Goal: Task Accomplishment & Management: Manage account settings

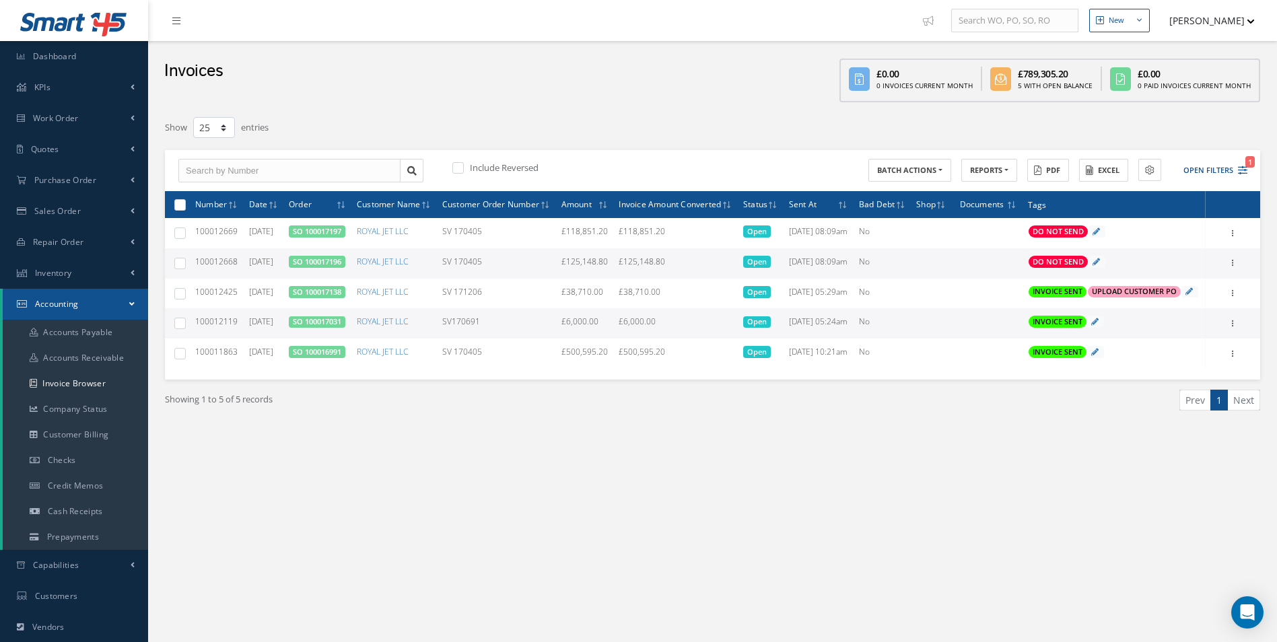
select select "25"
click at [108, 130] on link "Work Order" at bounding box center [74, 118] width 148 height 31
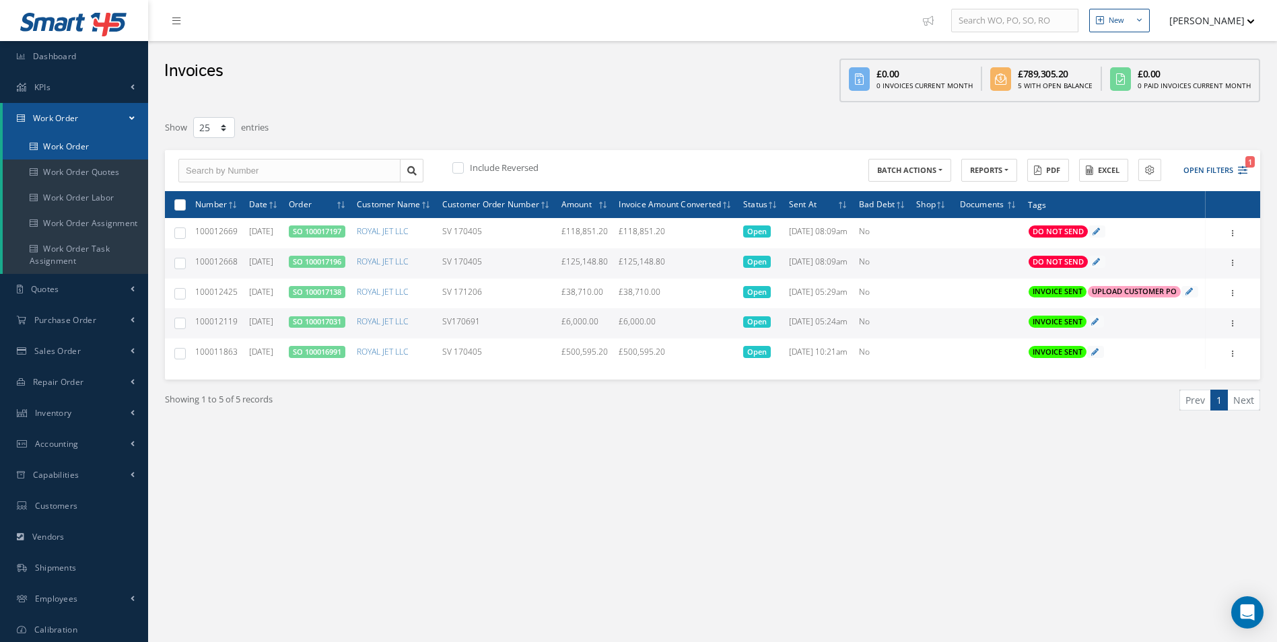
click at [77, 139] on link "Work Order" at bounding box center [75, 147] width 145 height 26
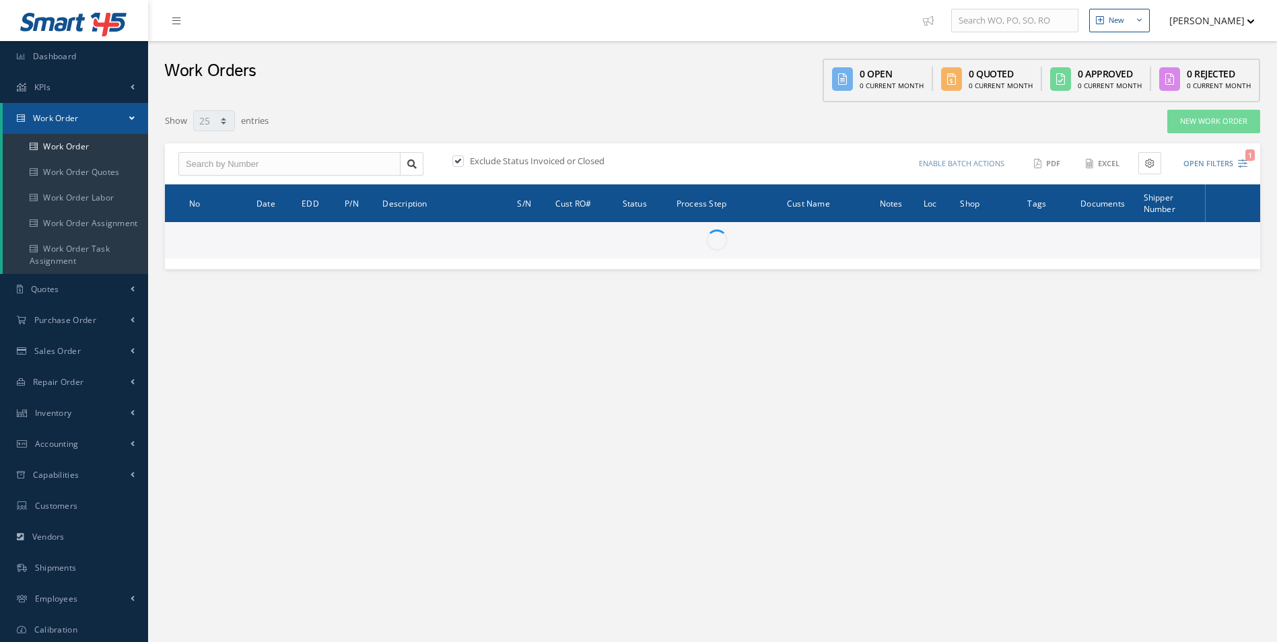
select select "25"
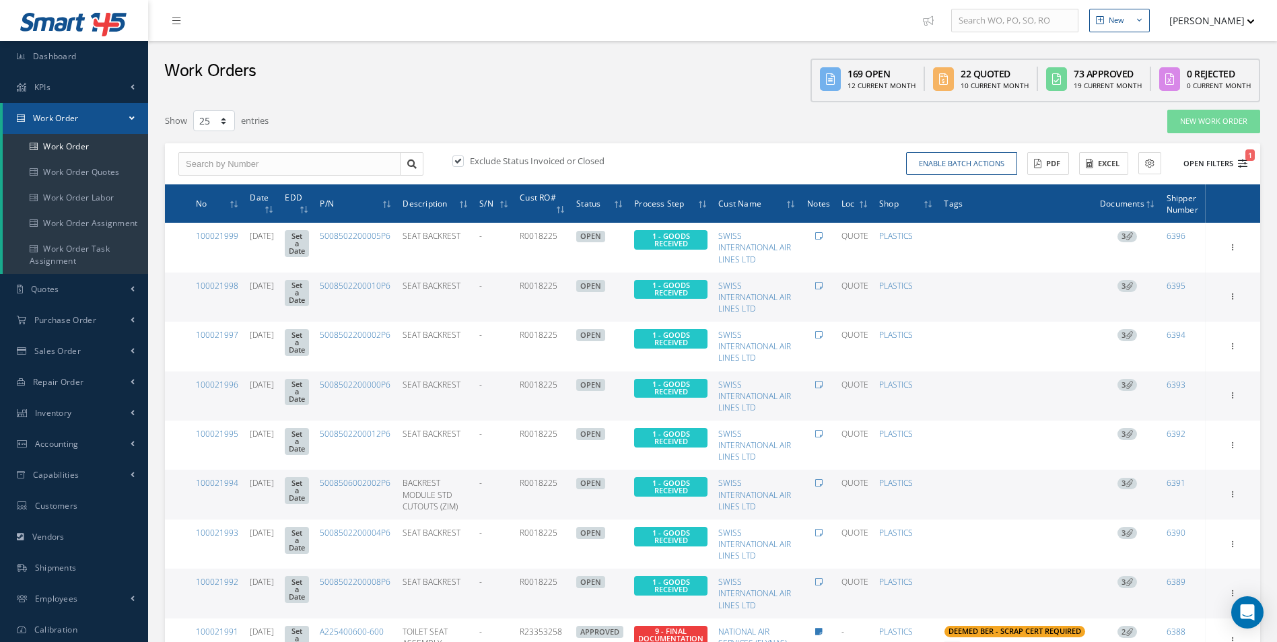
click at [1237, 160] on button "Open Filters 1" at bounding box center [1209, 164] width 76 height 22
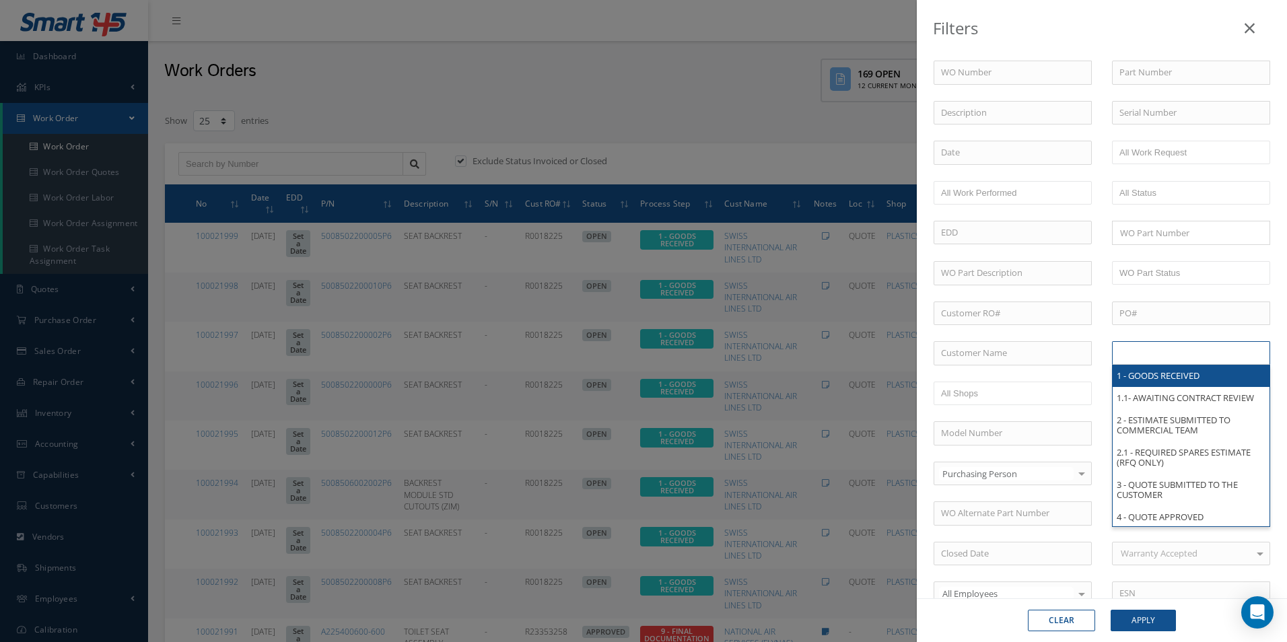
click at [1160, 354] on input "text" at bounding box center [1161, 353] width 85 height 17
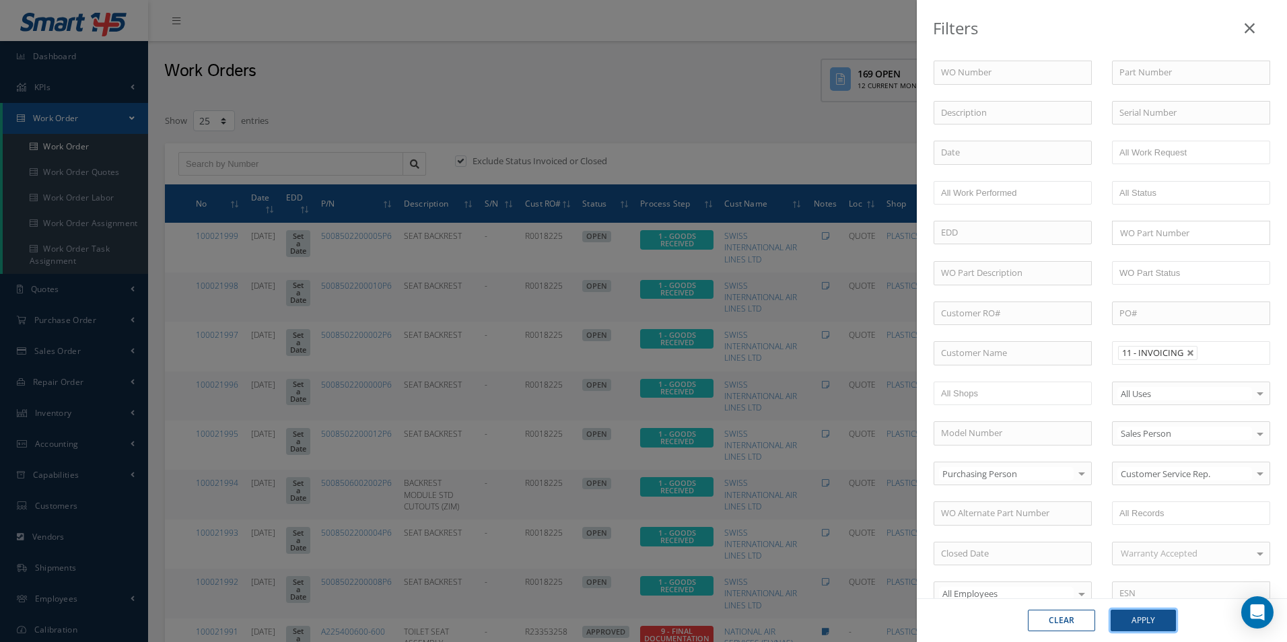
click at [1163, 626] on button "Apply" at bounding box center [1143, 621] width 65 height 22
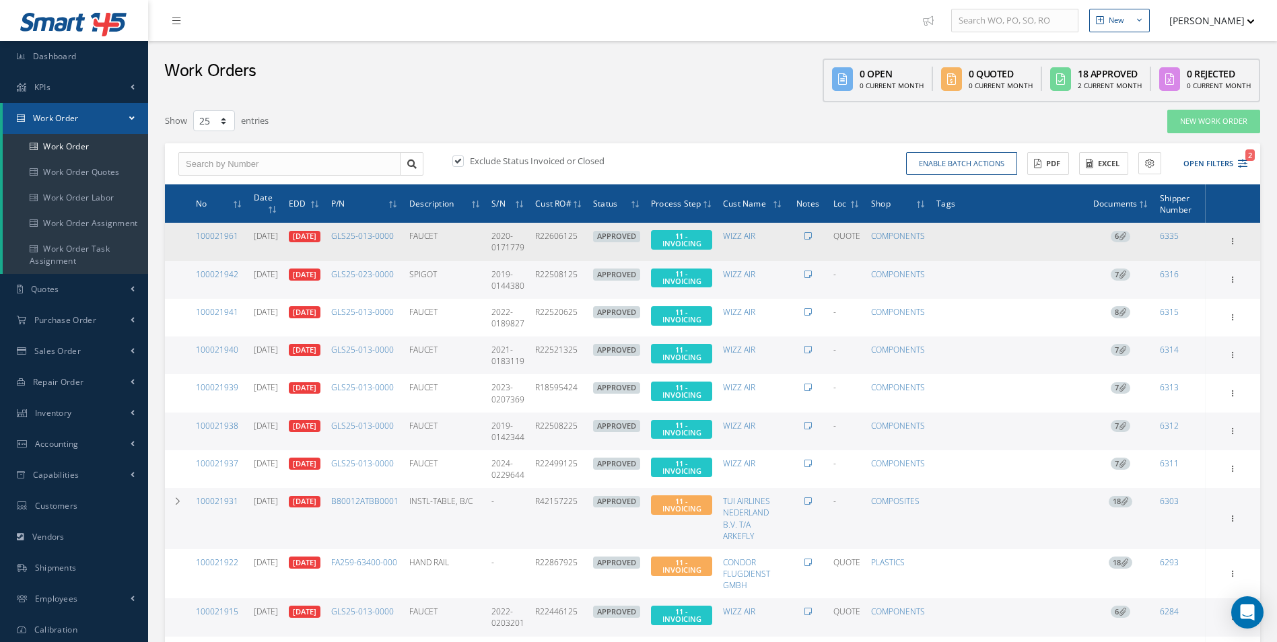
click at [1126, 236] on icon at bounding box center [1122, 235] width 7 height 7
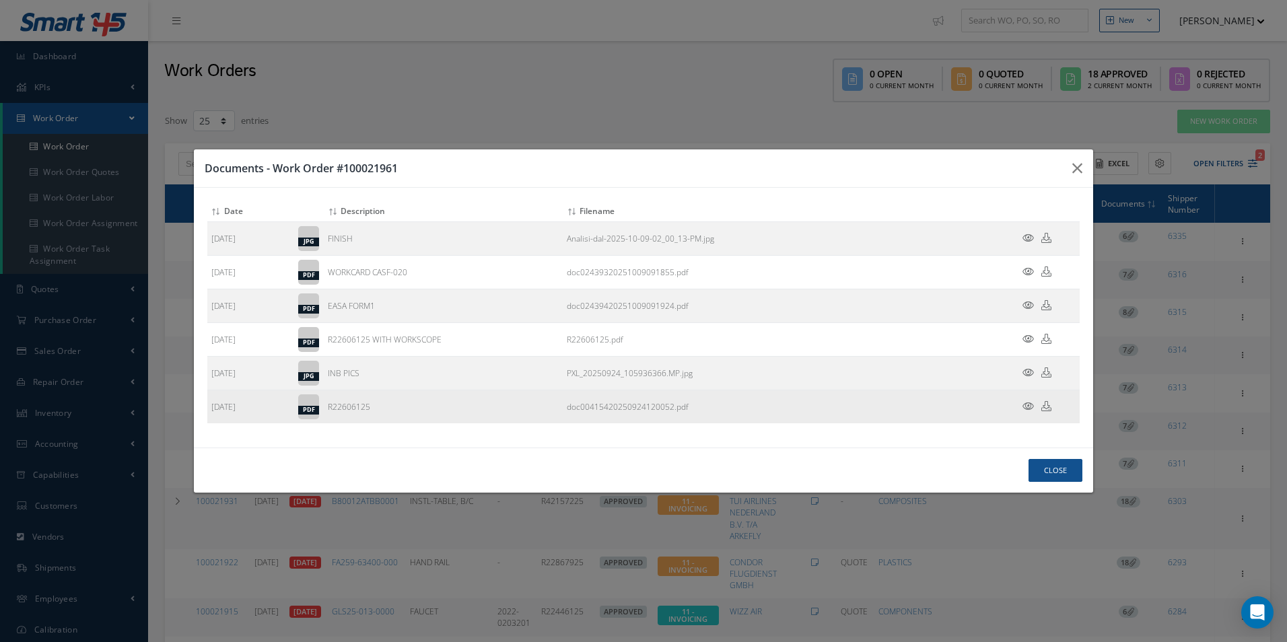
click at [1044, 407] on icon at bounding box center [1046, 406] width 10 height 10
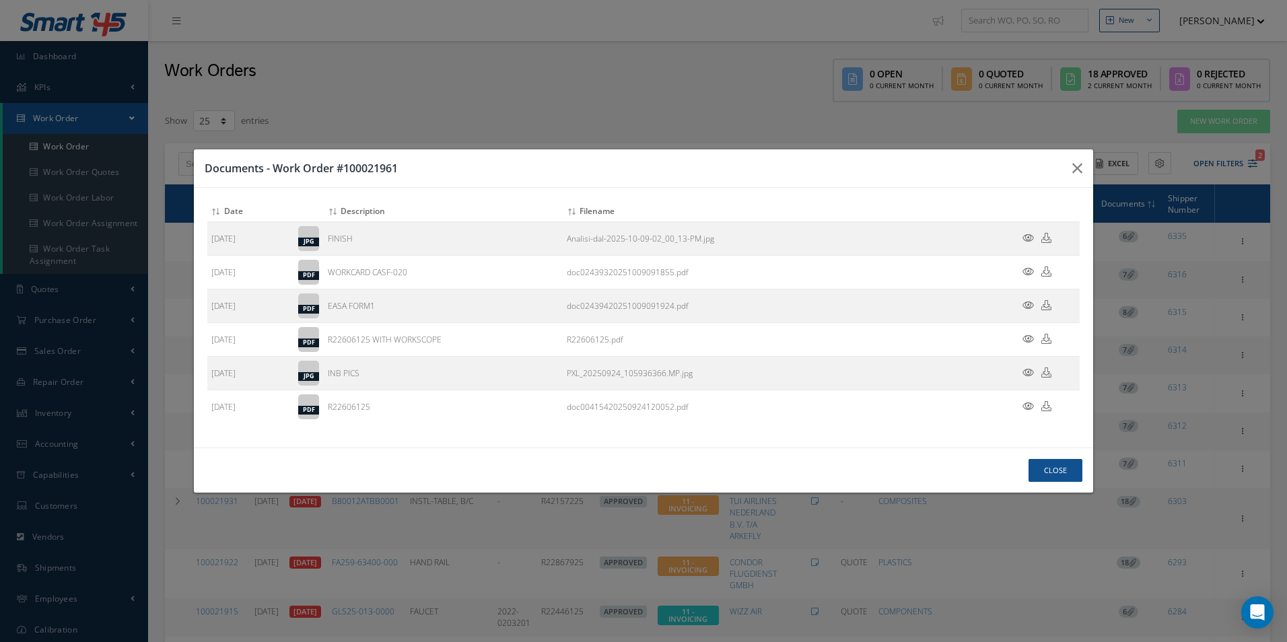
click at [835, 172] on h3 "Documents - Work Order #100021961" at bounding box center [633, 168] width 857 height 16
click at [1080, 177] on button "button" at bounding box center [1077, 168] width 32 height 38
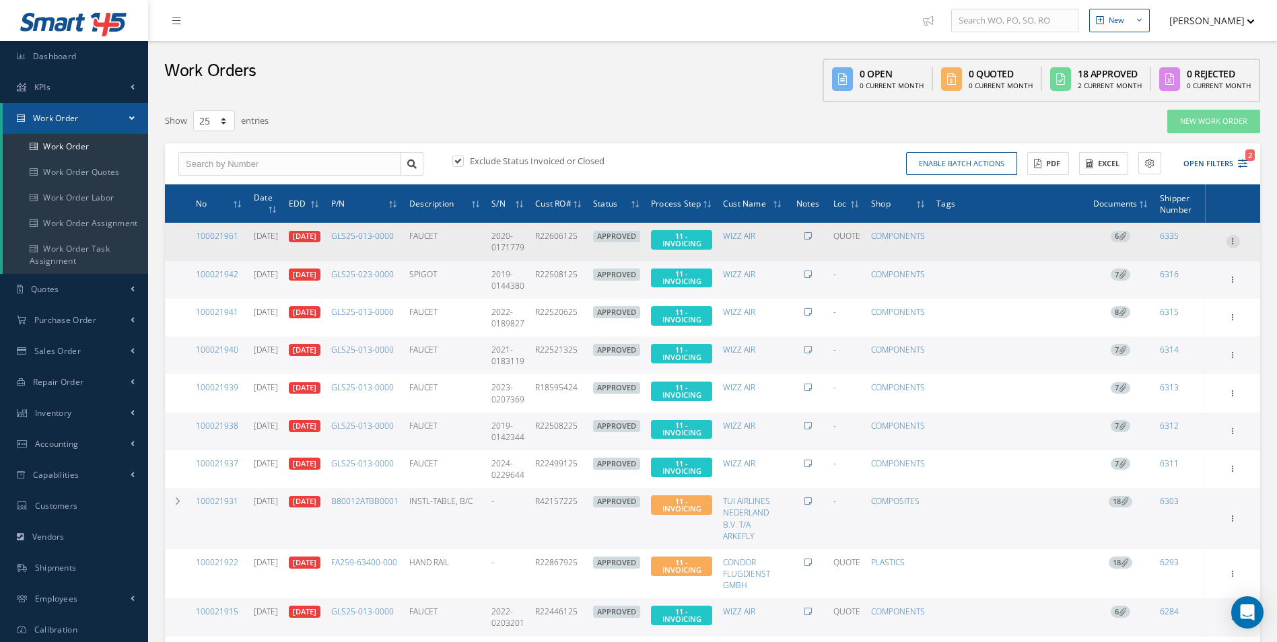
click at [1232, 236] on icon at bounding box center [1232, 240] width 13 height 11
click at [1176, 279] on link "Invoicing" at bounding box center [1171, 285] width 106 height 17
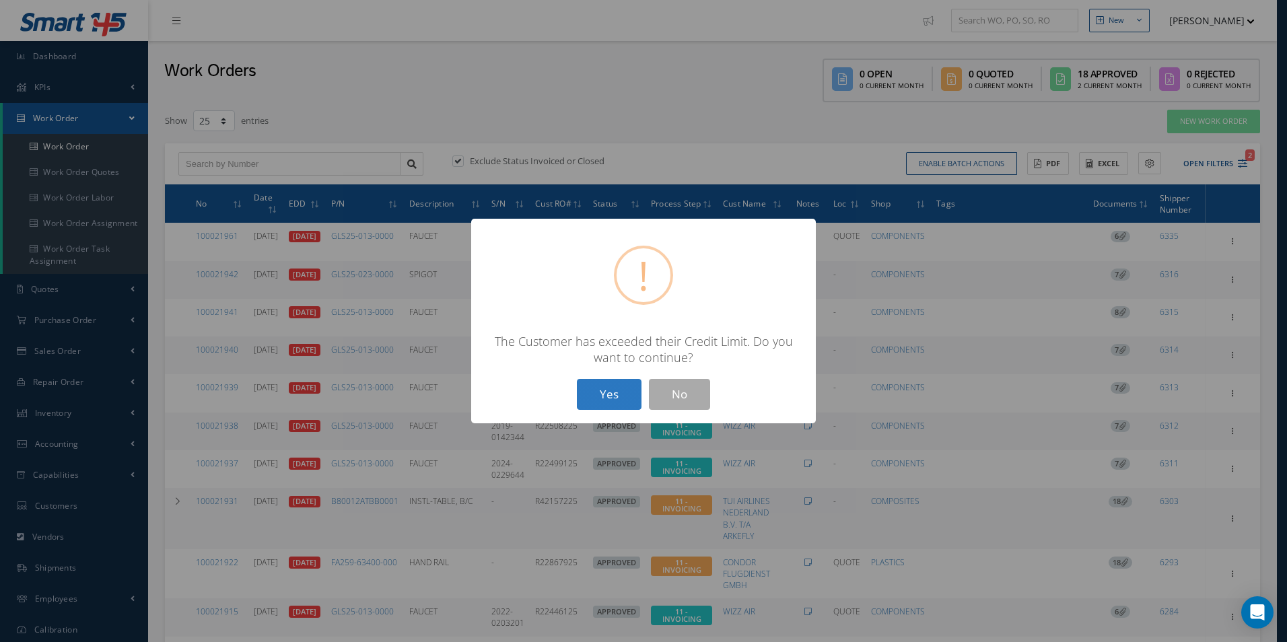
click at [608, 393] on button "Yes" at bounding box center [609, 395] width 65 height 32
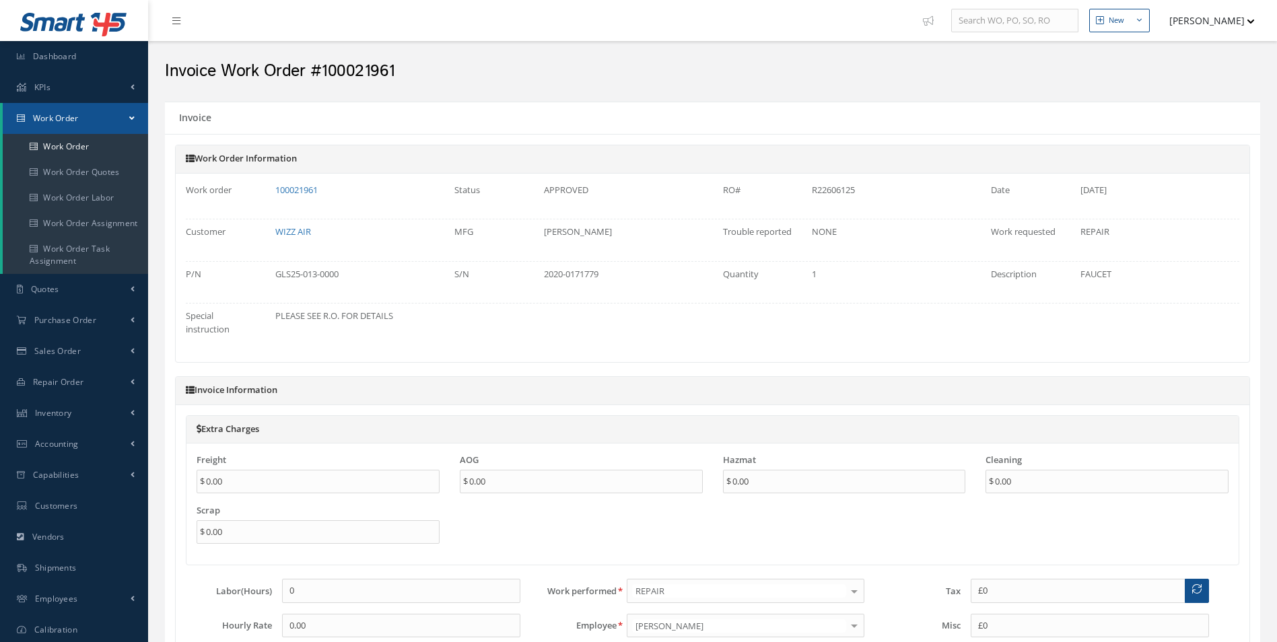
type input "€0"
type input "€300"
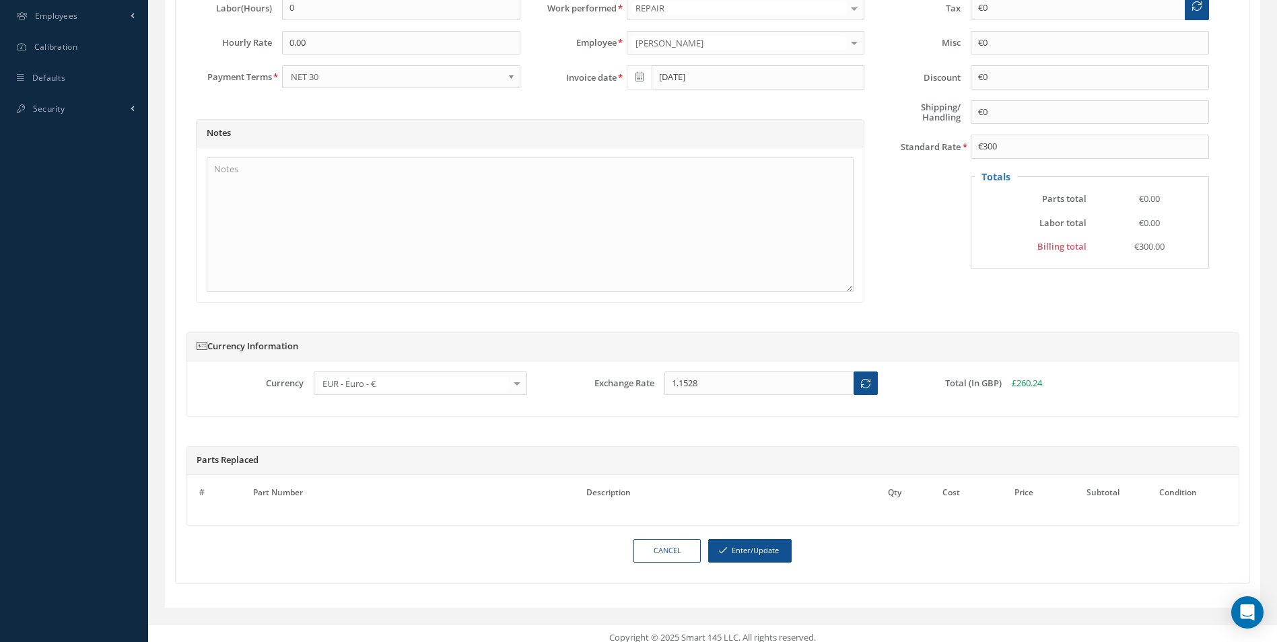
scroll to position [605, 0]
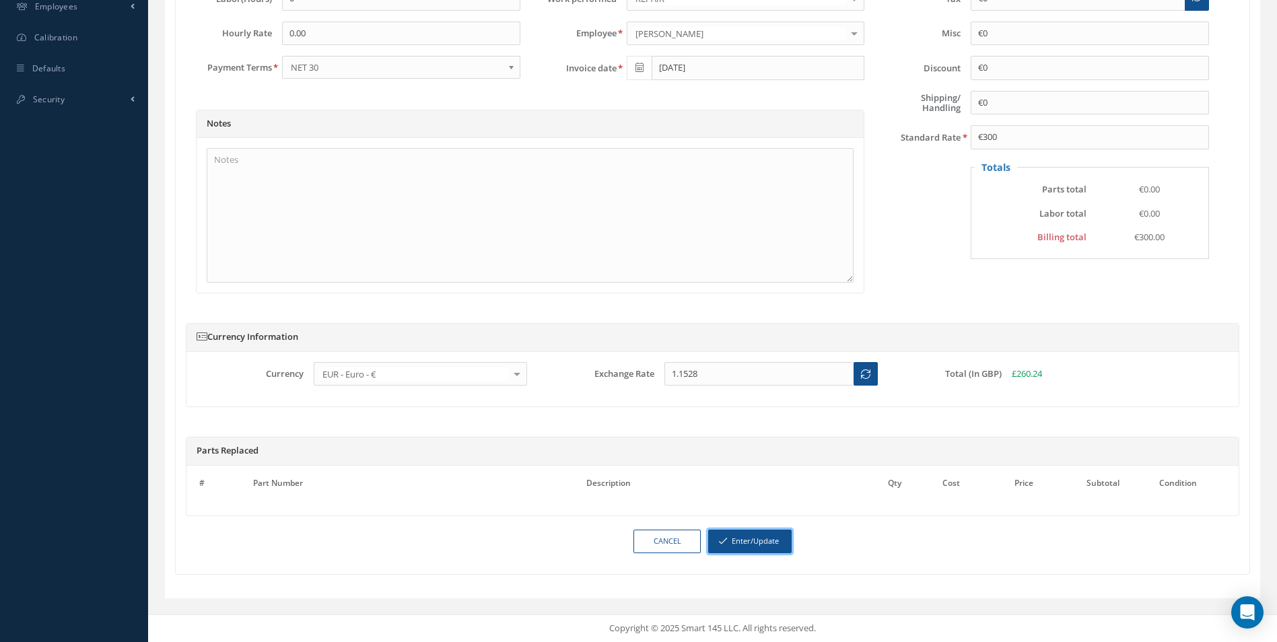
click at [779, 542] on button "Enter/Update" at bounding box center [749, 542] width 83 height 24
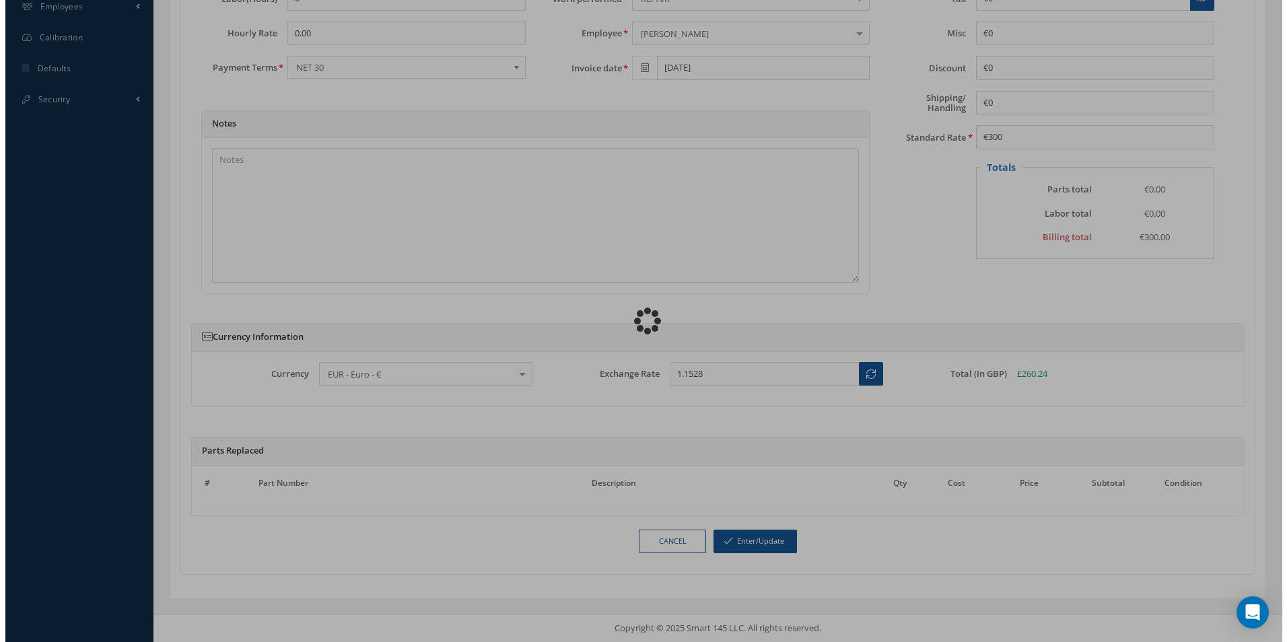
scroll to position [592, 0]
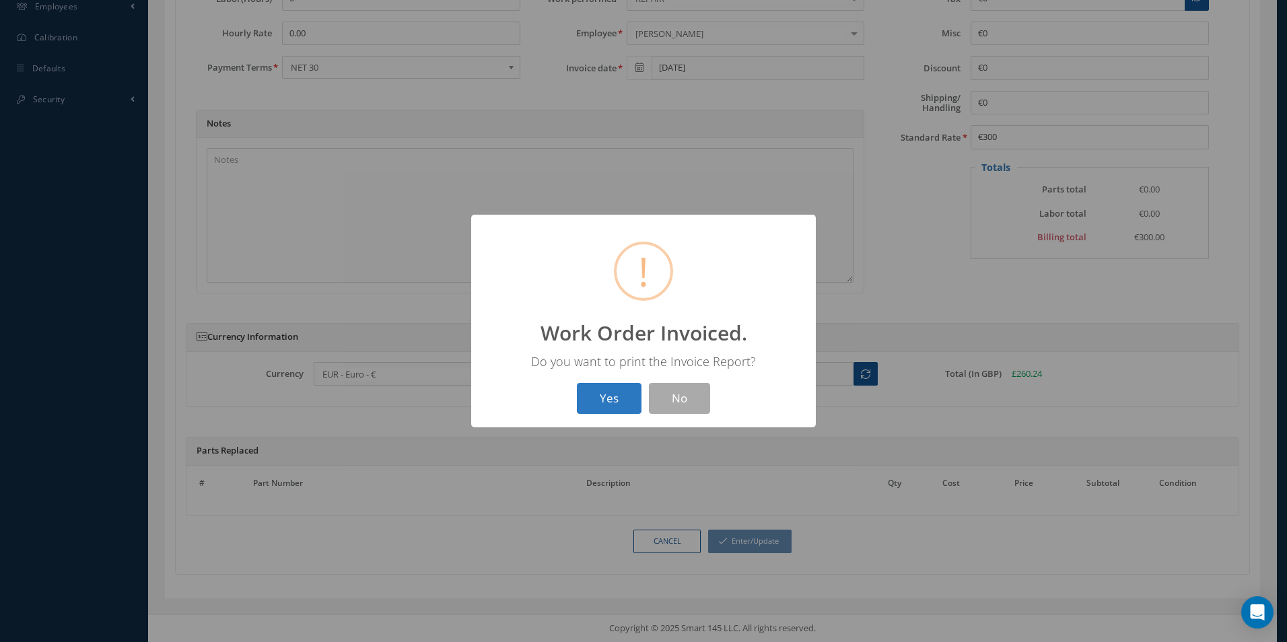
click at [619, 401] on button "Yes" at bounding box center [609, 399] width 65 height 32
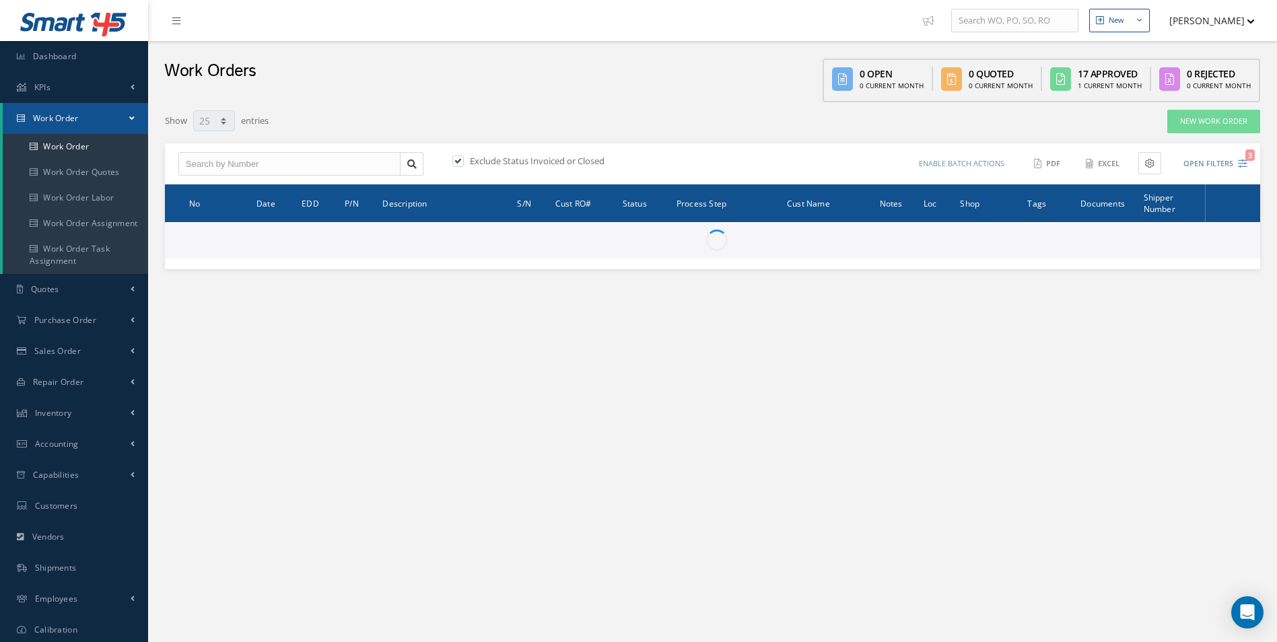
select select "25"
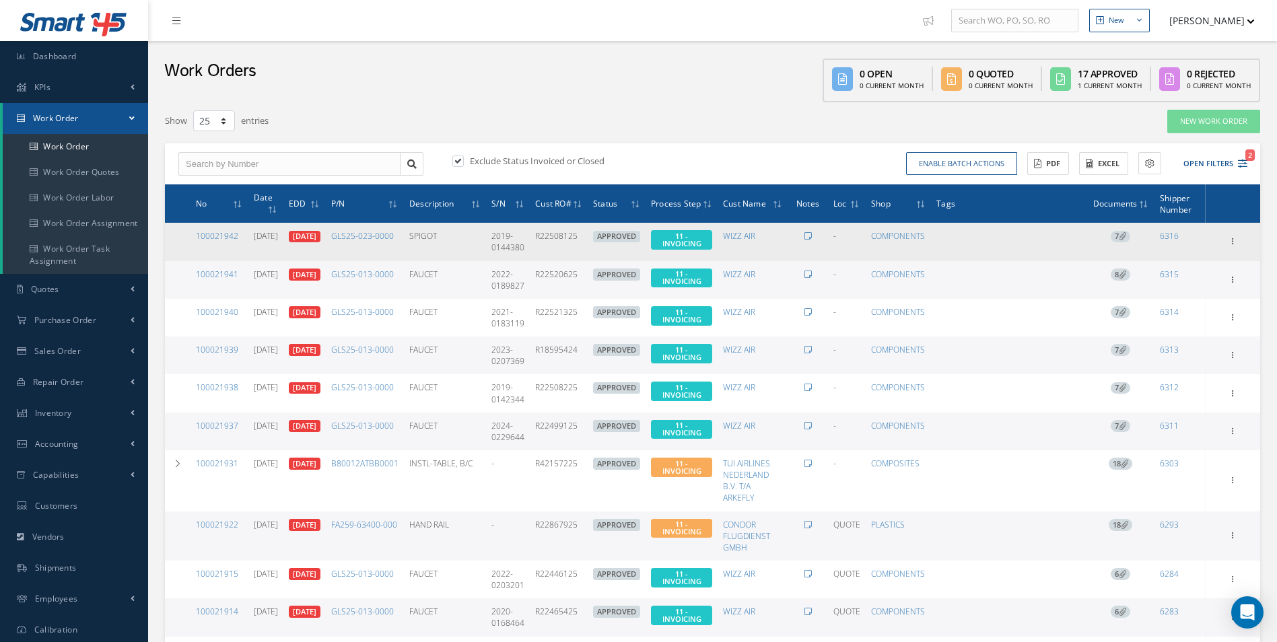
click at [1123, 234] on span "7" at bounding box center [1121, 237] width 20 height 12
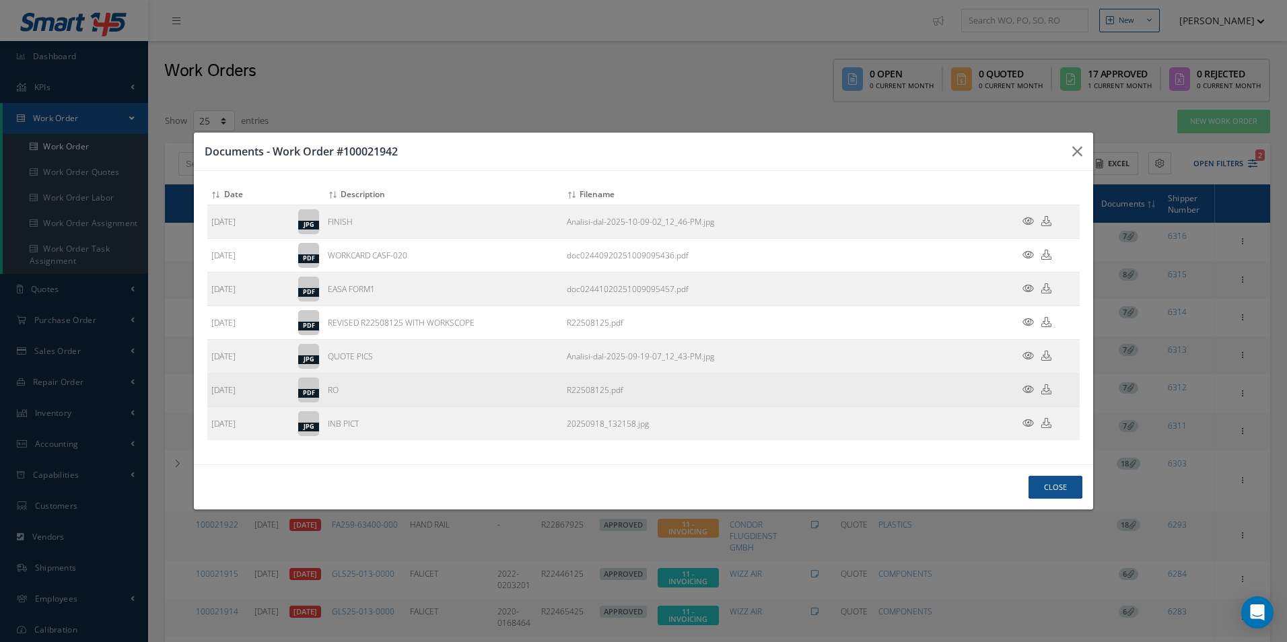
click at [1042, 392] on icon at bounding box center [1046, 389] width 10 height 10
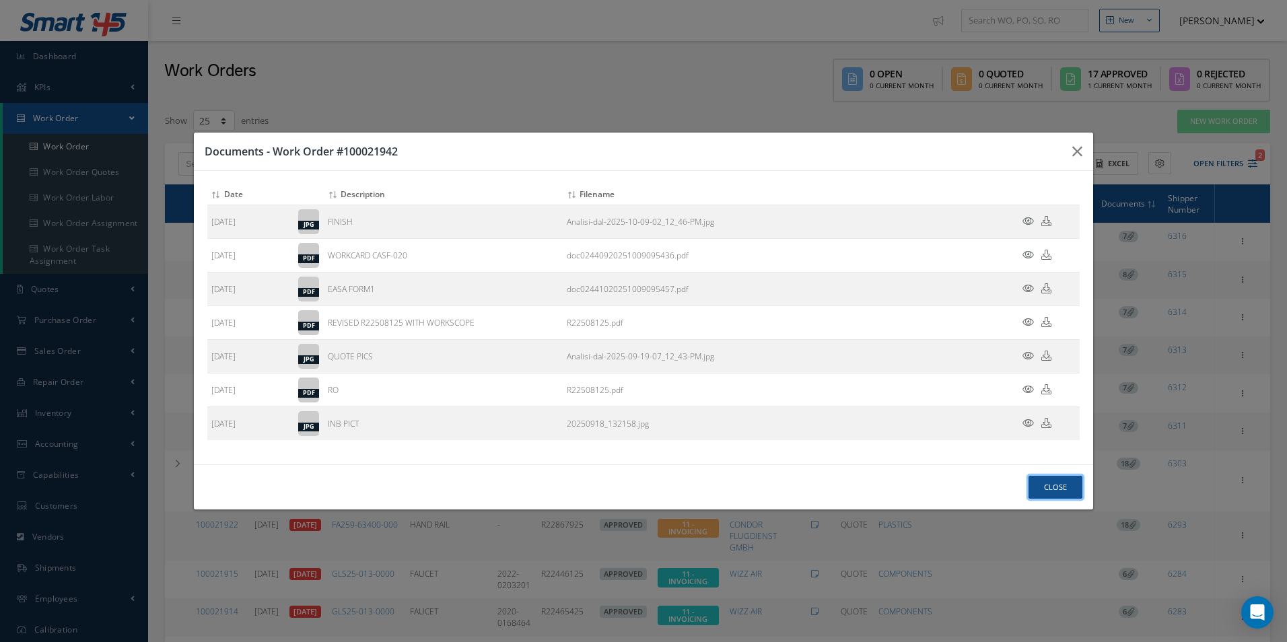
click at [1053, 487] on button "Close" at bounding box center [1055, 488] width 54 height 24
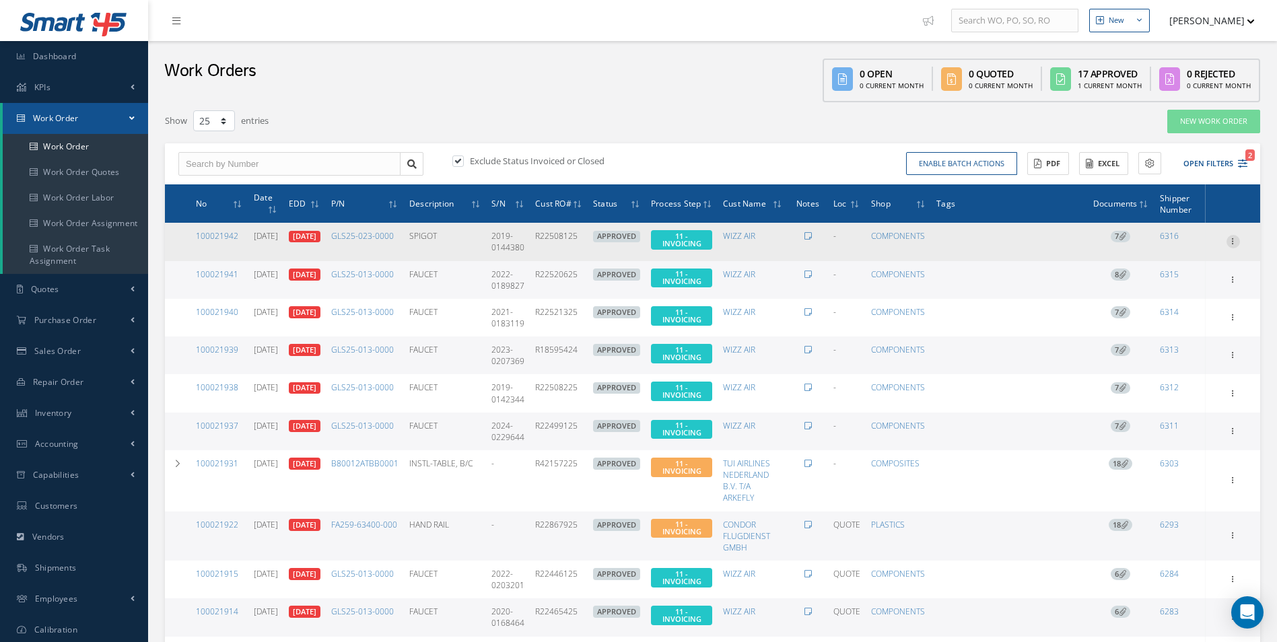
click at [1230, 246] on div at bounding box center [1232, 241] width 13 height 13
click at [1183, 289] on link "Invoicing" at bounding box center [1171, 285] width 106 height 17
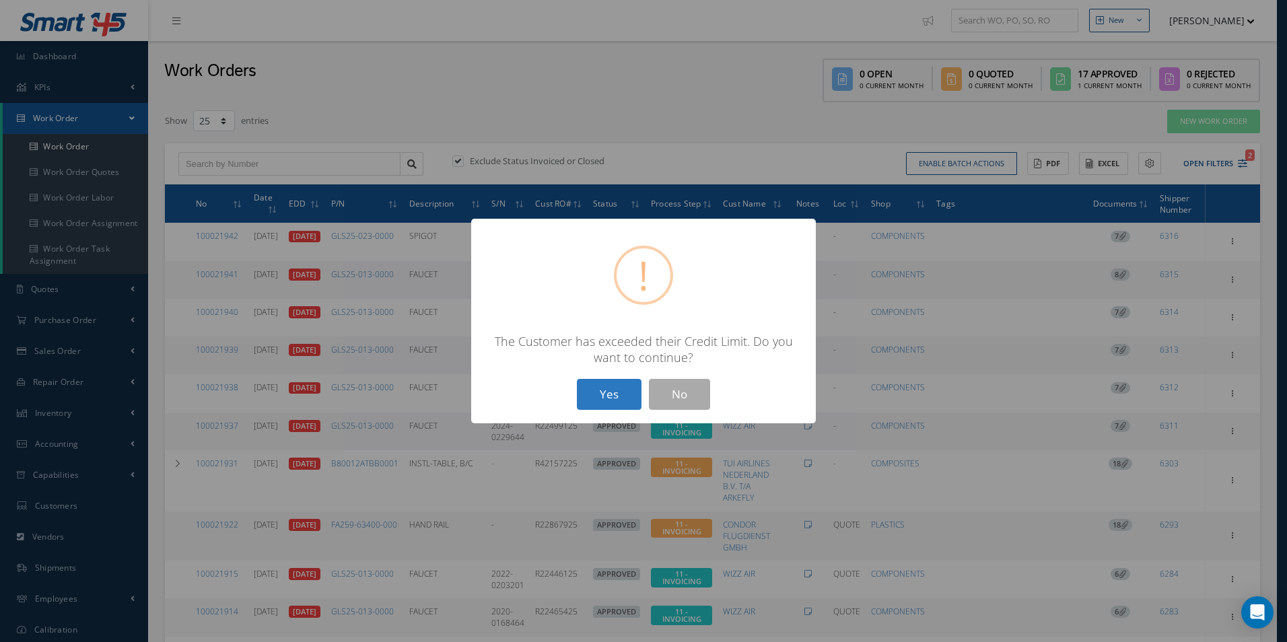
click at [604, 400] on button "Yes" at bounding box center [609, 395] width 65 height 32
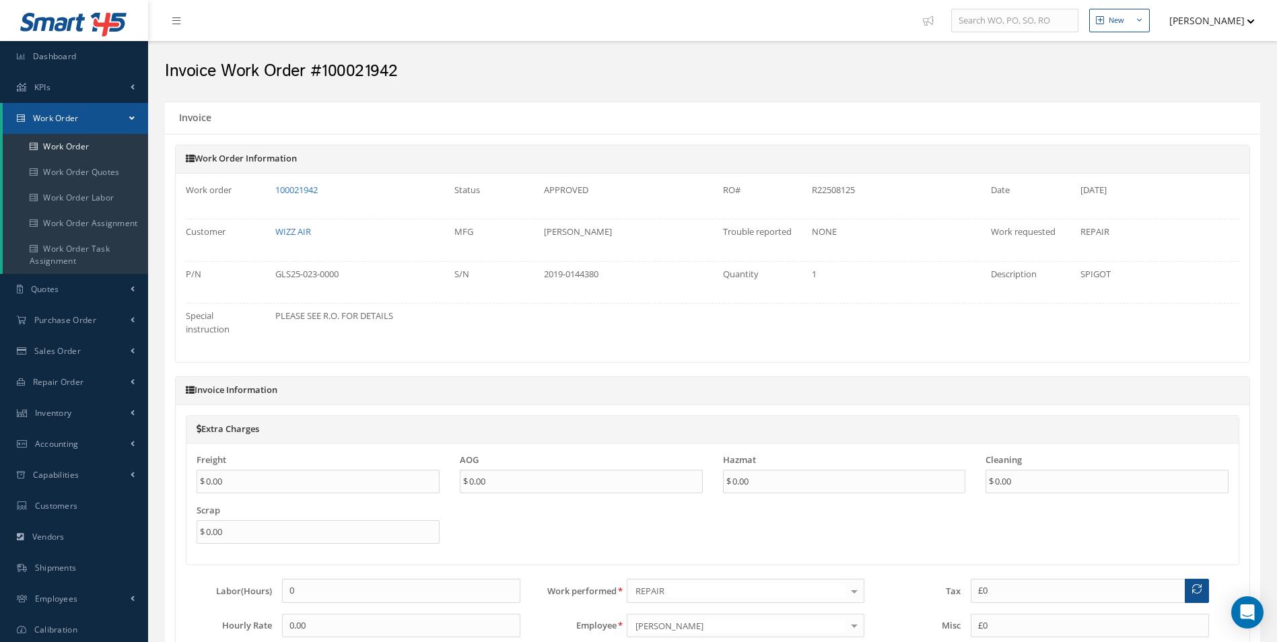
type input "€0"
type input "€300"
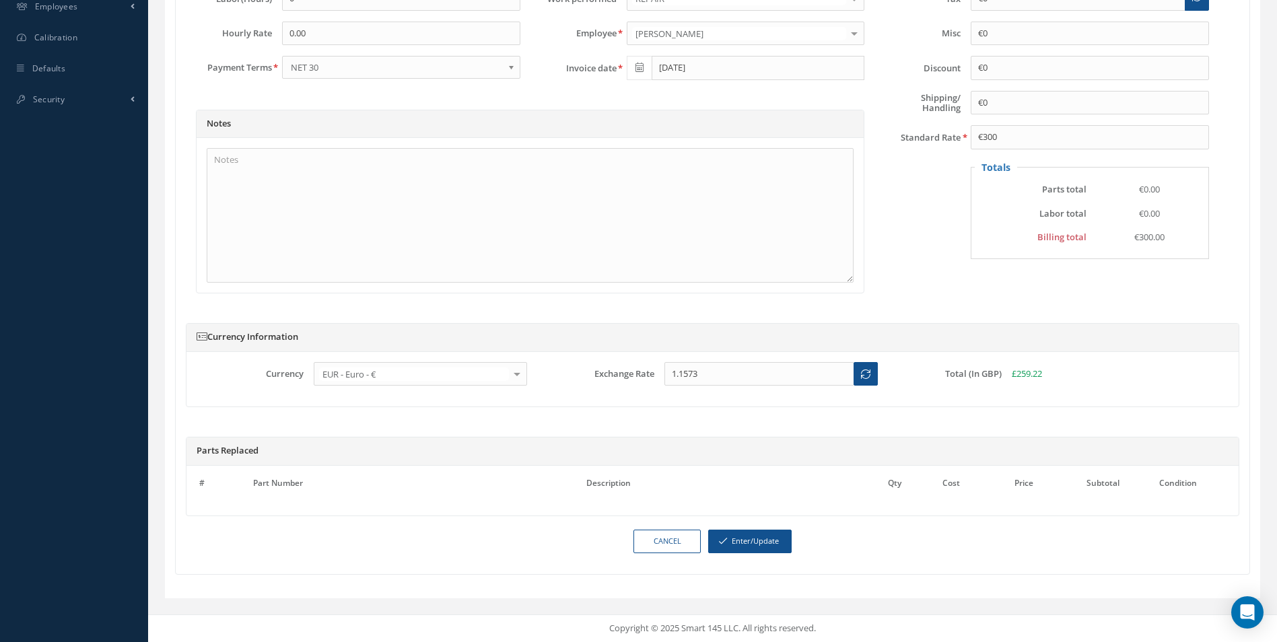
scroll to position [605, 0]
click at [754, 544] on button "Enter/Update" at bounding box center [749, 542] width 83 height 24
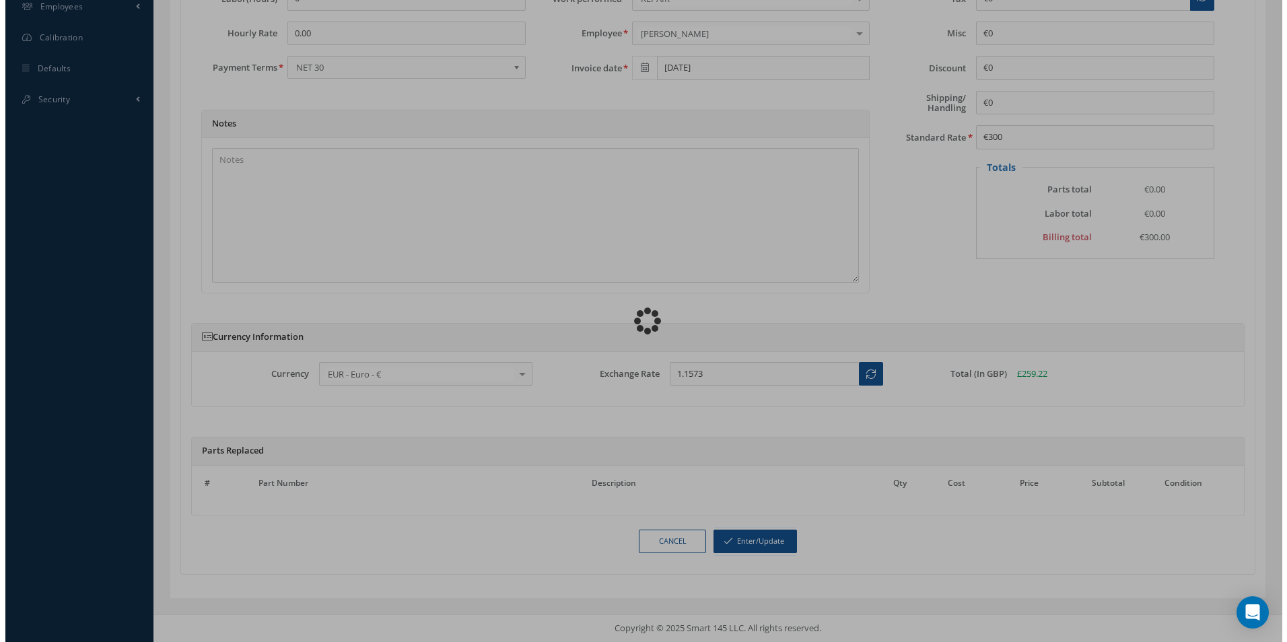
scroll to position [592, 0]
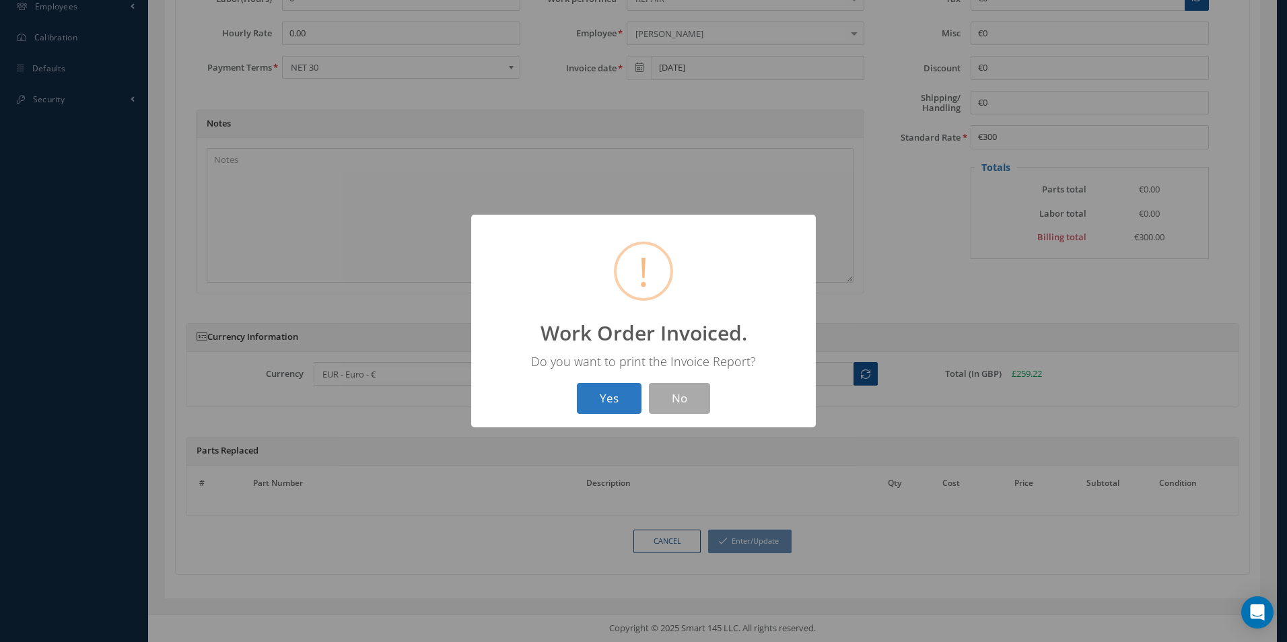
click at [601, 405] on button "Yes" at bounding box center [609, 399] width 65 height 32
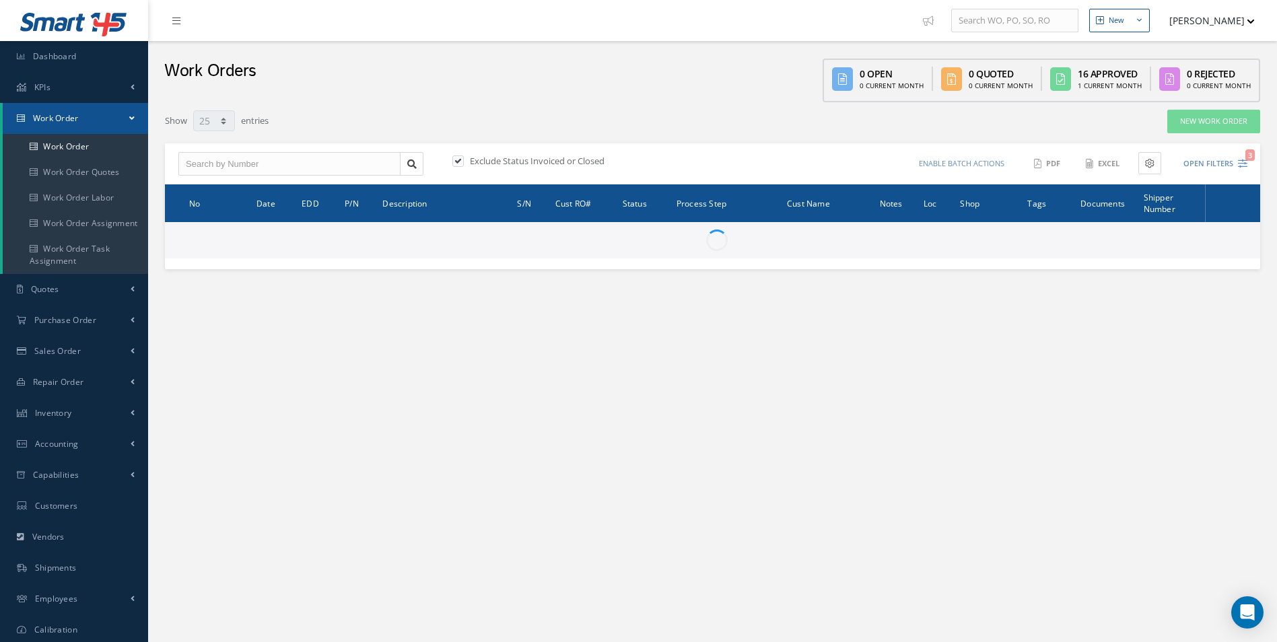
select select "25"
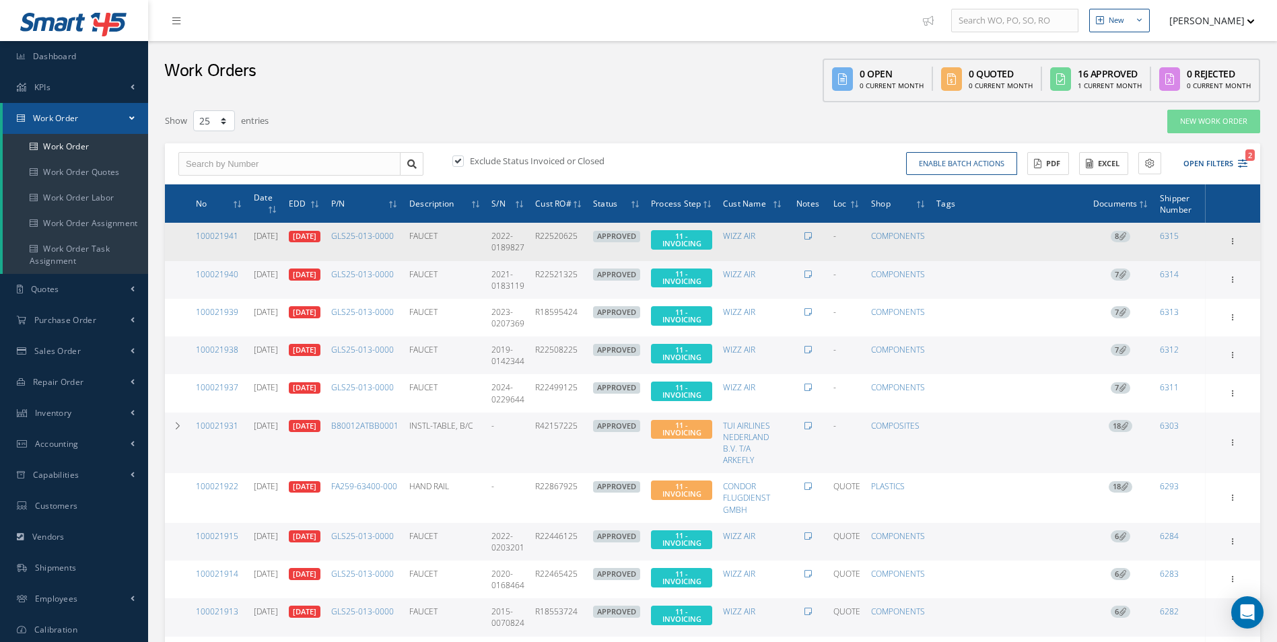
click at [1125, 236] on icon at bounding box center [1122, 235] width 7 height 7
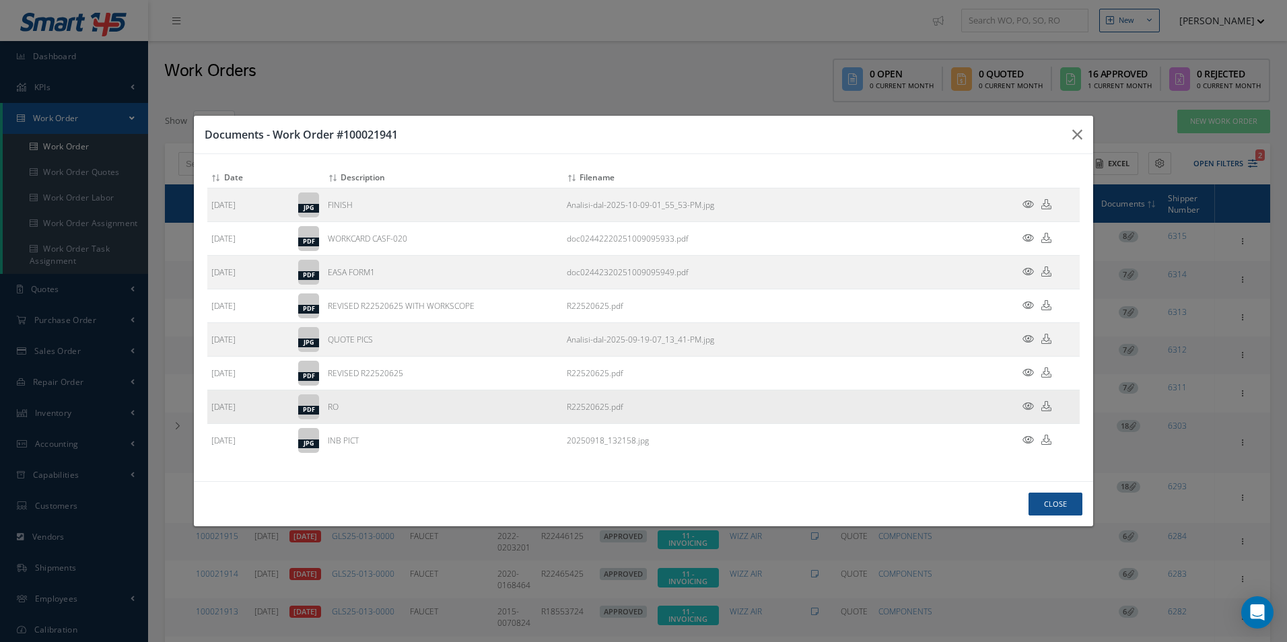
click at [1053, 410] on td at bounding box center [1039, 407] width 81 height 34
click at [1050, 409] on icon at bounding box center [1046, 406] width 10 height 10
drag, startPoint x: 1067, startPoint y: 510, endPoint x: 1094, endPoint y: 455, distance: 60.8
click at [1066, 509] on button "Close" at bounding box center [1055, 505] width 54 height 24
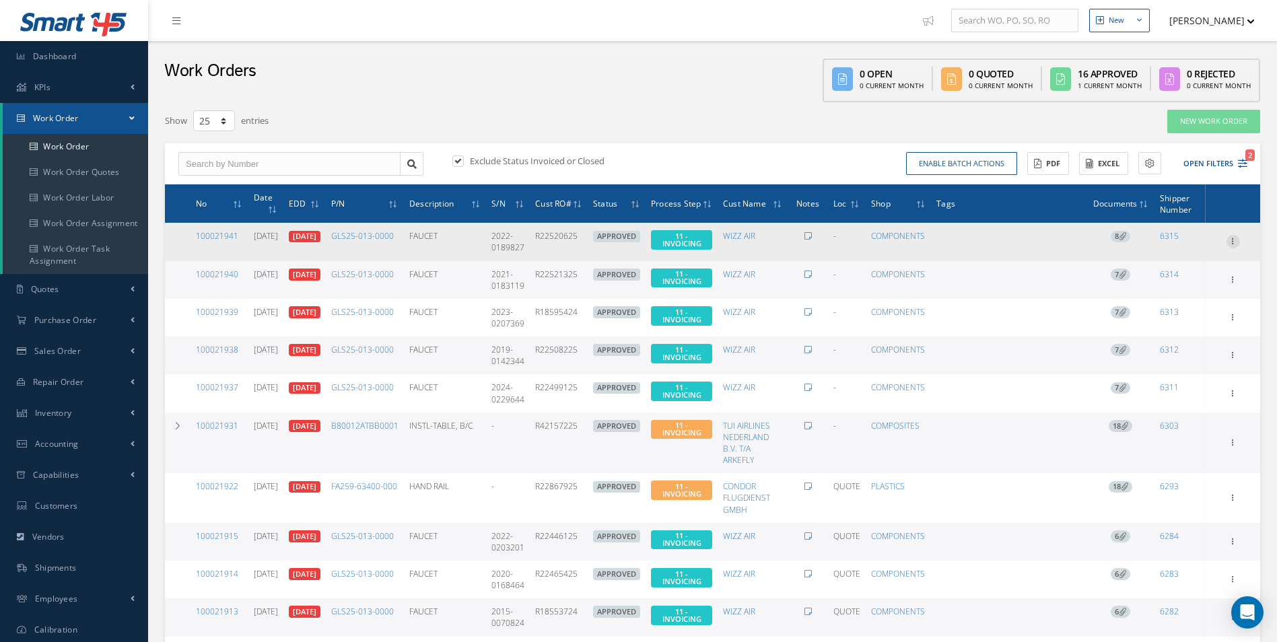
click at [1232, 242] on icon at bounding box center [1232, 240] width 13 height 11
click at [1177, 288] on link "Invoicing" at bounding box center [1171, 285] width 106 height 17
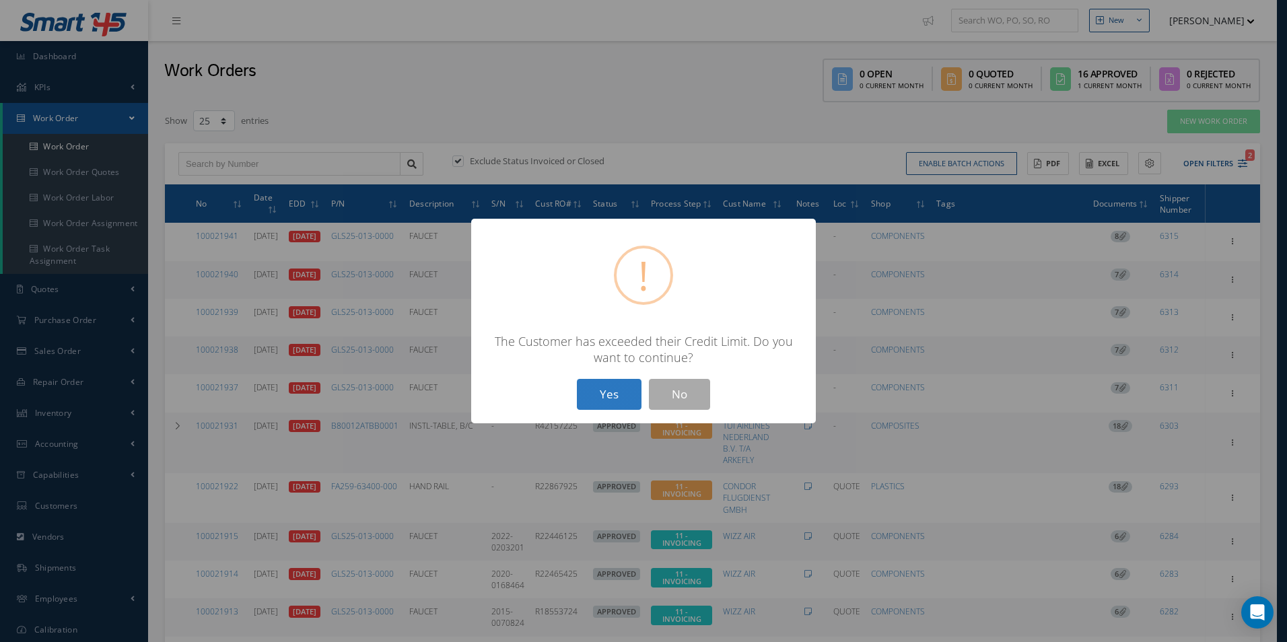
click at [604, 399] on button "Yes" at bounding box center [609, 395] width 65 height 32
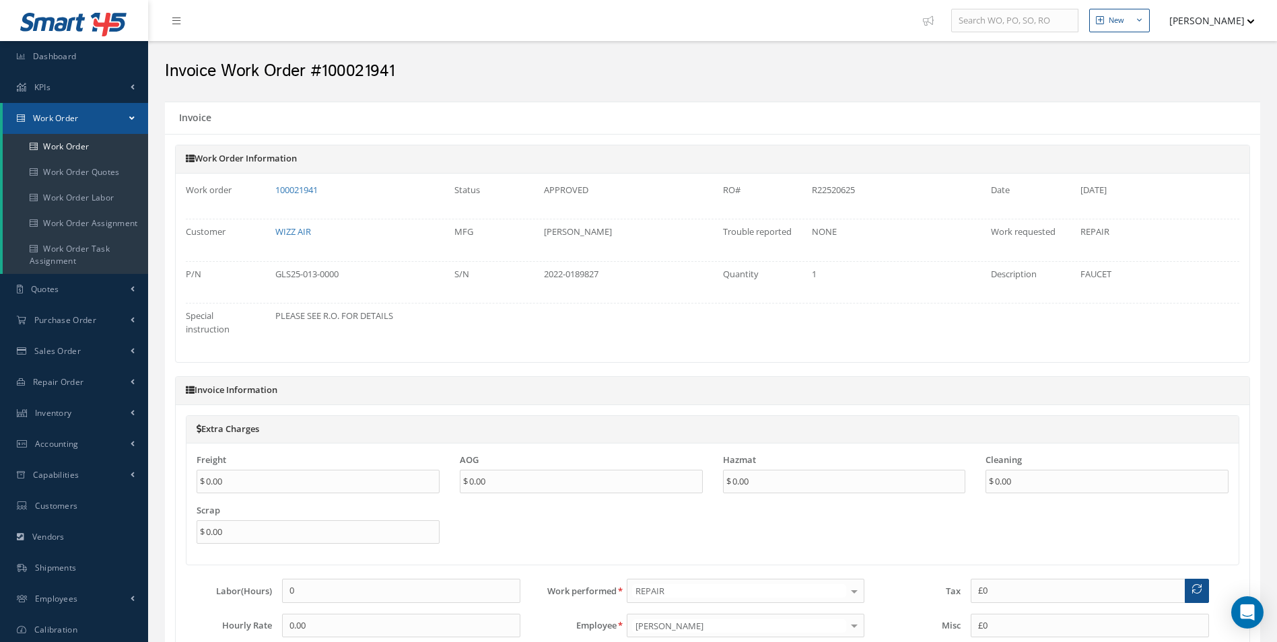
type input "€0"
type input "€300"
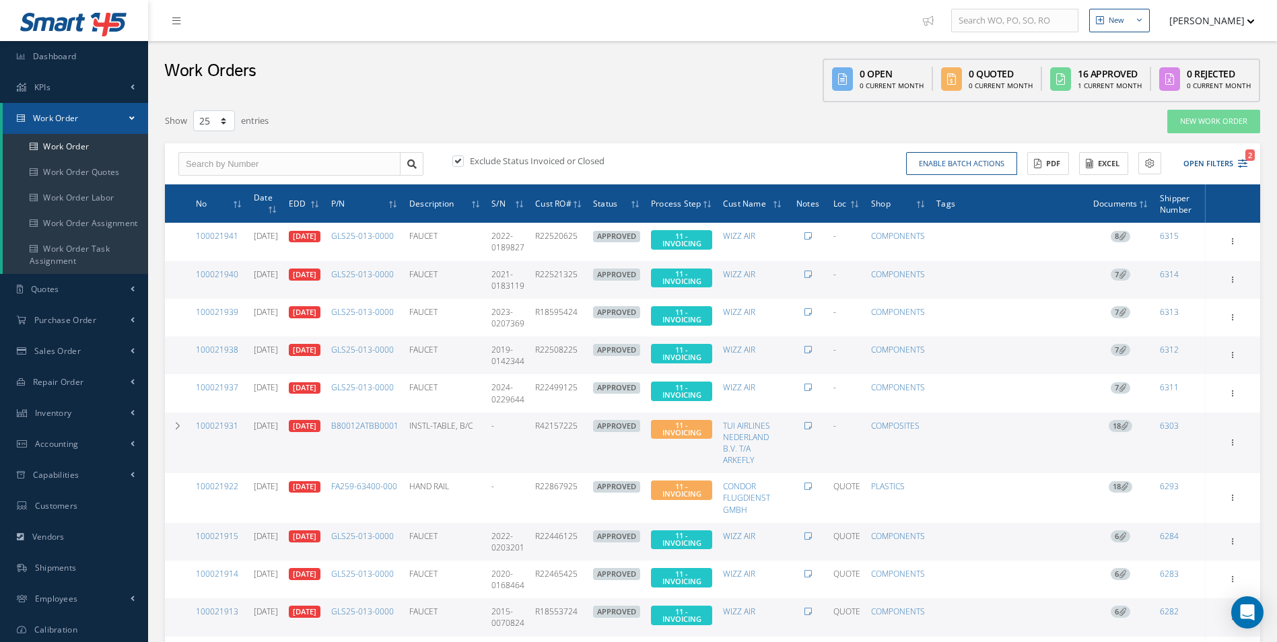
select select "25"
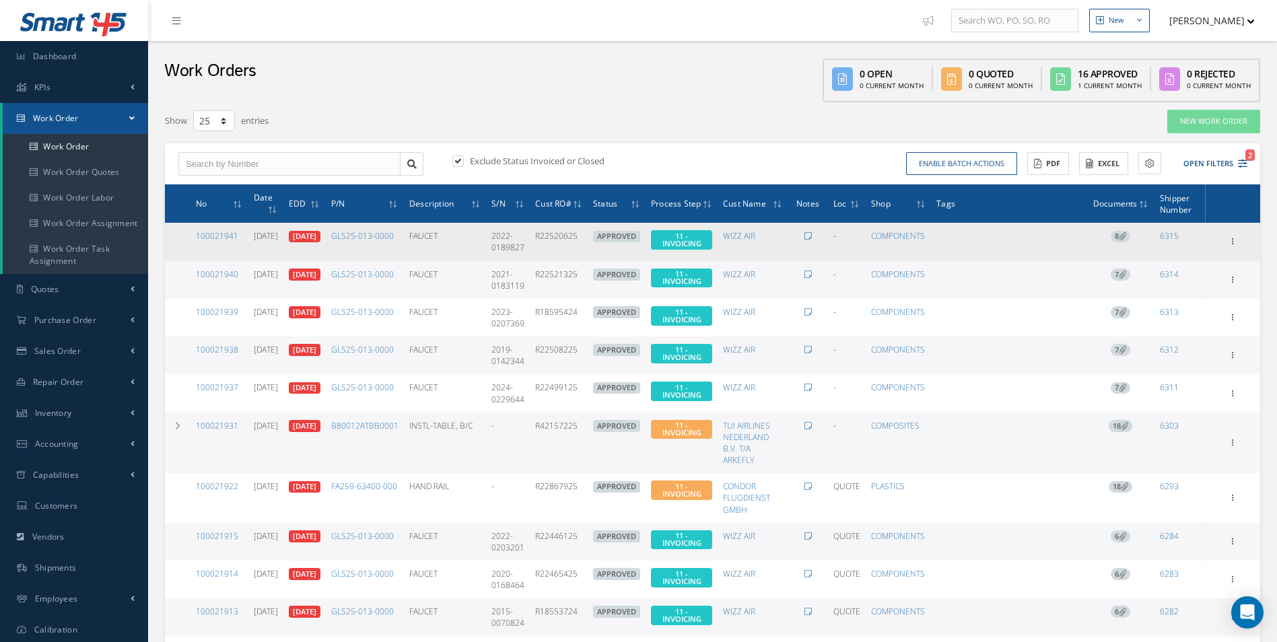
click at [1122, 240] on span "8" at bounding box center [1121, 237] width 20 height 12
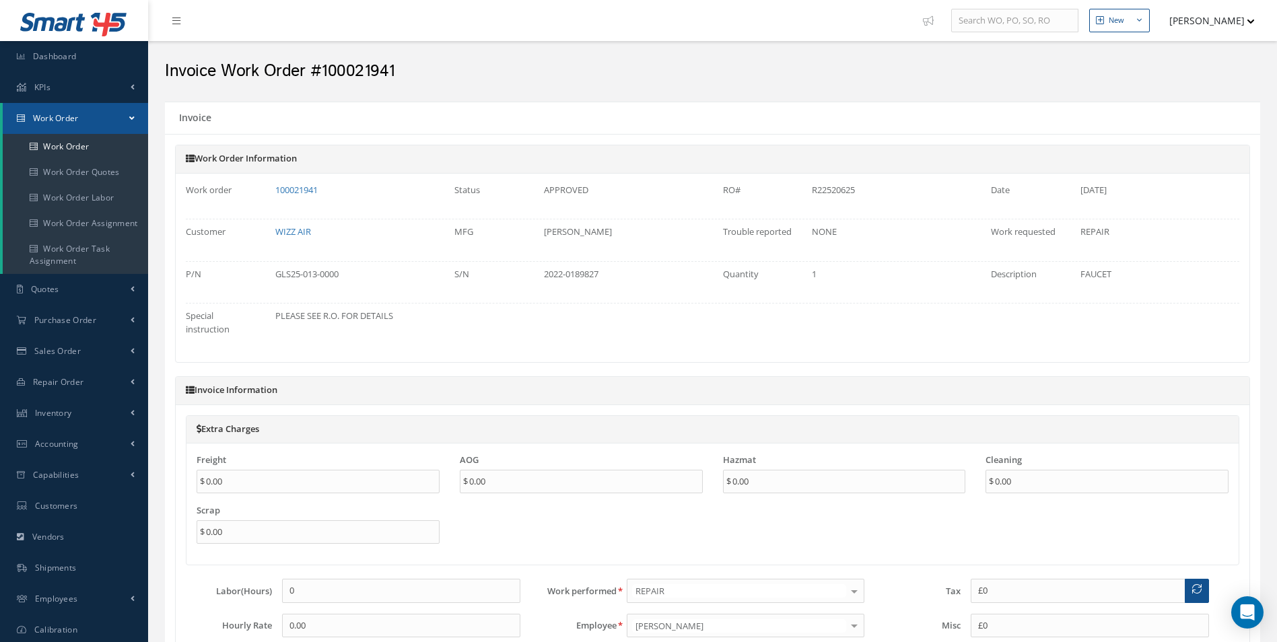
type input "€0"
type input "€300"
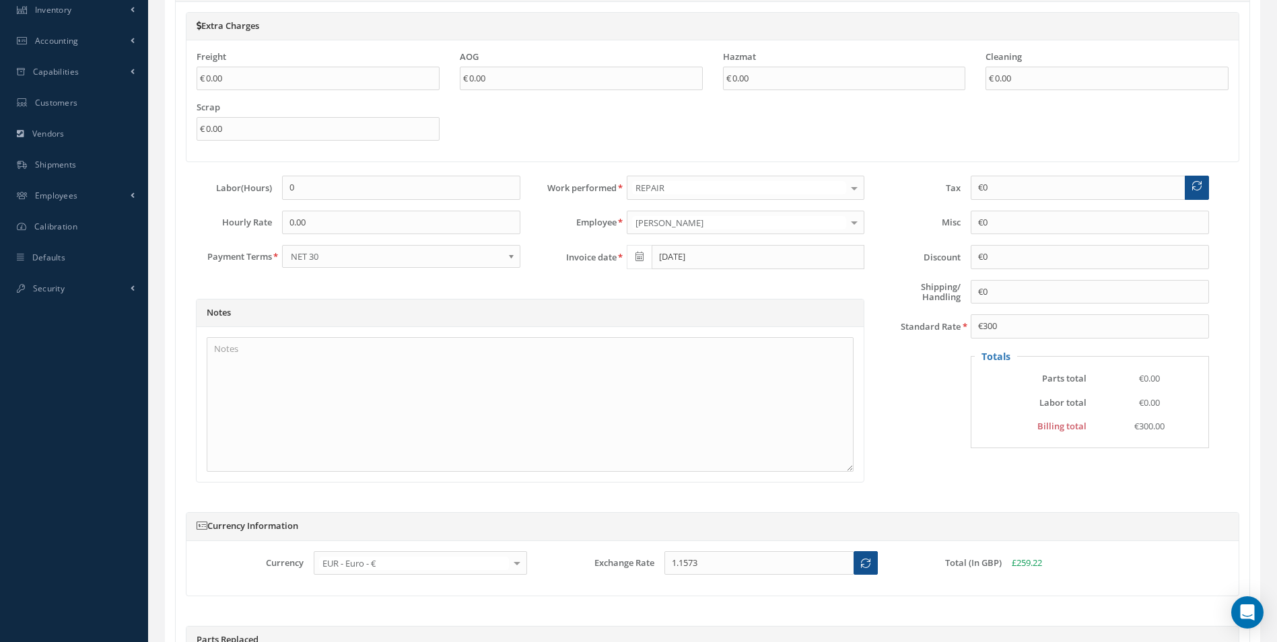
scroll to position [605, 0]
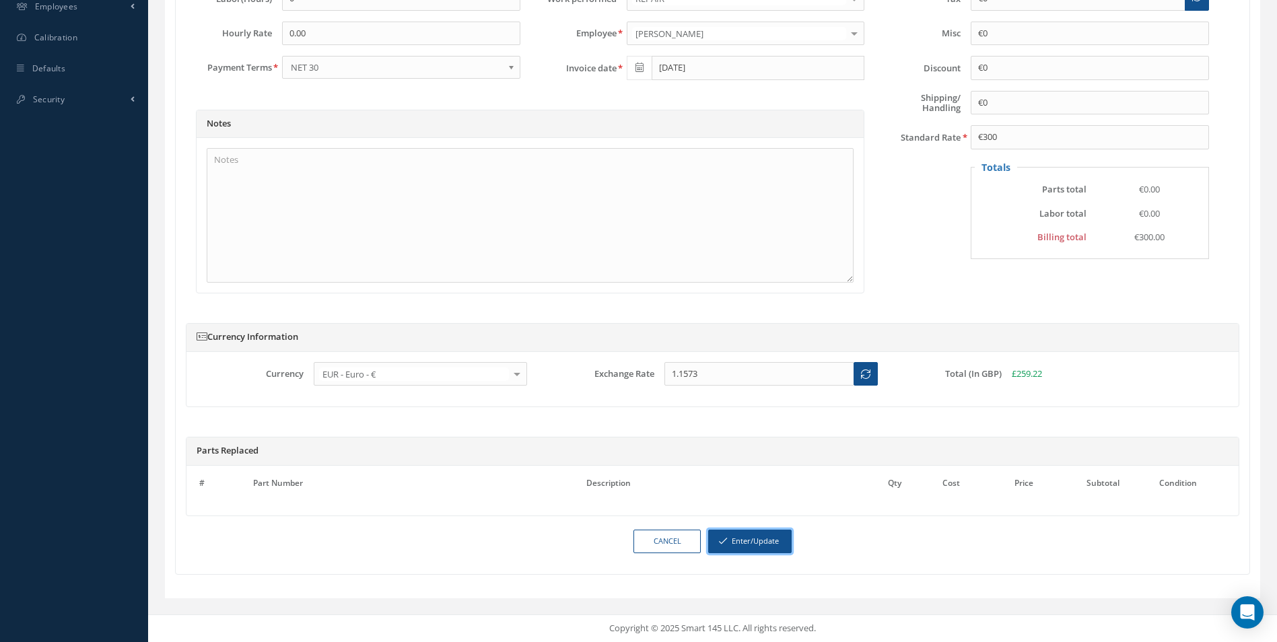
click at [759, 544] on button "Enter/Update" at bounding box center [749, 542] width 83 height 24
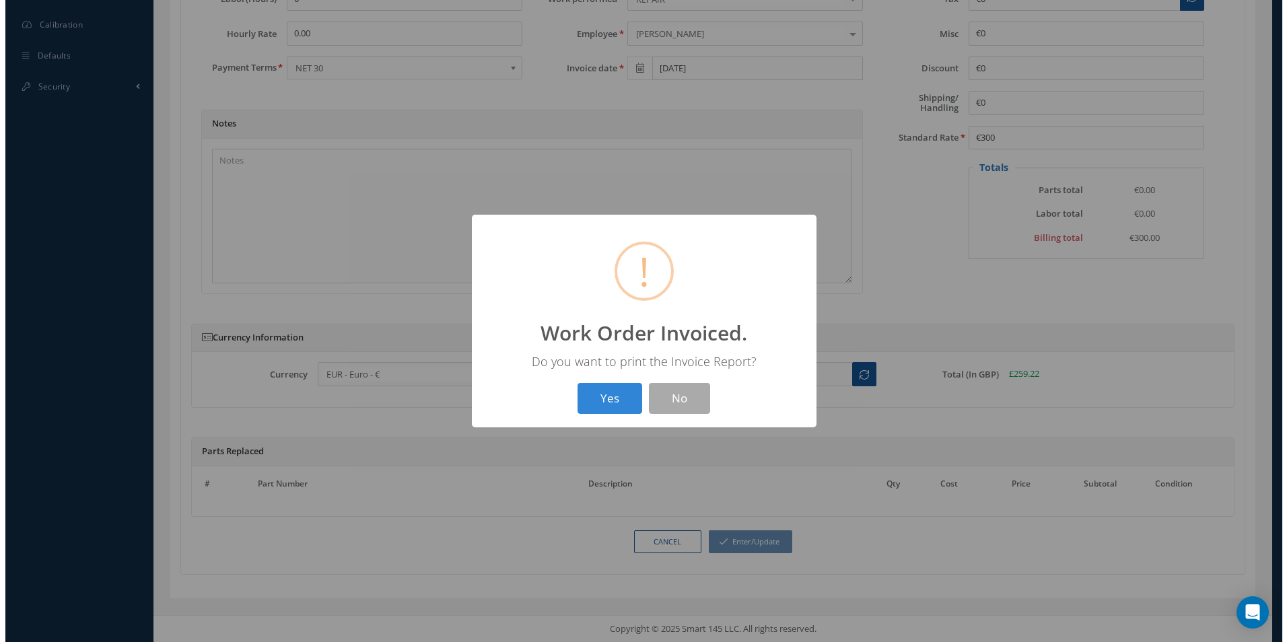
scroll to position [592, 0]
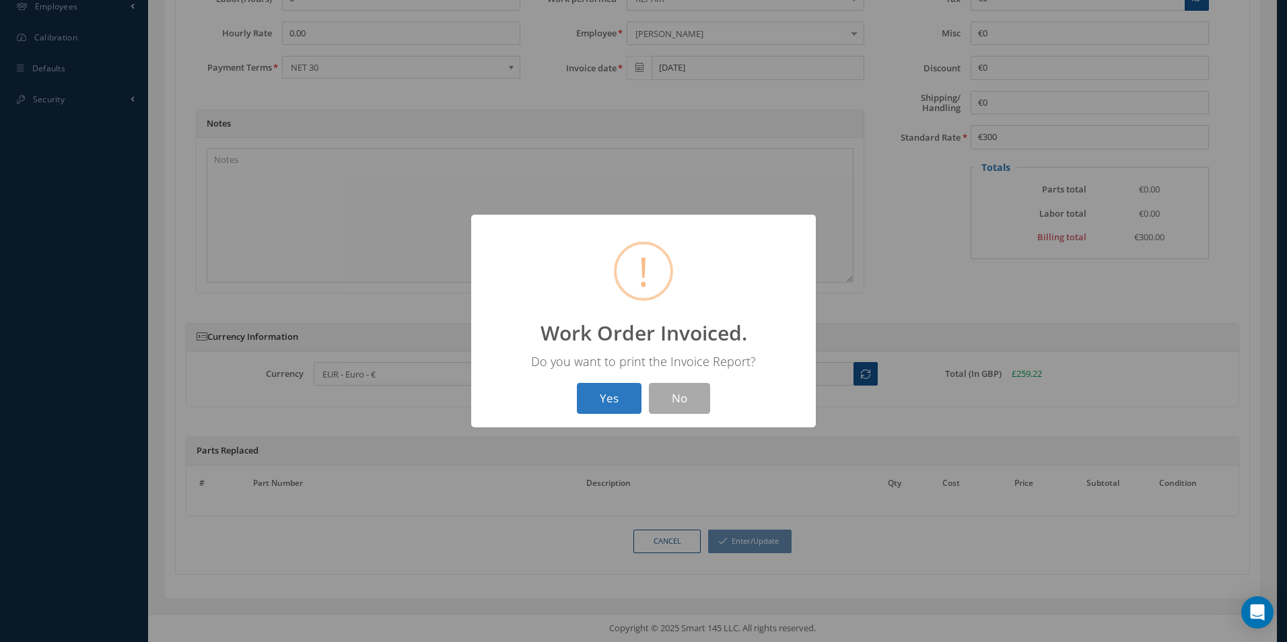
click at [600, 391] on button "Yes" at bounding box center [609, 399] width 65 height 32
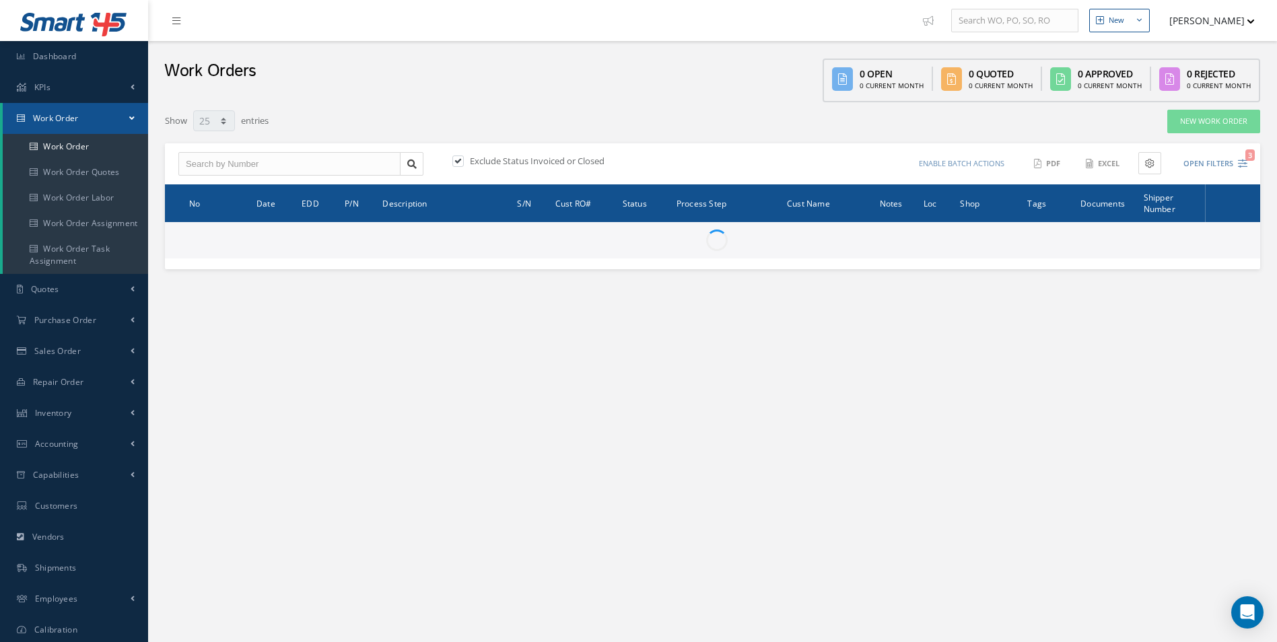
select select "25"
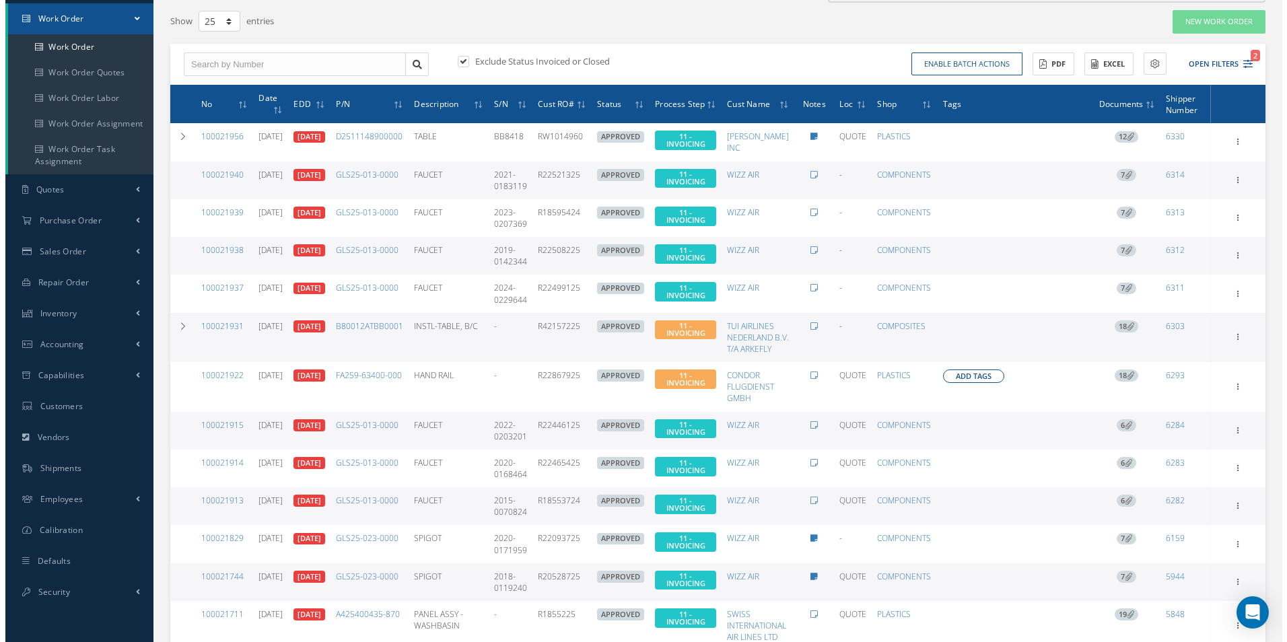
scroll to position [67, 0]
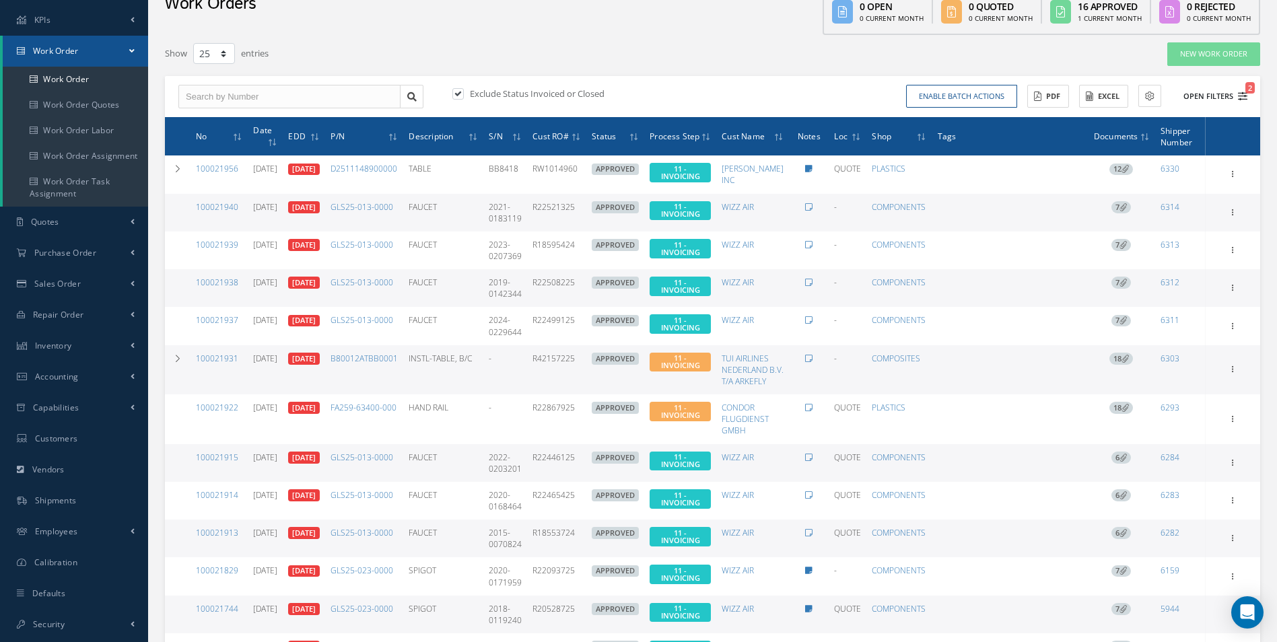
click at [1215, 98] on button "Open Filters 2" at bounding box center [1209, 96] width 76 height 22
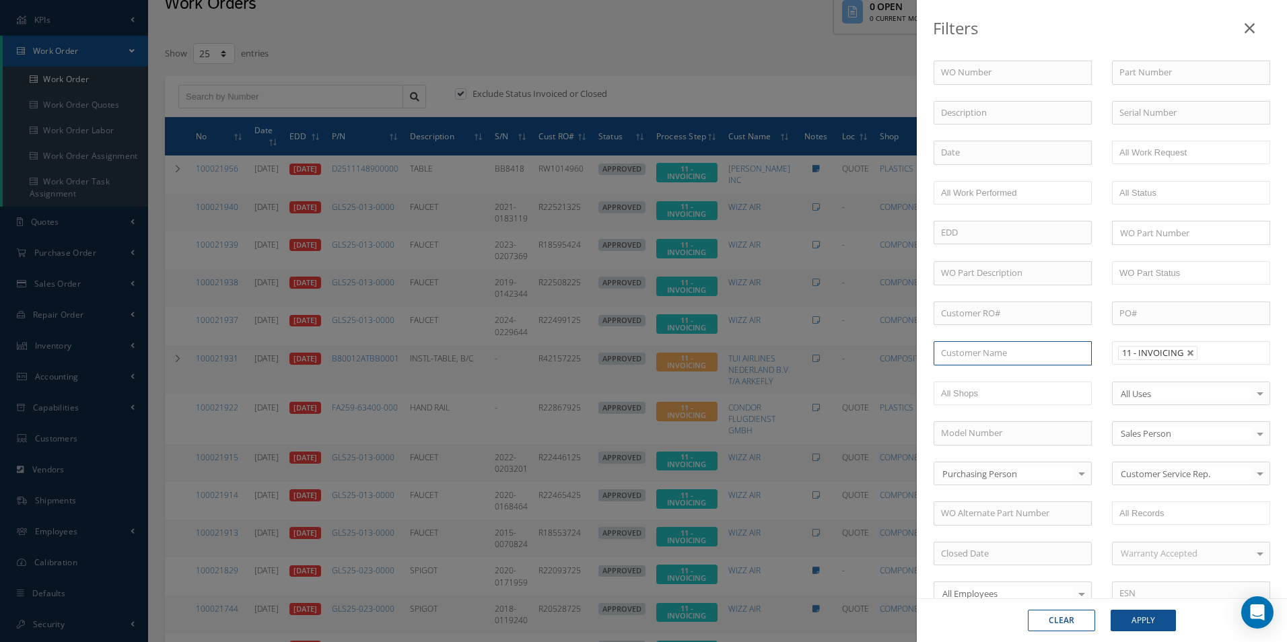
click at [1002, 355] on input "text" at bounding box center [1013, 353] width 158 height 24
click at [991, 373] on div "WIZZ AIR" at bounding box center [1012, 377] width 143 height 13
type input "WIZZ AIR"
click at [1129, 620] on button "Apply" at bounding box center [1143, 621] width 65 height 22
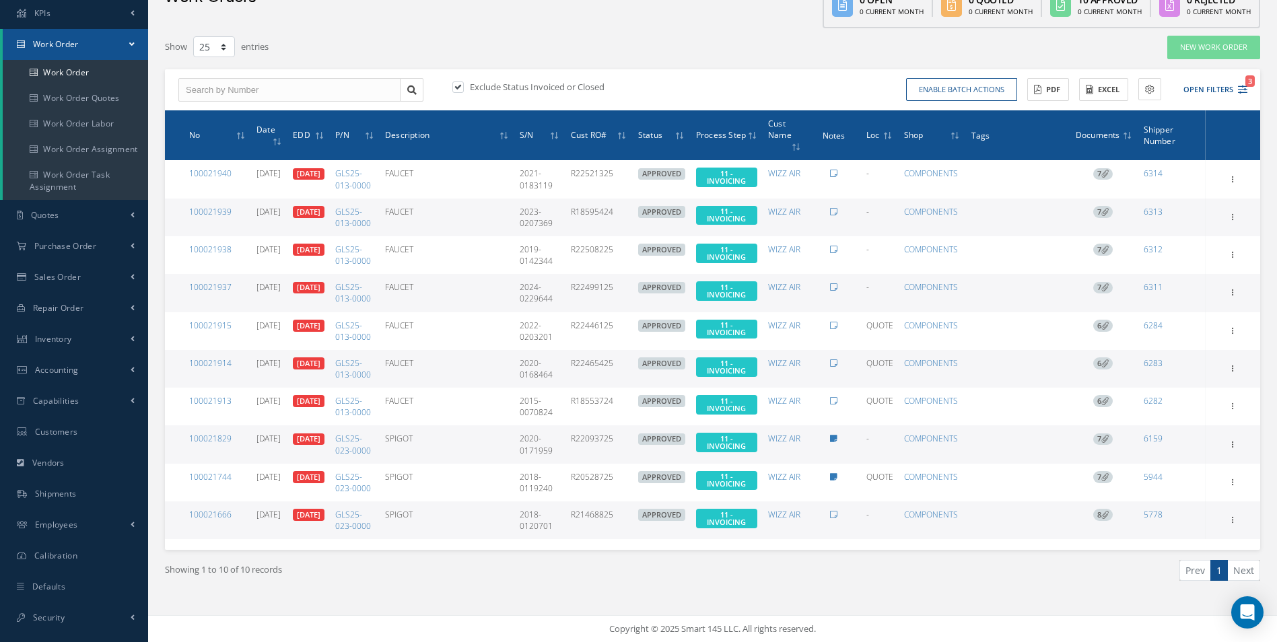
scroll to position [55, 0]
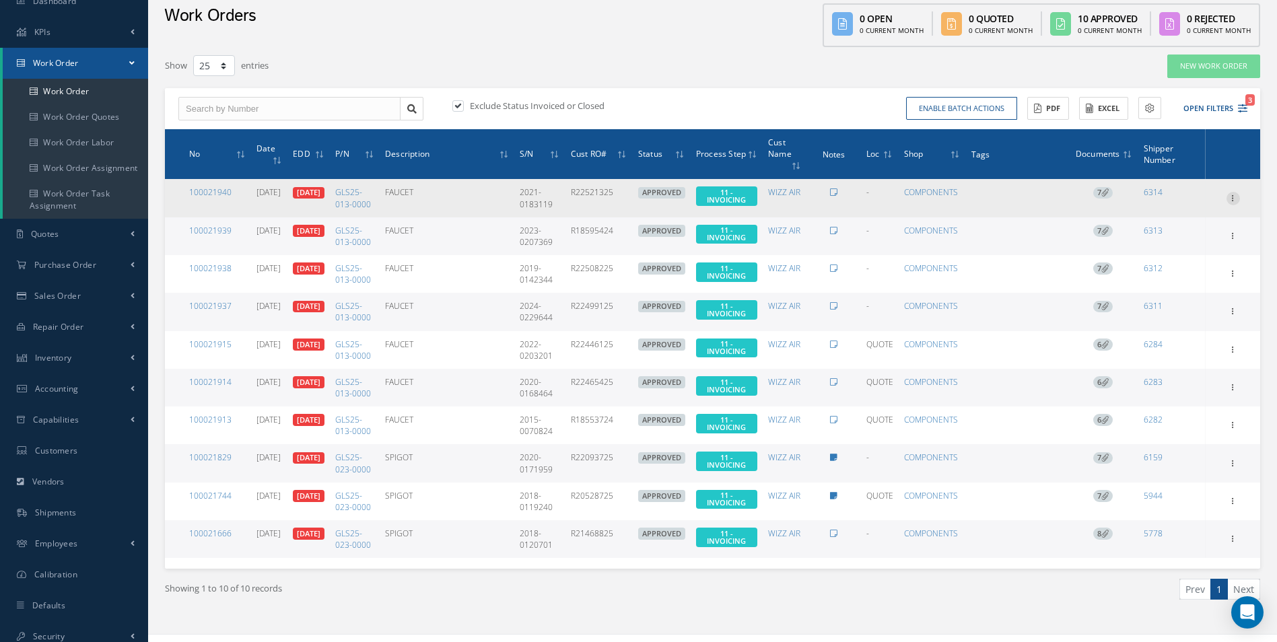
click at [1234, 203] on icon at bounding box center [1232, 197] width 13 height 11
click at [1104, 196] on icon at bounding box center [1104, 191] width 7 height 7
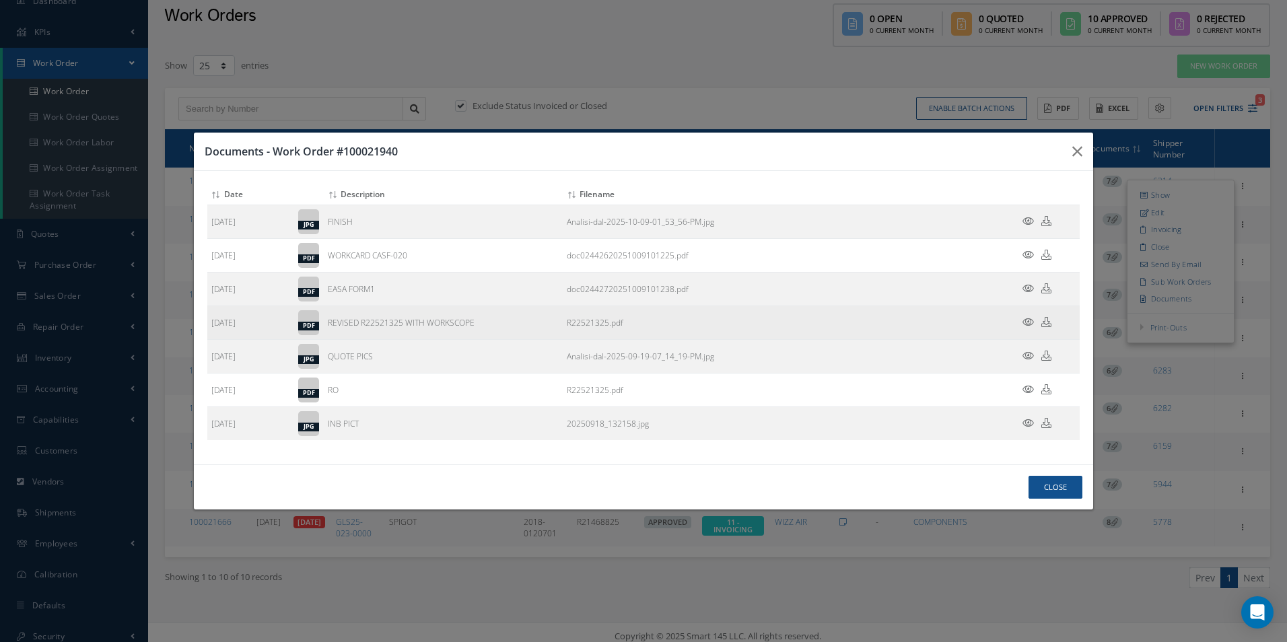
click at [1047, 322] on icon at bounding box center [1046, 322] width 10 height 10
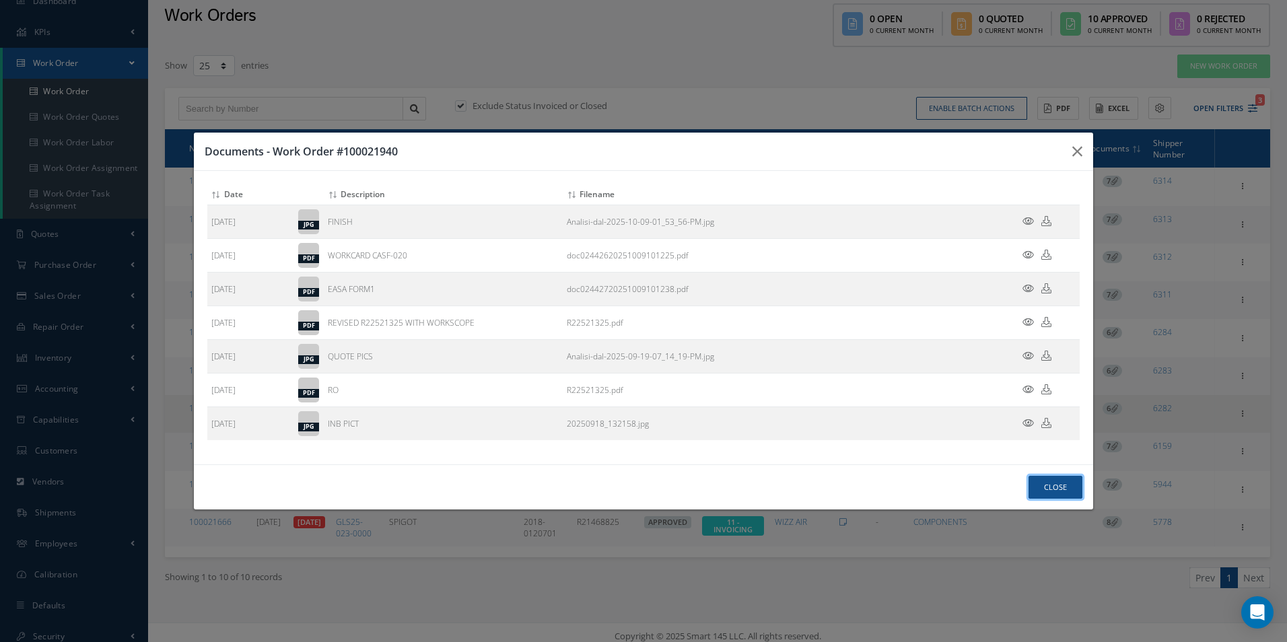
click at [1047, 486] on button "Close" at bounding box center [1055, 488] width 54 height 24
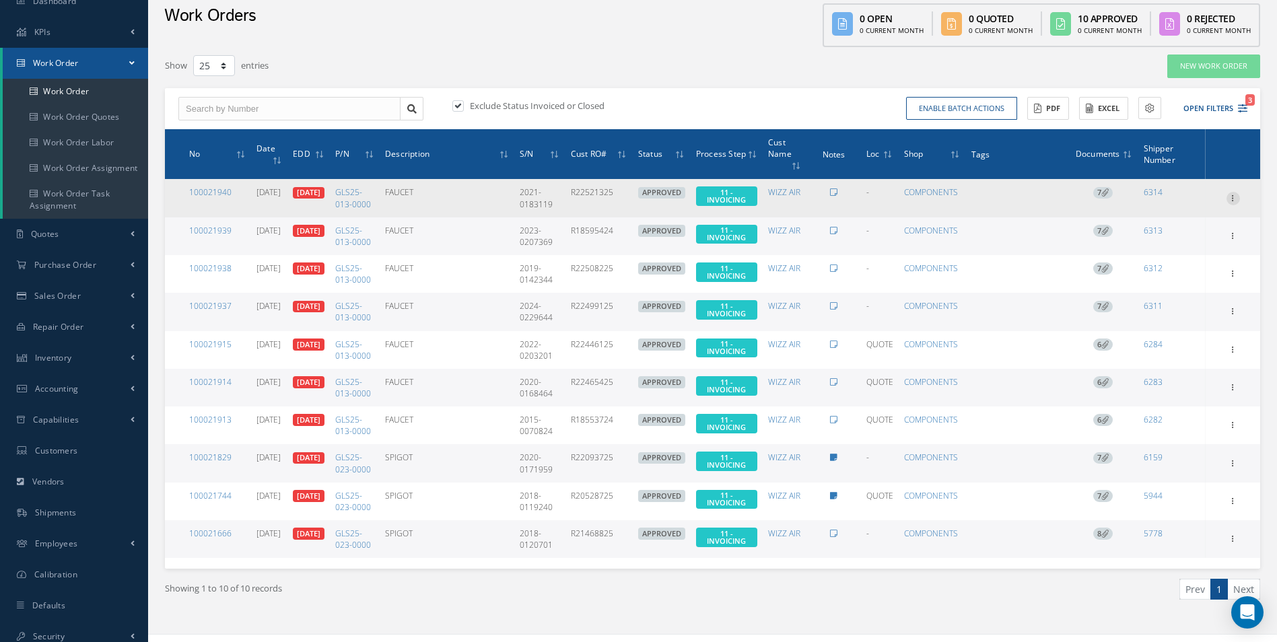
click at [1230, 203] on icon at bounding box center [1232, 197] width 13 height 11
click at [1190, 250] on link "Invoicing" at bounding box center [1171, 241] width 106 height 17
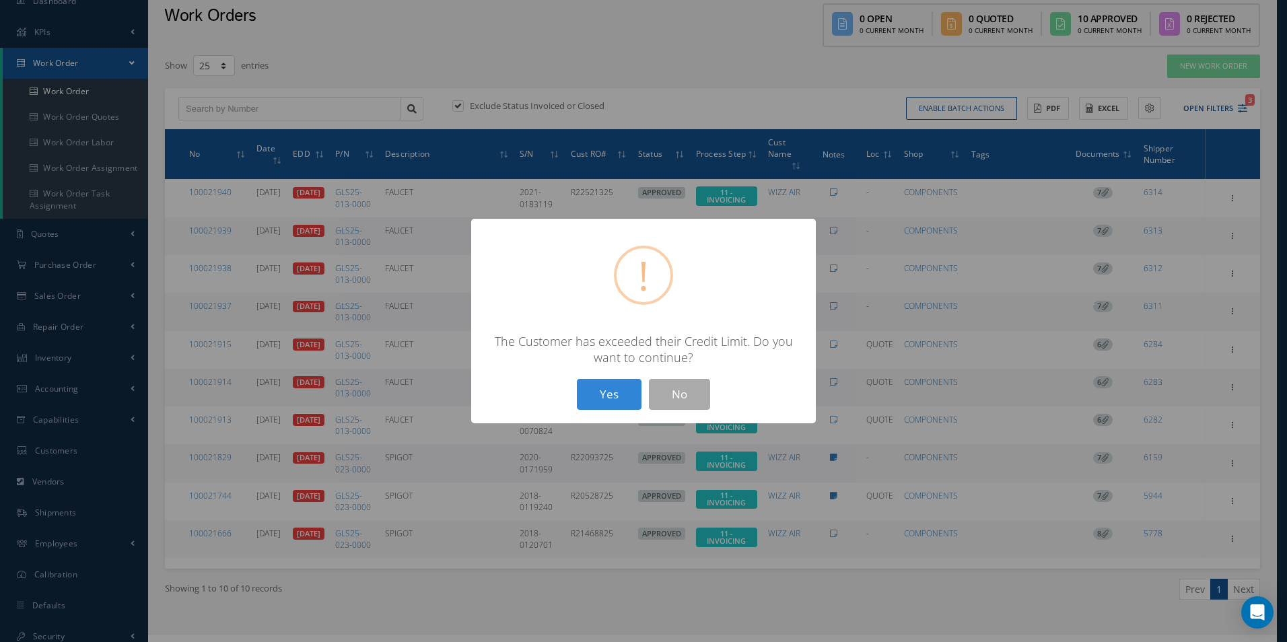
click at [576, 396] on div "Yes No" at bounding box center [643, 395] width 140 height 32
click at [613, 392] on button "Yes" at bounding box center [609, 395] width 65 height 32
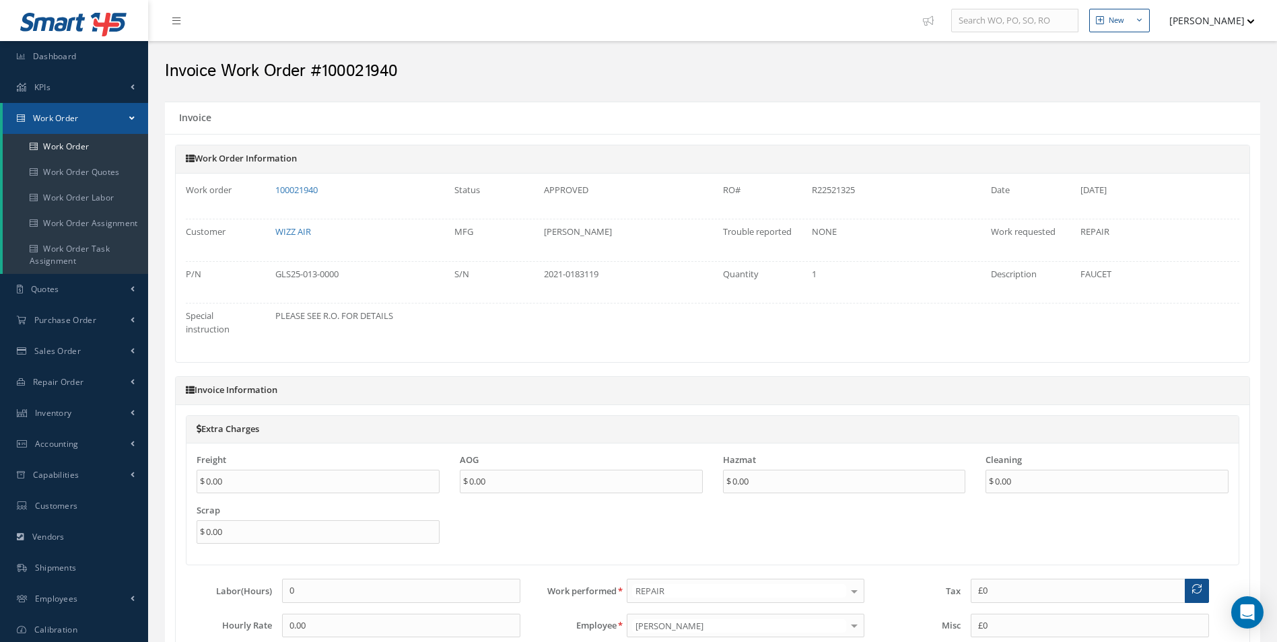
type input "€0"
type input "€300"
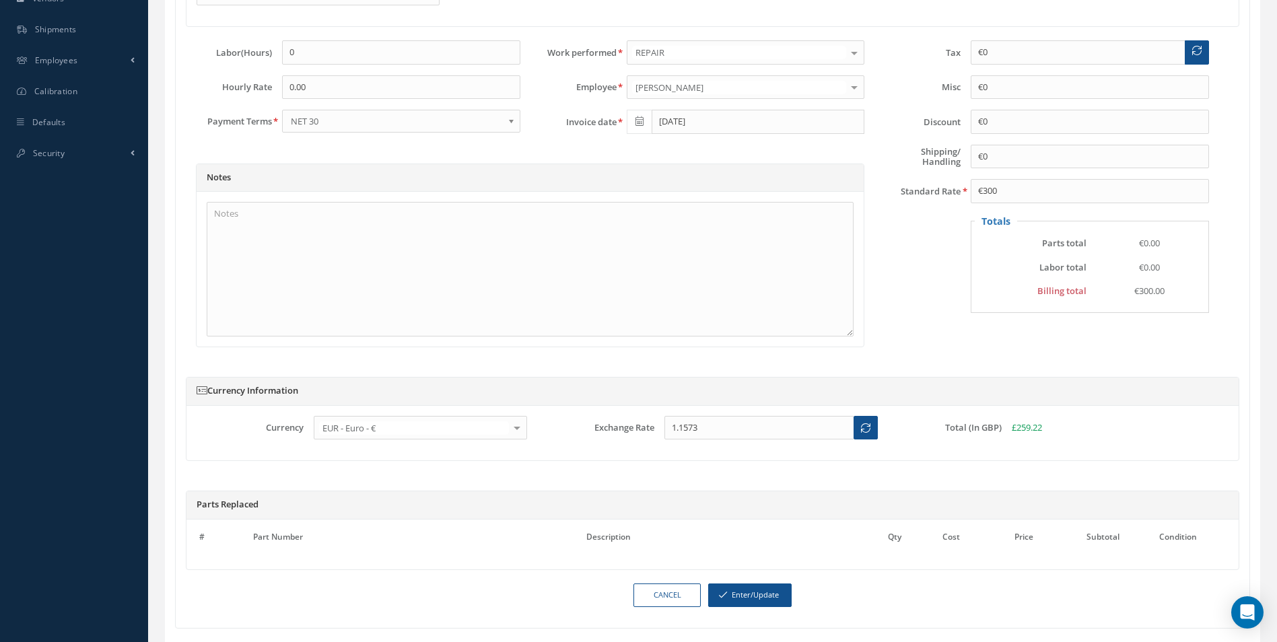
scroll to position [605, 0]
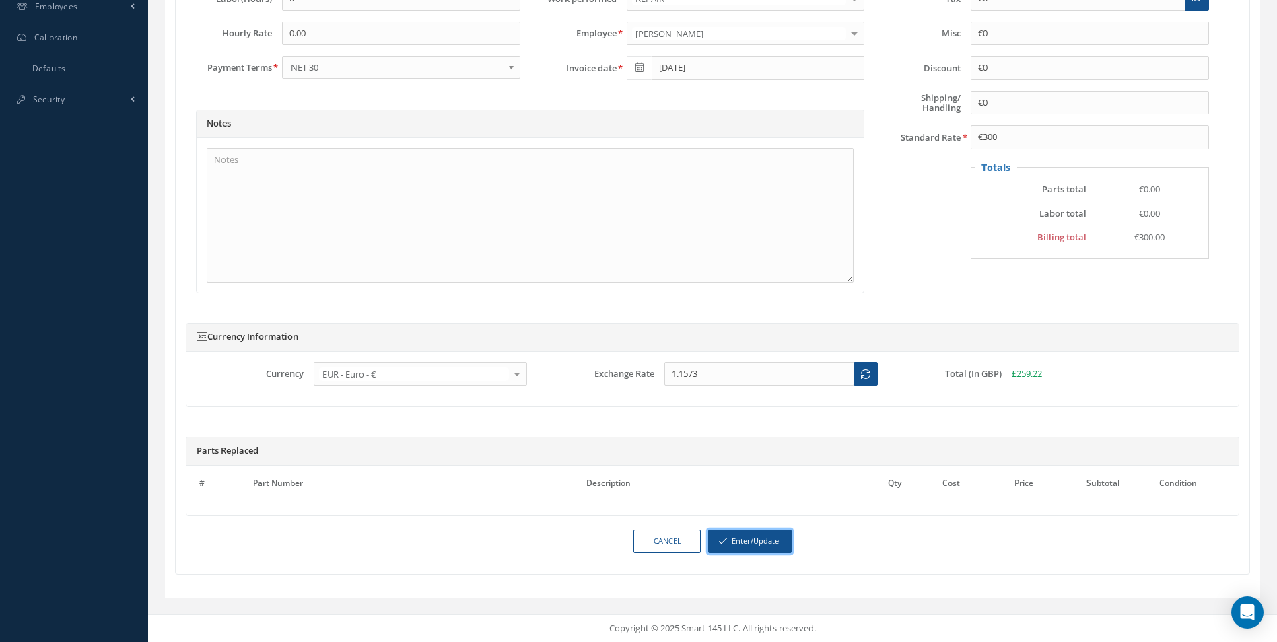
click at [734, 536] on button "Enter/Update" at bounding box center [749, 542] width 83 height 24
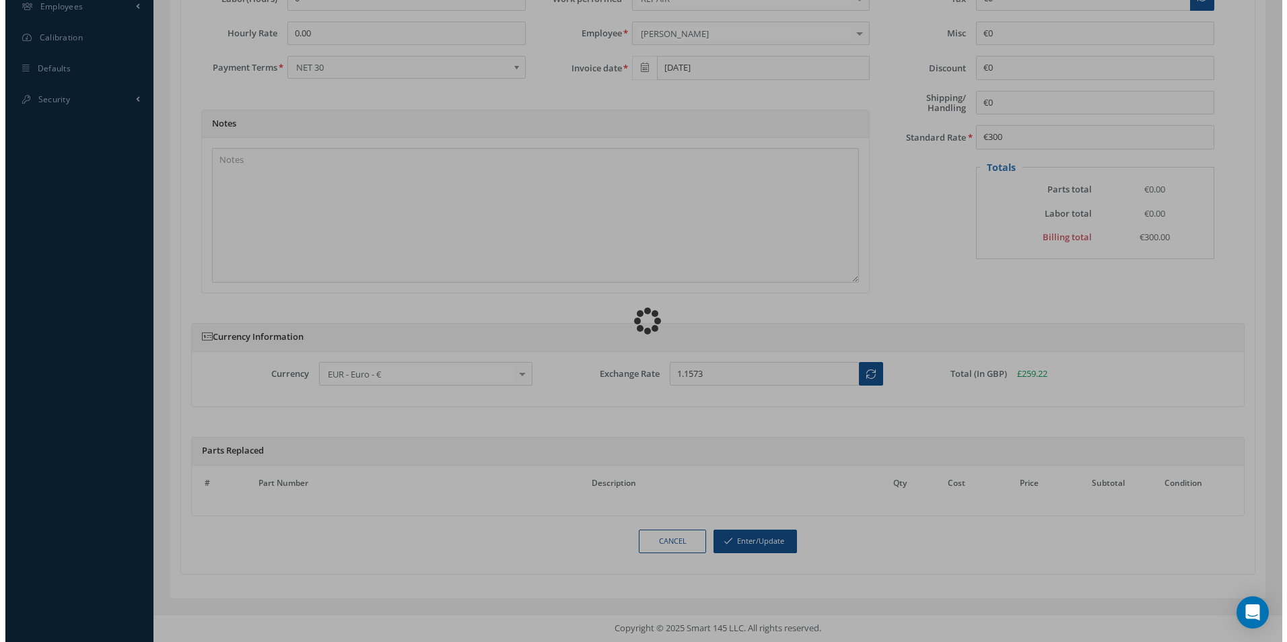
scroll to position [592, 0]
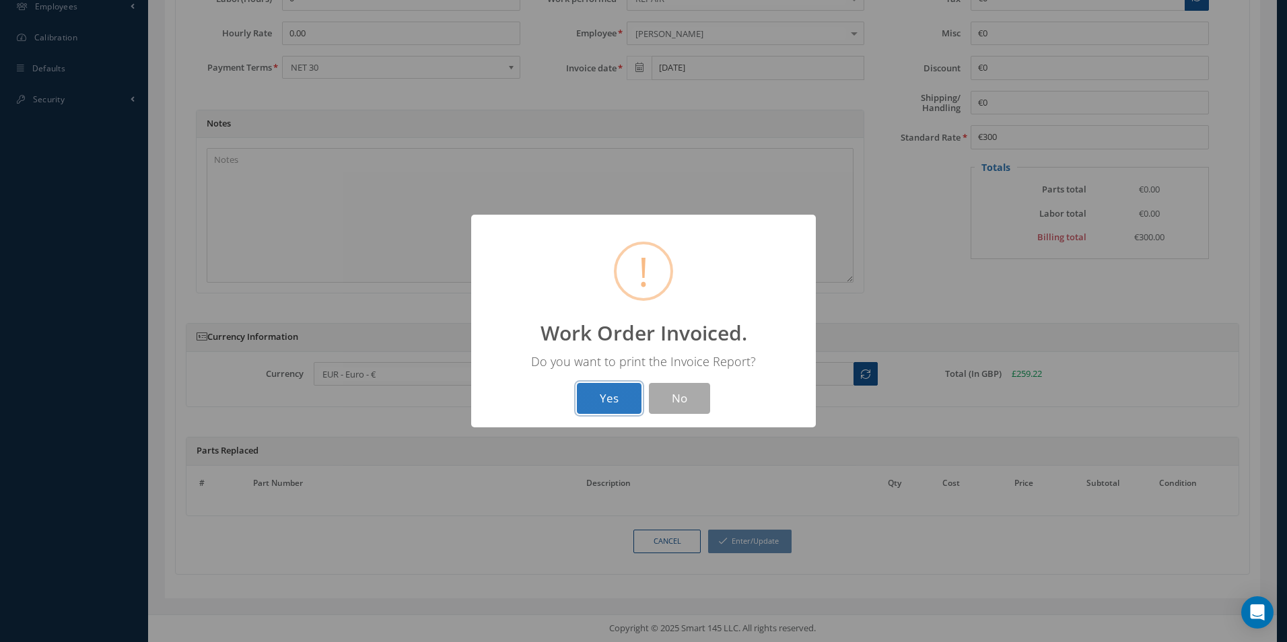
click at [609, 398] on button "Yes" at bounding box center [609, 399] width 65 height 32
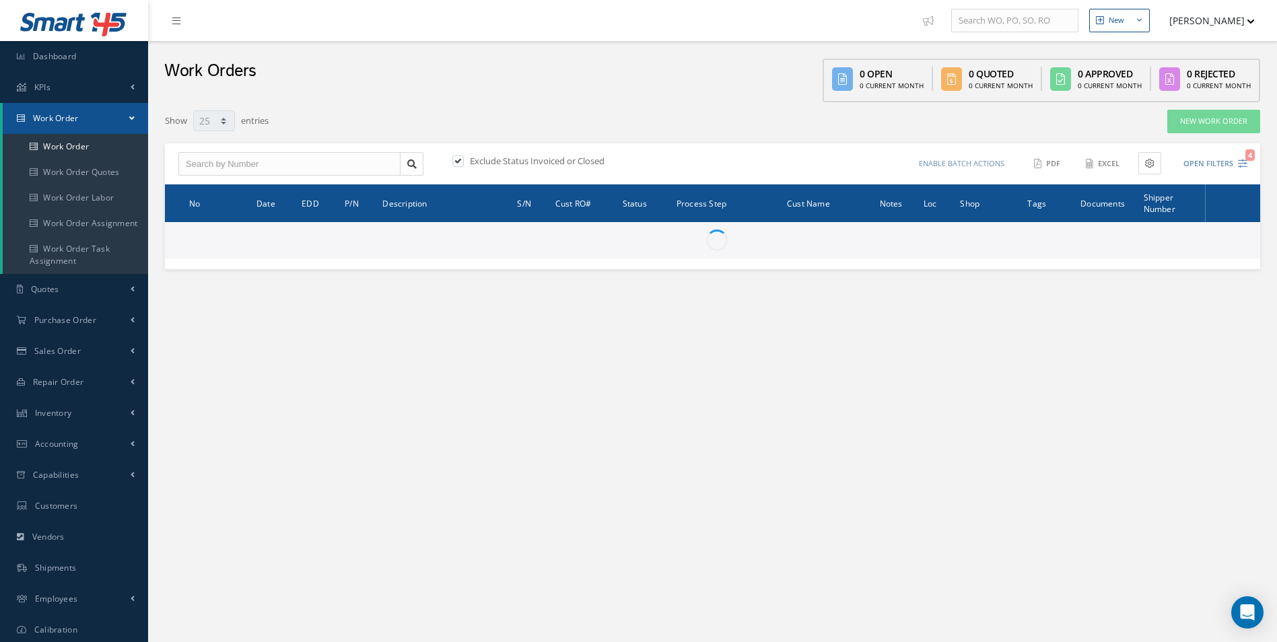
select select "25"
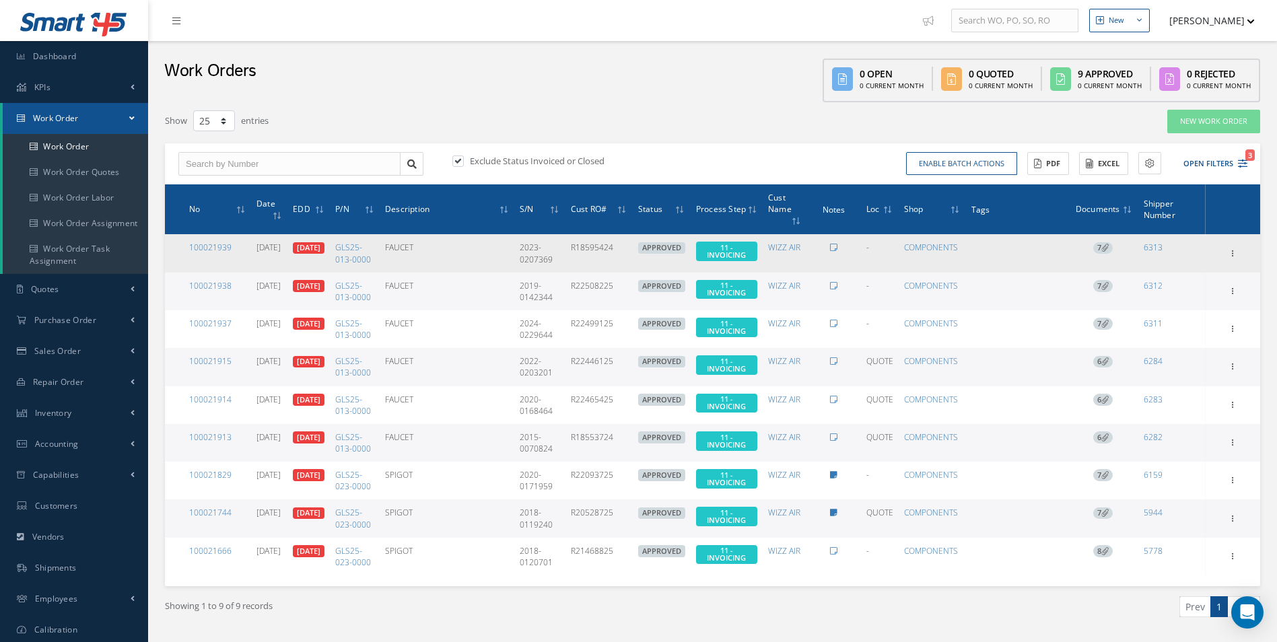
click at [1108, 248] on icon at bounding box center [1104, 247] width 7 height 7
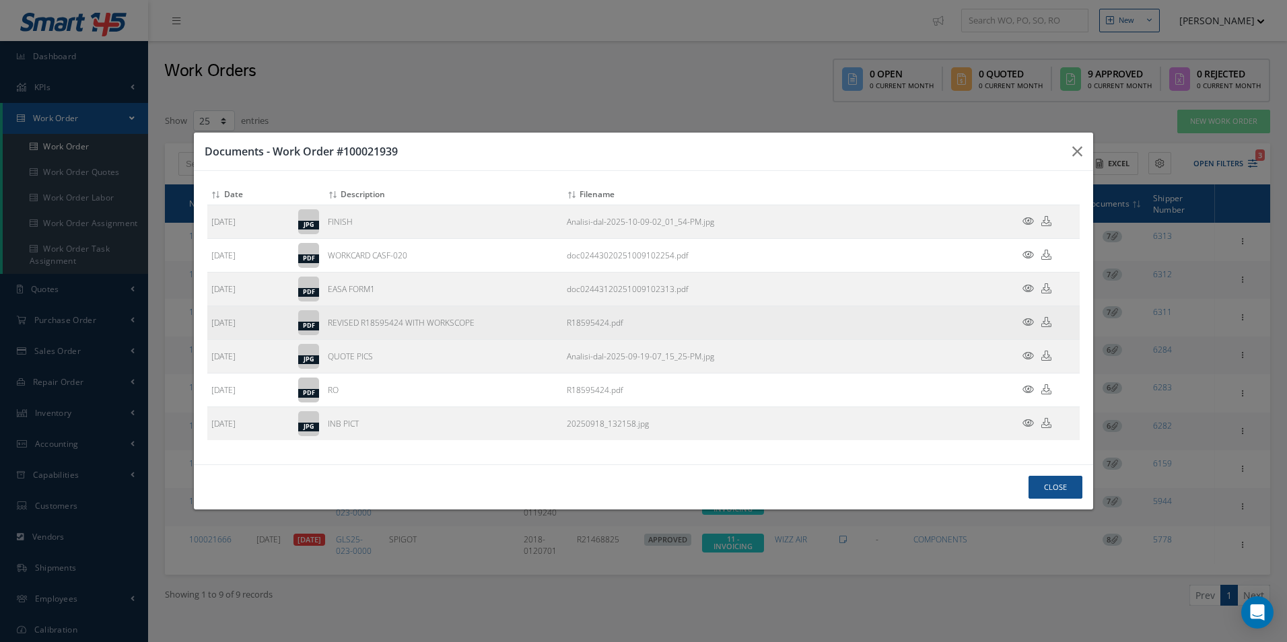
click at [1045, 324] on icon at bounding box center [1046, 322] width 10 height 10
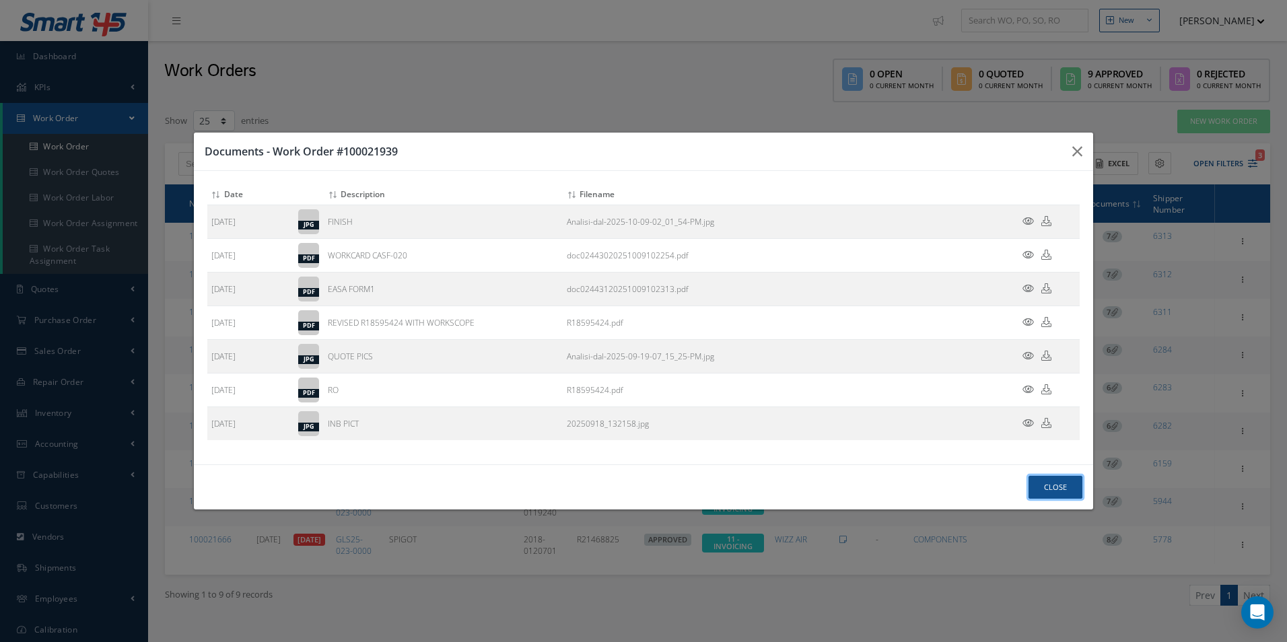
click at [1053, 487] on button "Close" at bounding box center [1055, 488] width 54 height 24
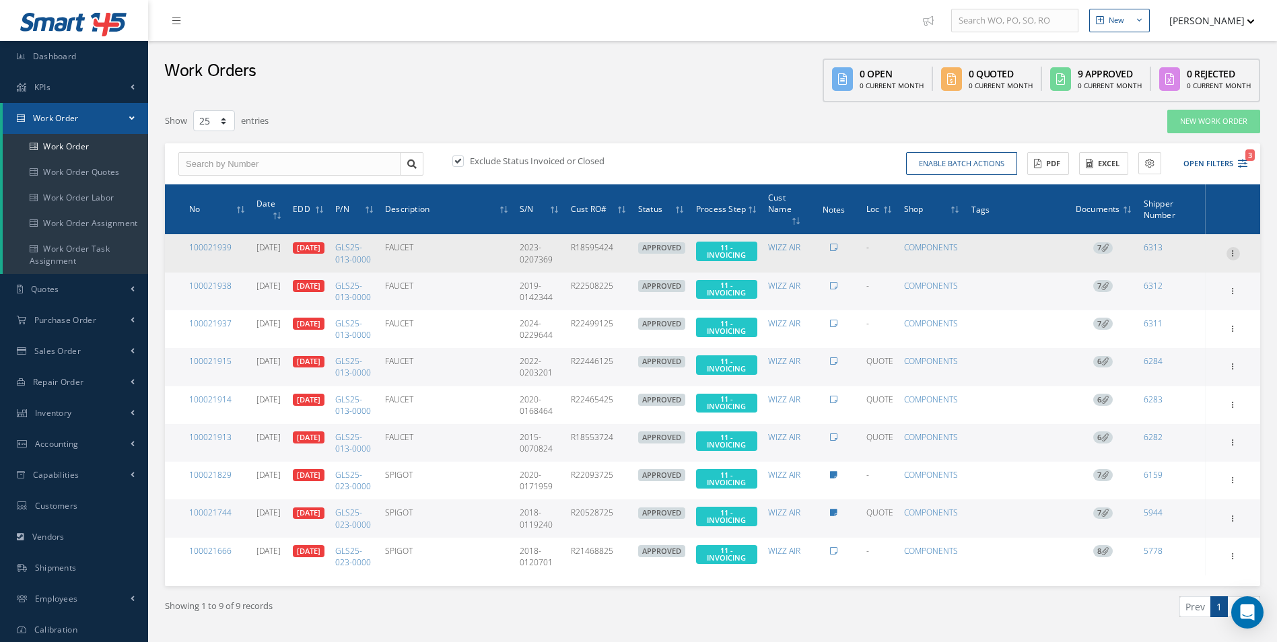
click at [1237, 256] on icon at bounding box center [1232, 252] width 13 height 11
click at [1184, 304] on link "Invoicing" at bounding box center [1171, 296] width 106 height 17
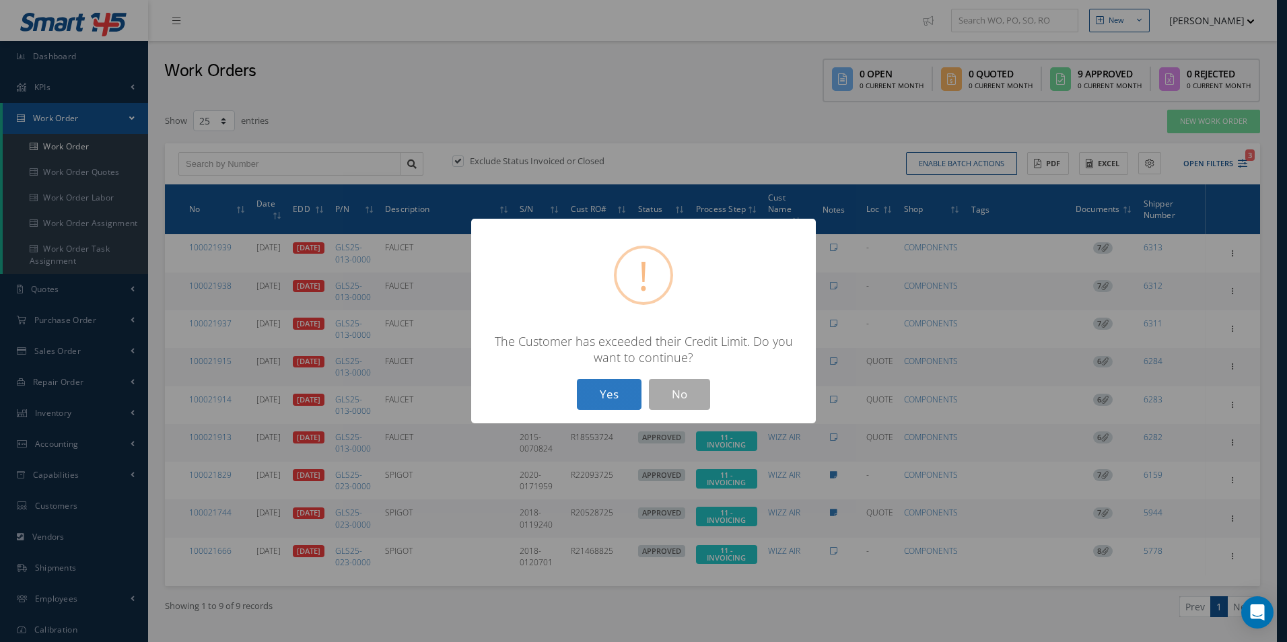
click at [620, 389] on button "Yes" at bounding box center [609, 395] width 65 height 32
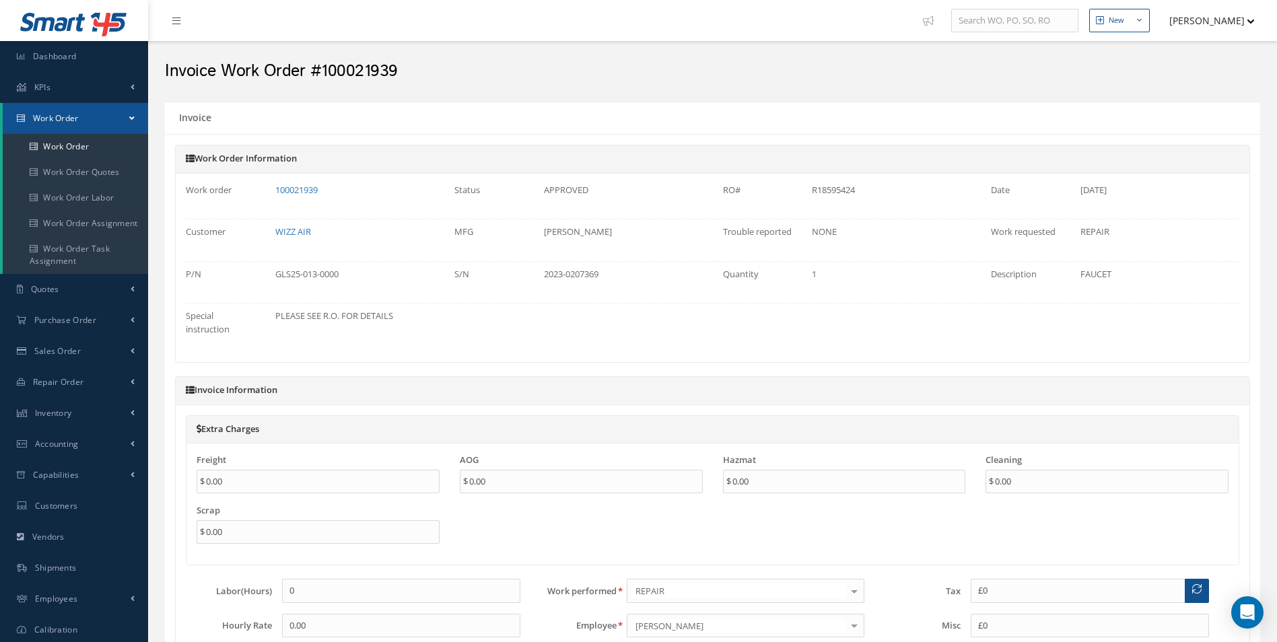
type input "€0"
type input "€300"
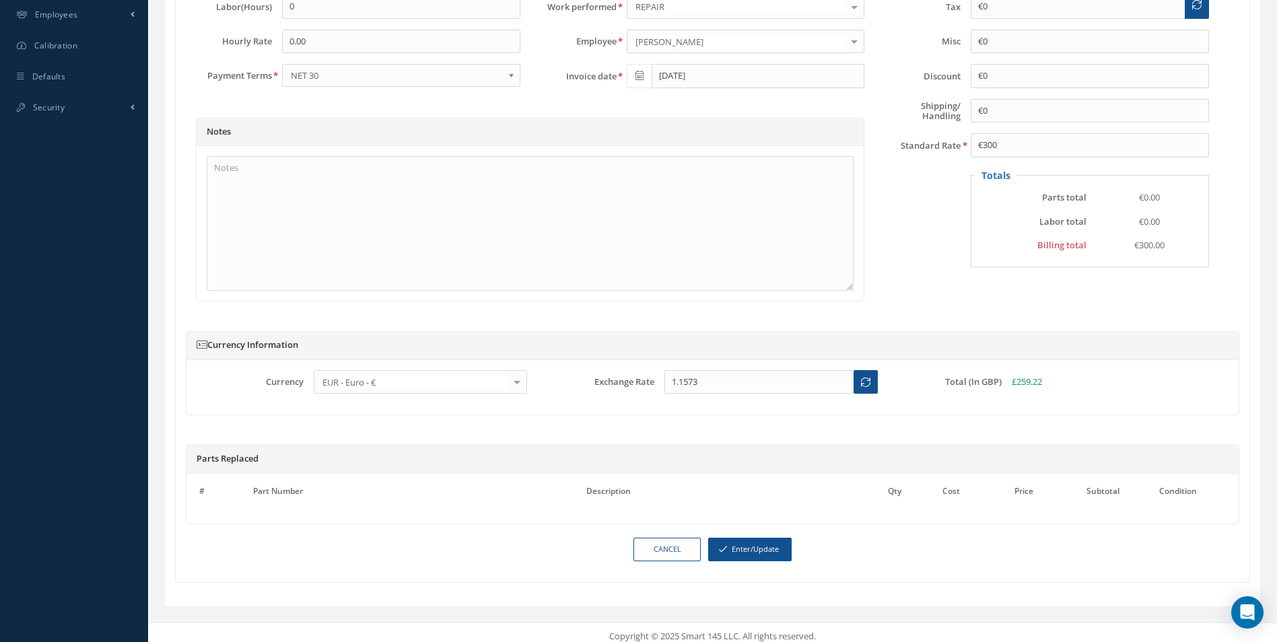
scroll to position [605, 0]
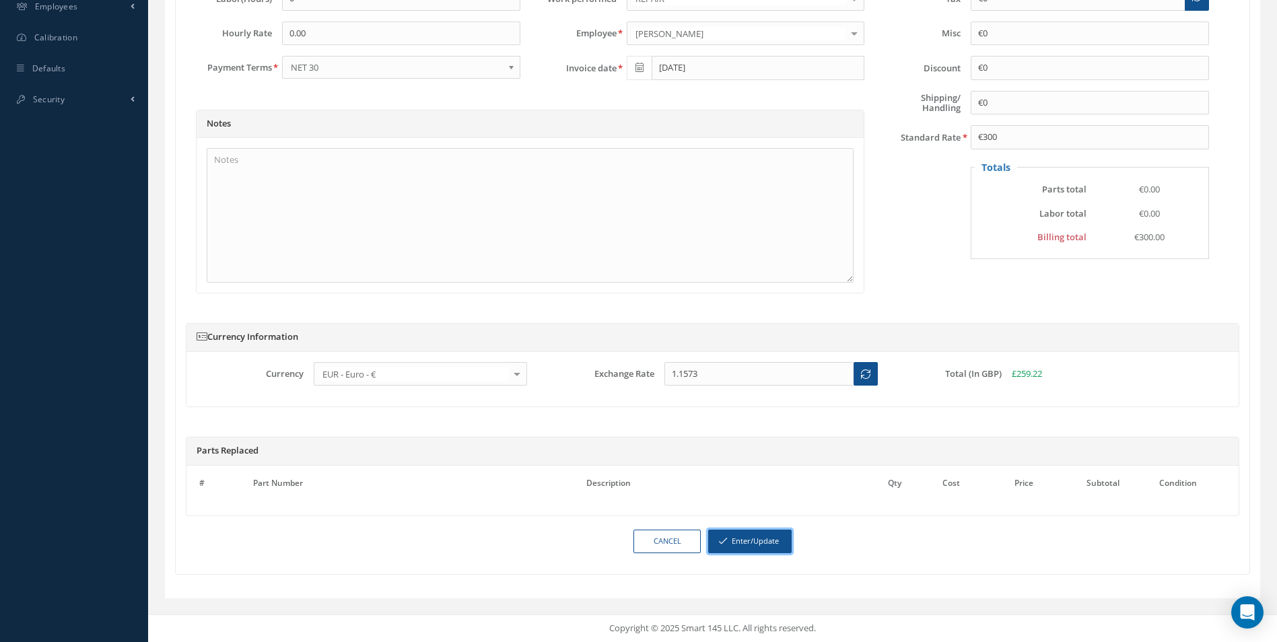
click at [761, 551] on button "Enter/Update" at bounding box center [749, 542] width 83 height 24
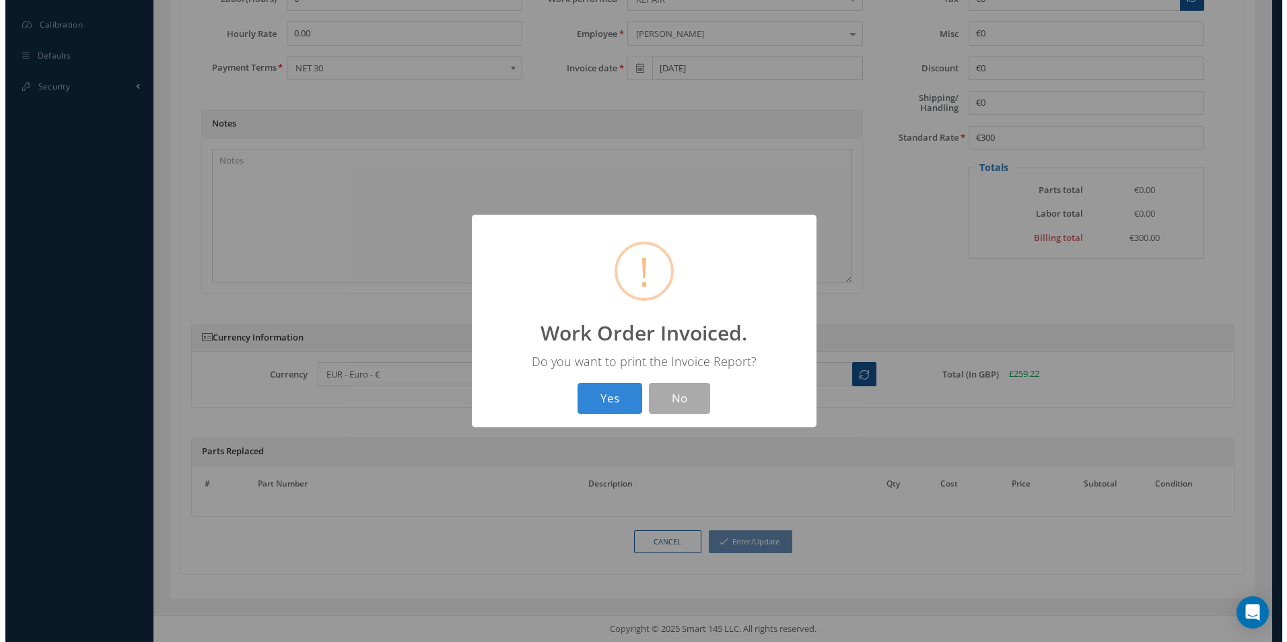
scroll to position [592, 0]
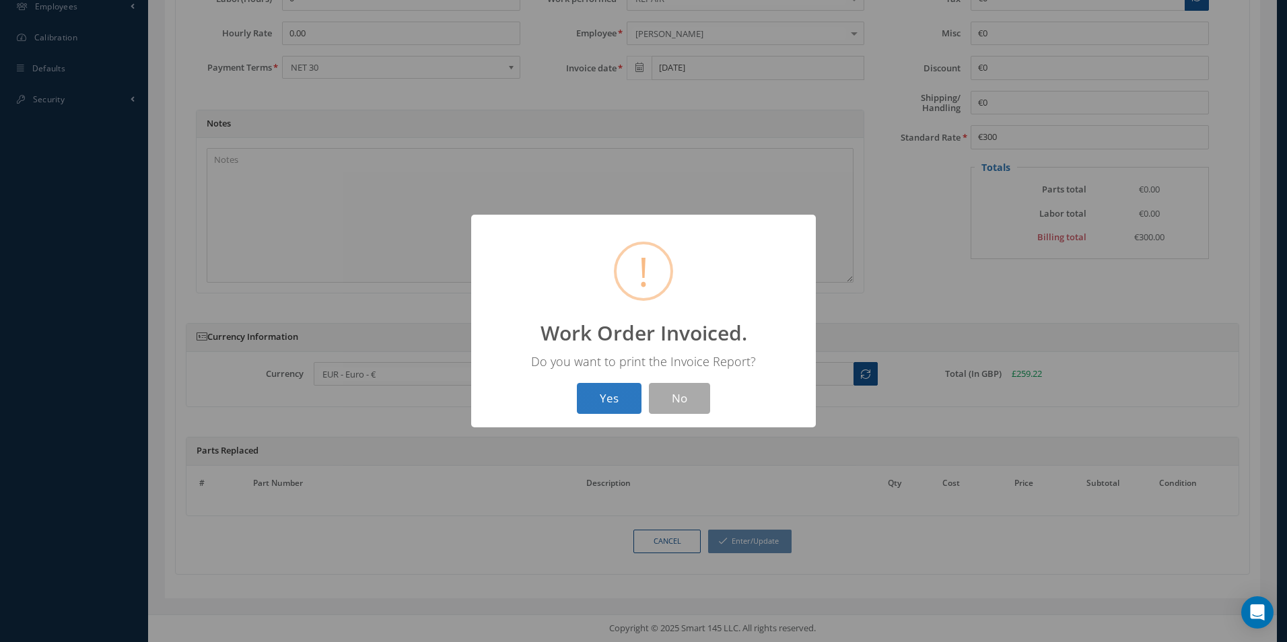
click at [625, 394] on button "Yes" at bounding box center [609, 399] width 65 height 32
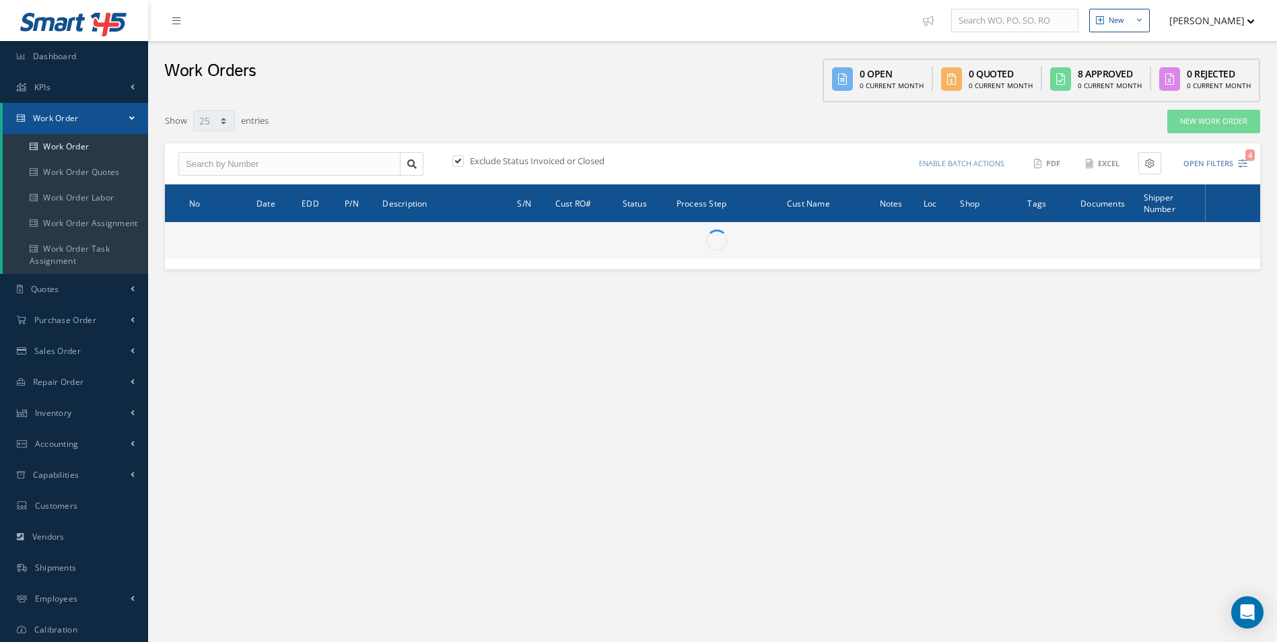
select select "25"
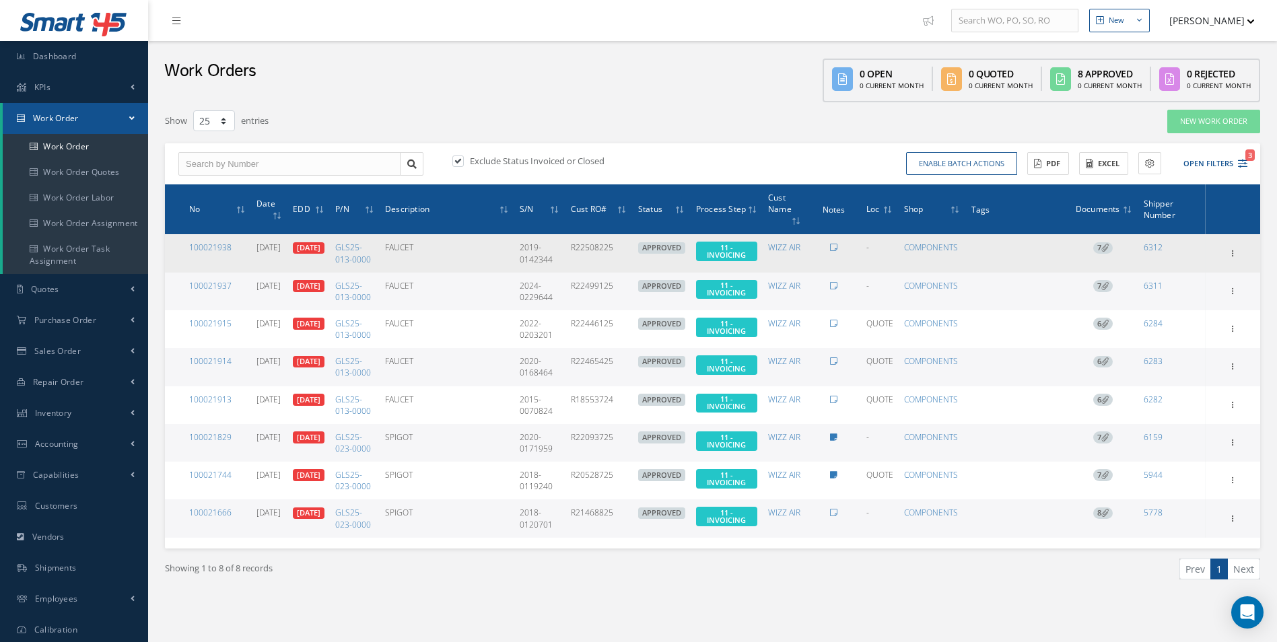
click at [1103, 249] on icon at bounding box center [1104, 247] width 7 height 7
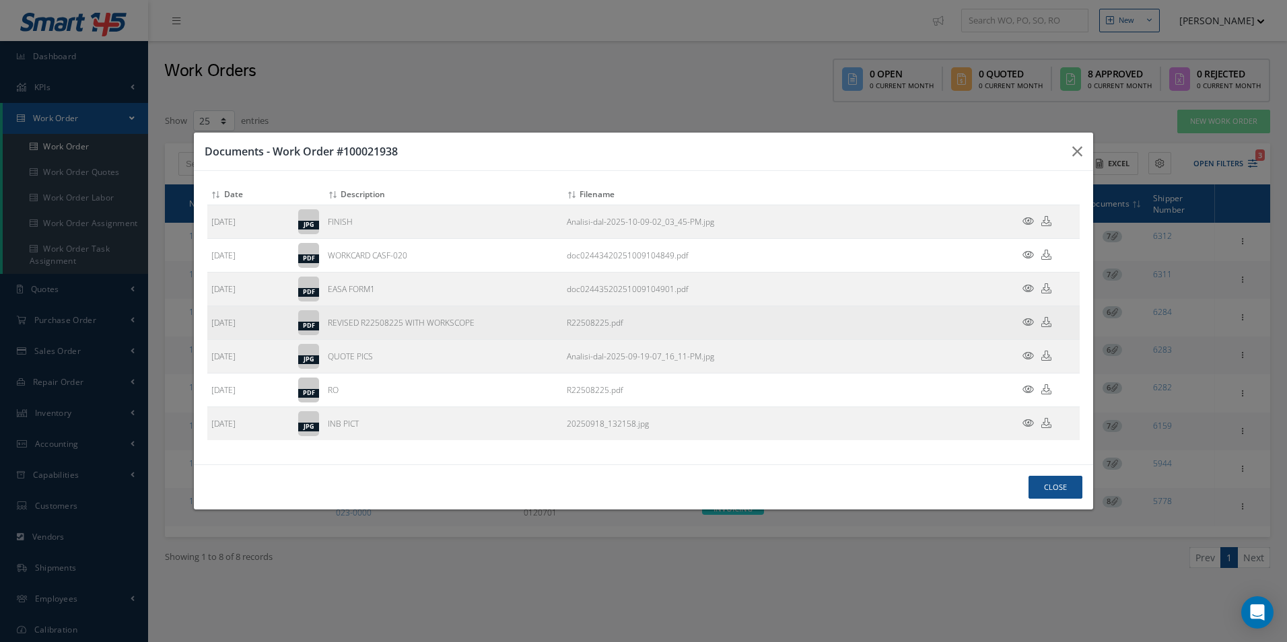
click at [1045, 325] on icon at bounding box center [1046, 322] width 10 height 10
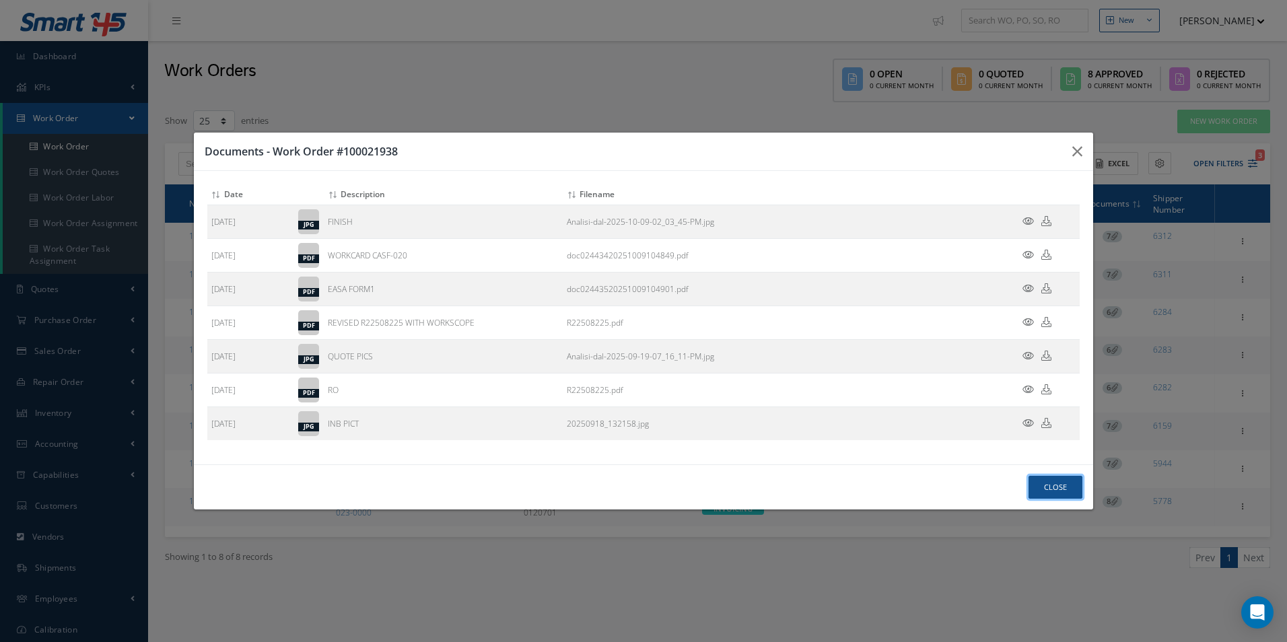
click at [1063, 491] on button "Close" at bounding box center [1055, 488] width 54 height 24
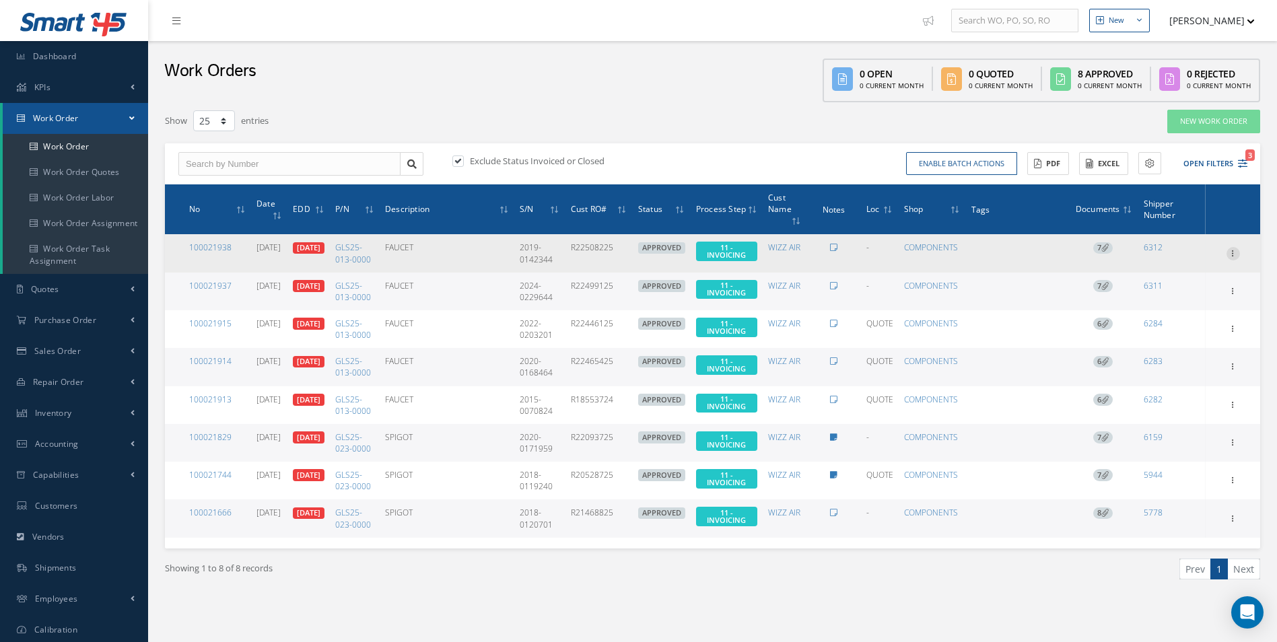
click at [1228, 258] on icon at bounding box center [1232, 252] width 13 height 11
click at [1185, 298] on link "Invoicing" at bounding box center [1171, 296] width 106 height 17
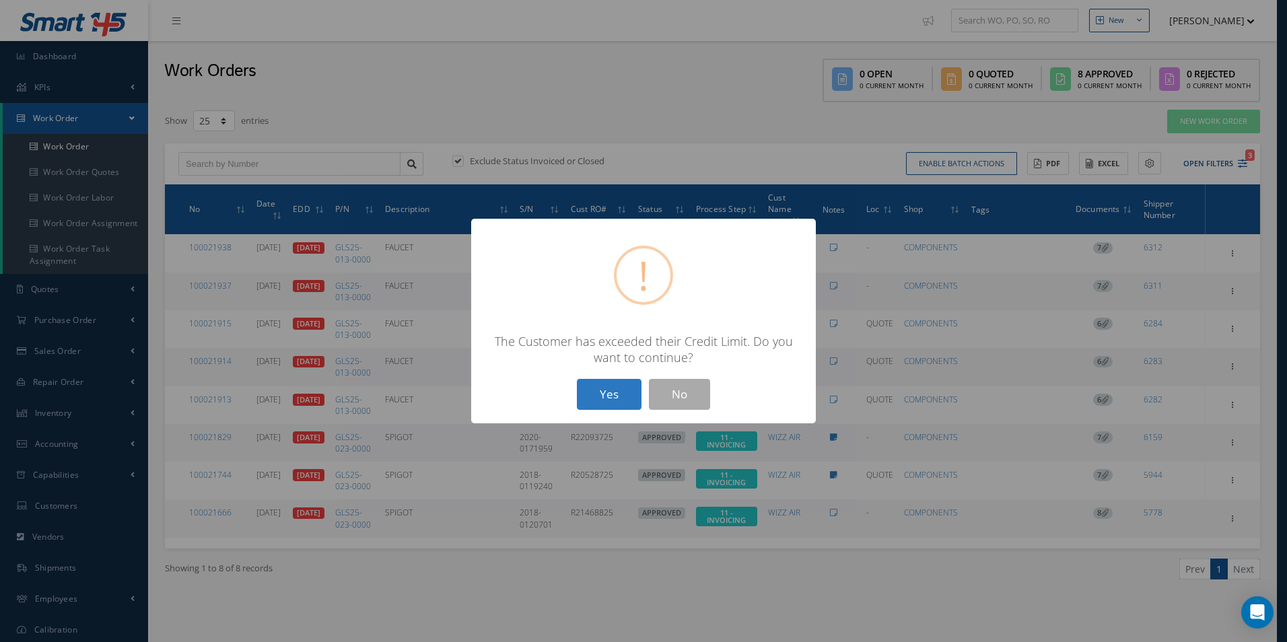
click at [623, 400] on button "Yes" at bounding box center [609, 395] width 65 height 32
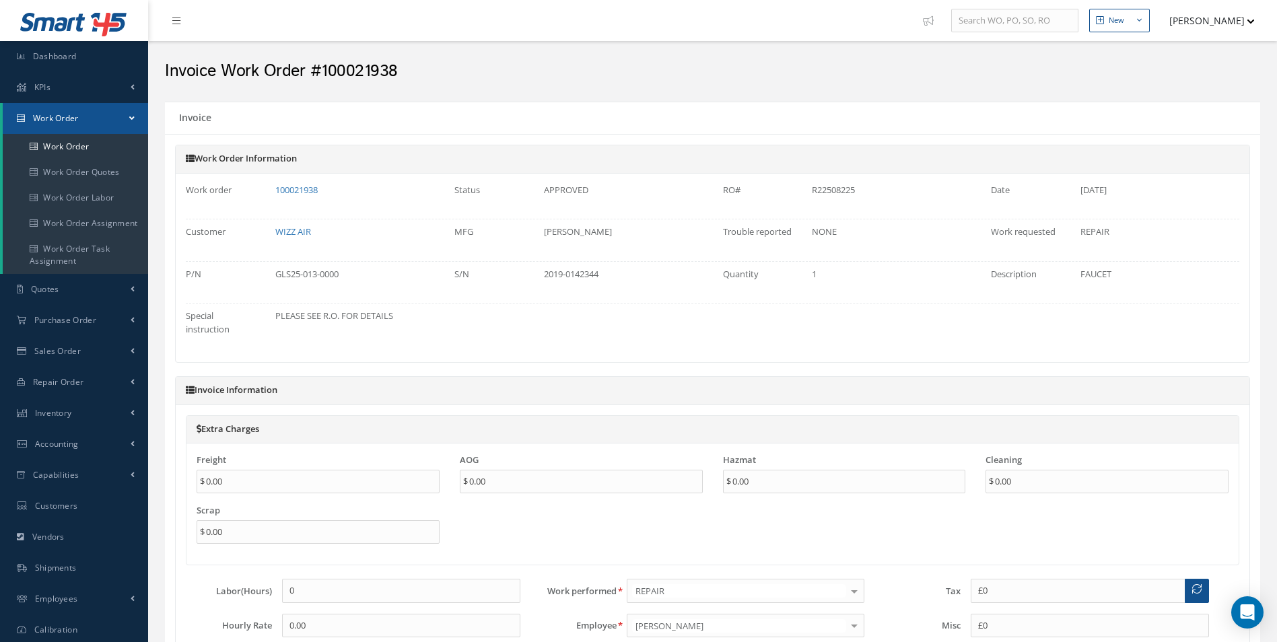
type input "€0"
type input "€300"
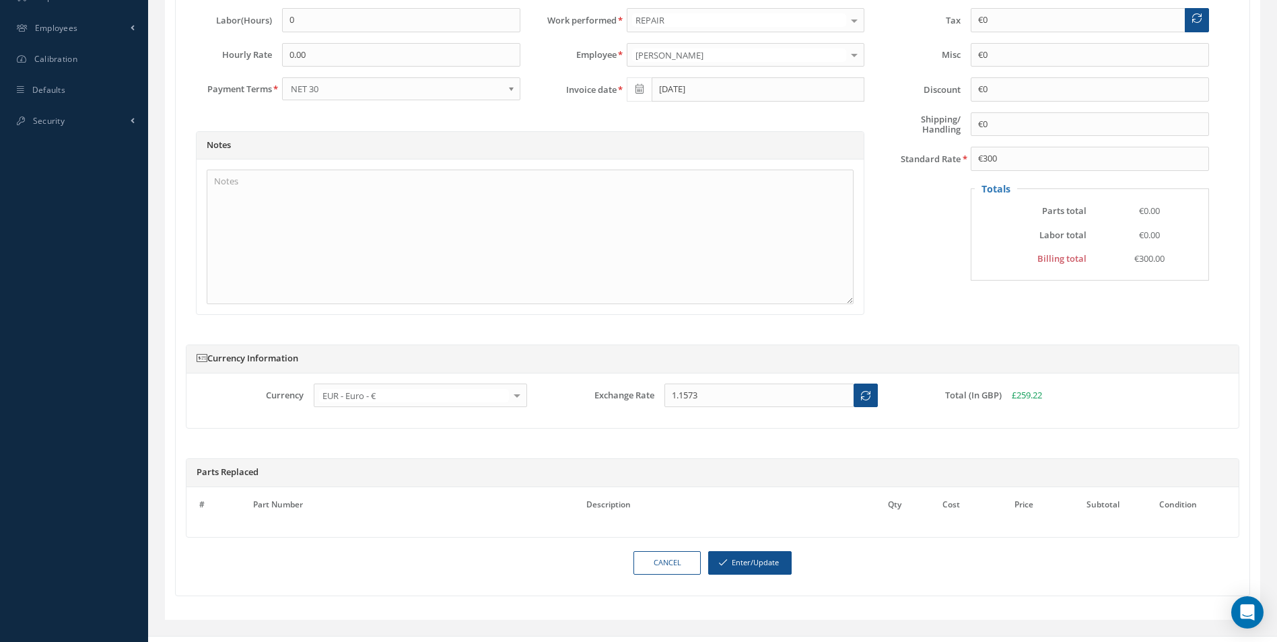
scroll to position [605, 0]
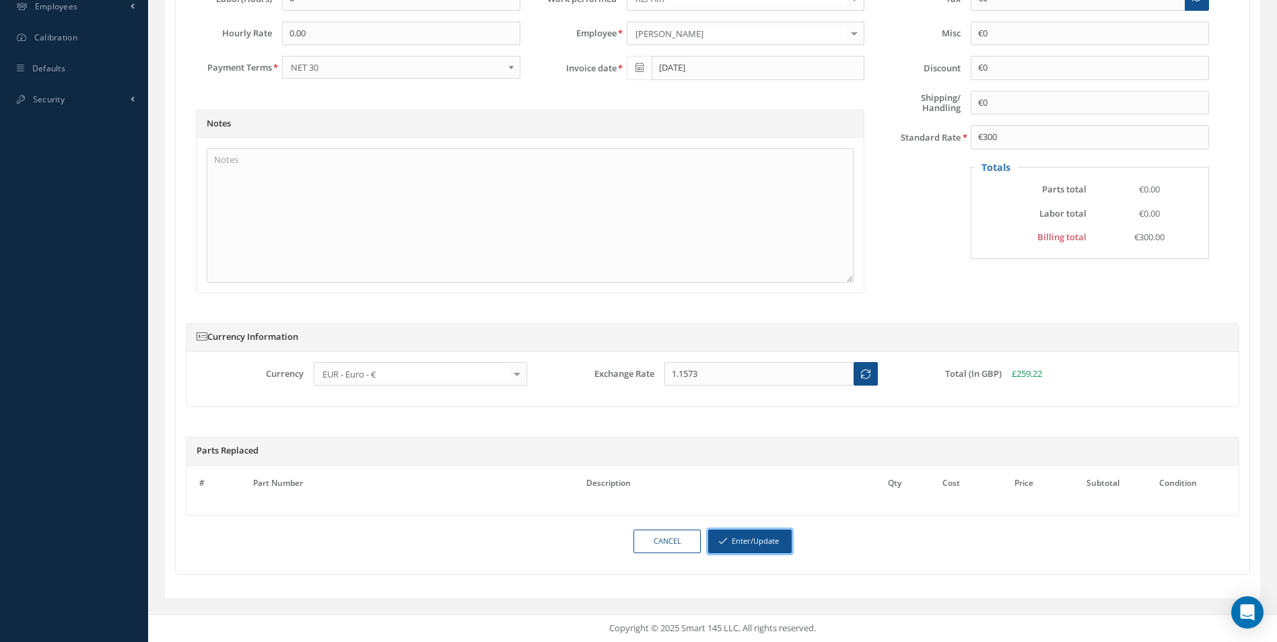
click at [748, 548] on button "Enter/Update" at bounding box center [749, 542] width 83 height 24
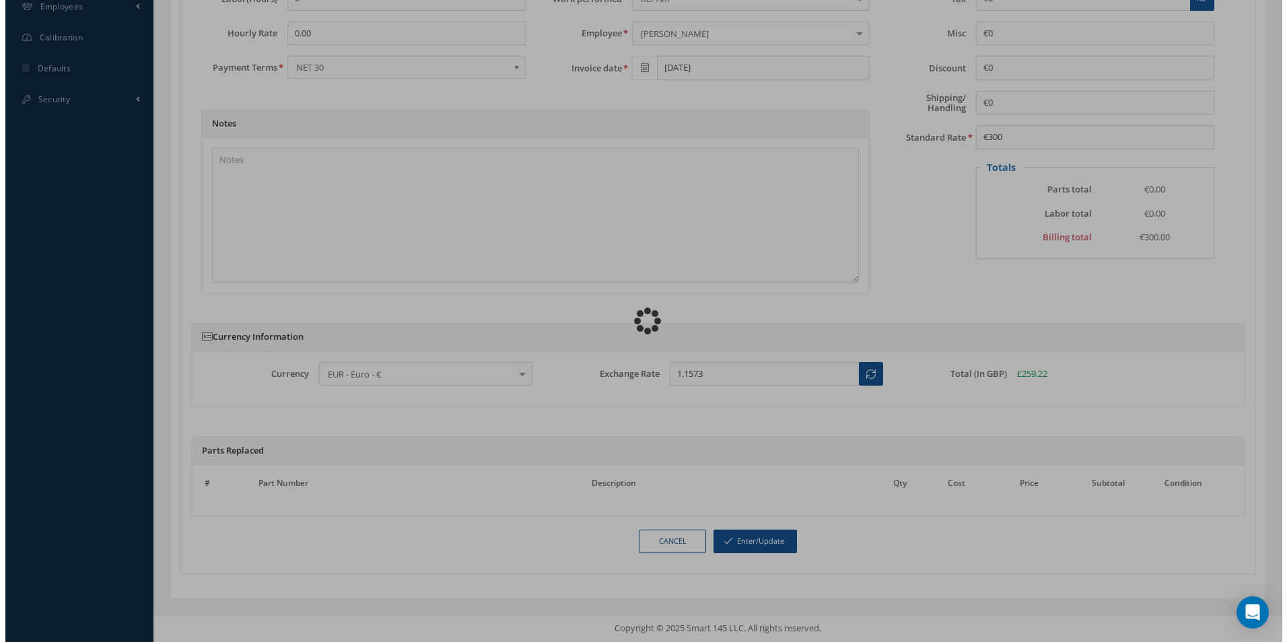
scroll to position [592, 0]
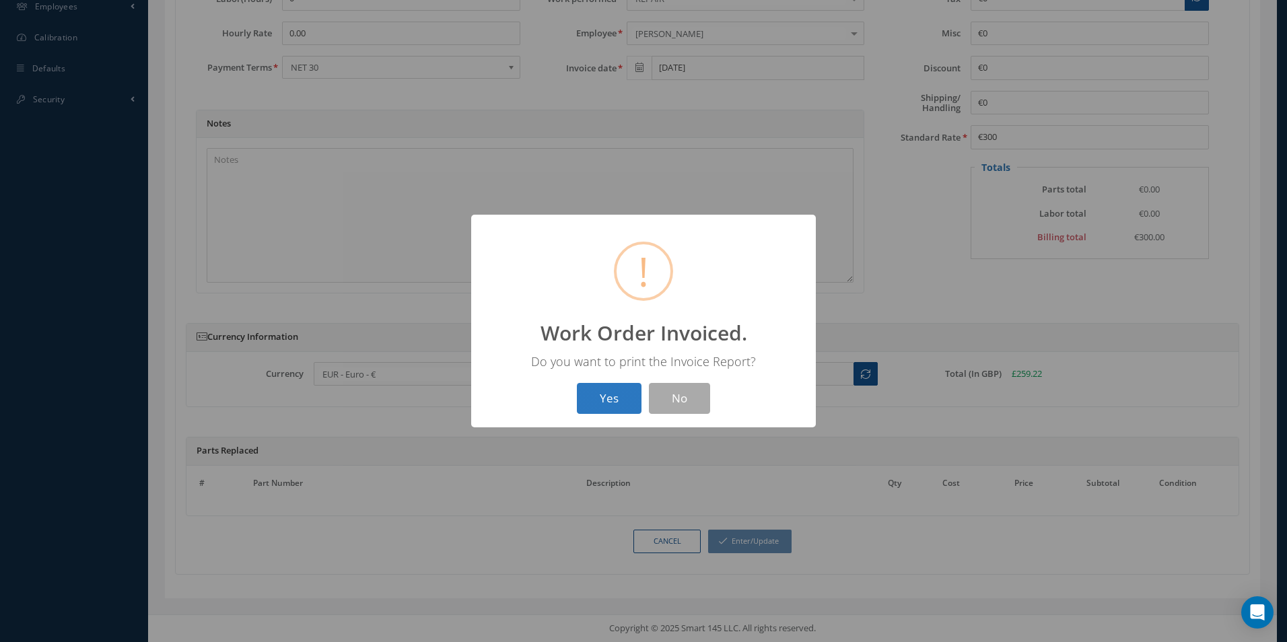
click at [616, 389] on button "Yes" at bounding box center [609, 399] width 65 height 32
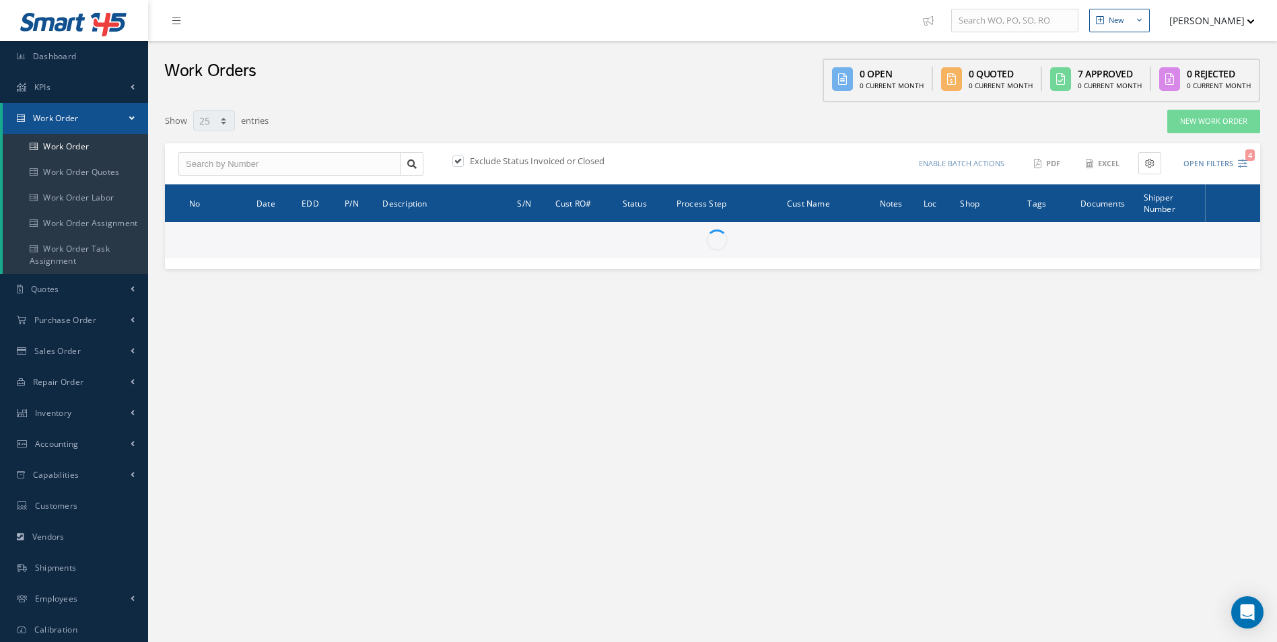
select select "25"
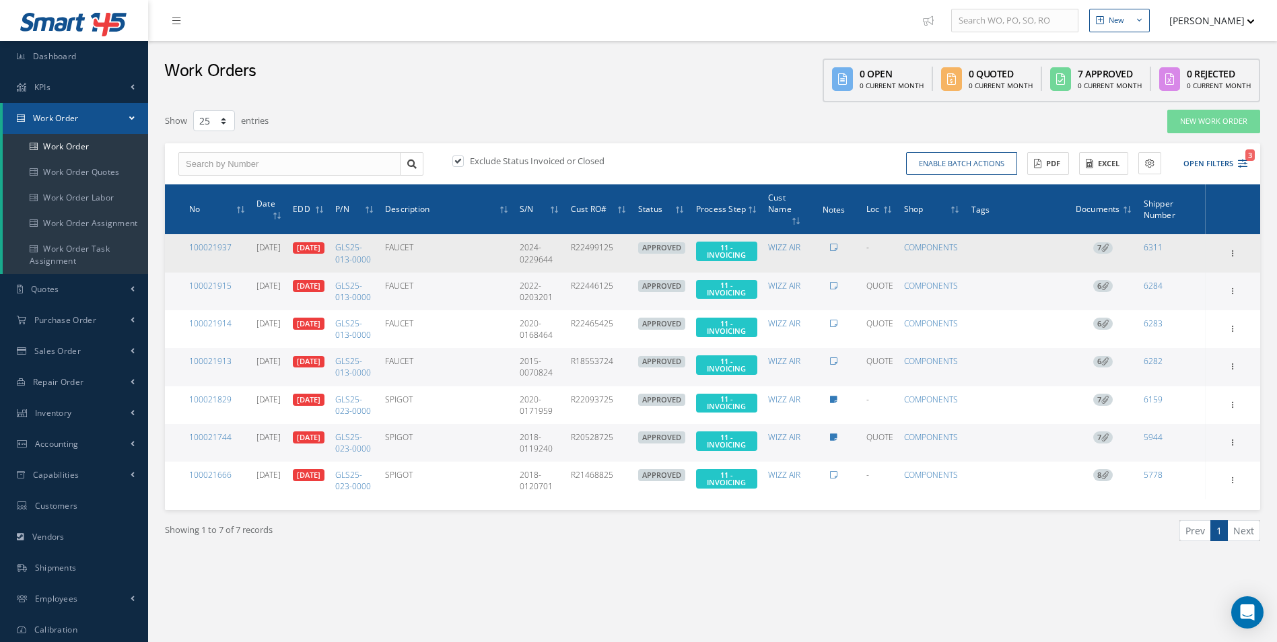
click at [1101, 250] on span "7" at bounding box center [1103, 248] width 20 height 12
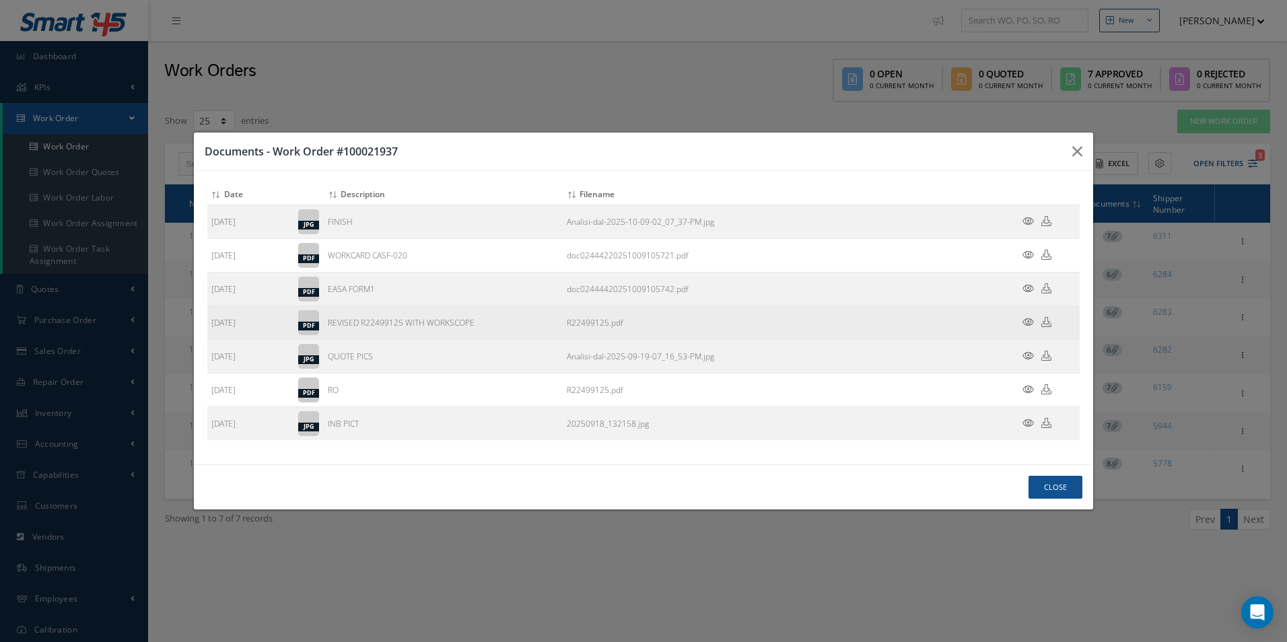
click at [1043, 322] on icon at bounding box center [1046, 322] width 10 height 10
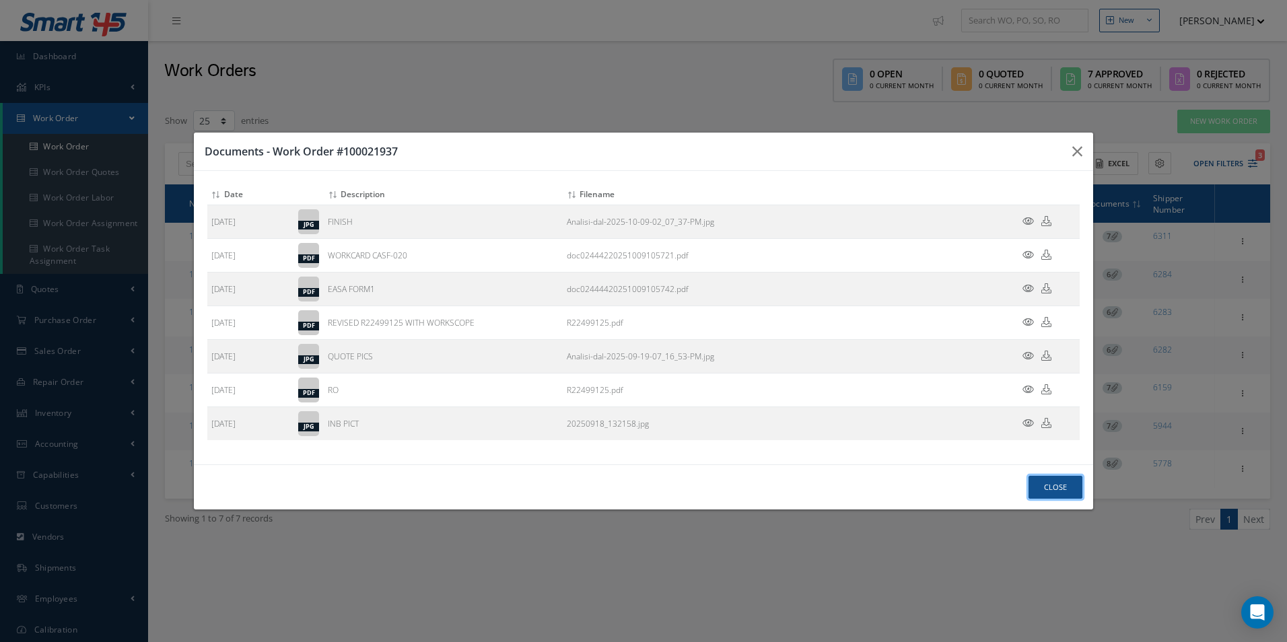
drag, startPoint x: 1061, startPoint y: 491, endPoint x: 1065, endPoint y: 485, distance: 7.3
click at [1061, 491] on button "Close" at bounding box center [1055, 488] width 54 height 24
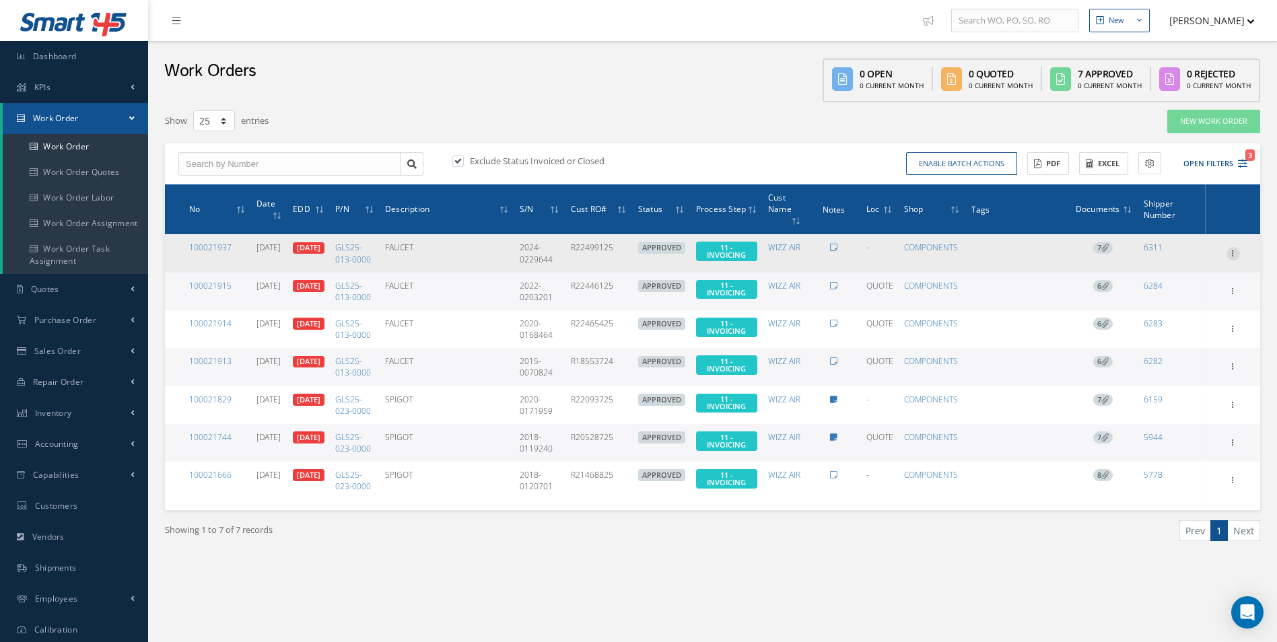
click at [1238, 256] on icon at bounding box center [1232, 252] width 13 height 11
click at [1172, 306] on link "Invoicing" at bounding box center [1171, 296] width 106 height 17
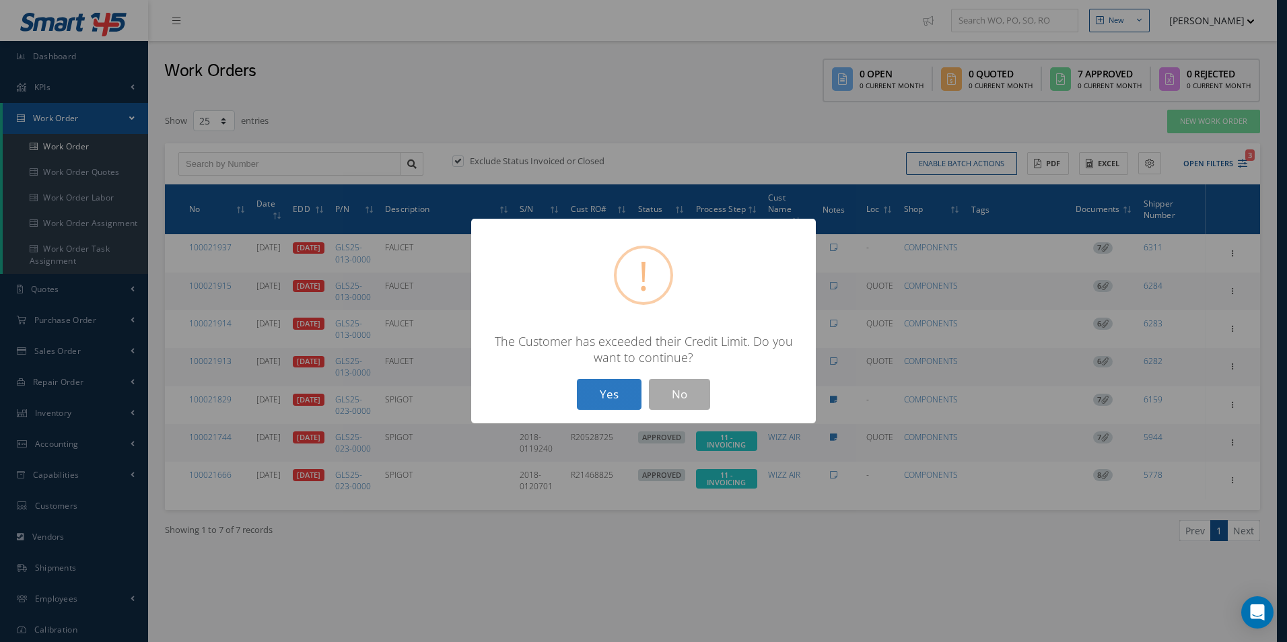
click at [596, 396] on button "Yes" at bounding box center [609, 395] width 65 height 32
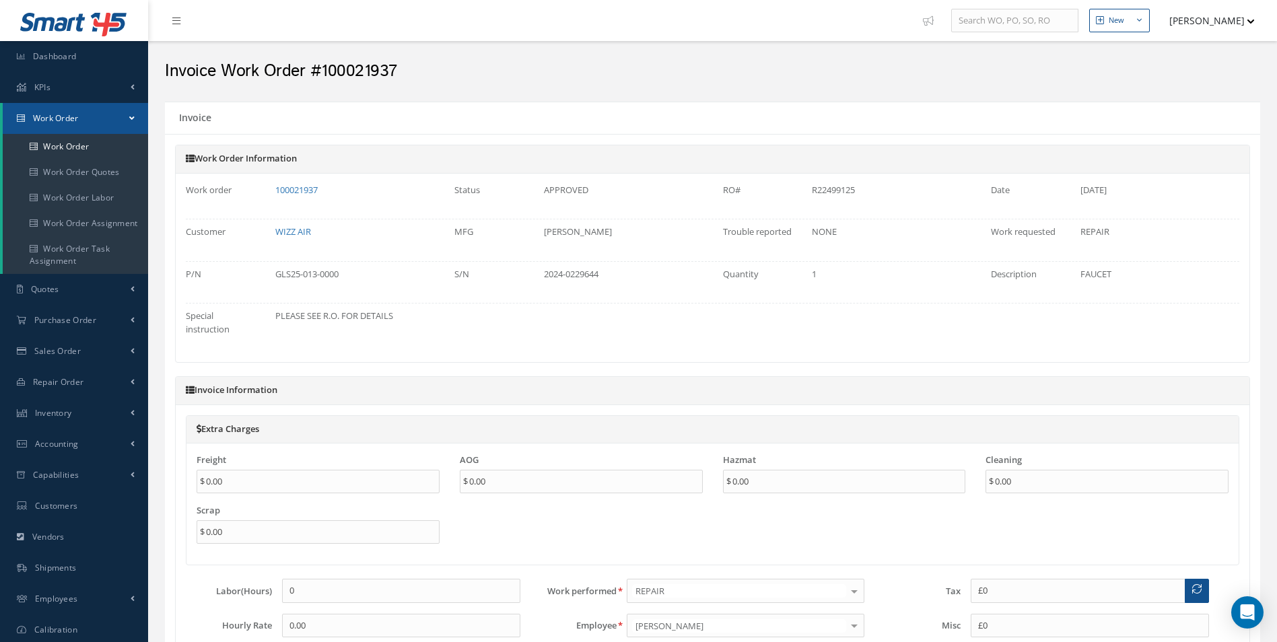
type input "€0"
type input "€300"
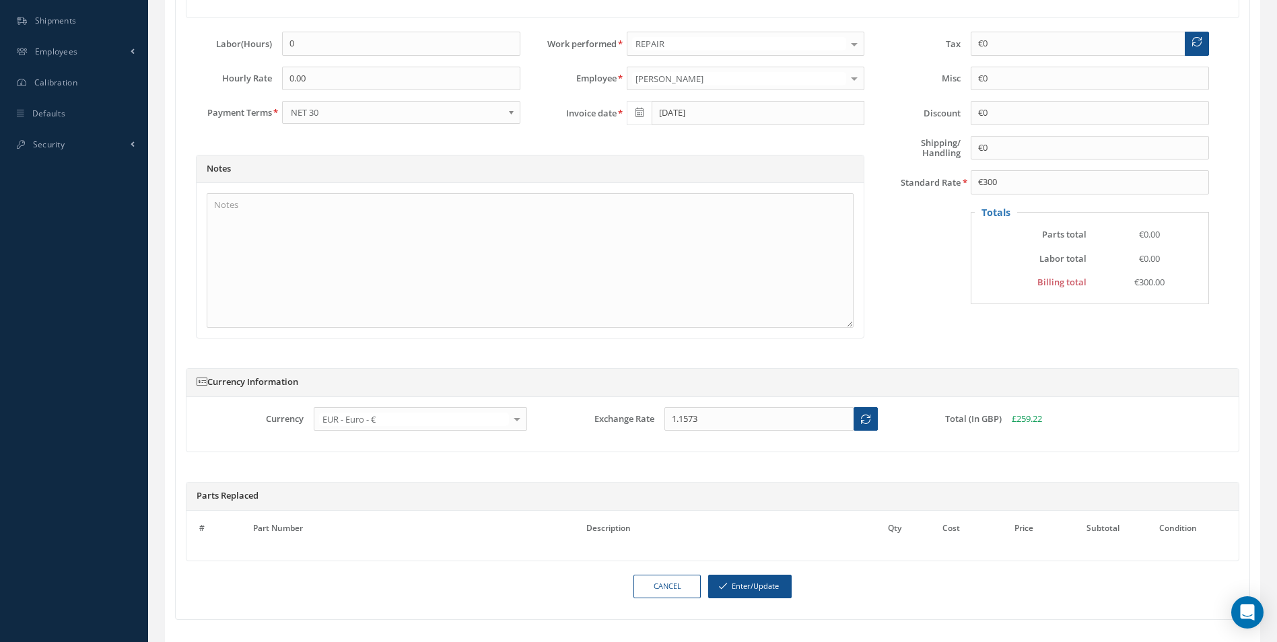
scroll to position [605, 0]
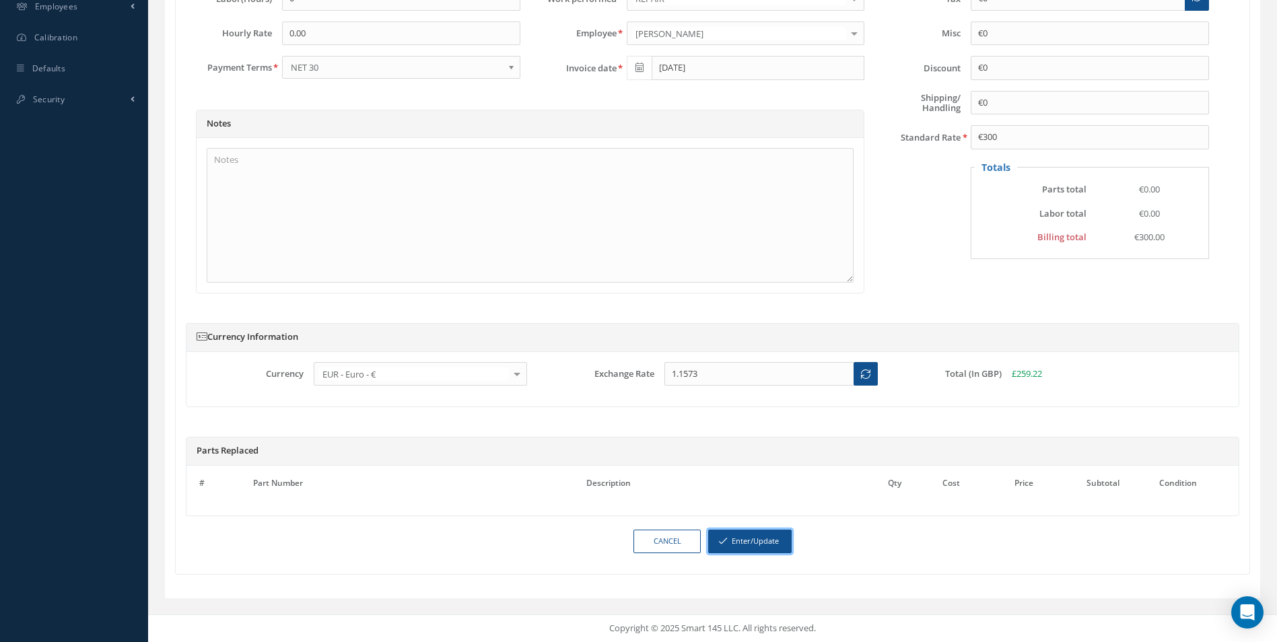
click at [740, 544] on button "Enter/Update" at bounding box center [749, 542] width 83 height 24
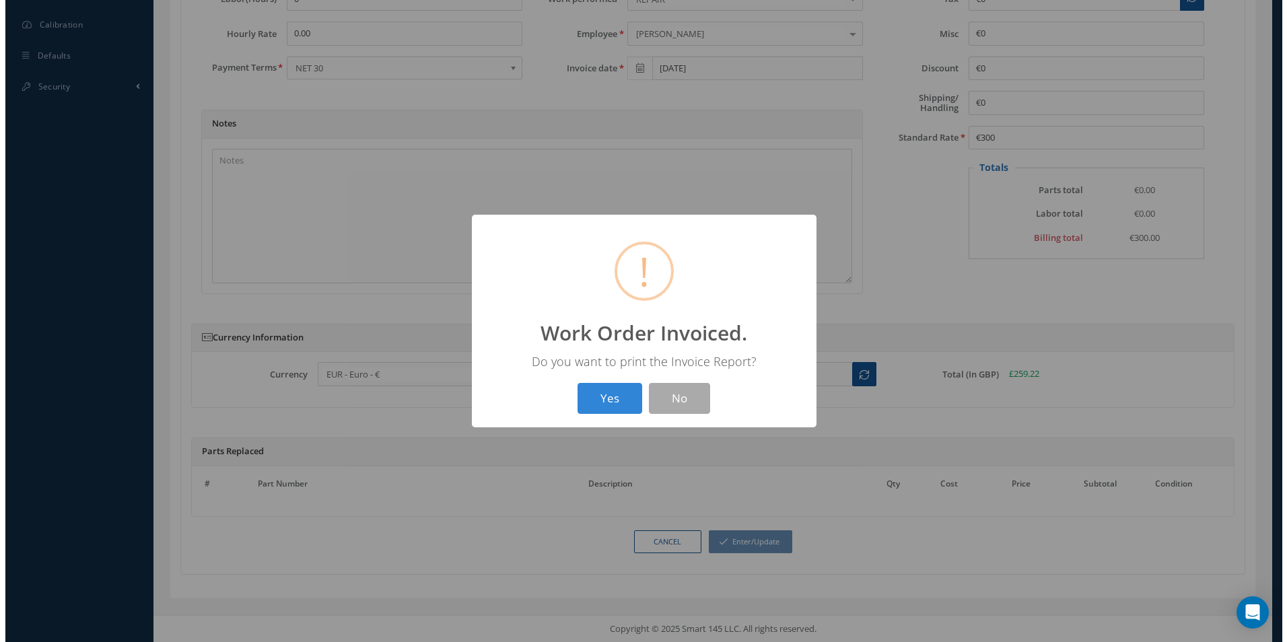
scroll to position [592, 0]
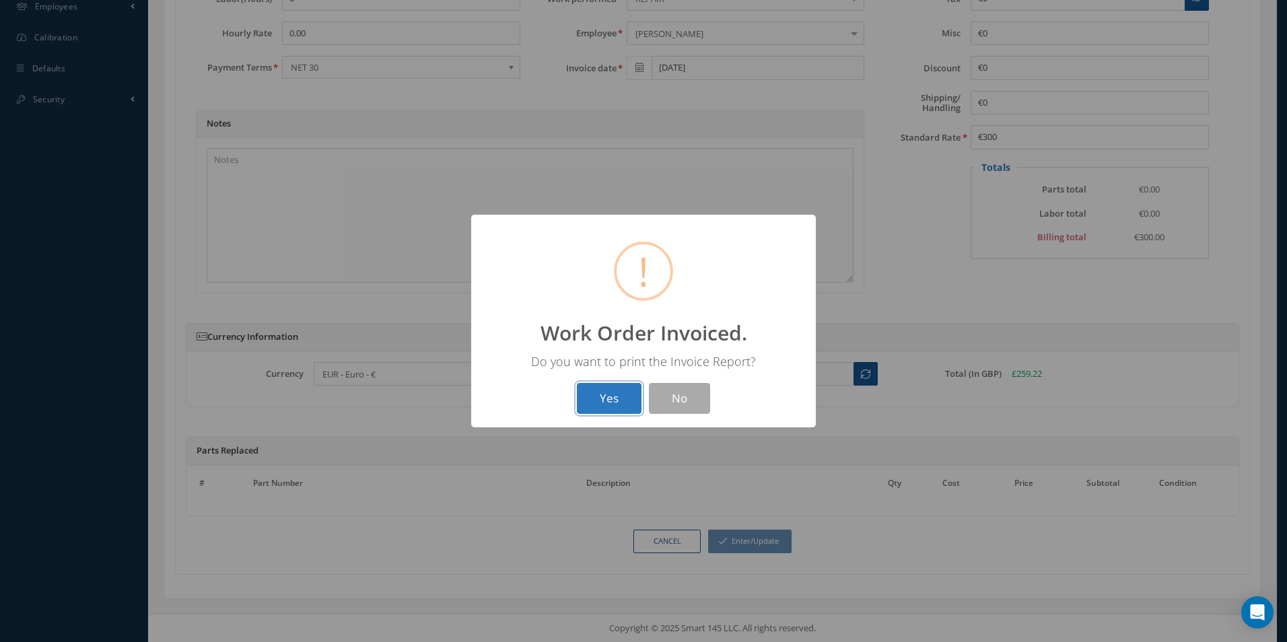
click at [597, 398] on button "Yes" at bounding box center [609, 399] width 65 height 32
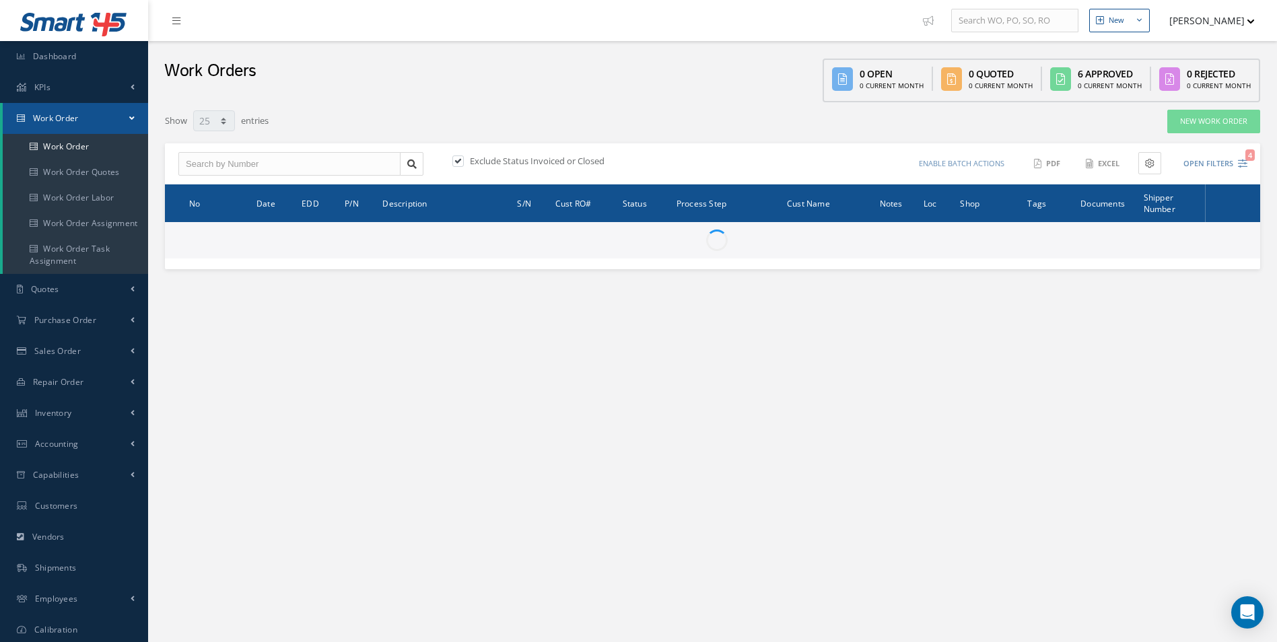
select select "25"
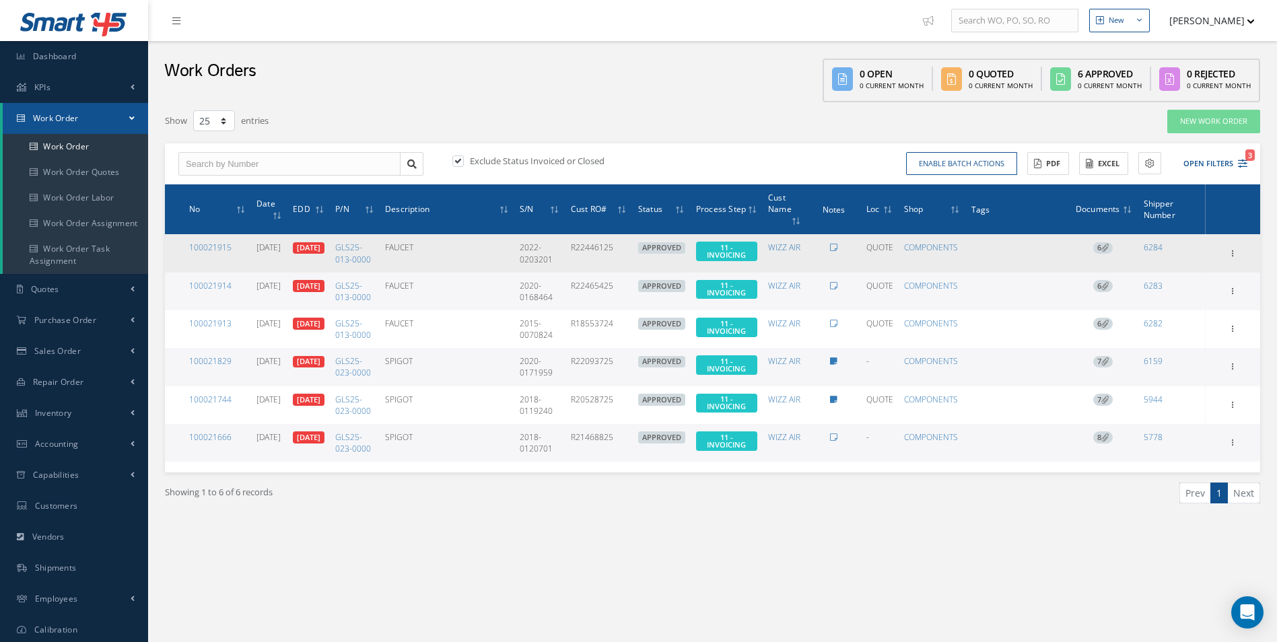
click at [1104, 248] on icon at bounding box center [1104, 247] width 7 height 7
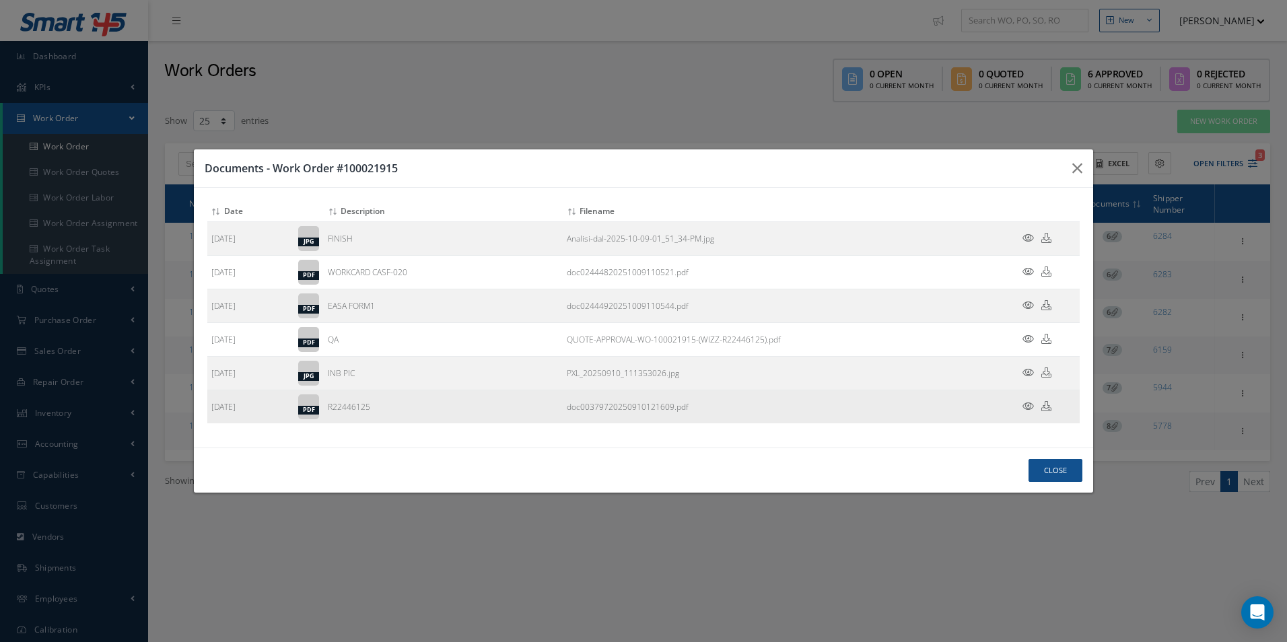
click at [1049, 411] on icon at bounding box center [1046, 406] width 10 height 10
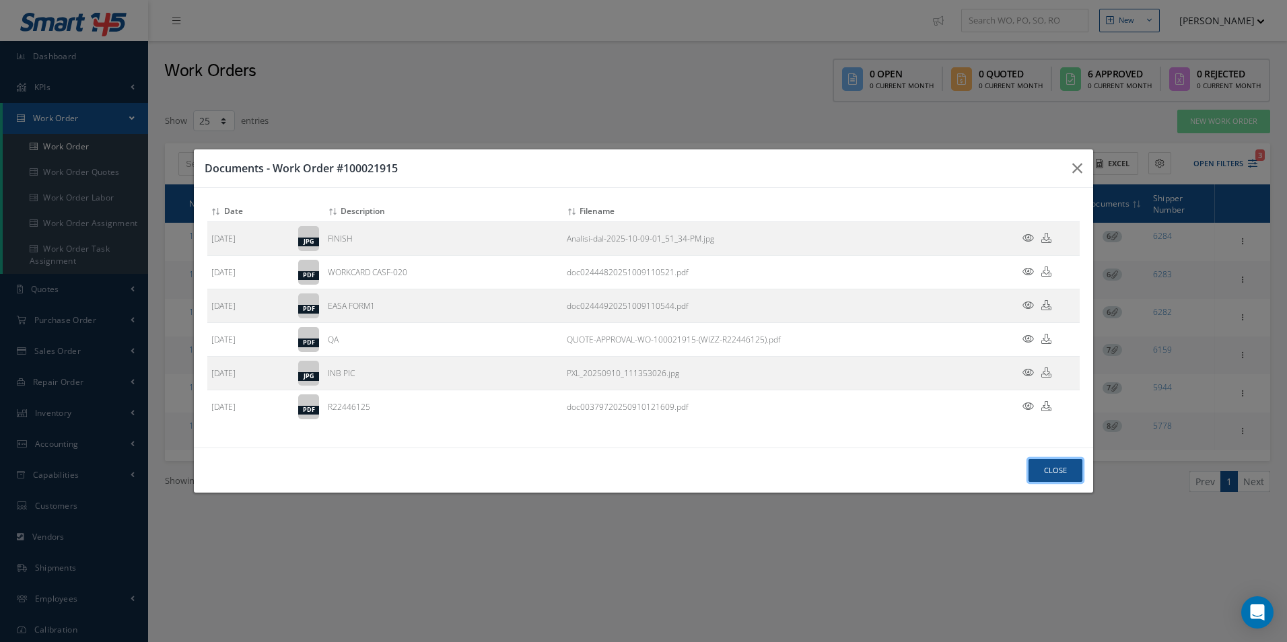
click at [1058, 468] on button "Close" at bounding box center [1055, 471] width 54 height 24
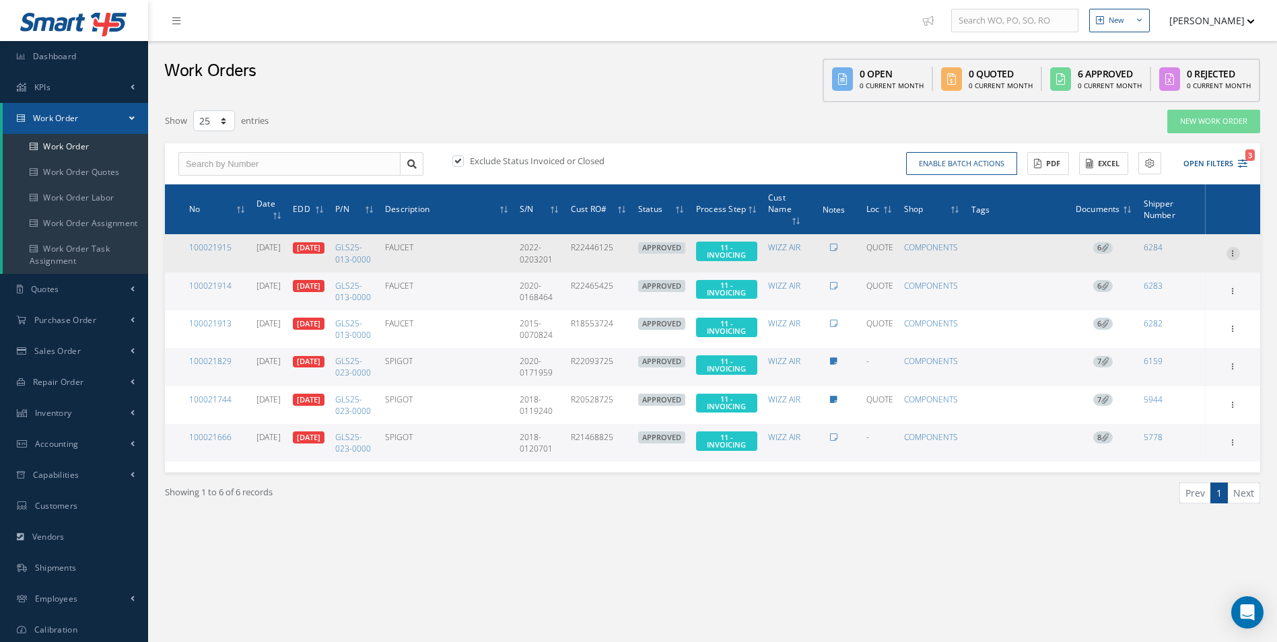
click at [1230, 258] on icon at bounding box center [1232, 252] width 13 height 11
click at [1187, 302] on link "Invoicing" at bounding box center [1171, 296] width 106 height 17
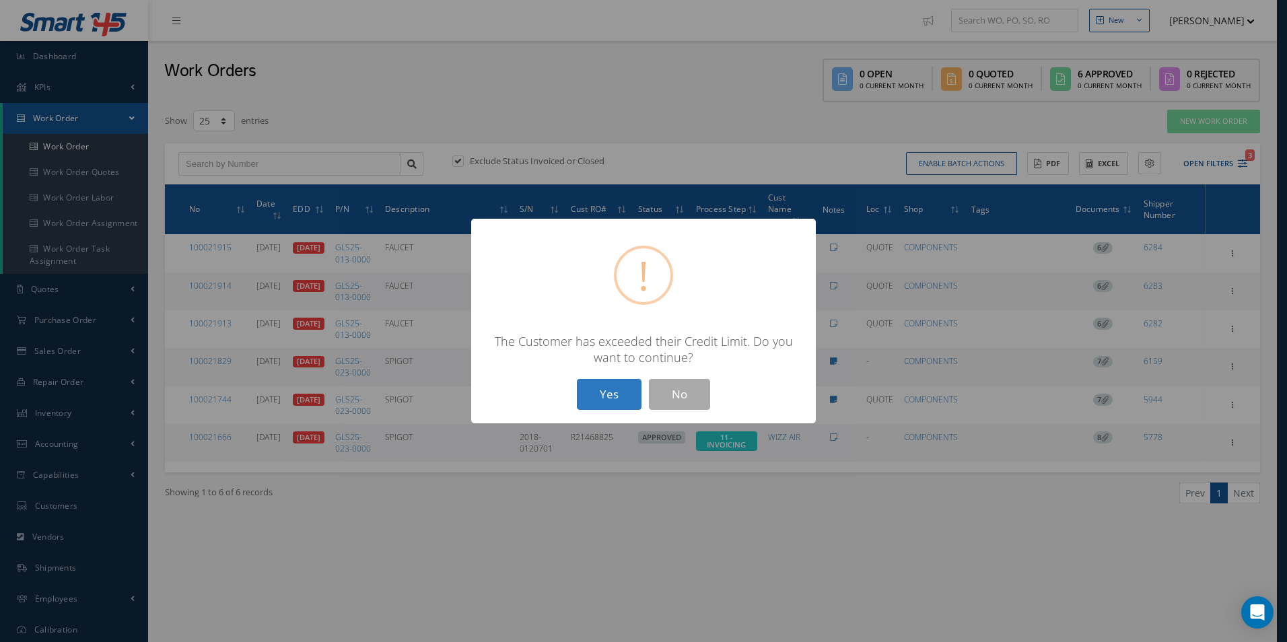
click at [618, 398] on button "Yes" at bounding box center [609, 395] width 65 height 32
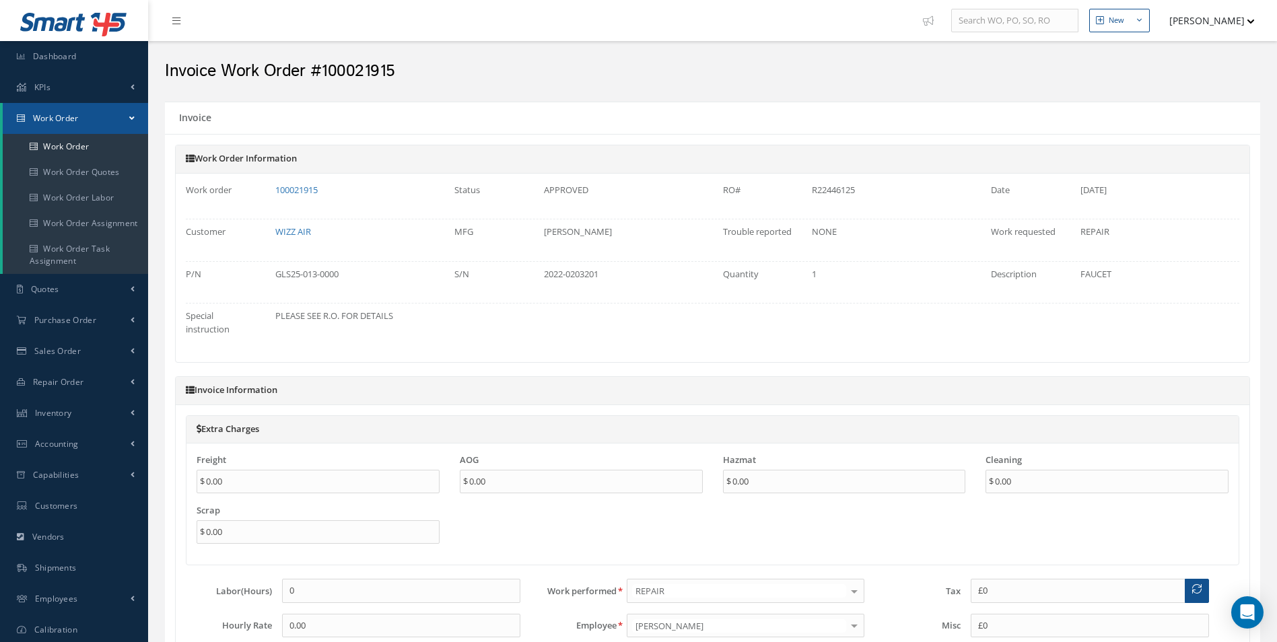
type input "€0"
type input "€300"
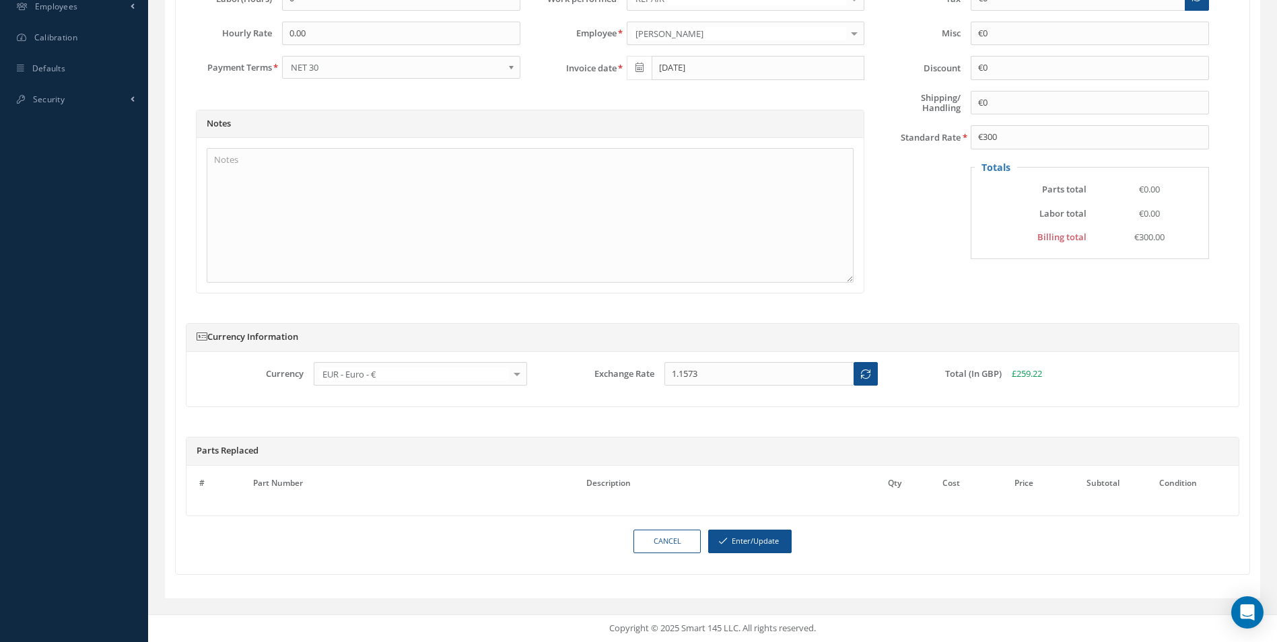
scroll to position [605, 0]
click at [761, 536] on button "Enter/Update" at bounding box center [749, 542] width 83 height 24
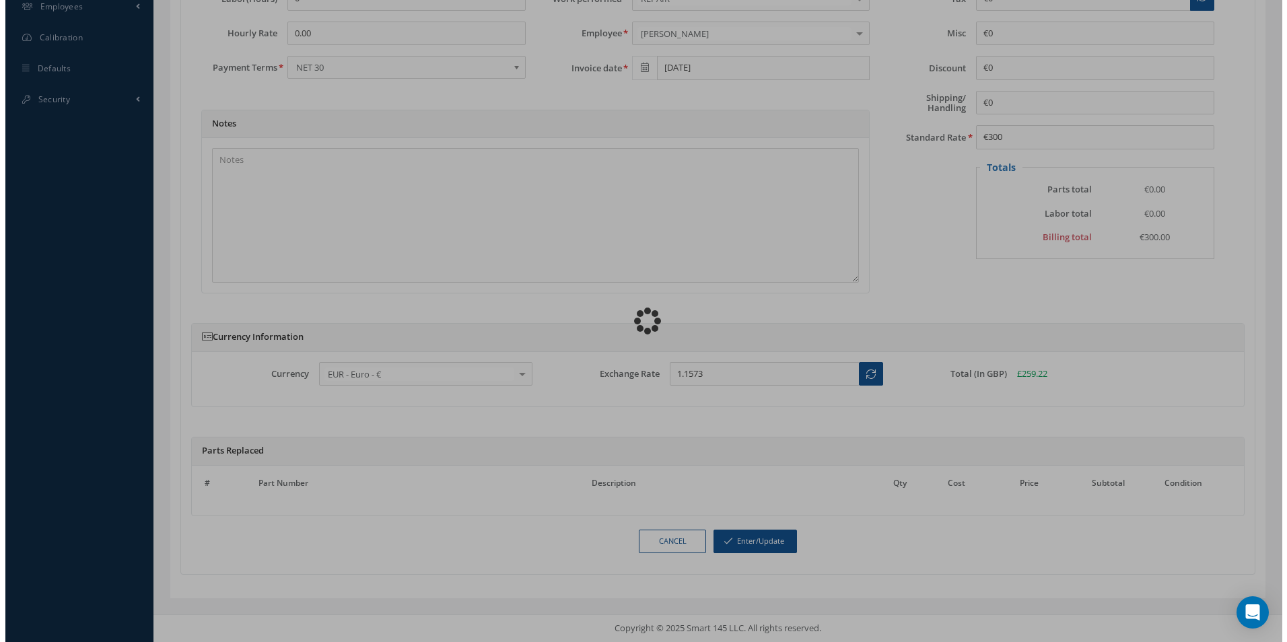
scroll to position [592, 0]
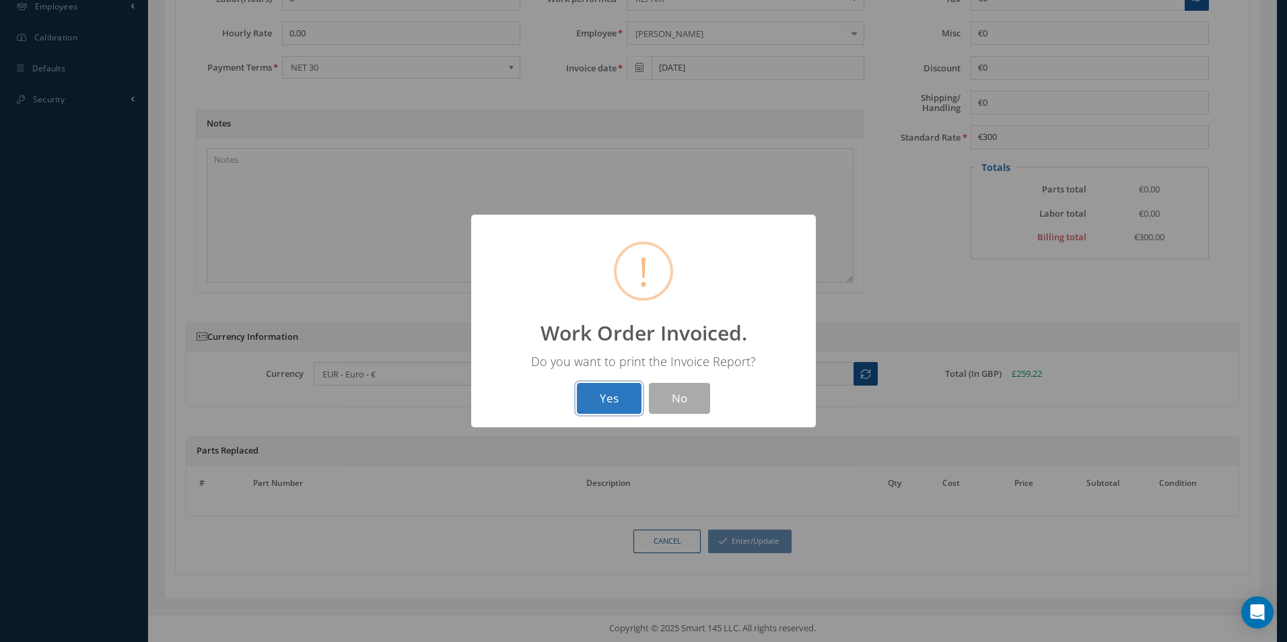
click at [608, 398] on button "Yes" at bounding box center [609, 399] width 65 height 32
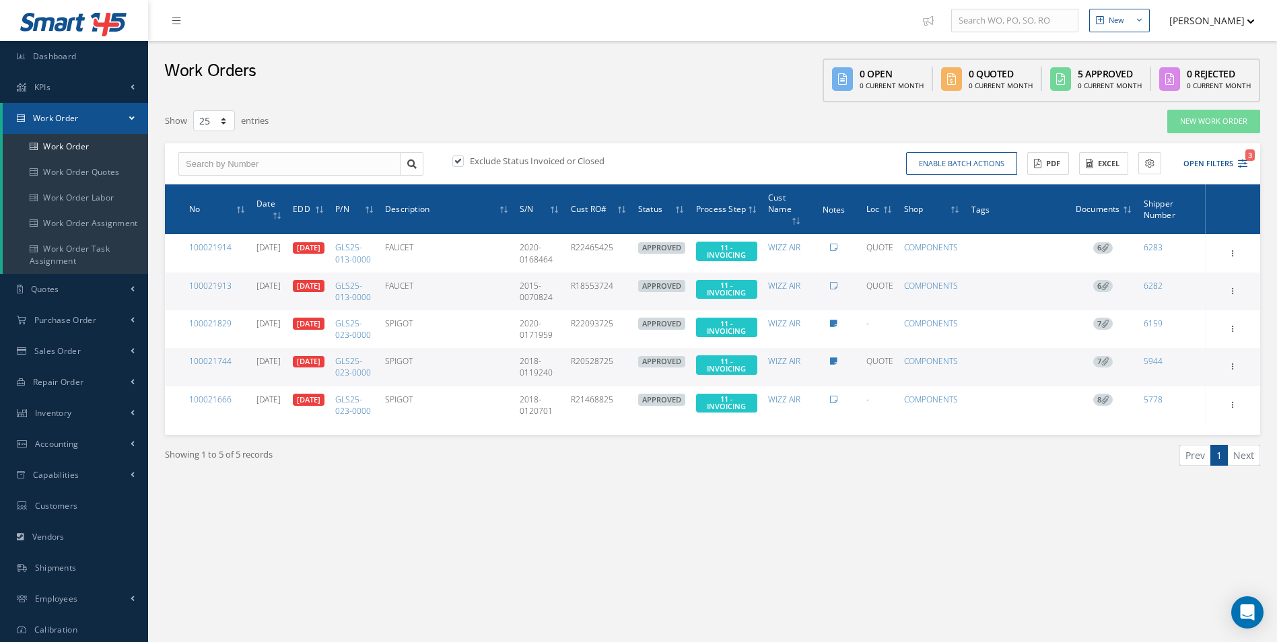
select select "25"
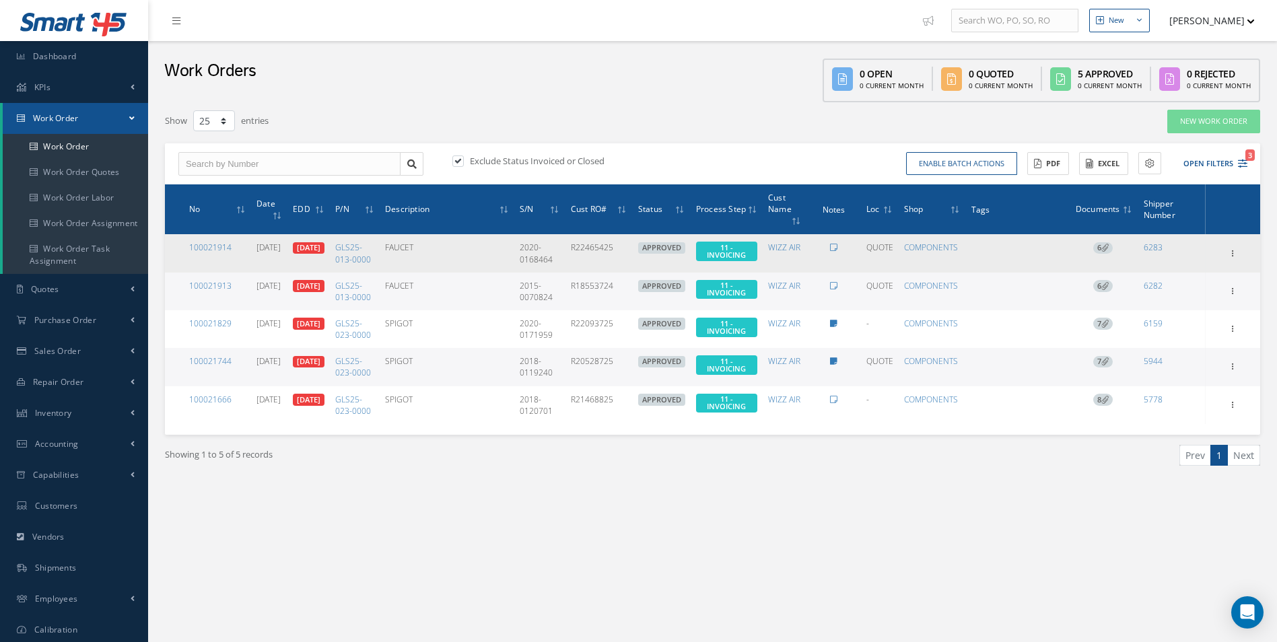
click at [1096, 250] on span "6" at bounding box center [1103, 248] width 20 height 12
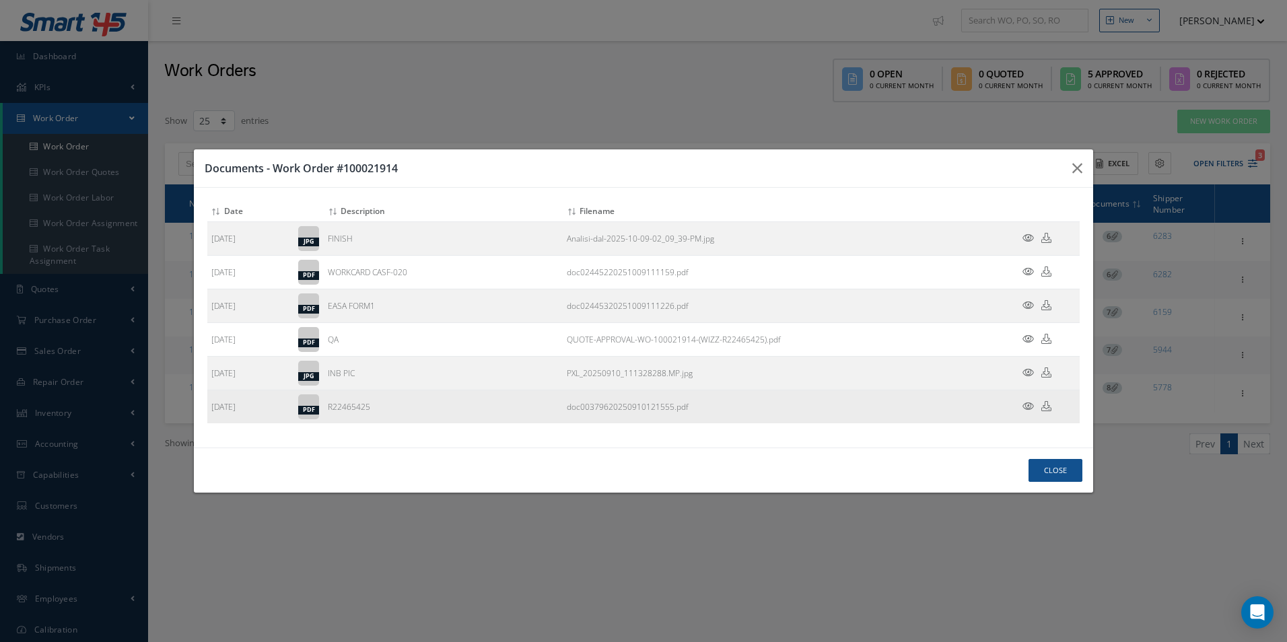
click at [1048, 407] on icon at bounding box center [1046, 406] width 10 height 10
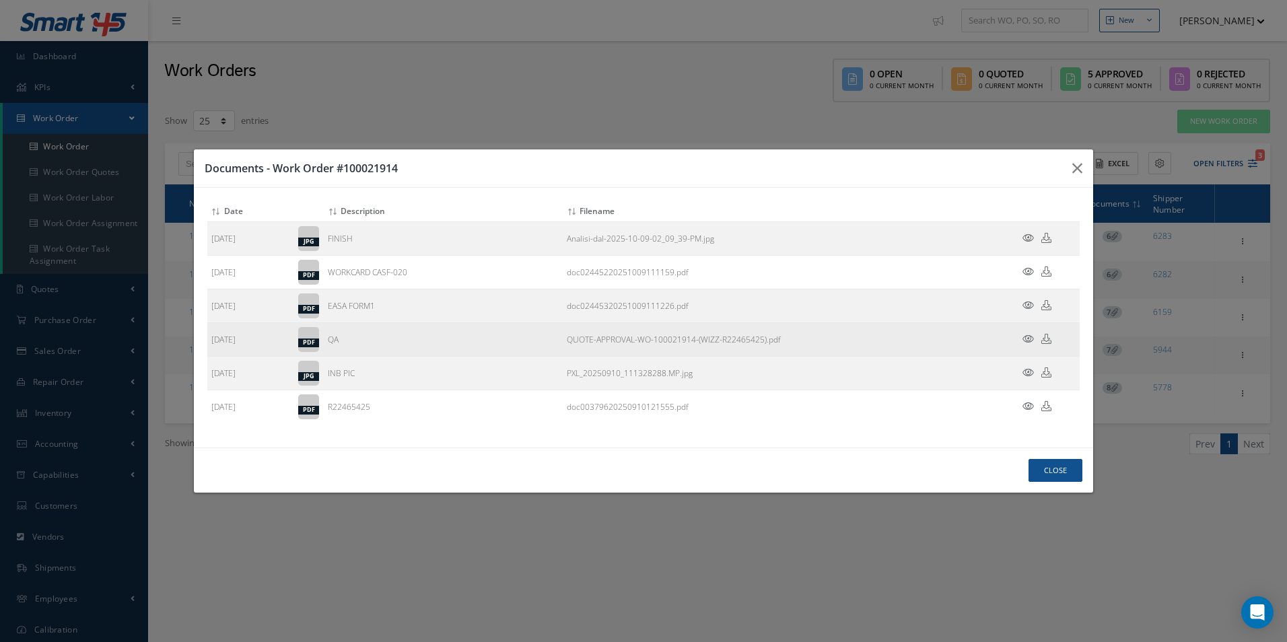
click at [805, 338] on td "QUOTE-APPROVAL-WO-100021914-(WIZZ-R22465425).pdf" at bounding box center [781, 339] width 436 height 34
click at [1051, 341] on icon at bounding box center [1046, 339] width 10 height 10
click at [1045, 338] on icon at bounding box center [1046, 339] width 10 height 10
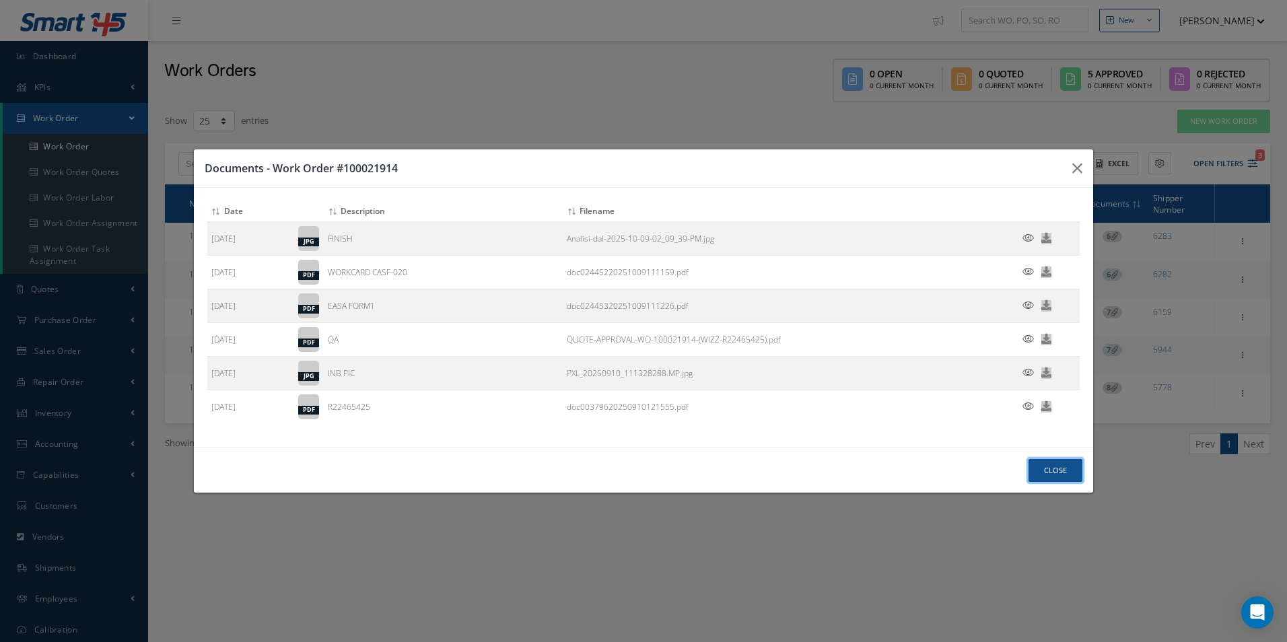
click at [1067, 470] on button "Close" at bounding box center [1055, 471] width 54 height 24
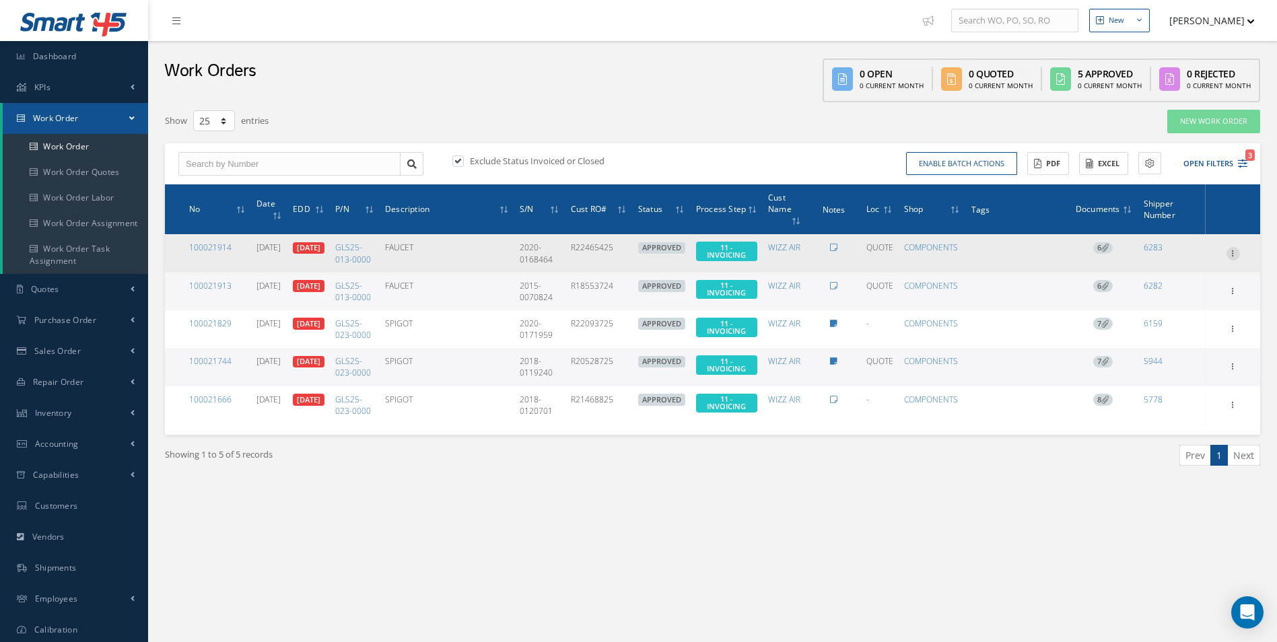
click at [1237, 256] on icon at bounding box center [1232, 252] width 13 height 11
click at [1183, 299] on link "Invoicing" at bounding box center [1171, 296] width 106 height 17
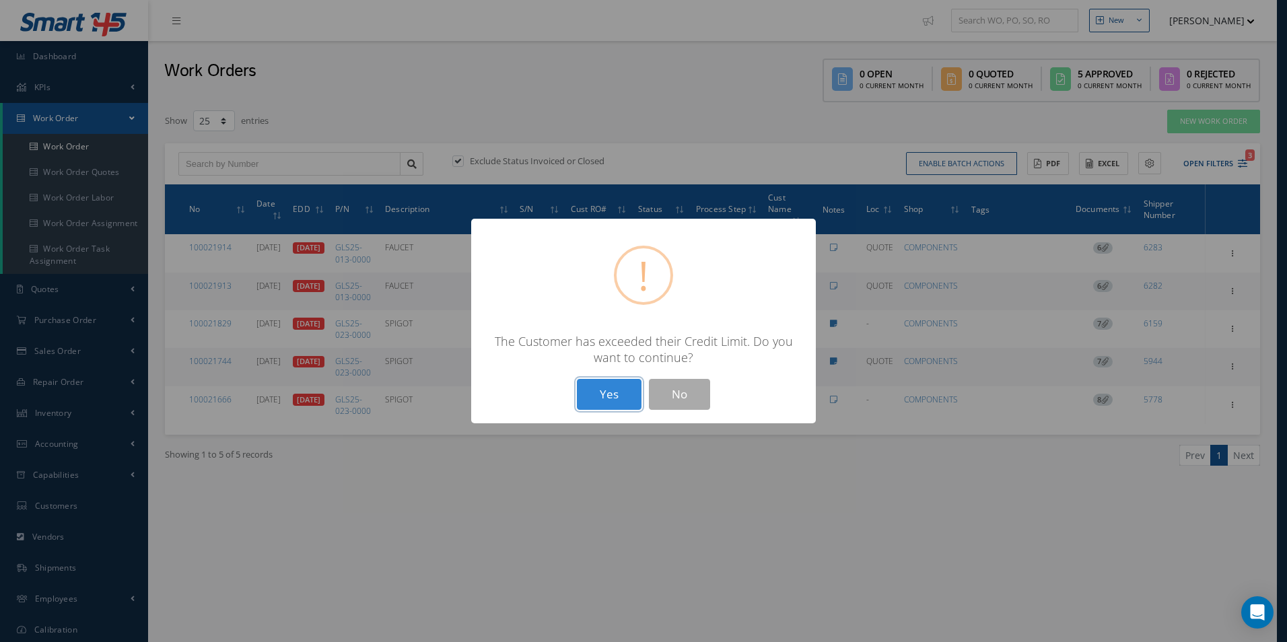
click at [596, 394] on button "Yes" at bounding box center [609, 395] width 65 height 32
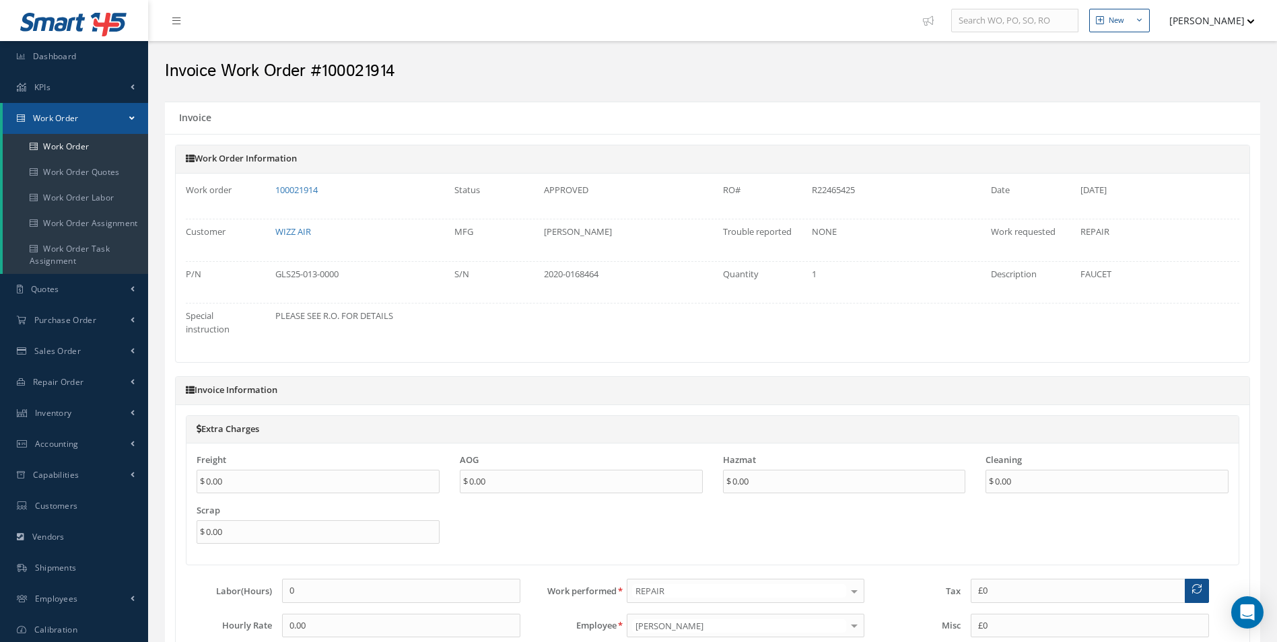
type input "€0"
type input "€300"
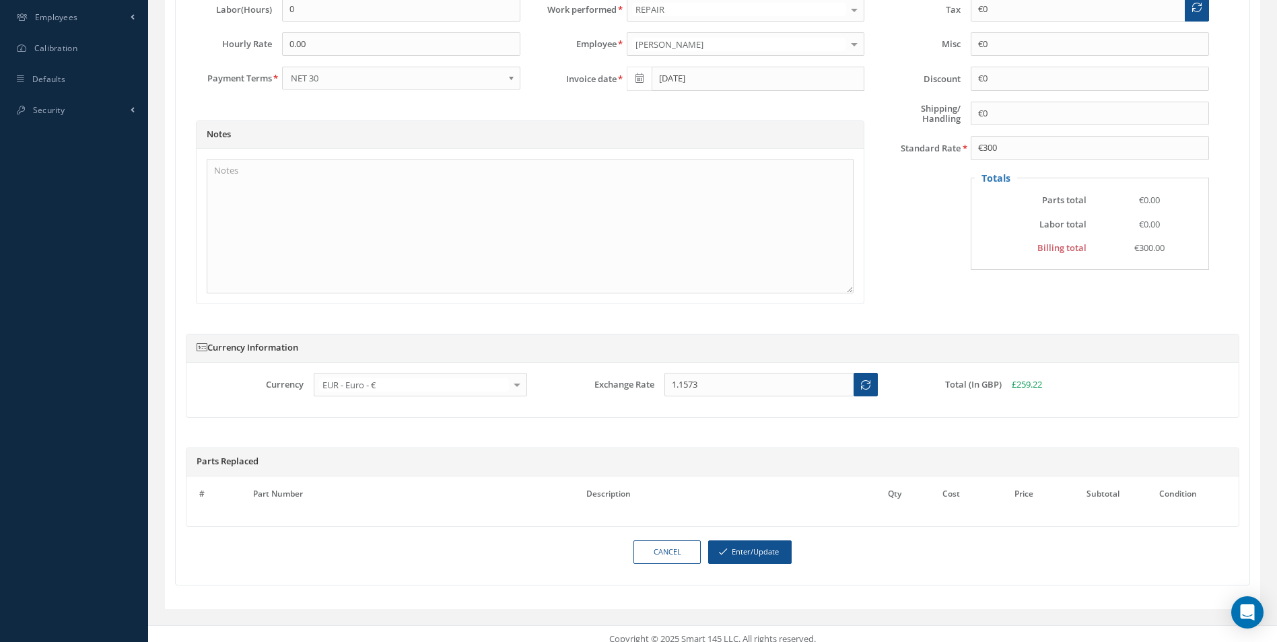
scroll to position [605, 0]
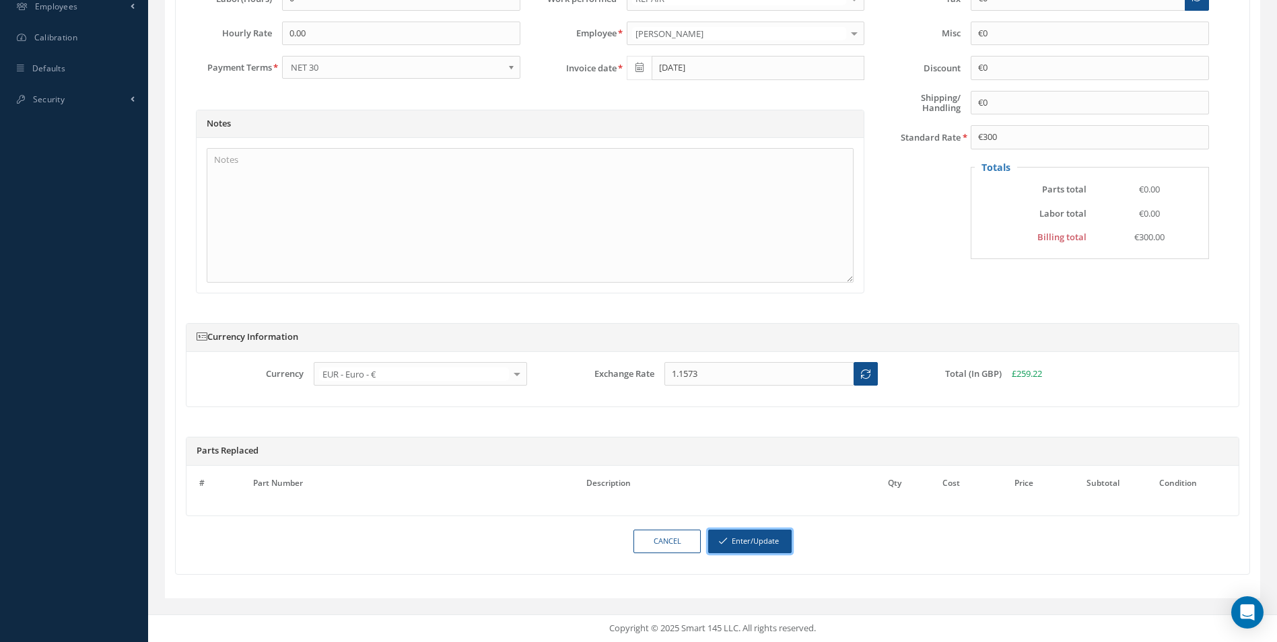
click at [752, 542] on button "Enter/Update" at bounding box center [749, 542] width 83 height 24
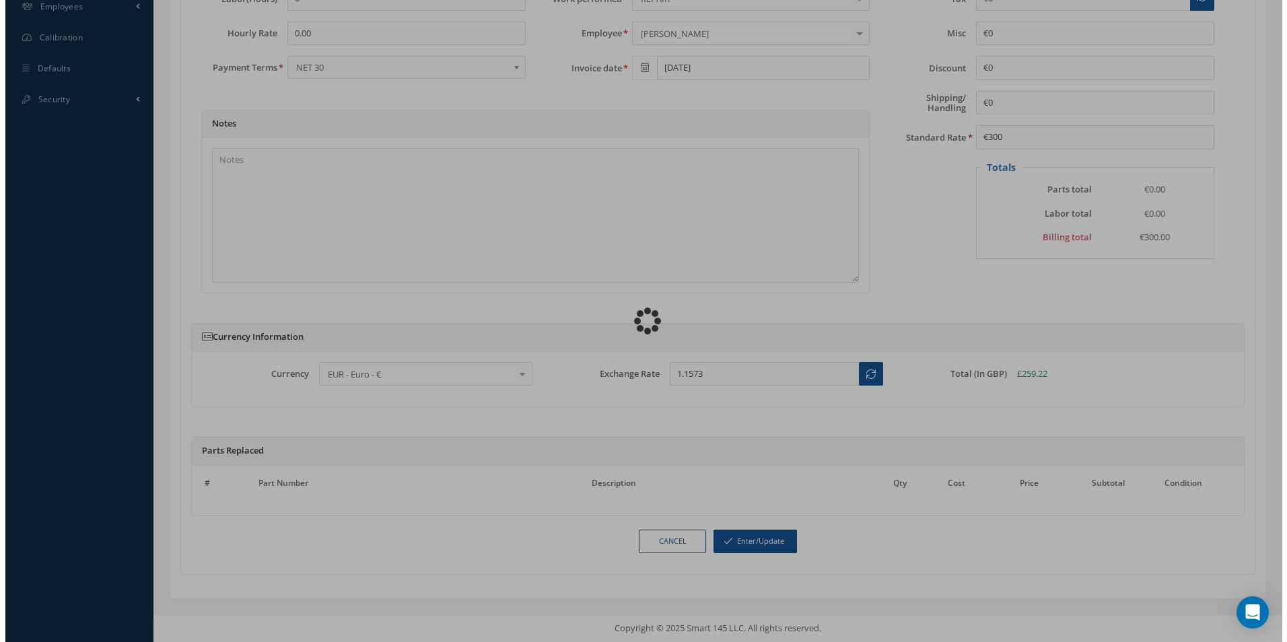
scroll to position [592, 0]
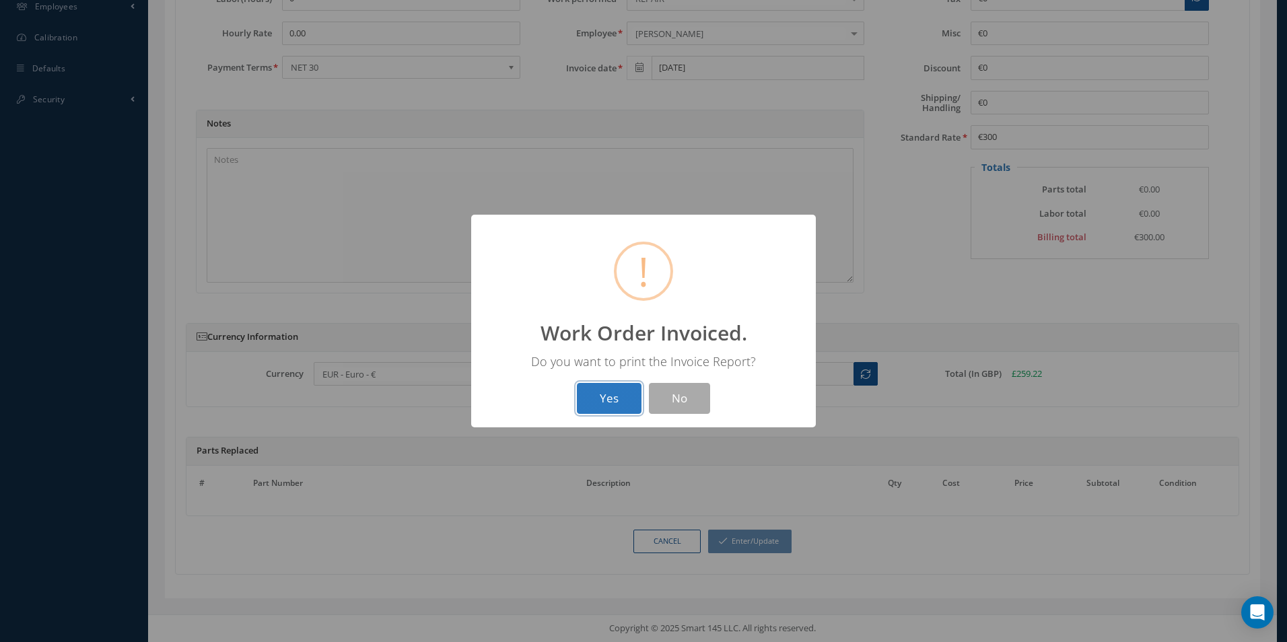
click at [599, 398] on button "Yes" at bounding box center [609, 399] width 65 height 32
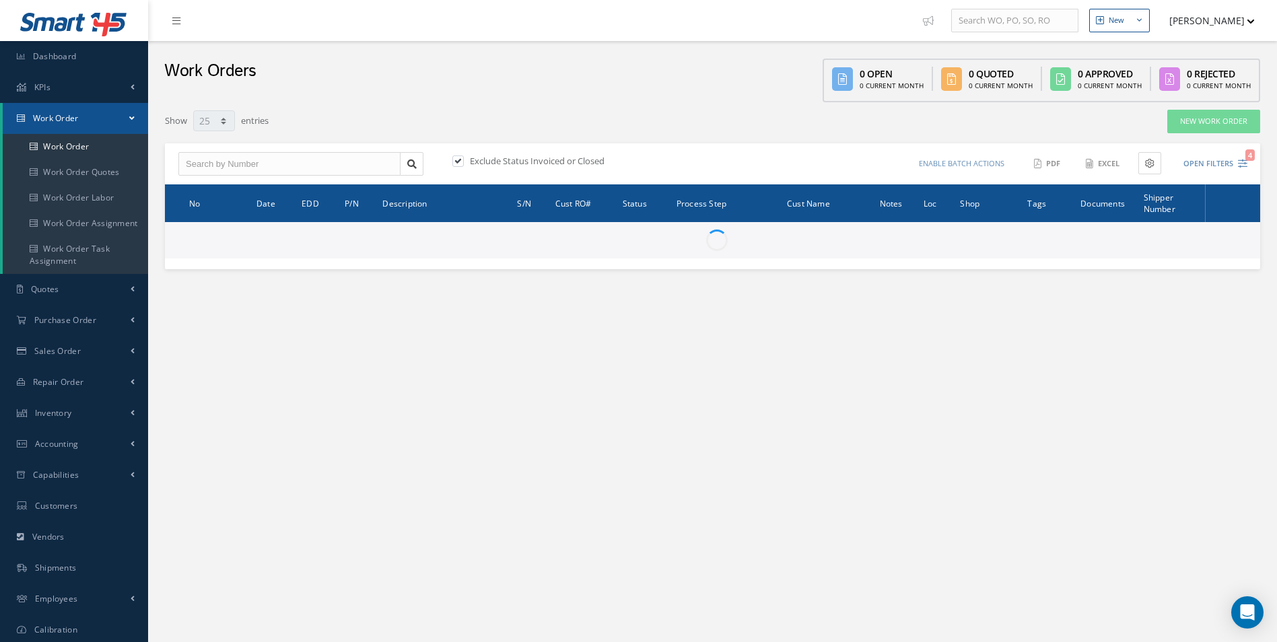
select select "25"
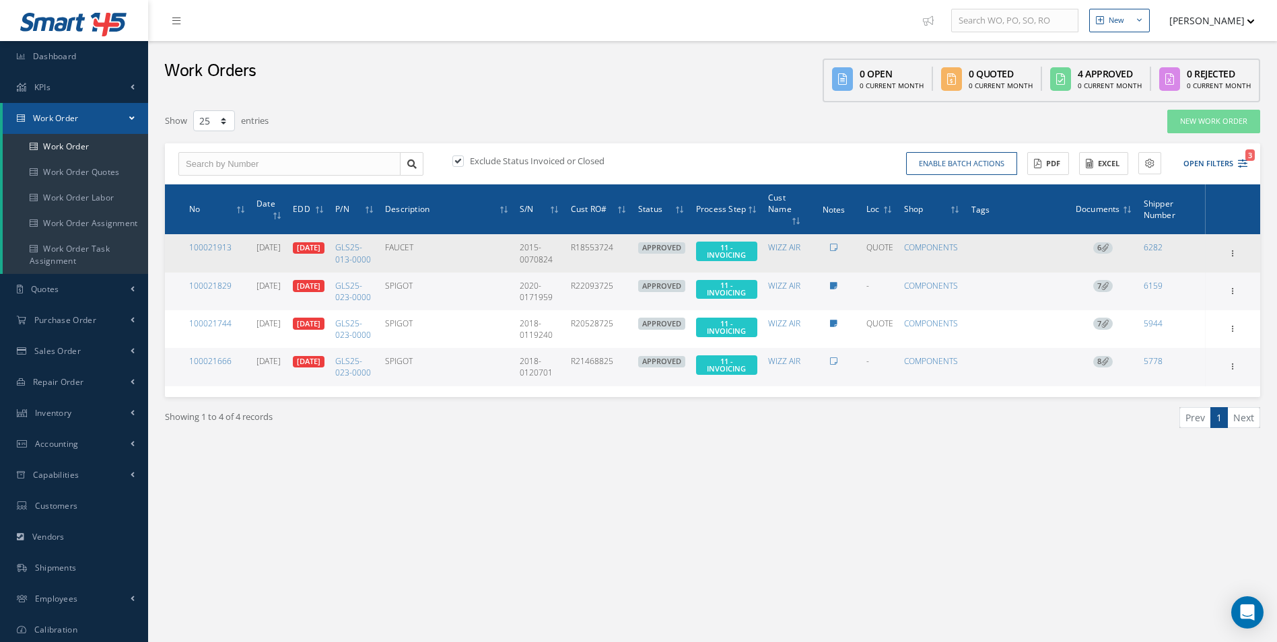
click at [1100, 250] on span "6" at bounding box center [1103, 248] width 20 height 12
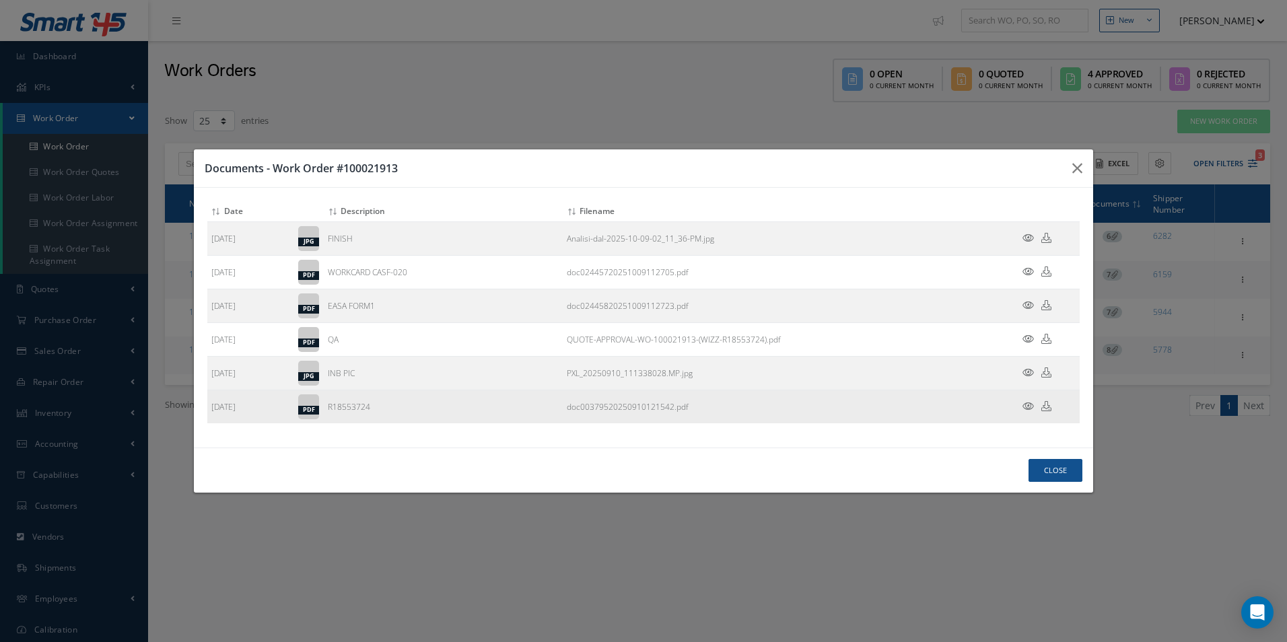
click at [1048, 408] on icon at bounding box center [1046, 406] width 10 height 10
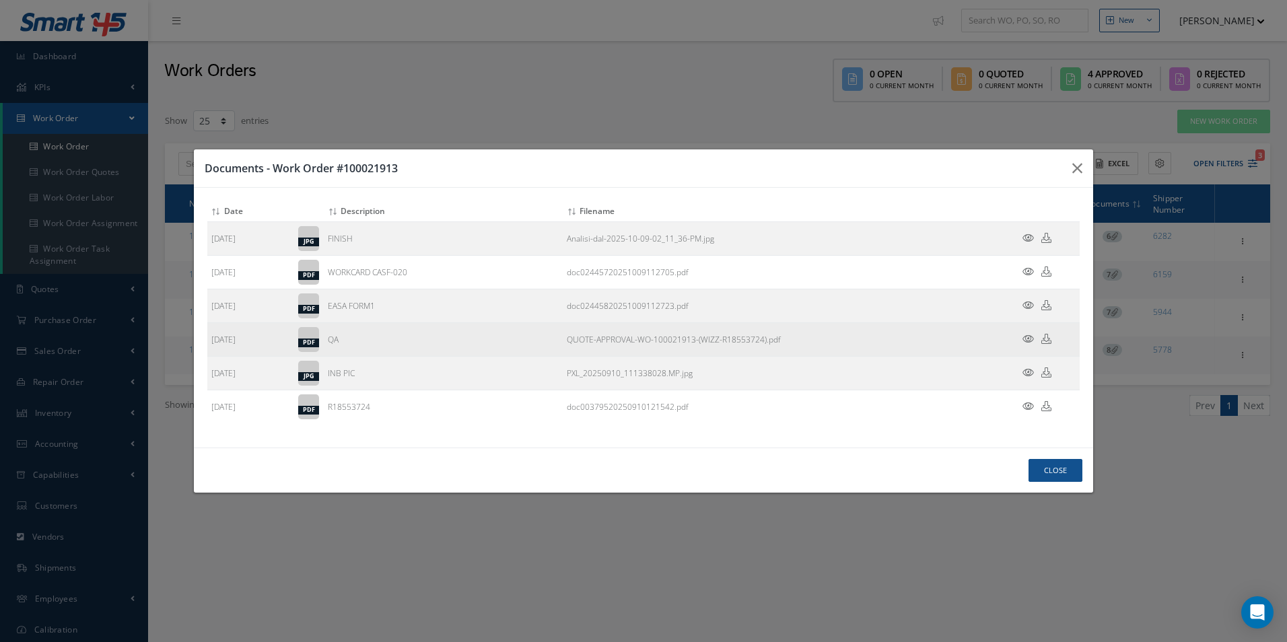
click at [750, 341] on link "QUOTE-APPROVAL-WO-100021913-(WIZZ-R18553724).pdf" at bounding box center [674, 339] width 214 height 11
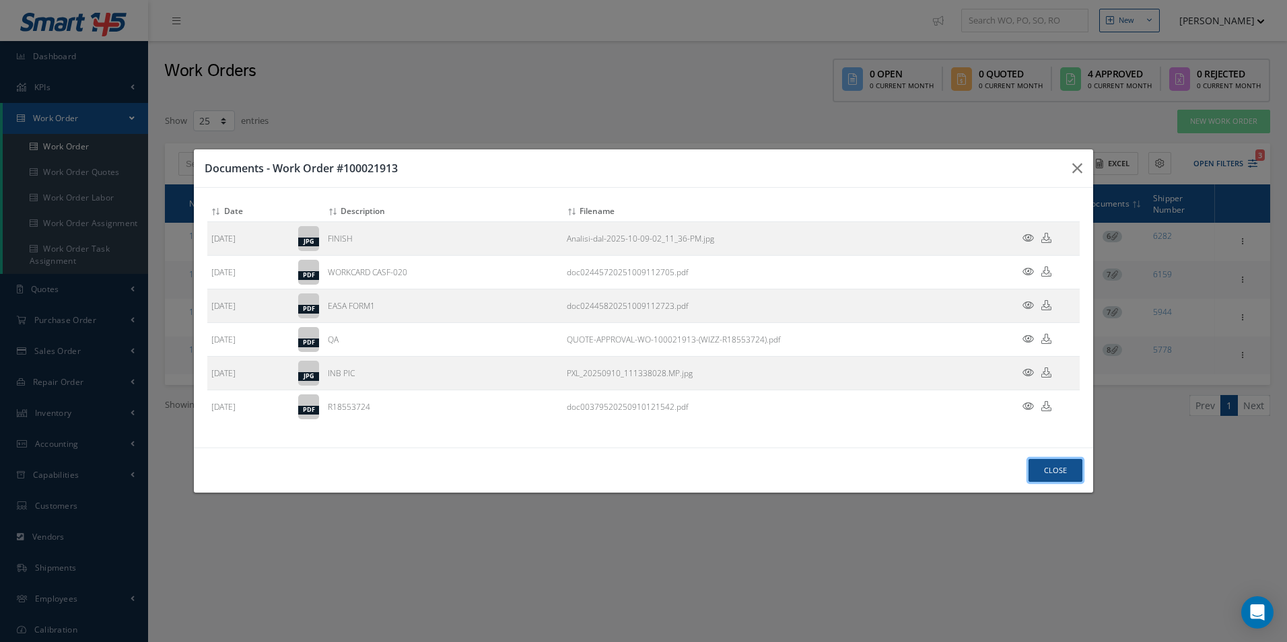
click at [1059, 474] on button "Close" at bounding box center [1055, 471] width 54 height 24
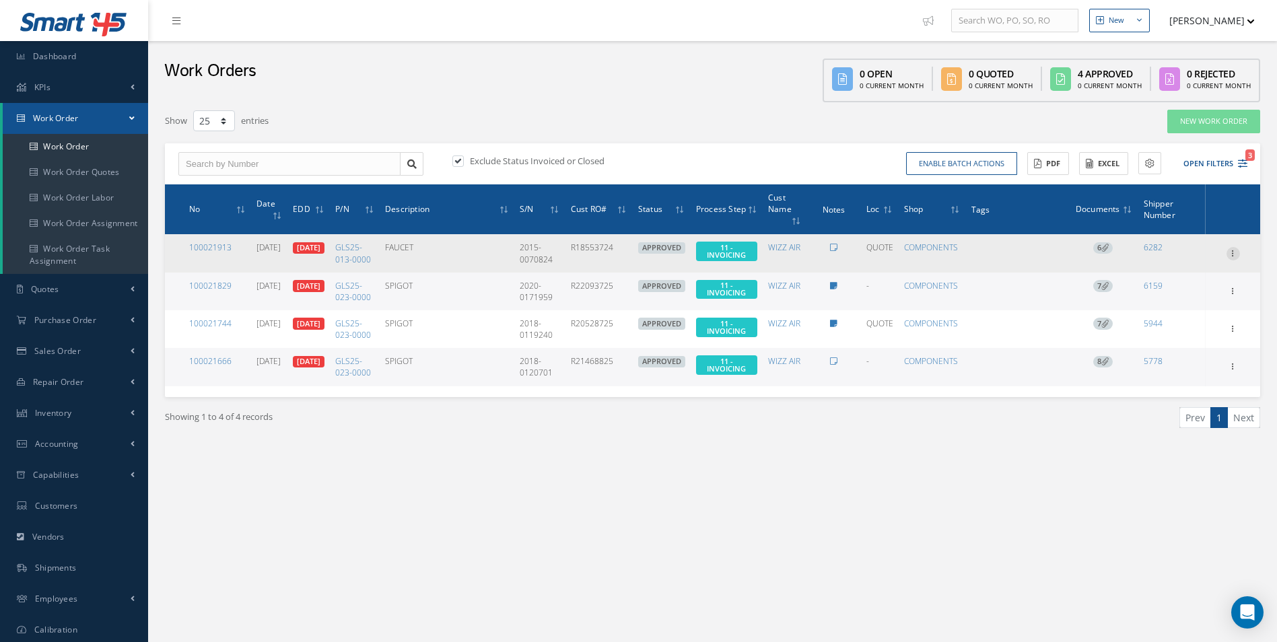
click at [1232, 258] on icon at bounding box center [1232, 252] width 13 height 11
click at [1156, 300] on link "Invoicing" at bounding box center [1171, 296] width 106 height 17
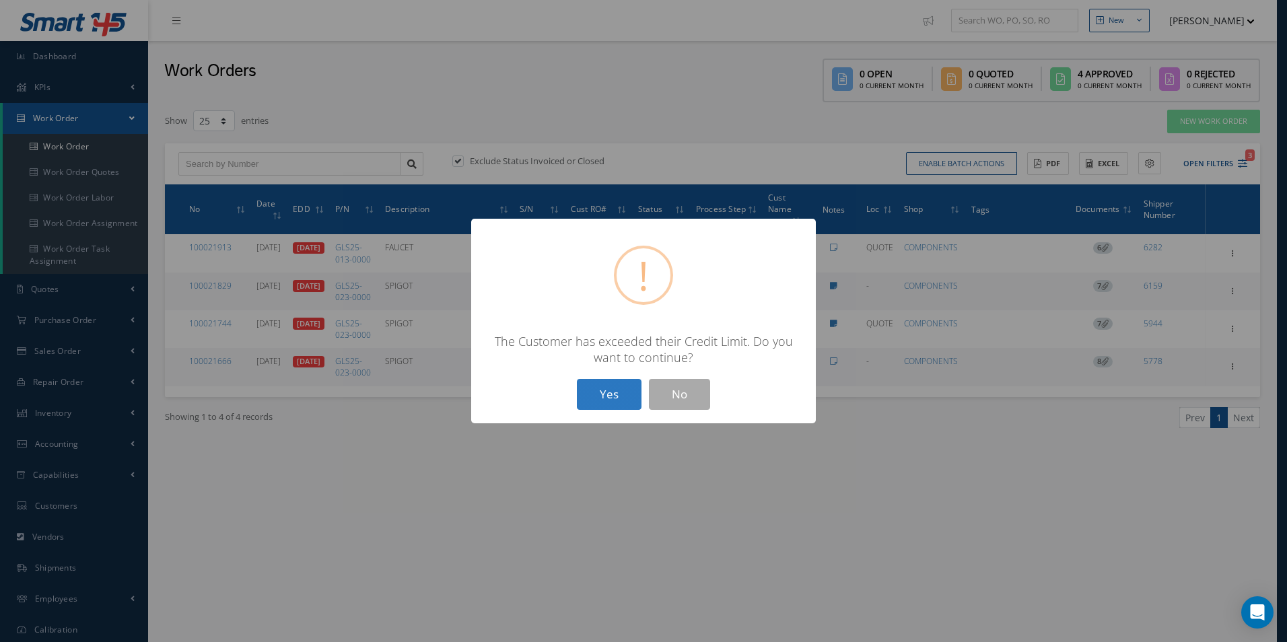
click at [611, 398] on button "Yes" at bounding box center [609, 395] width 65 height 32
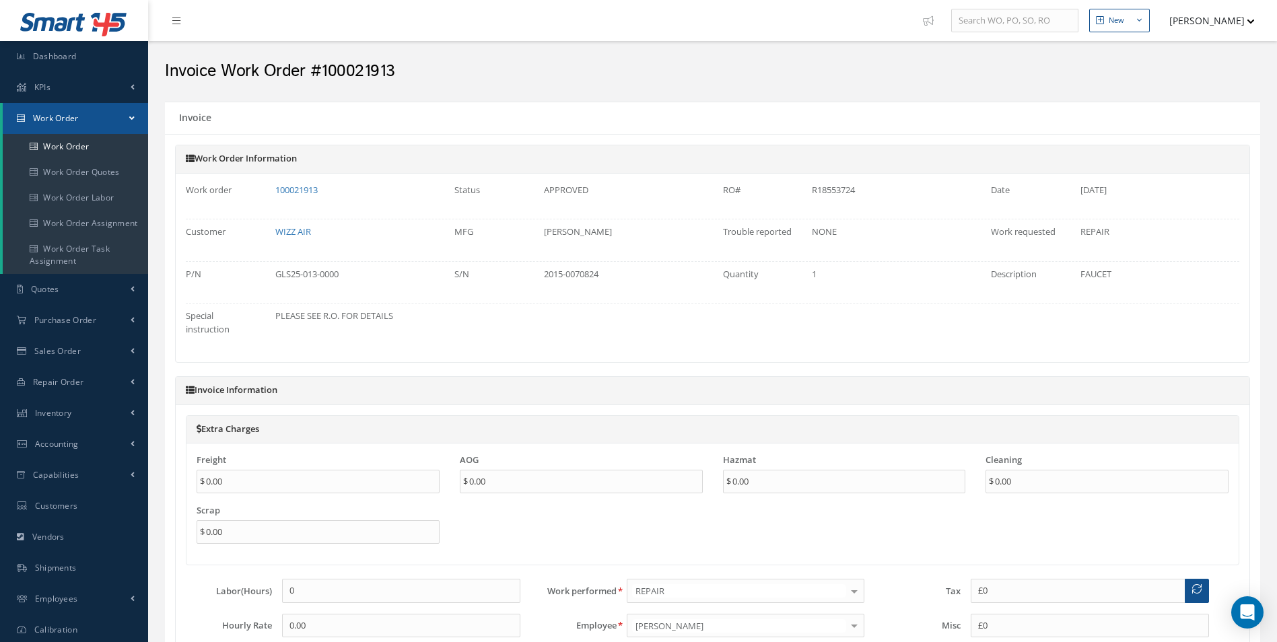
type input "€0"
type input "€300"
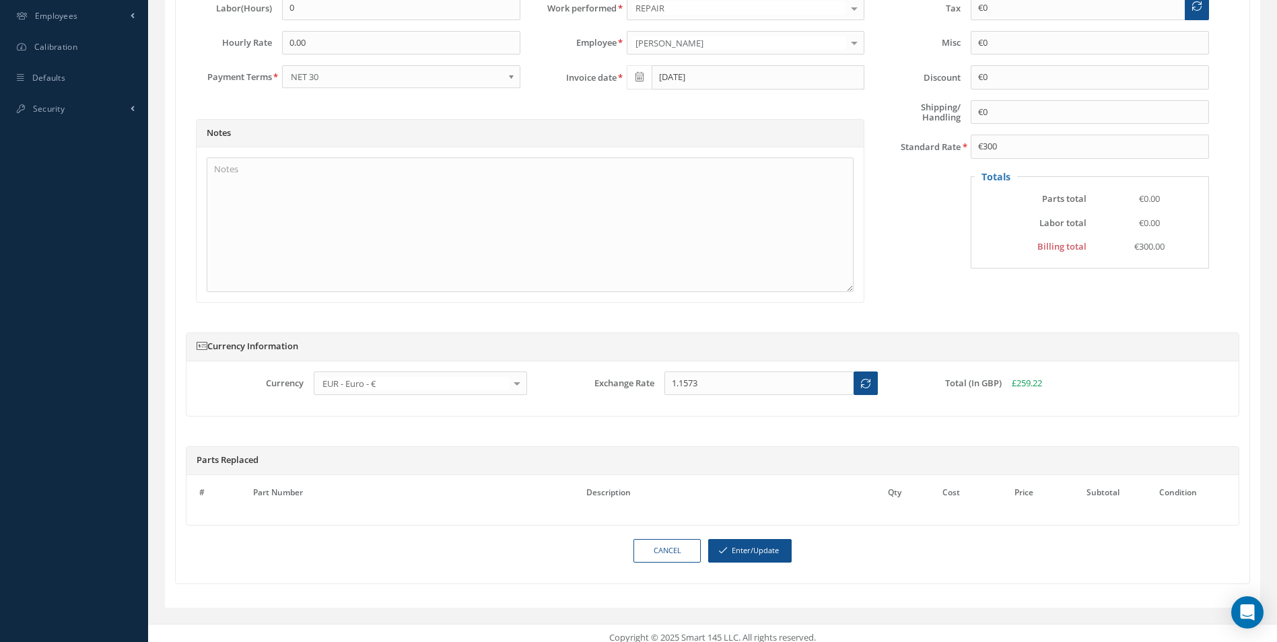
scroll to position [605, 0]
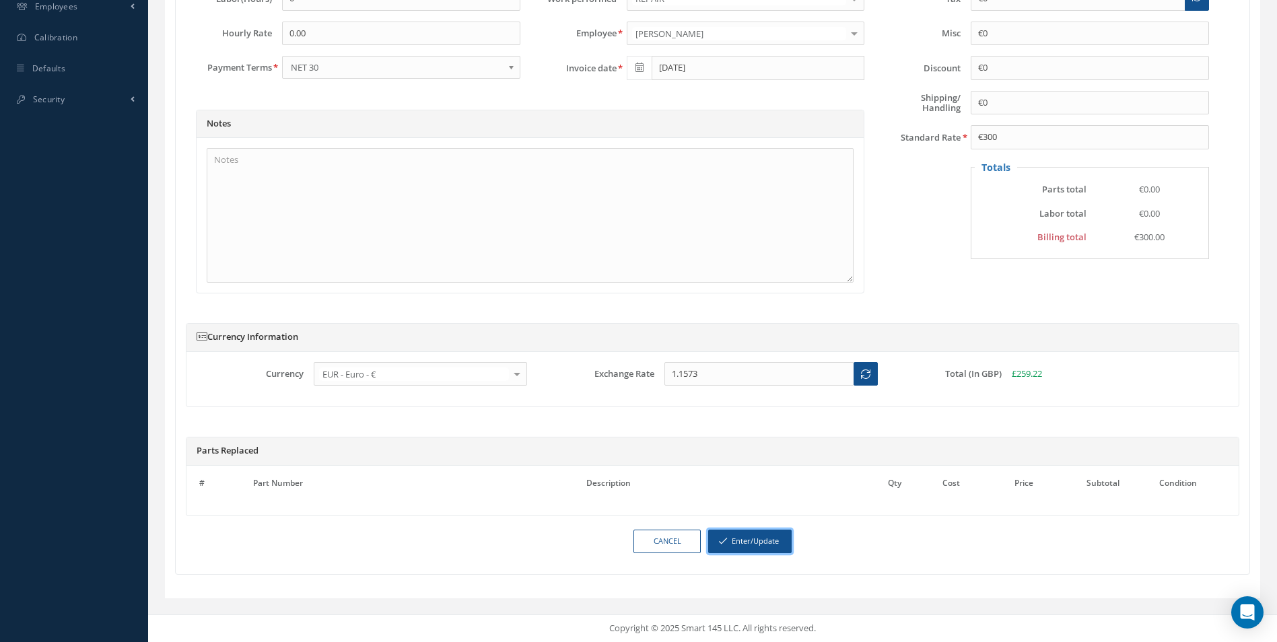
click at [765, 544] on button "Enter/Update" at bounding box center [749, 542] width 83 height 24
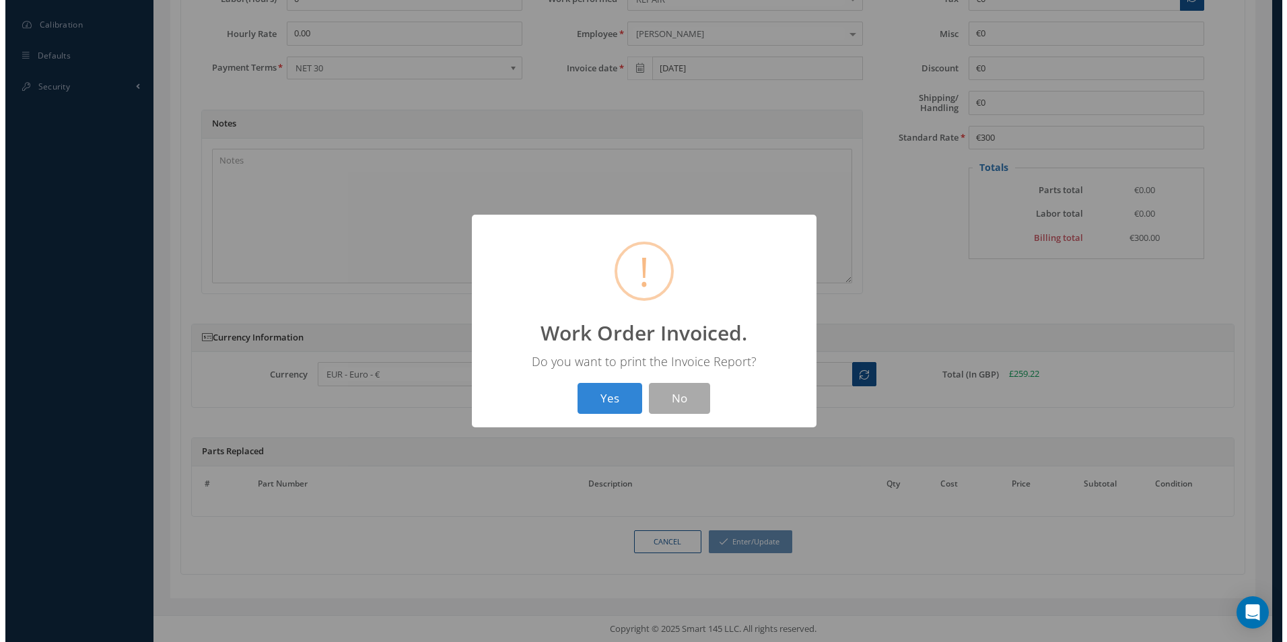
scroll to position [592, 0]
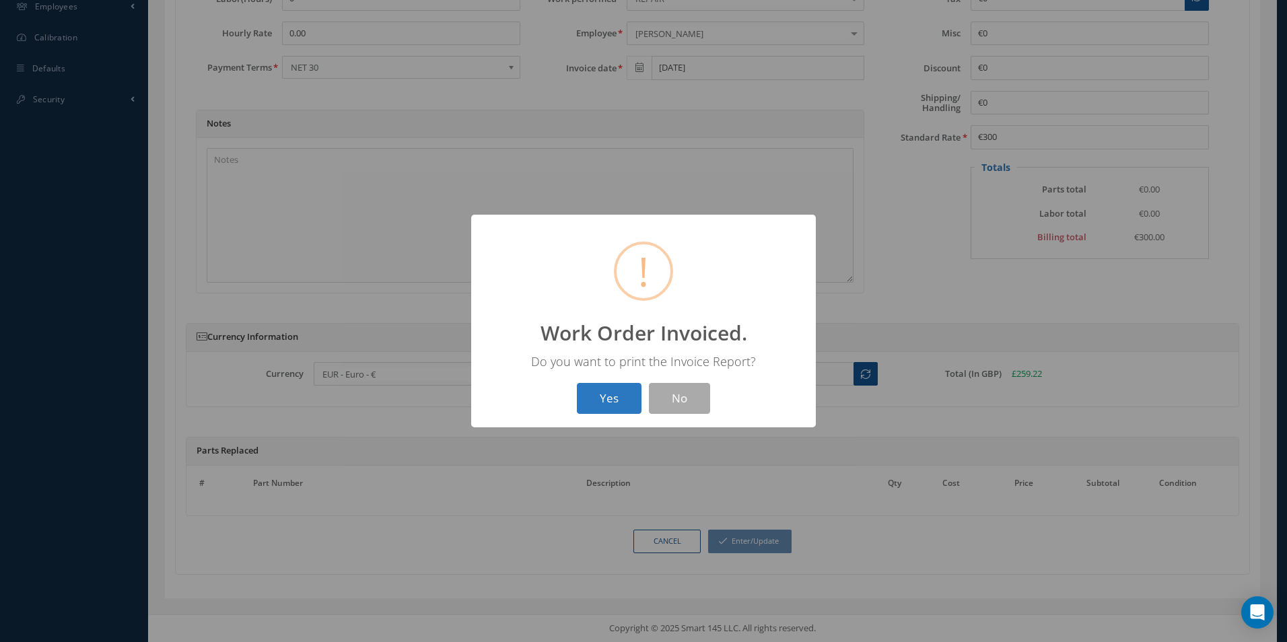
click at [622, 396] on button "Yes" at bounding box center [609, 399] width 65 height 32
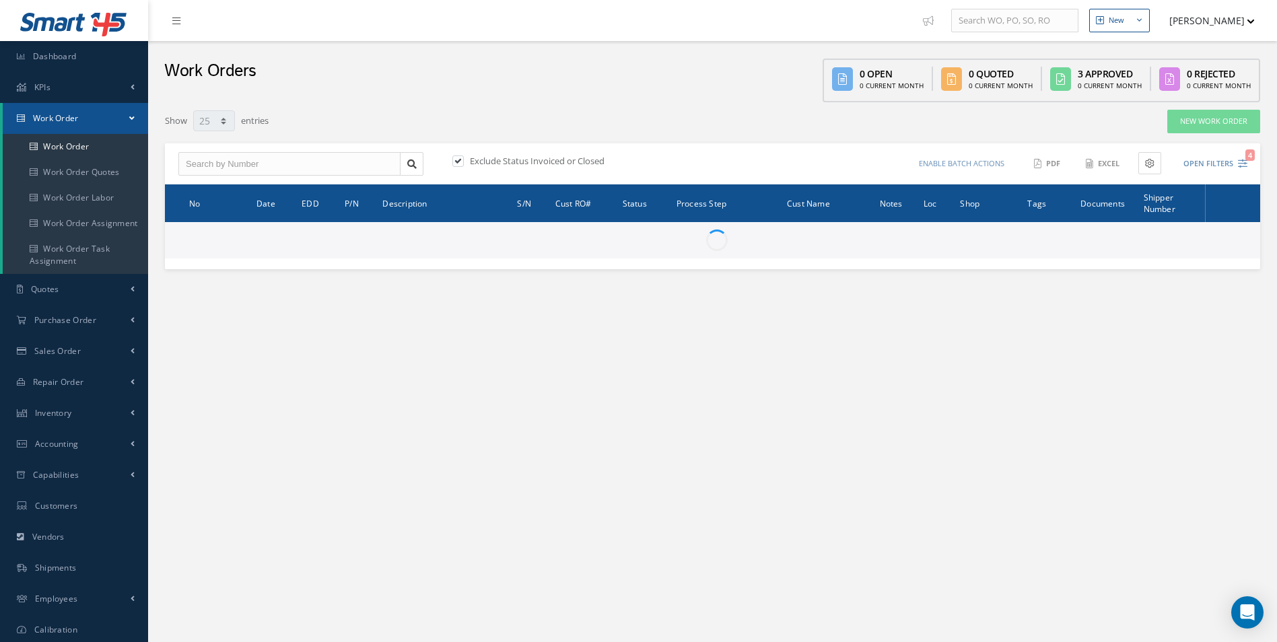
select select "25"
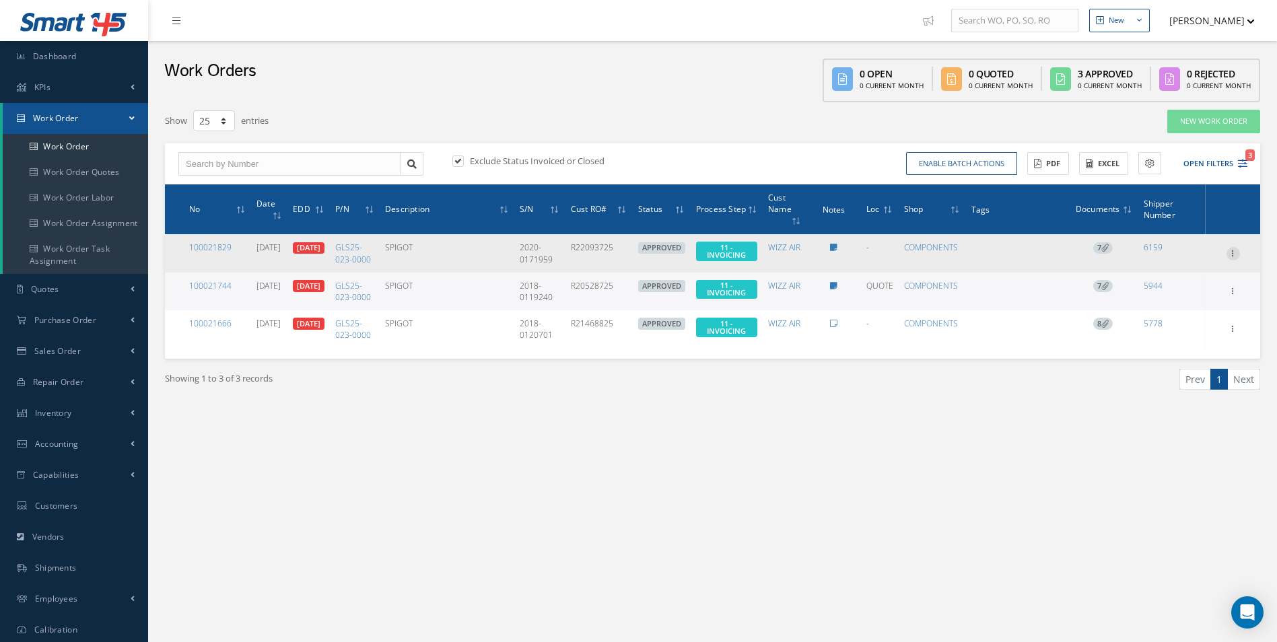
click at [1232, 258] on icon at bounding box center [1232, 252] width 13 height 11
click at [1185, 306] on link "Invoicing" at bounding box center [1171, 296] width 106 height 17
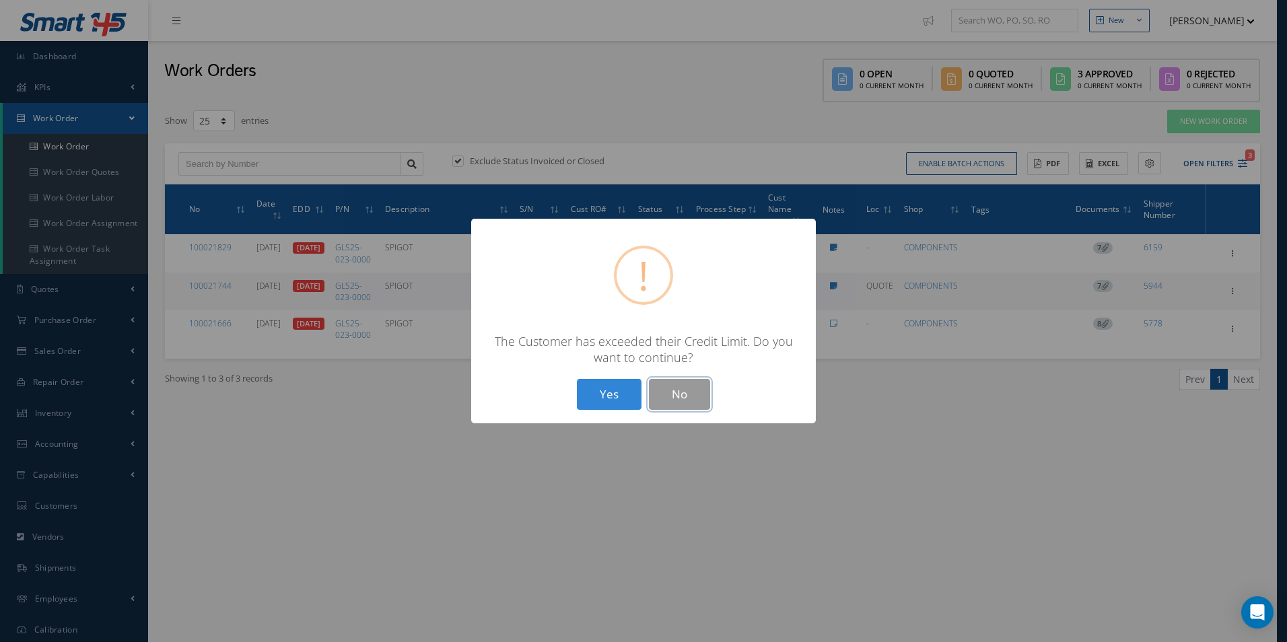
click at [681, 389] on button "No" at bounding box center [679, 395] width 61 height 32
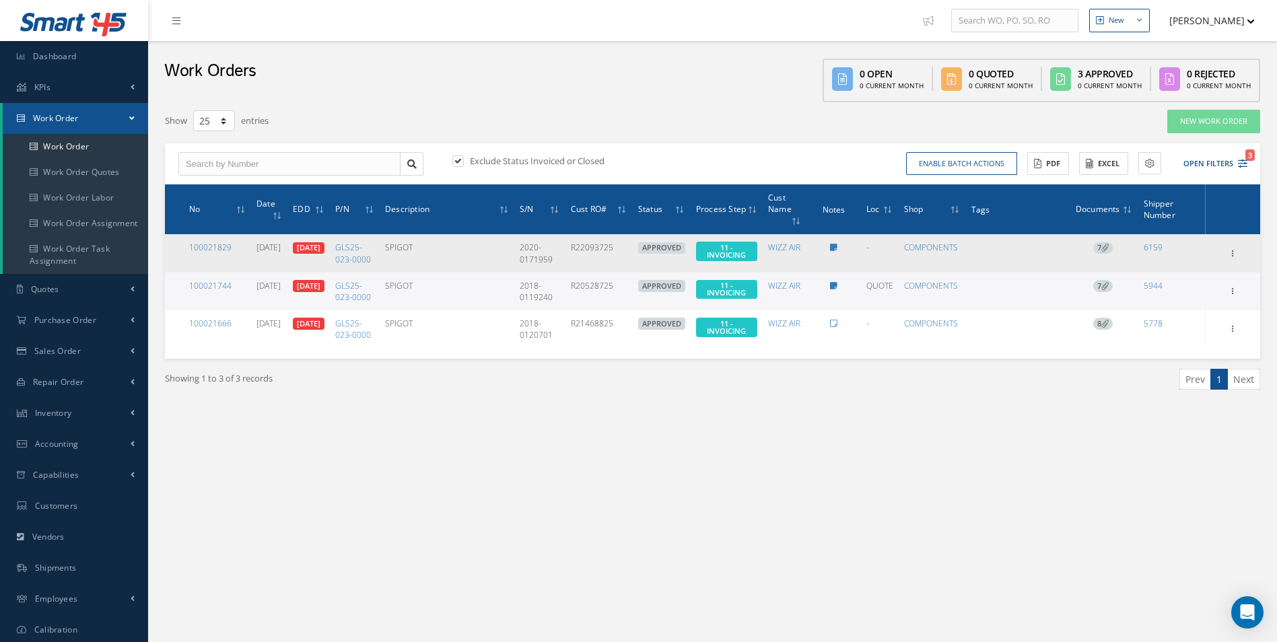
click at [1102, 242] on span "7" at bounding box center [1103, 248] width 20 height 12
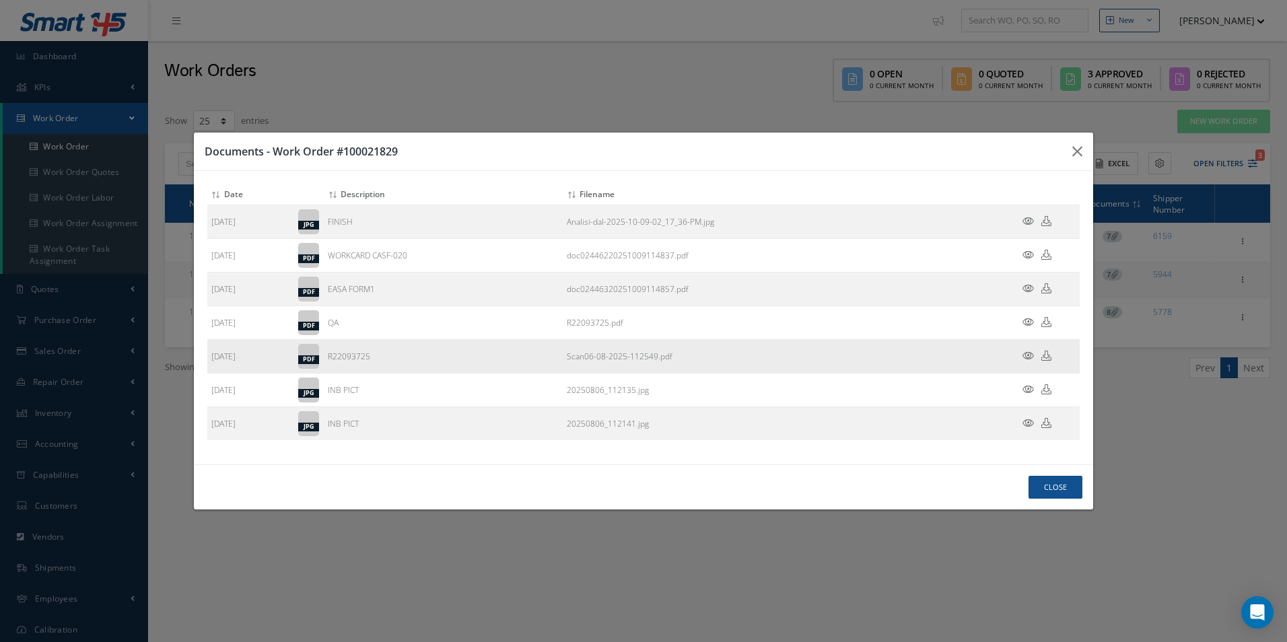
click at [1045, 358] on icon at bounding box center [1046, 356] width 10 height 10
click at [1072, 482] on button "Close" at bounding box center [1055, 488] width 54 height 24
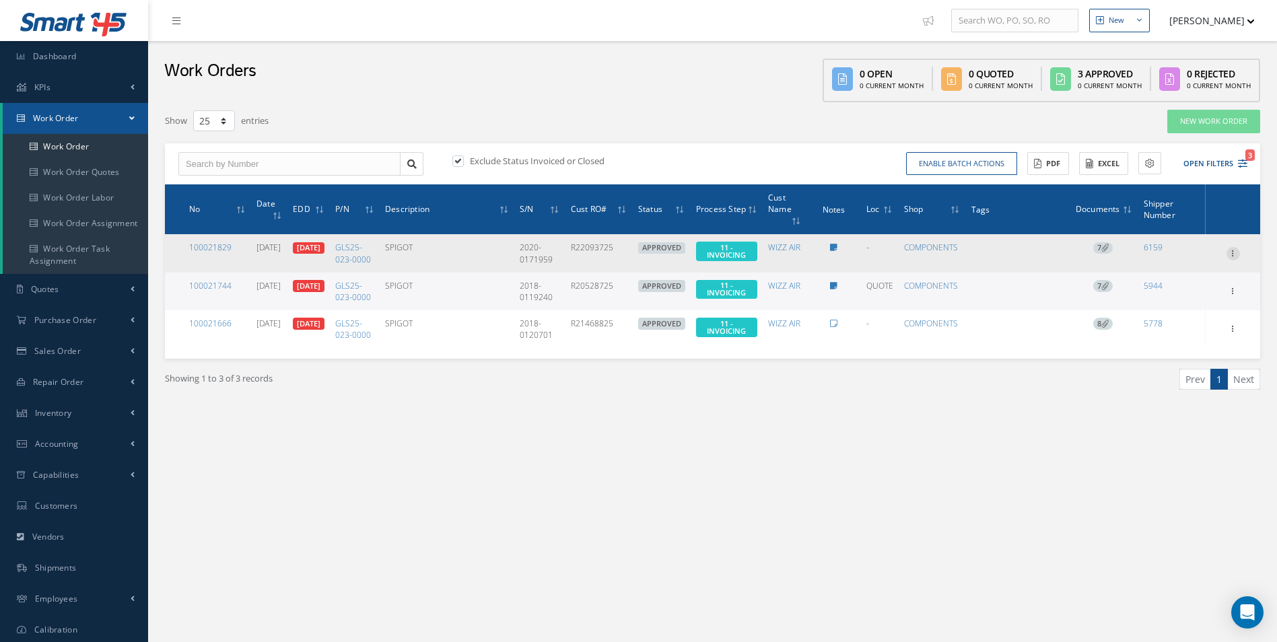
click at [1233, 256] on icon at bounding box center [1232, 252] width 13 height 11
click at [1168, 301] on link "Invoicing" at bounding box center [1171, 296] width 106 height 17
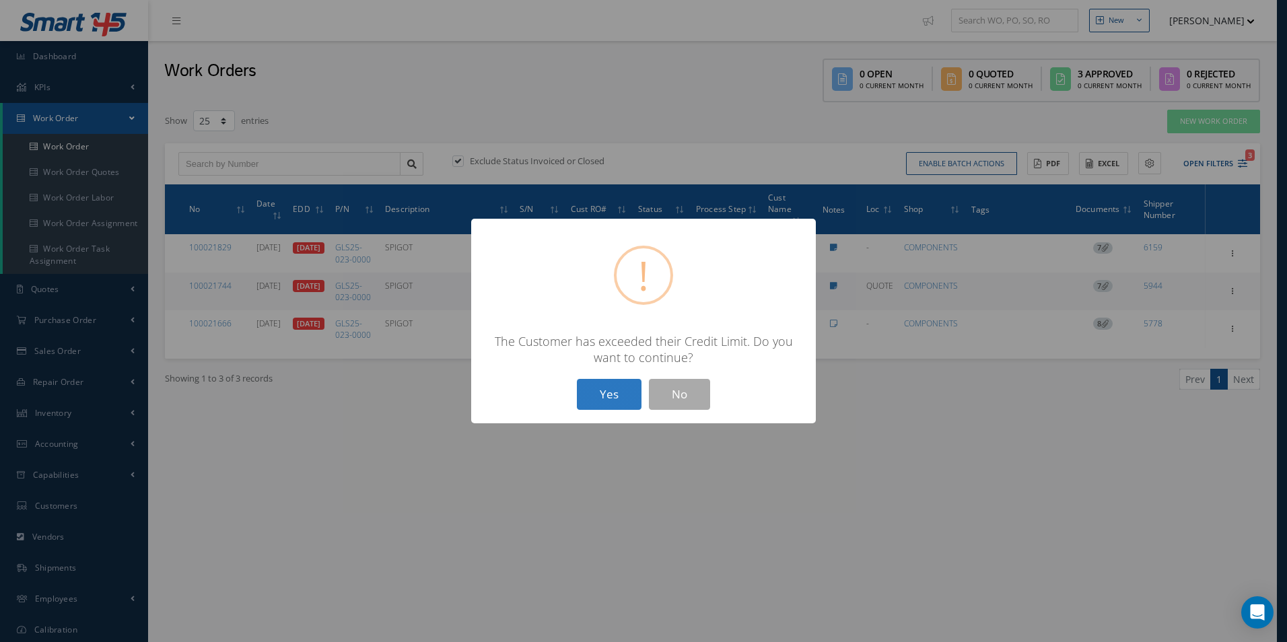
click at [607, 391] on button "Yes" at bounding box center [609, 395] width 65 height 32
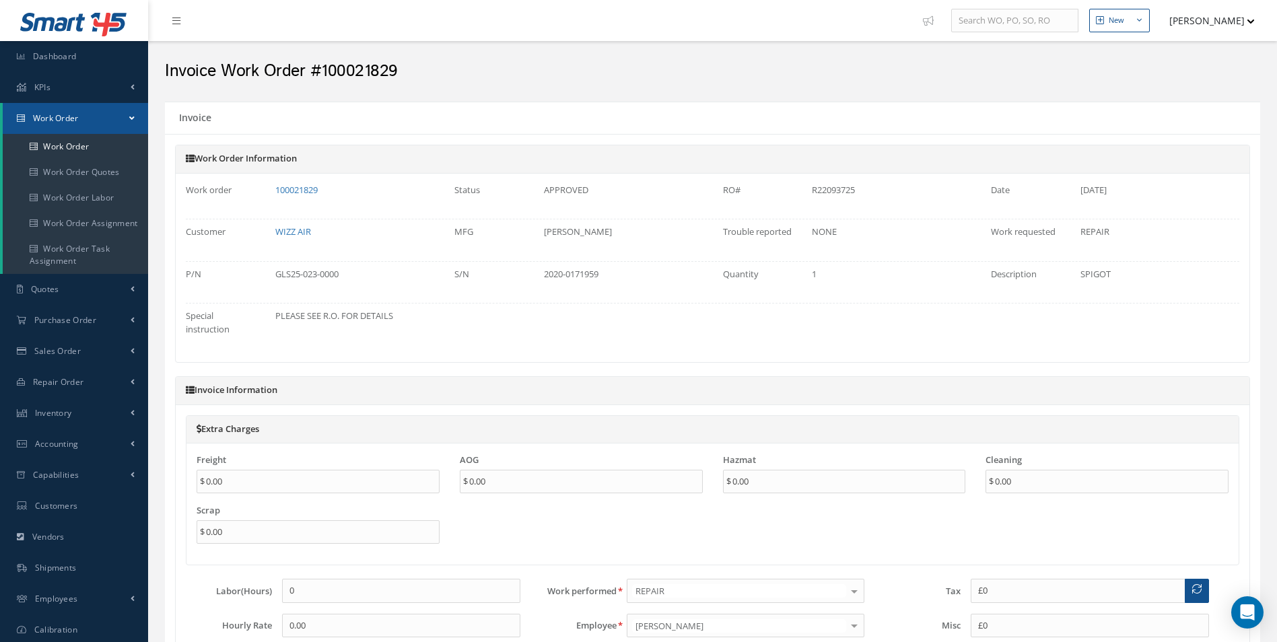
type input "€0"
type input "€300"
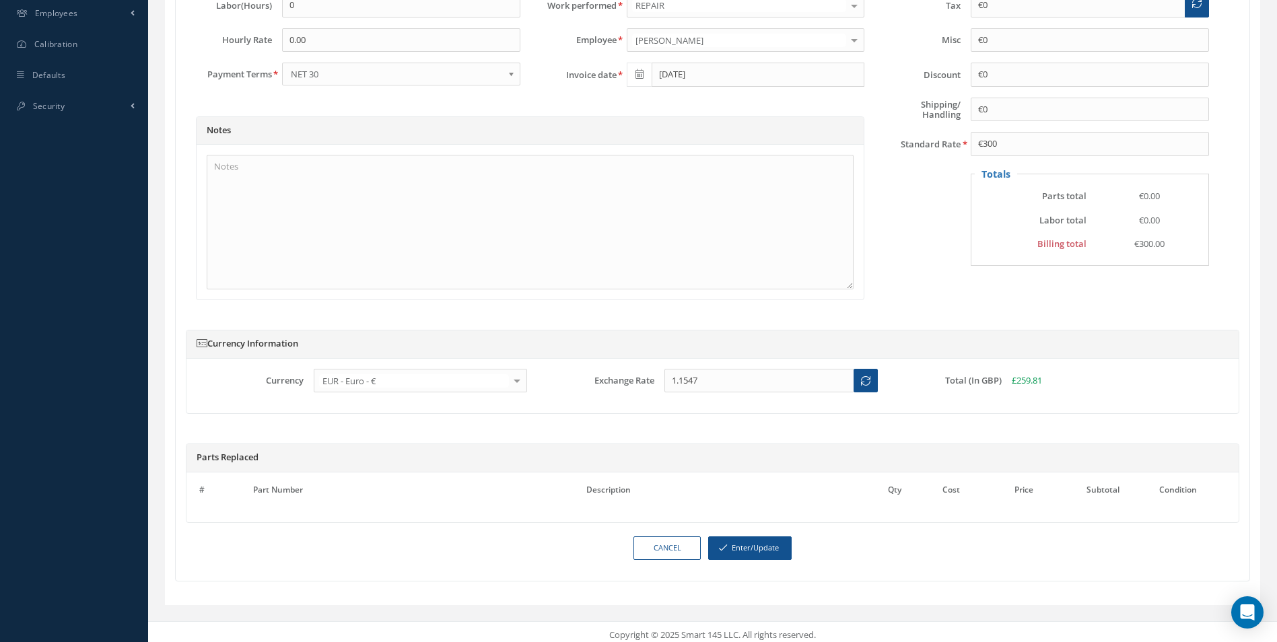
scroll to position [605, 0]
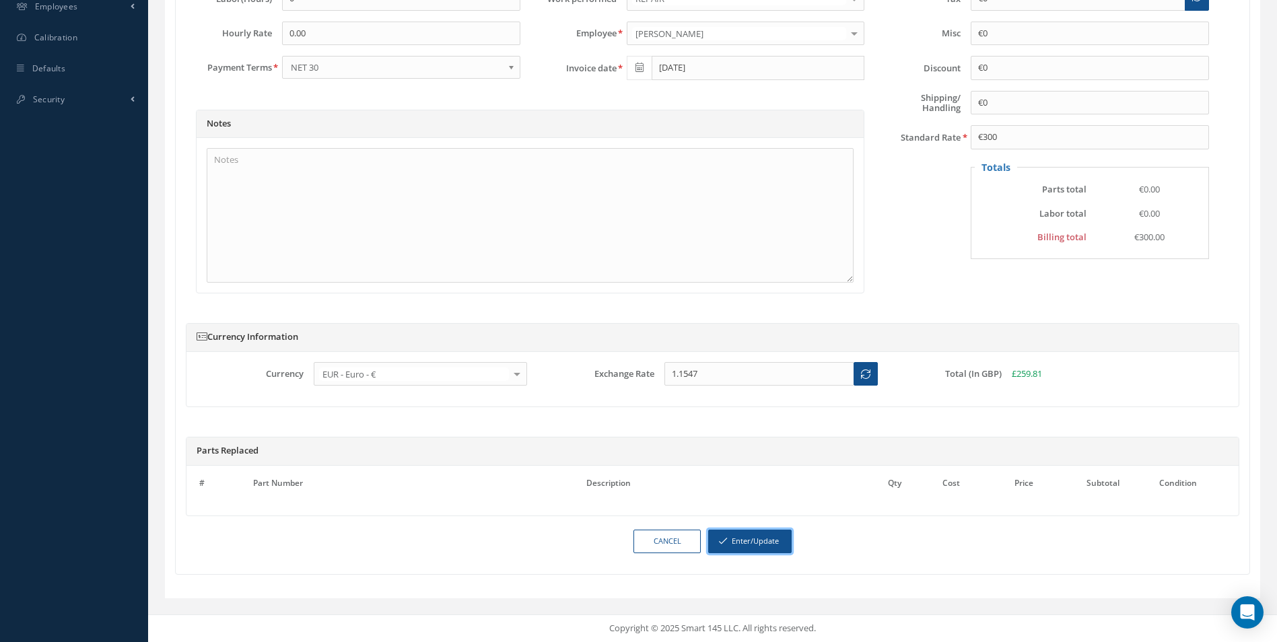
click at [757, 537] on button "Enter/Update" at bounding box center [749, 542] width 83 height 24
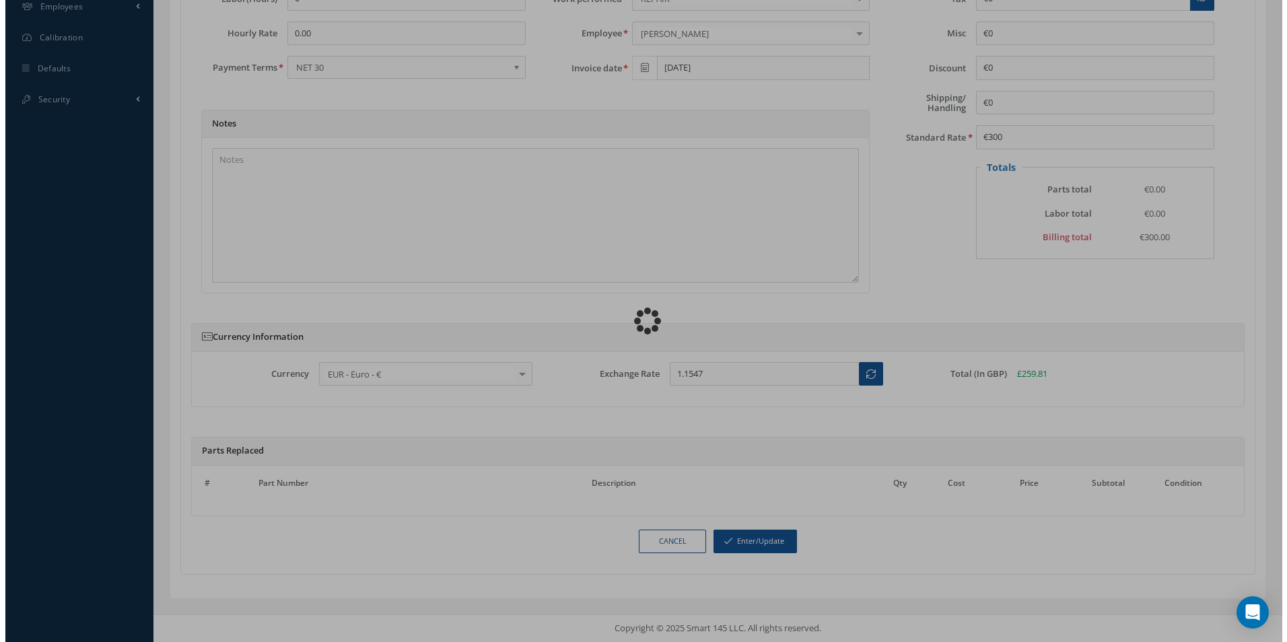
scroll to position [592, 0]
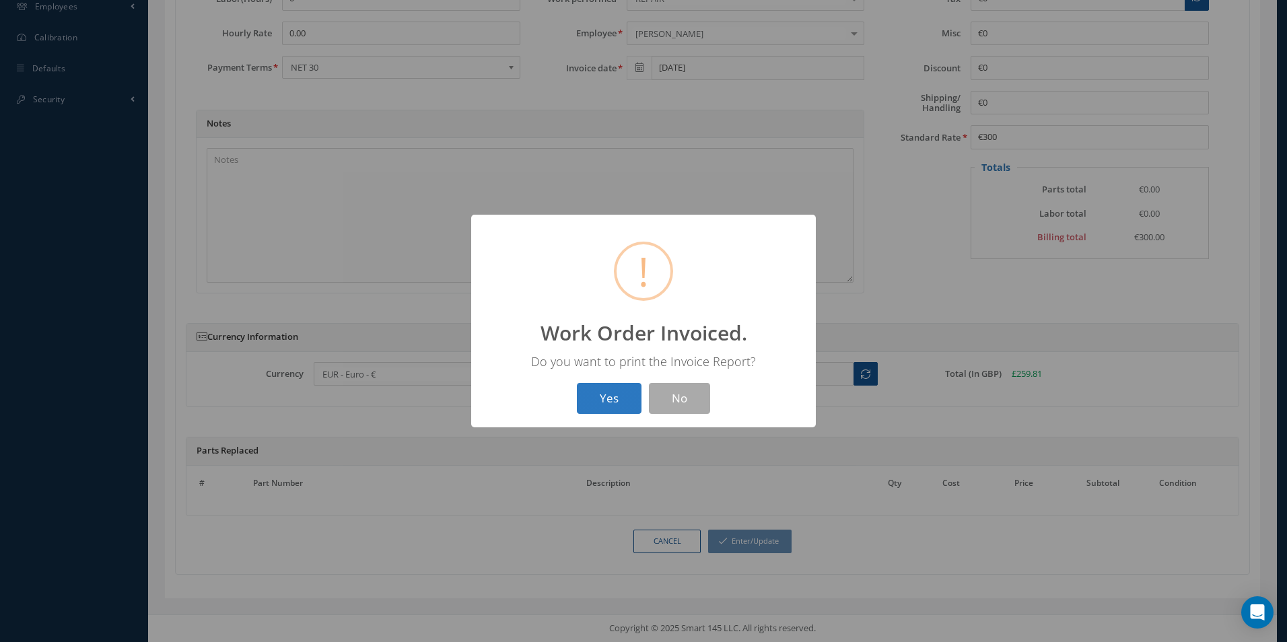
click at [623, 407] on button "Yes" at bounding box center [609, 399] width 65 height 32
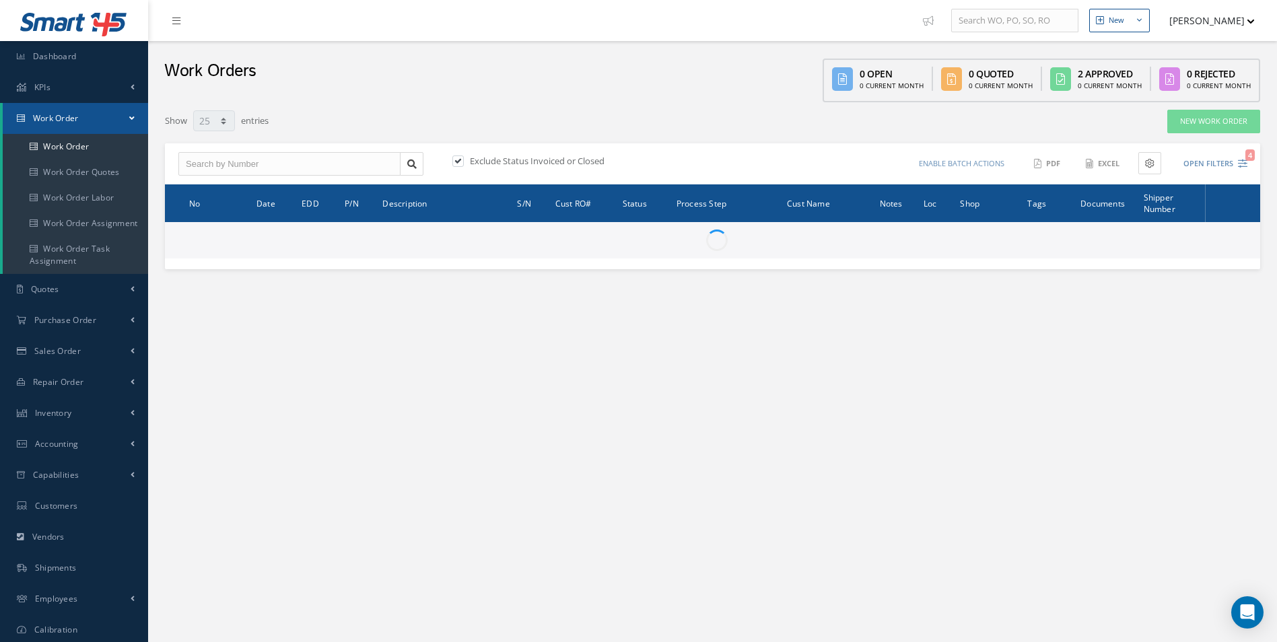
select select "25"
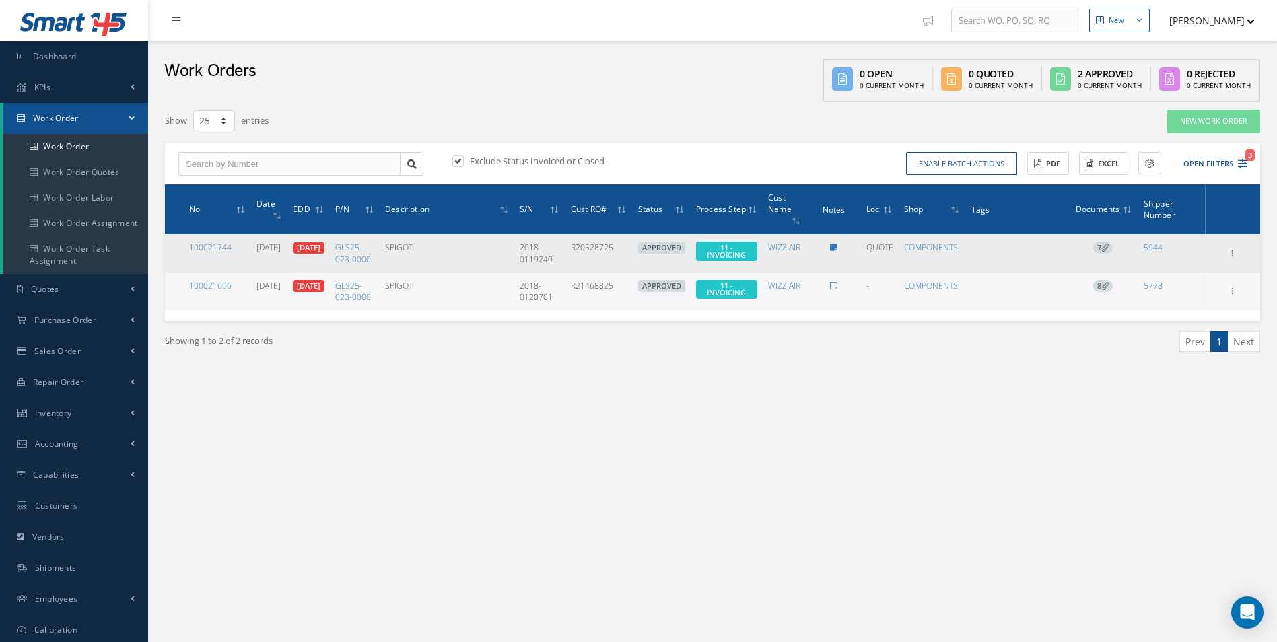
click at [1101, 248] on span "7" at bounding box center [1103, 248] width 20 height 12
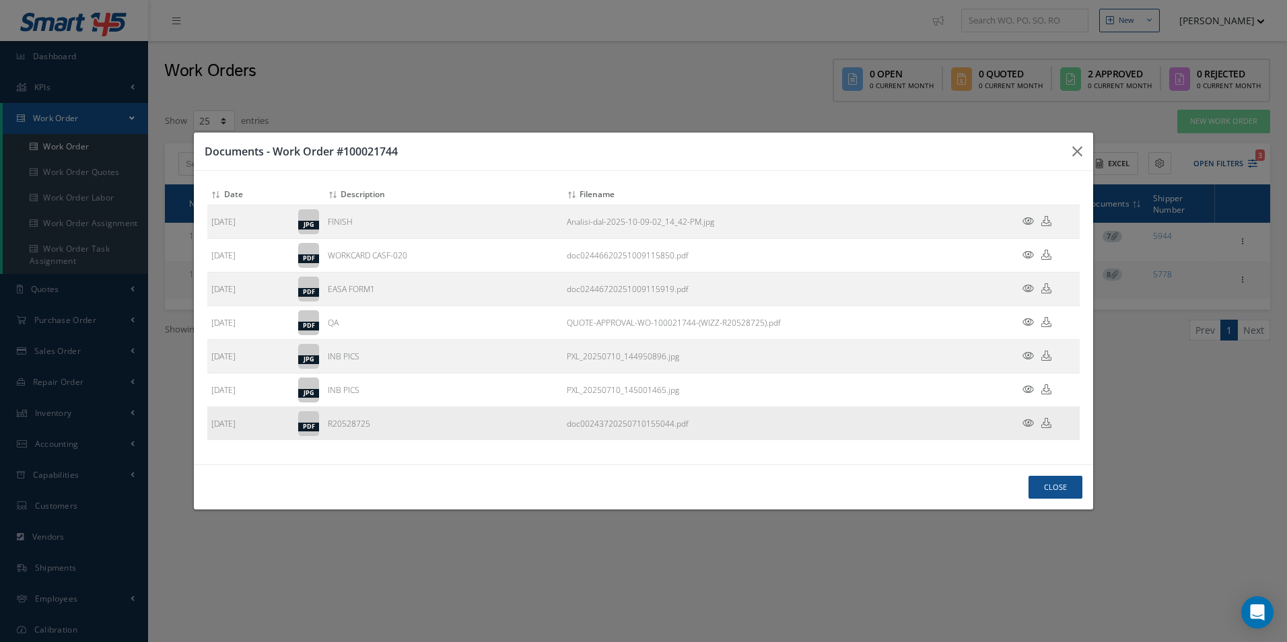
click at [1047, 422] on icon at bounding box center [1046, 423] width 10 height 10
click at [1076, 495] on button "Close" at bounding box center [1055, 488] width 54 height 24
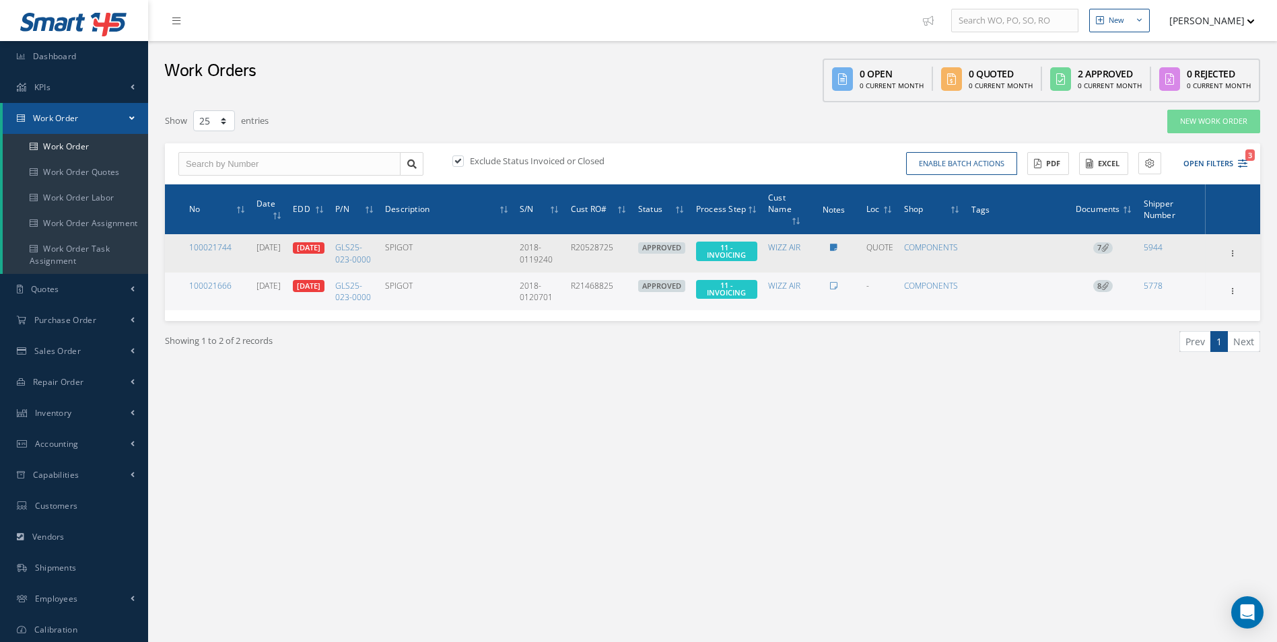
click at [1245, 260] on div "Show Edit Invoicing Close Send By Email Sub Work Orders Documents Print-Outs Sc…" at bounding box center [1232, 254] width 50 height 16
click at [1238, 260] on div "Show Edit Invoicing Close Send By Email Sub Work Orders Documents Print-Outs Sc…" at bounding box center [1232, 254] width 50 height 16
click at [1235, 258] on icon at bounding box center [1232, 252] width 13 height 11
click at [1173, 304] on link "Invoicing" at bounding box center [1171, 296] width 106 height 17
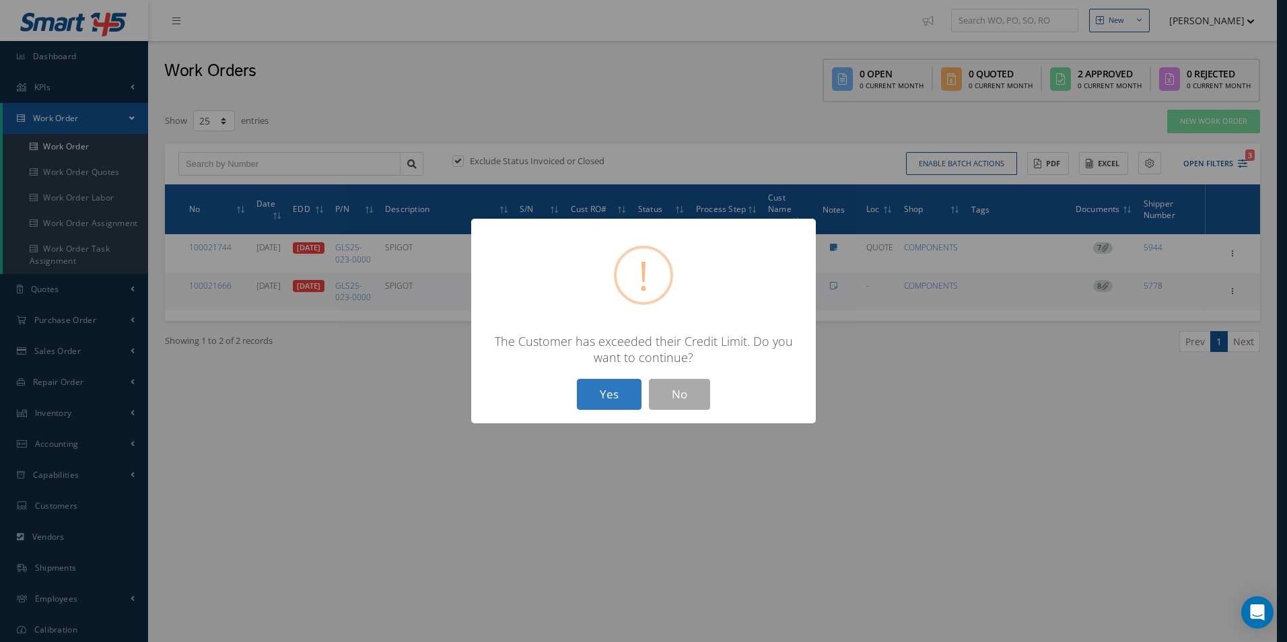
click at [597, 402] on button "Yes" at bounding box center [609, 395] width 65 height 32
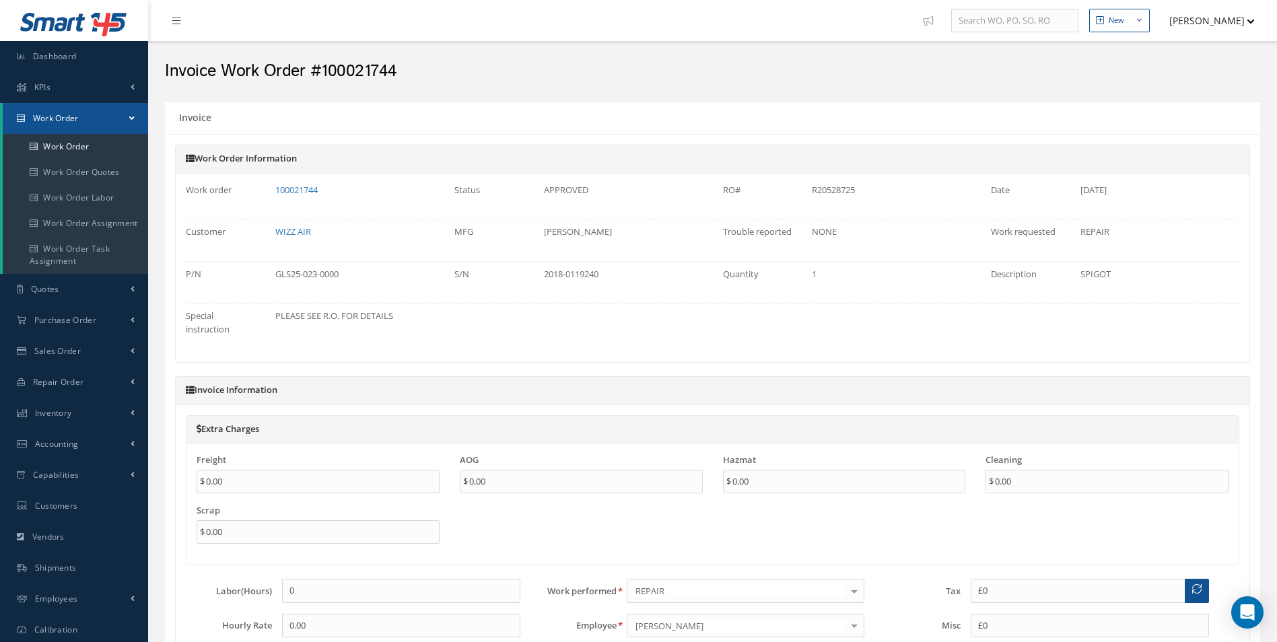
type input "€0"
type input "€300"
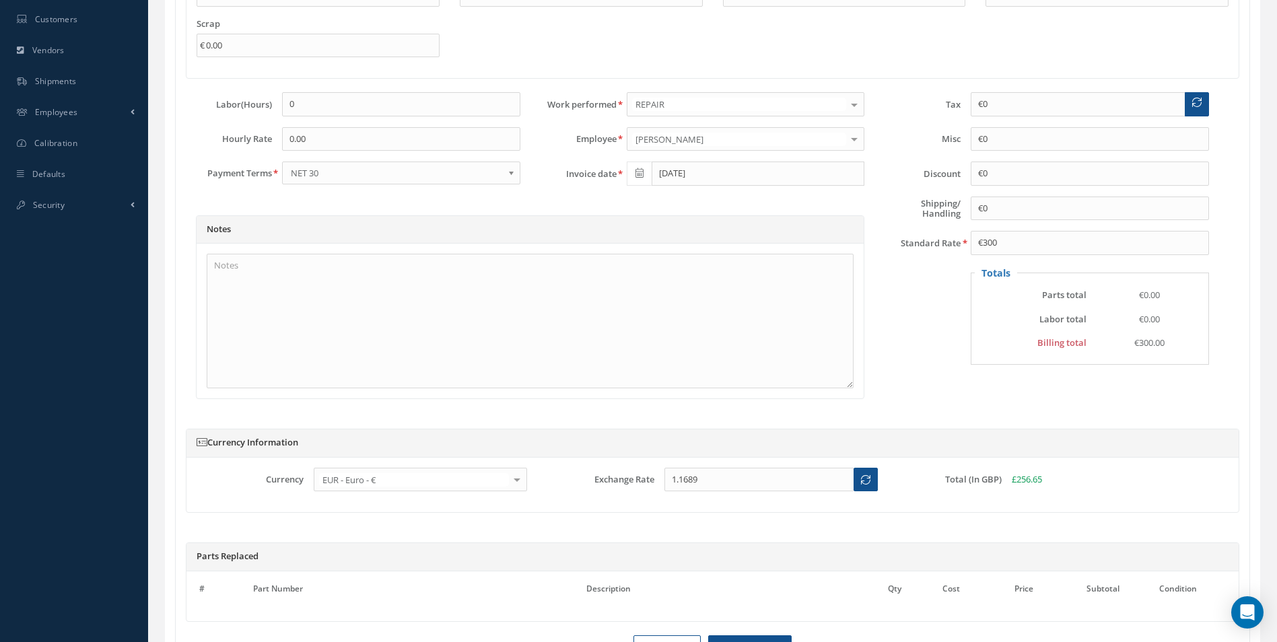
scroll to position [605, 0]
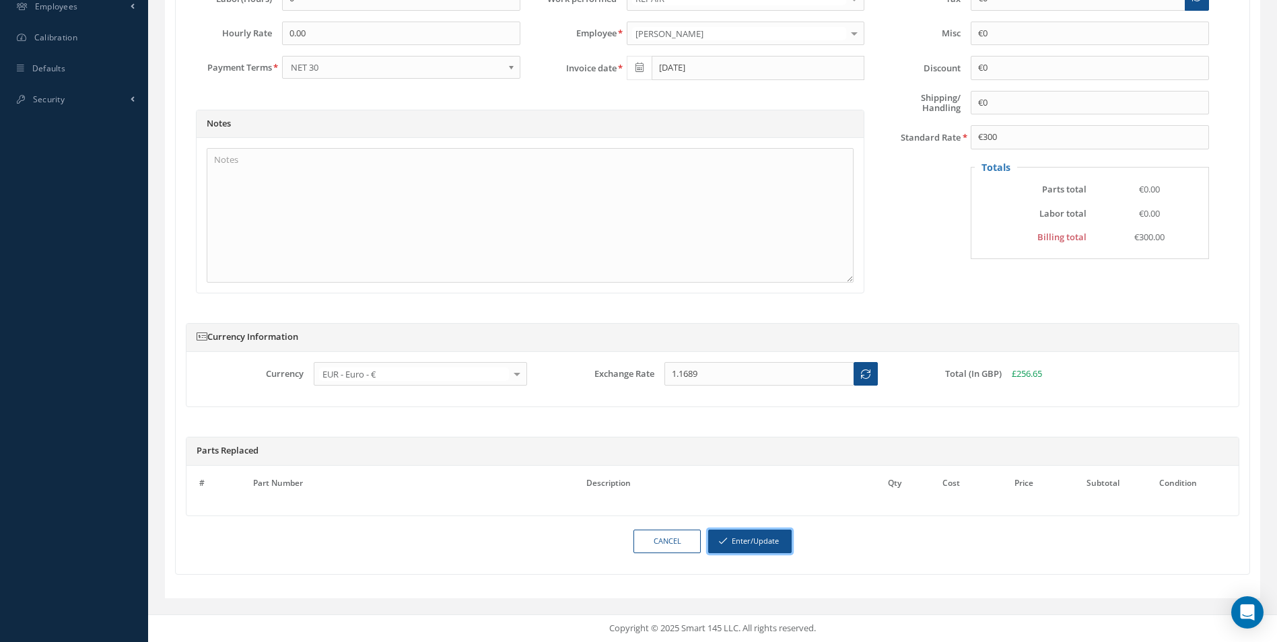
click at [766, 544] on button "Enter/Update" at bounding box center [749, 542] width 83 height 24
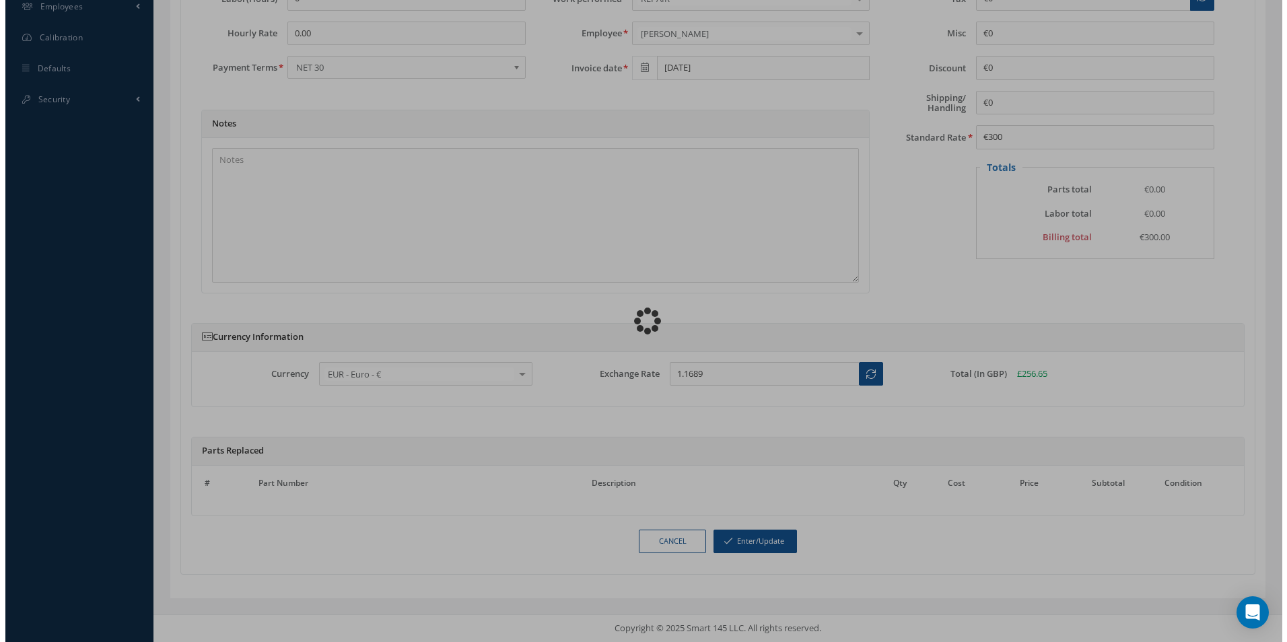
scroll to position [592, 0]
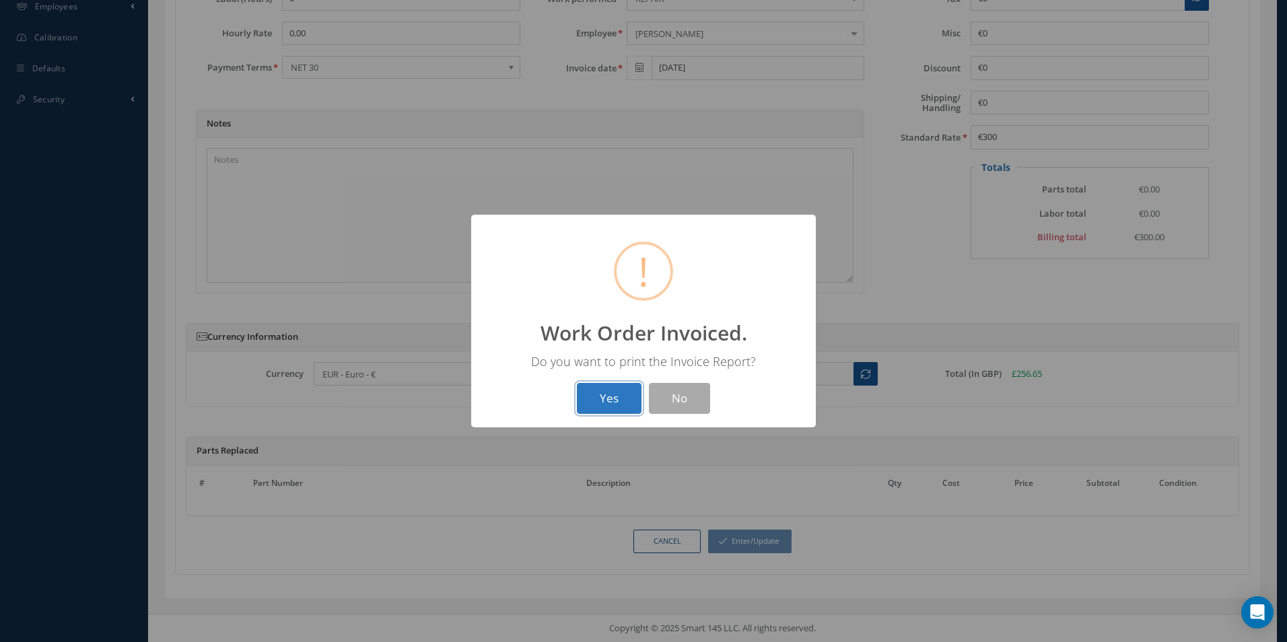
click at [609, 400] on button "Yes" at bounding box center [609, 399] width 65 height 32
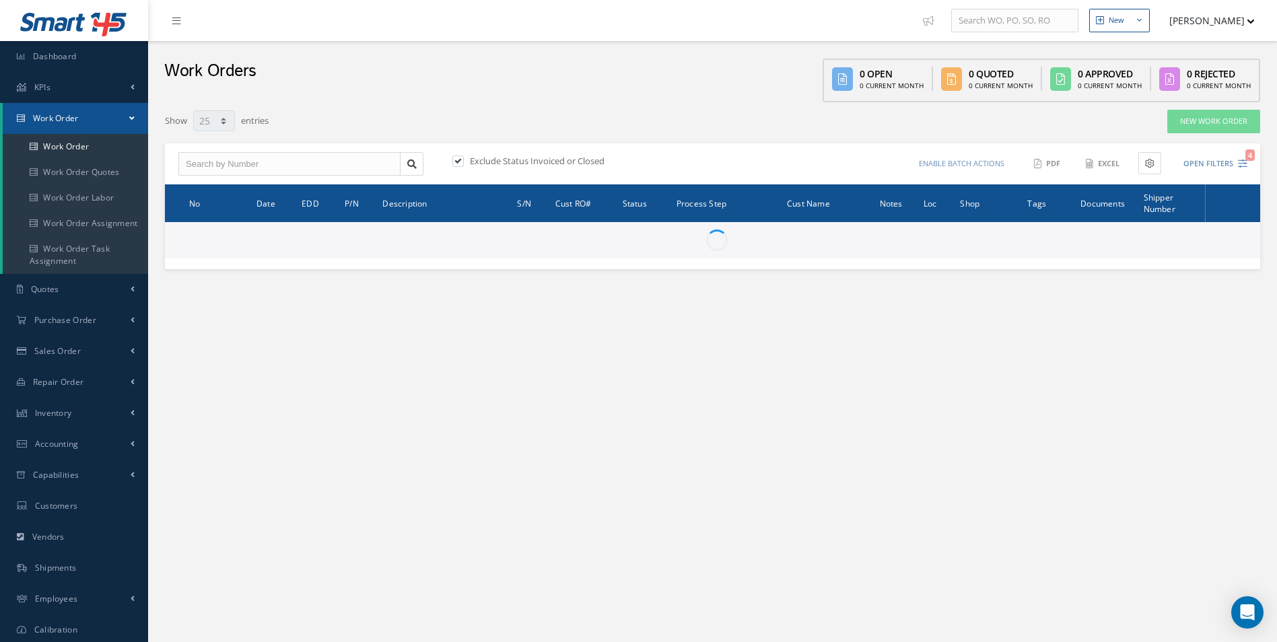
select select "25"
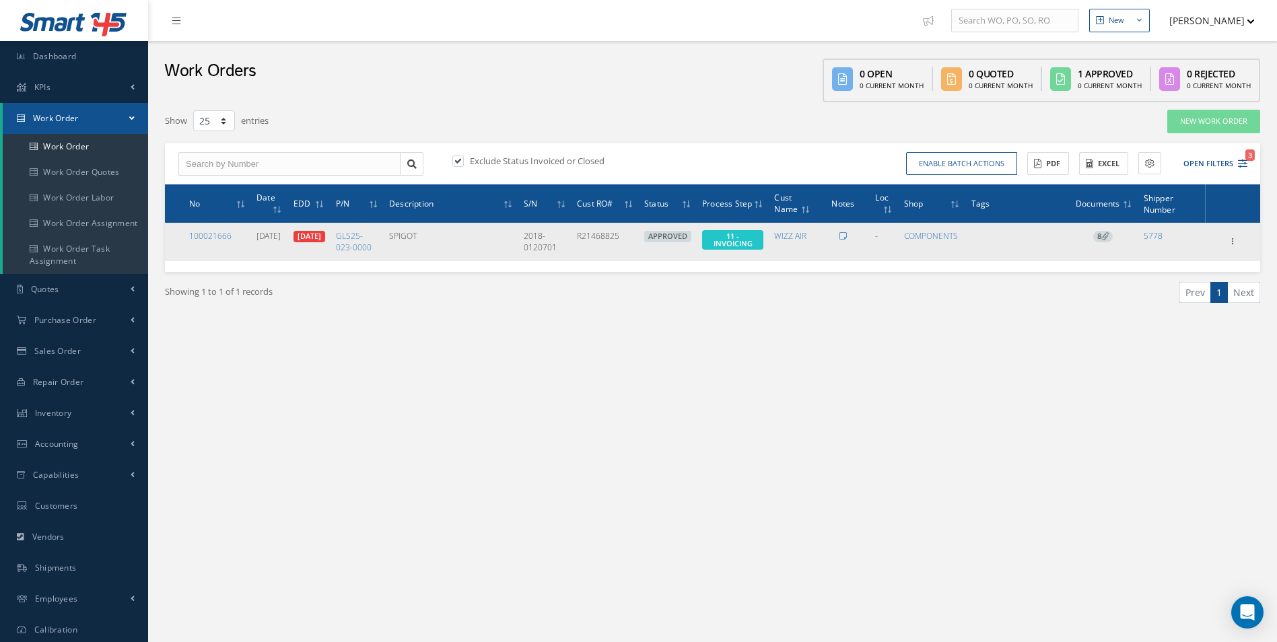
click at [1105, 240] on icon at bounding box center [1104, 235] width 7 height 7
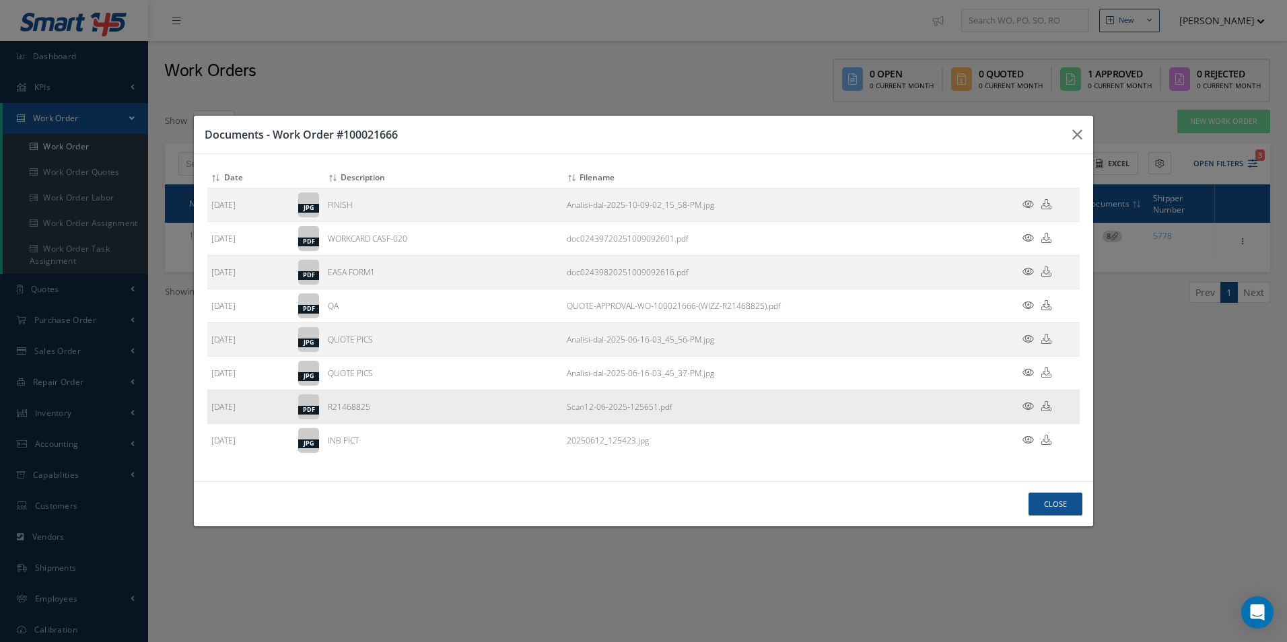
click at [1047, 410] on icon at bounding box center [1046, 406] width 10 height 10
click at [1079, 508] on button "Close" at bounding box center [1055, 505] width 54 height 24
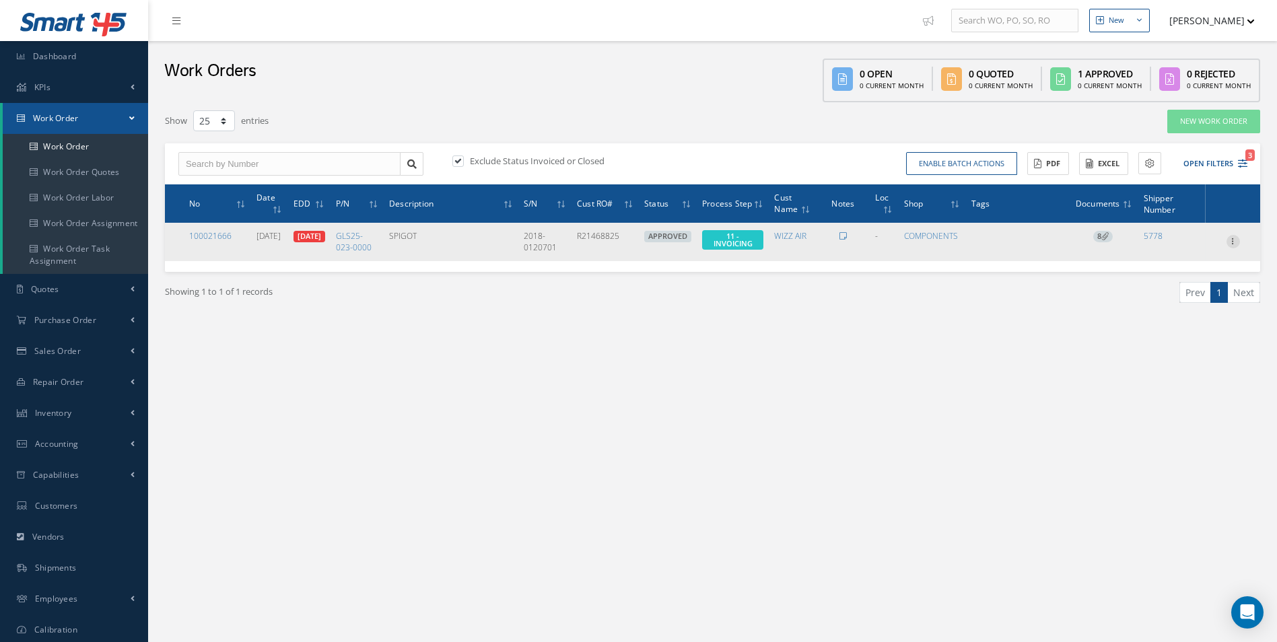
click at [1238, 246] on icon at bounding box center [1232, 240] width 13 height 11
click at [1183, 294] on link "Invoicing" at bounding box center [1171, 285] width 106 height 17
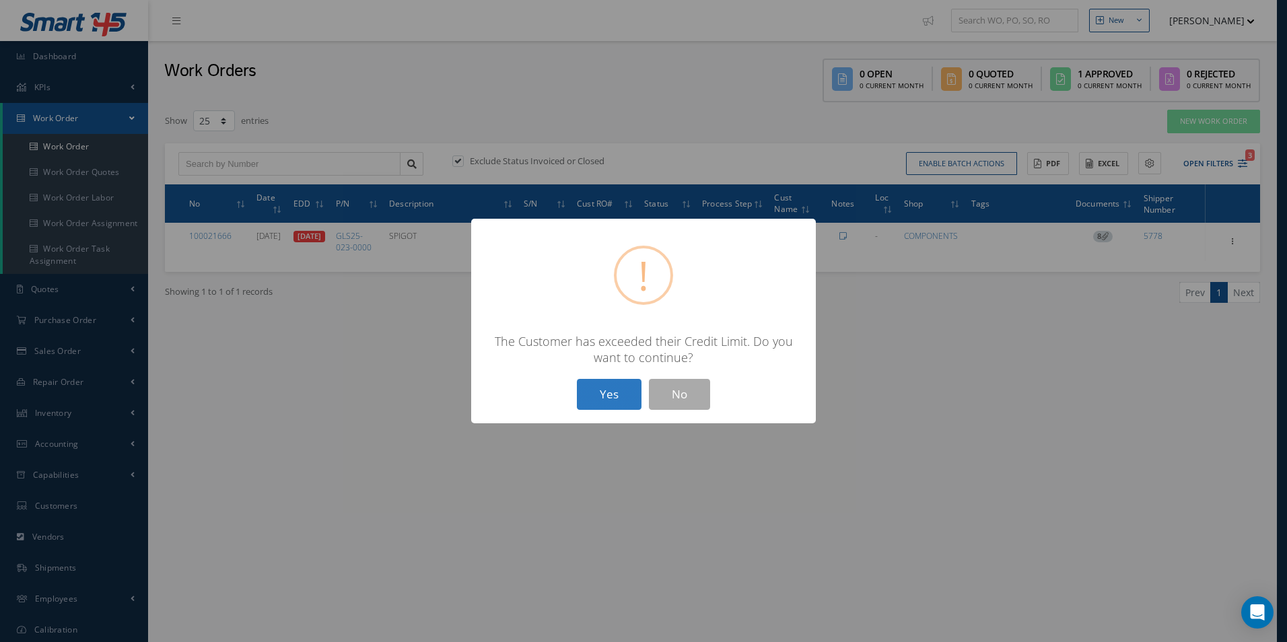
click at [609, 394] on button "Yes" at bounding box center [609, 395] width 65 height 32
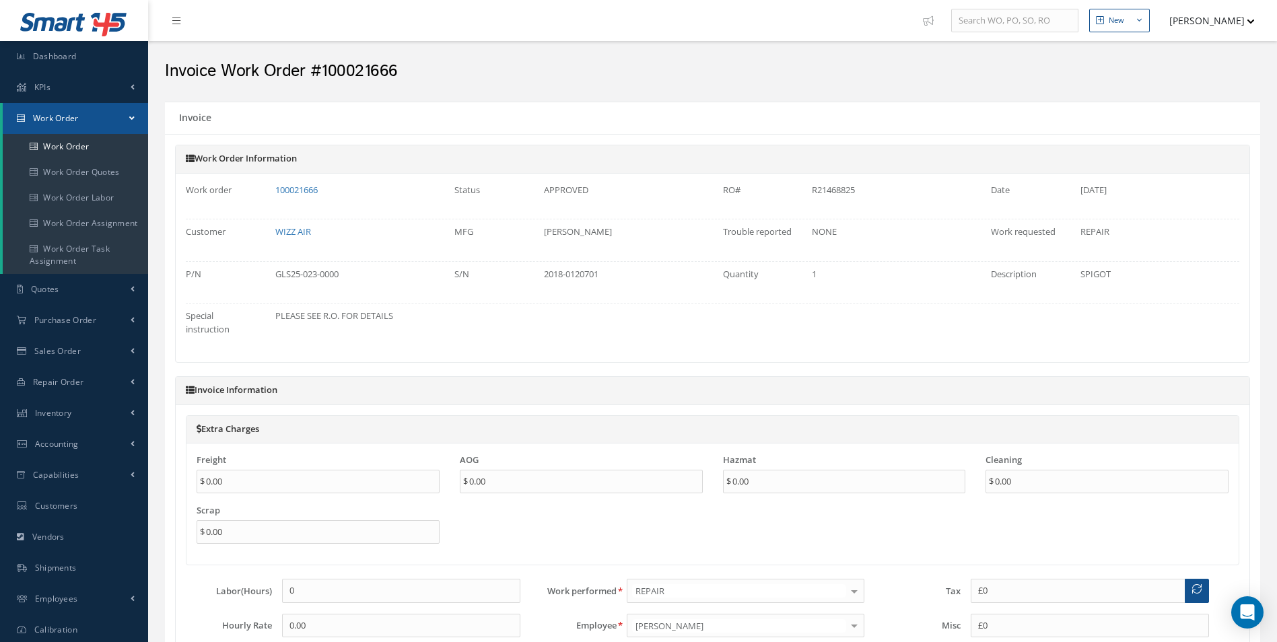
type input "€0"
type input "€300"
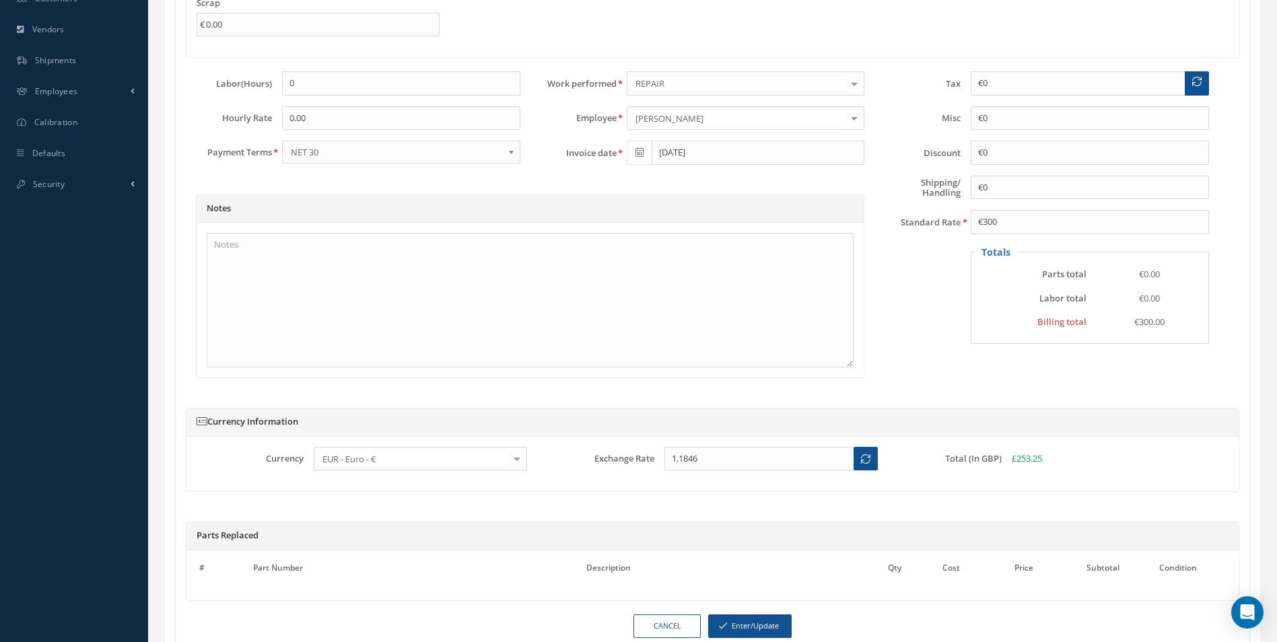
scroll to position [605, 0]
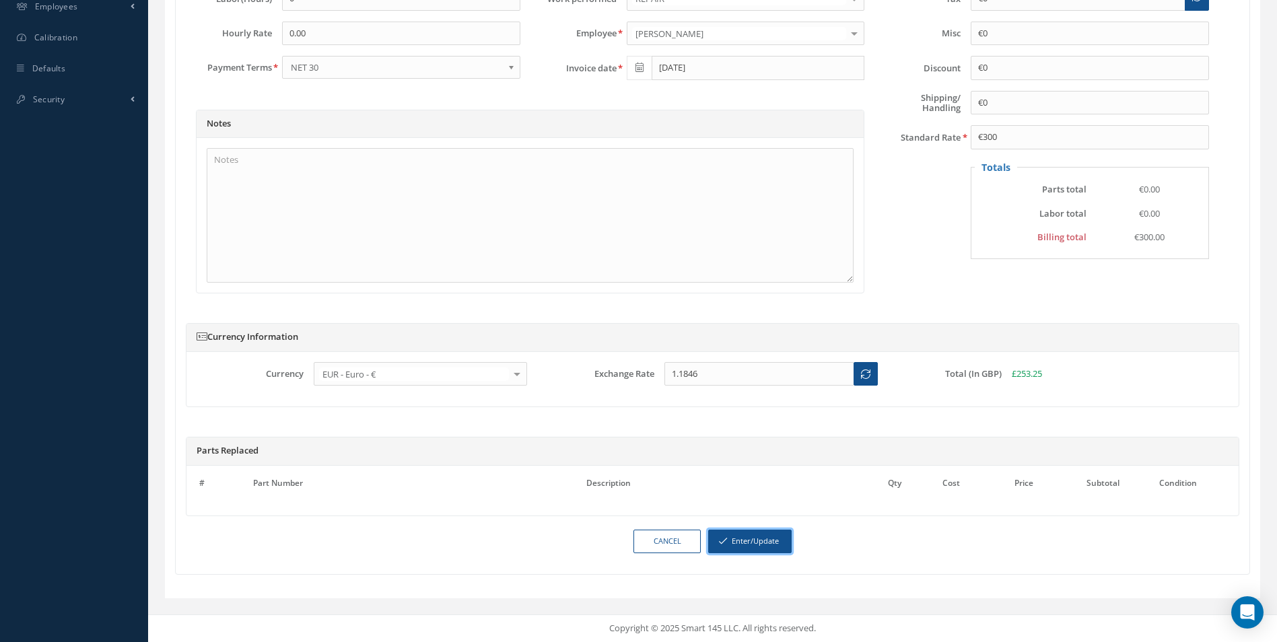
click at [765, 534] on button "Enter/Update" at bounding box center [749, 542] width 83 height 24
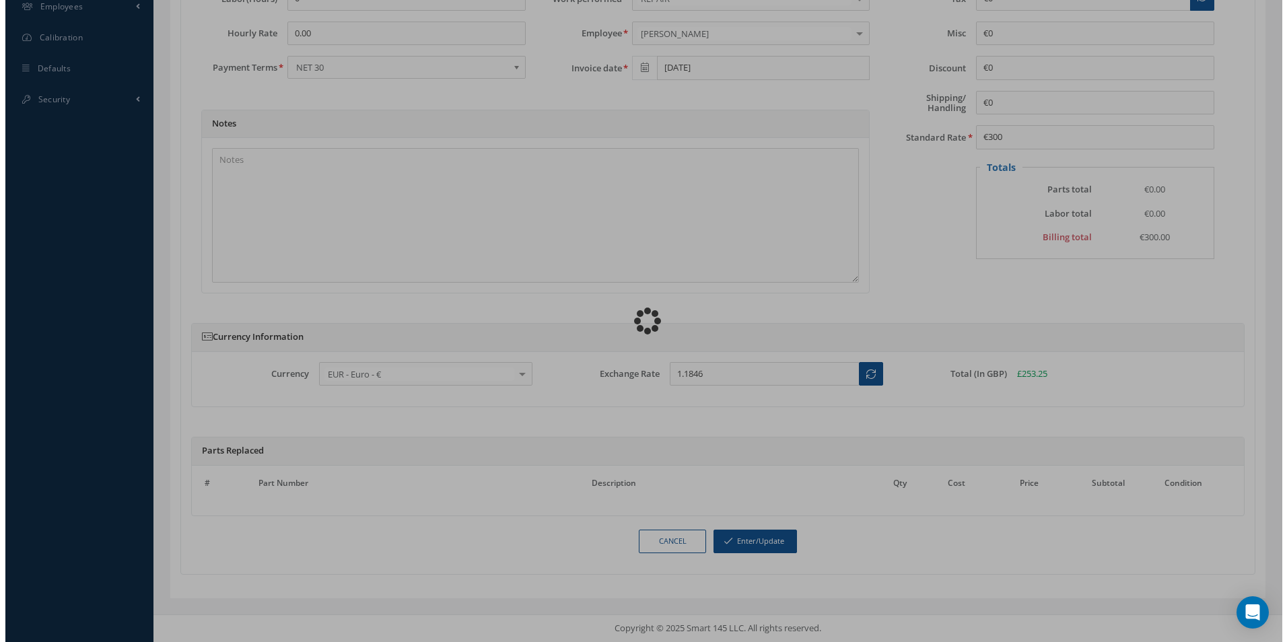
scroll to position [592, 0]
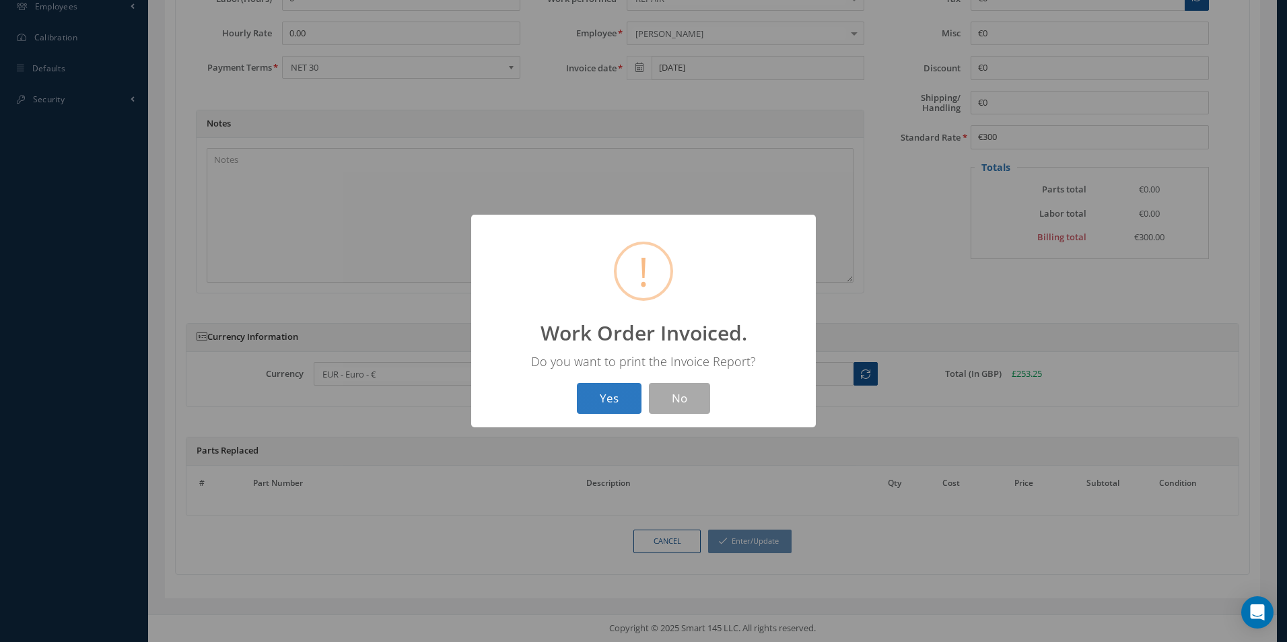
click at [626, 410] on button "Yes" at bounding box center [609, 399] width 65 height 32
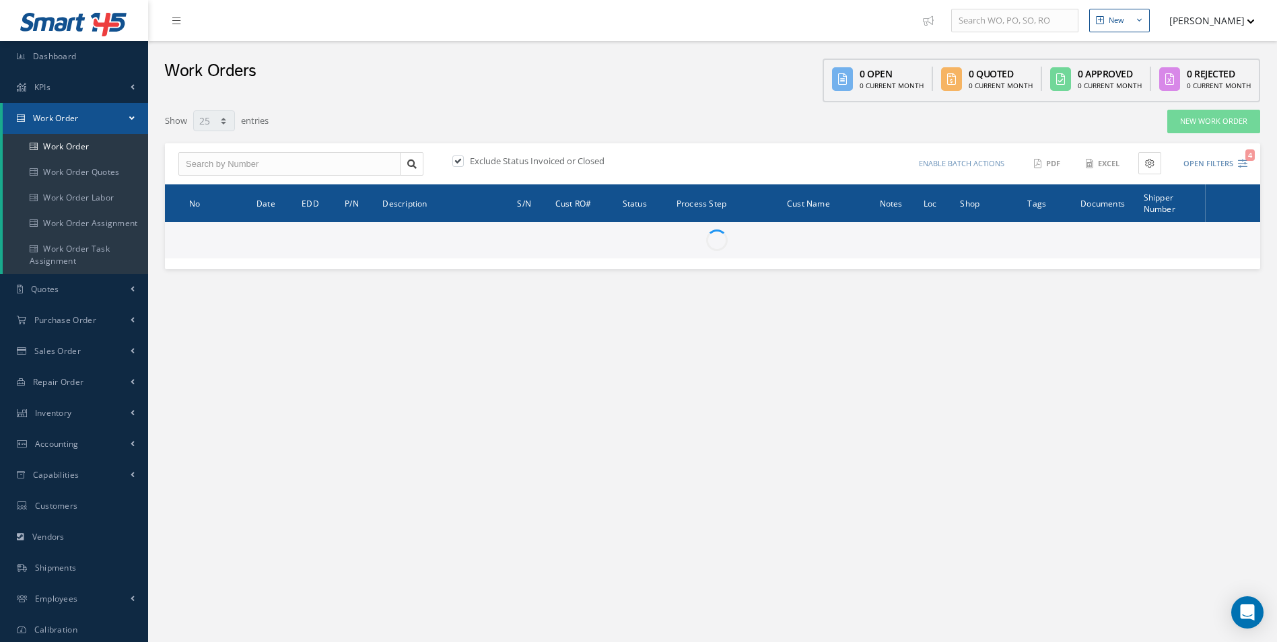
select select "25"
type input "All Work Request"
type input "All Work Performed"
type input "All Status"
type input "WO Part Status"
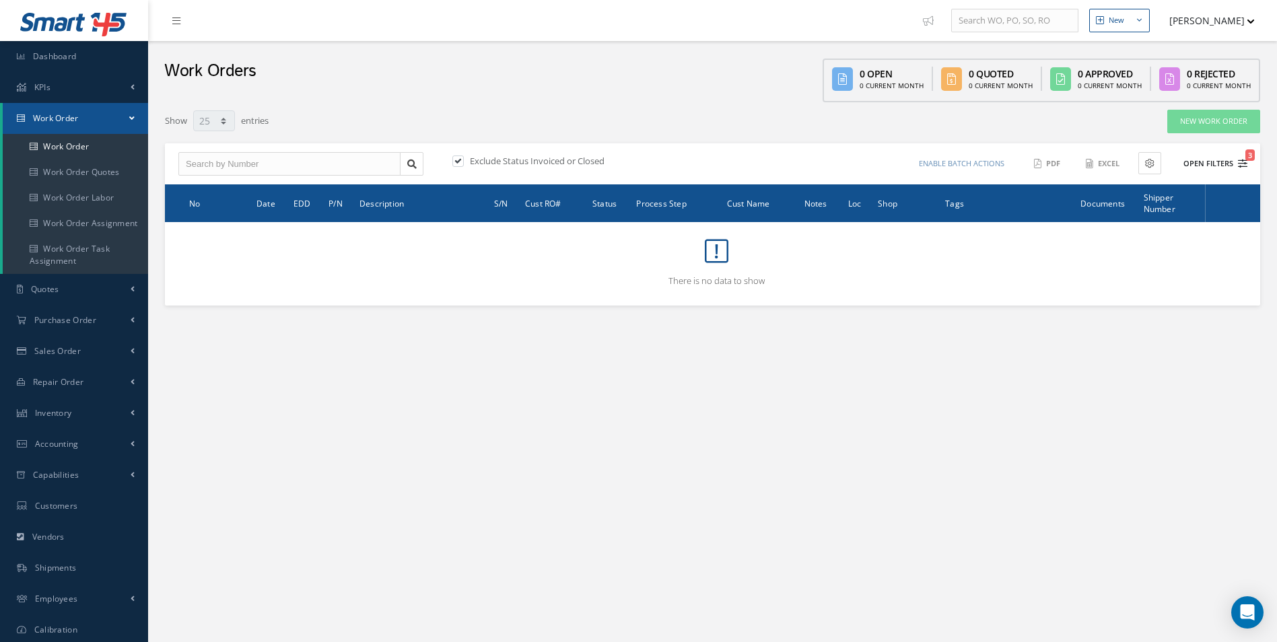
click at [1207, 159] on button "Open Filters 3" at bounding box center [1209, 164] width 76 height 22
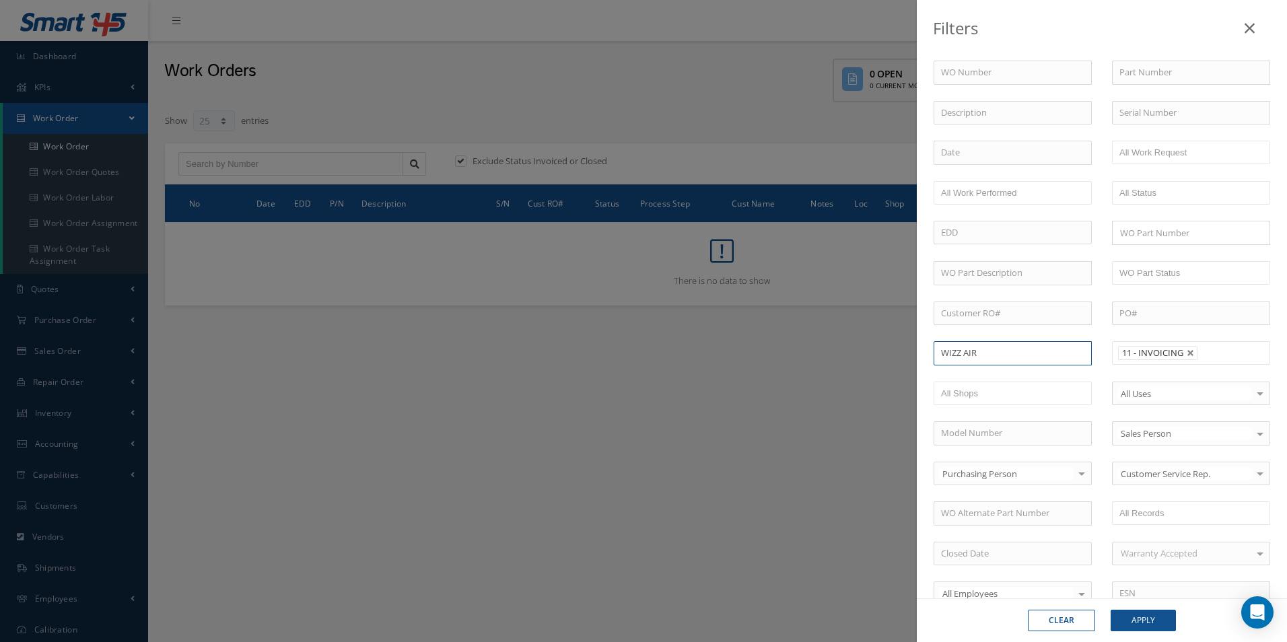
drag, startPoint x: 1020, startPoint y: 357, endPoint x: 836, endPoint y: 355, distance: 184.4
click at [836, 355] on div "Filters WO Number Part Number Description Serial Number - BER CERTIFICATION FIL…" at bounding box center [643, 321] width 1287 height 642
click at [958, 371] on span "[PERSON_NAME] INC" at bounding box center [983, 377] width 85 height 12
type input "[PERSON_NAME] INC"
click at [1137, 622] on button "Apply" at bounding box center [1143, 621] width 65 height 22
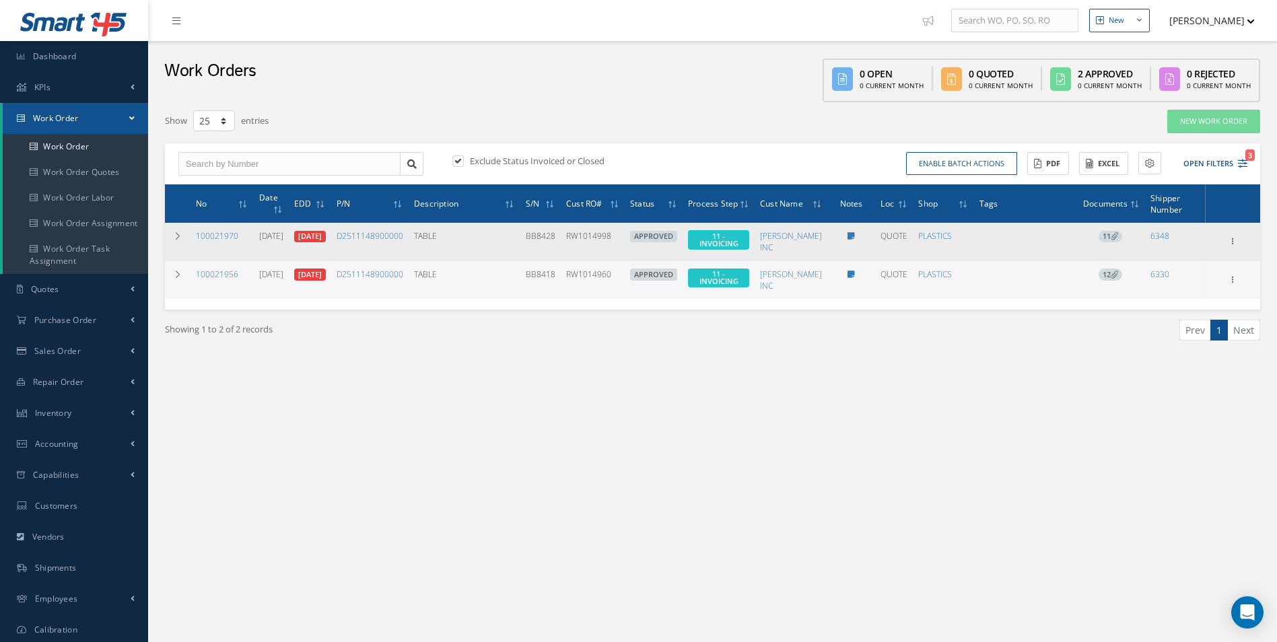
click at [1113, 238] on icon at bounding box center [1114, 235] width 7 height 7
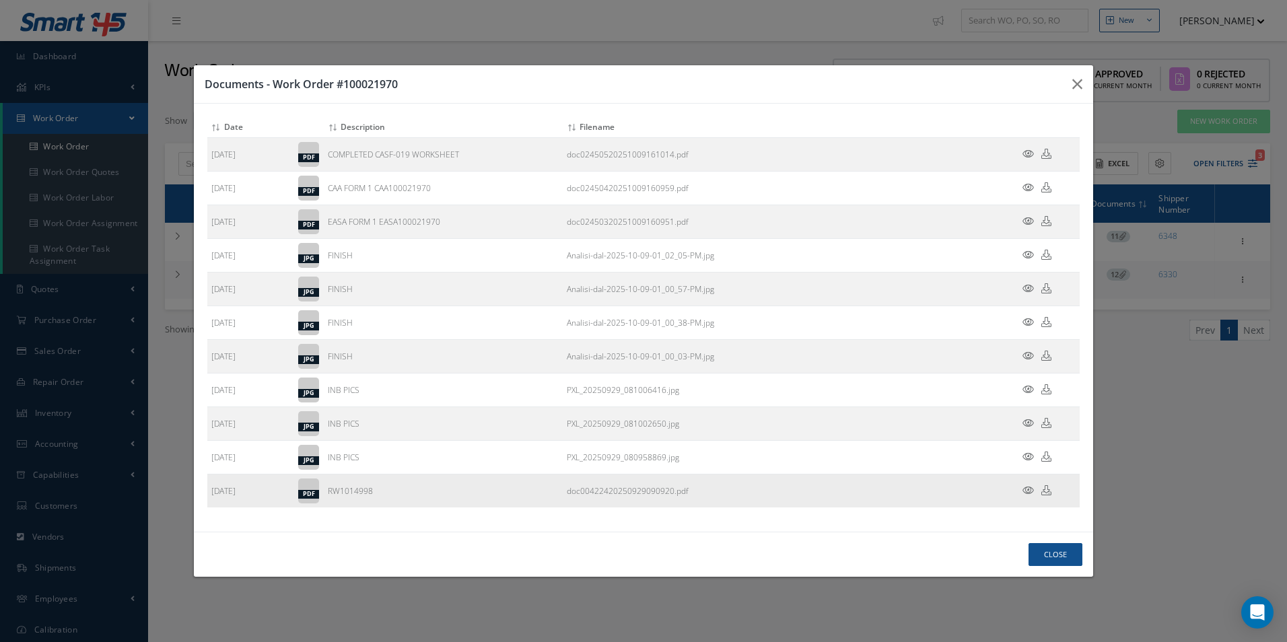
click at [1051, 493] on icon at bounding box center [1046, 490] width 10 height 10
click at [1061, 553] on button "Close" at bounding box center [1055, 555] width 54 height 24
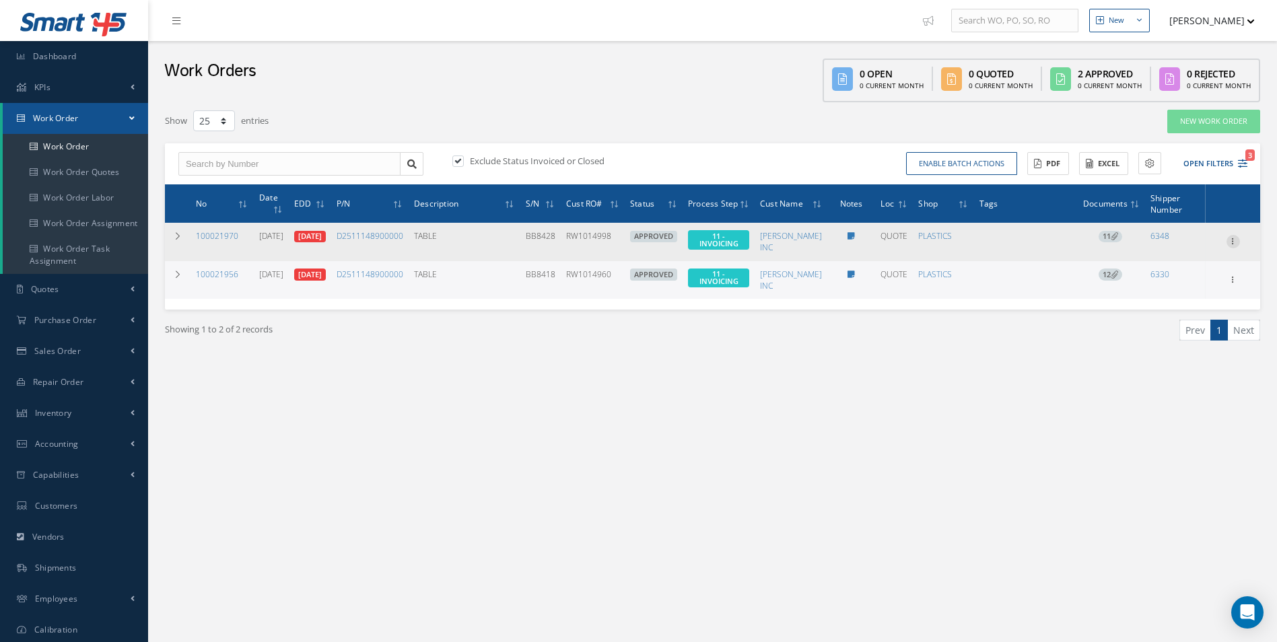
click at [1236, 240] on icon at bounding box center [1232, 240] width 13 height 11
click at [1179, 281] on link "Invoicing" at bounding box center [1171, 285] width 106 height 17
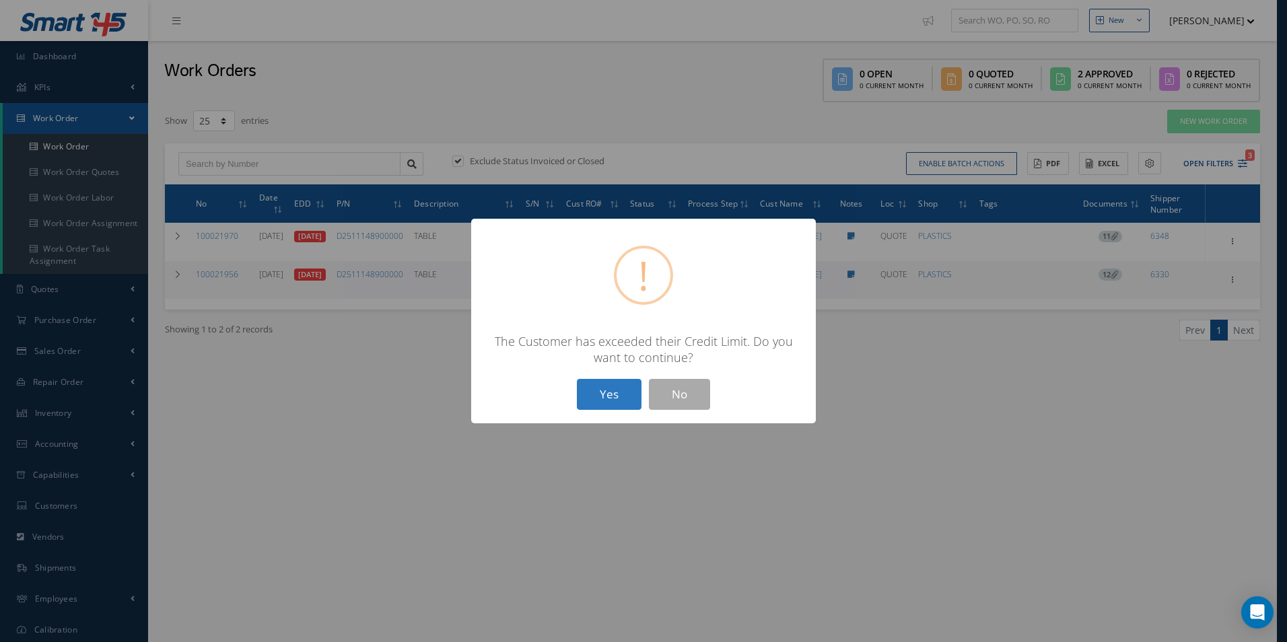
click at [596, 394] on button "Yes" at bounding box center [609, 395] width 65 height 32
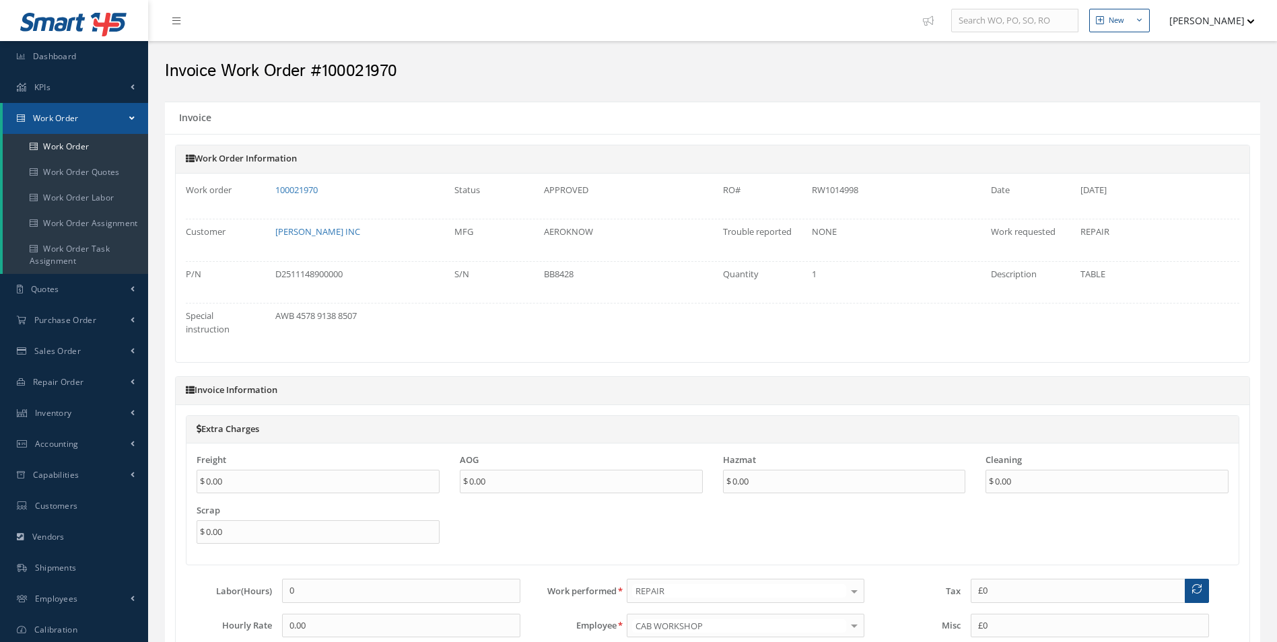
type input "$0"
type input "$3,474"
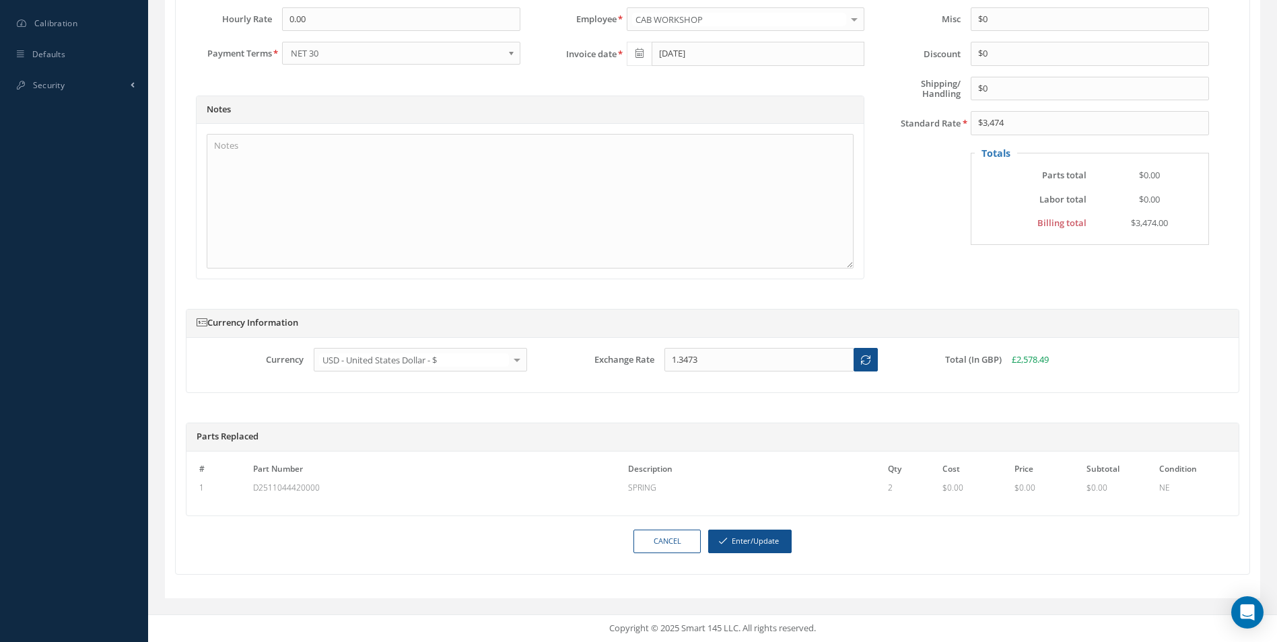
scroll to position [619, 0]
click at [767, 548] on button "Enter/Update" at bounding box center [749, 542] width 83 height 24
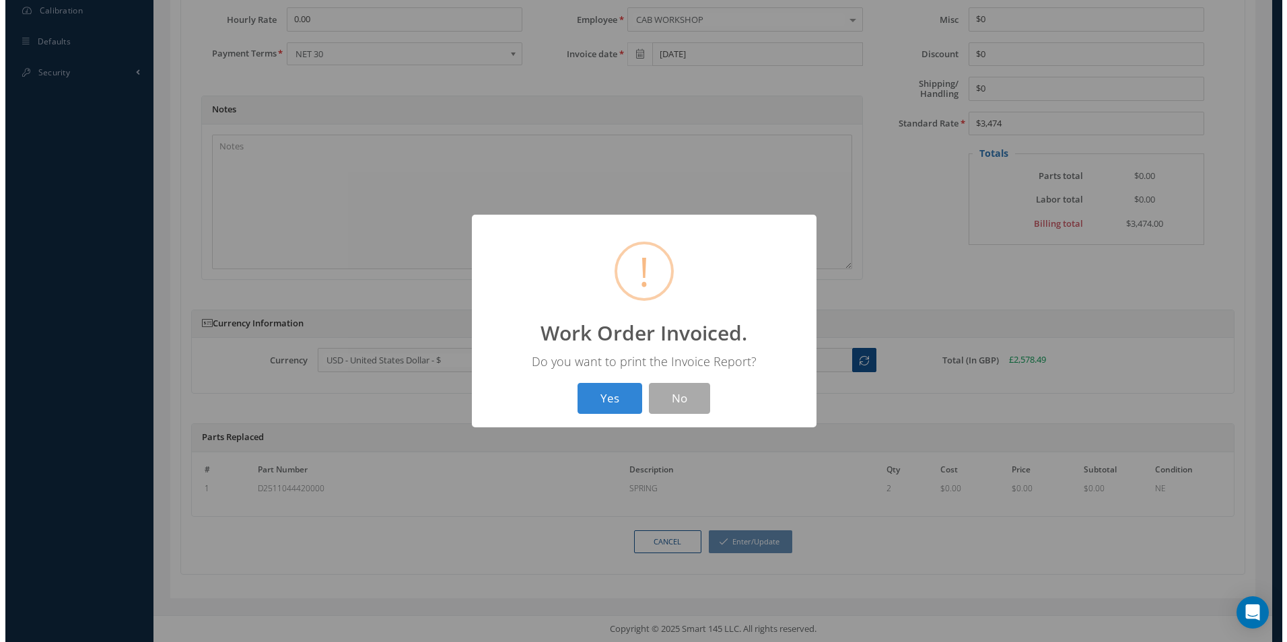
scroll to position [606, 0]
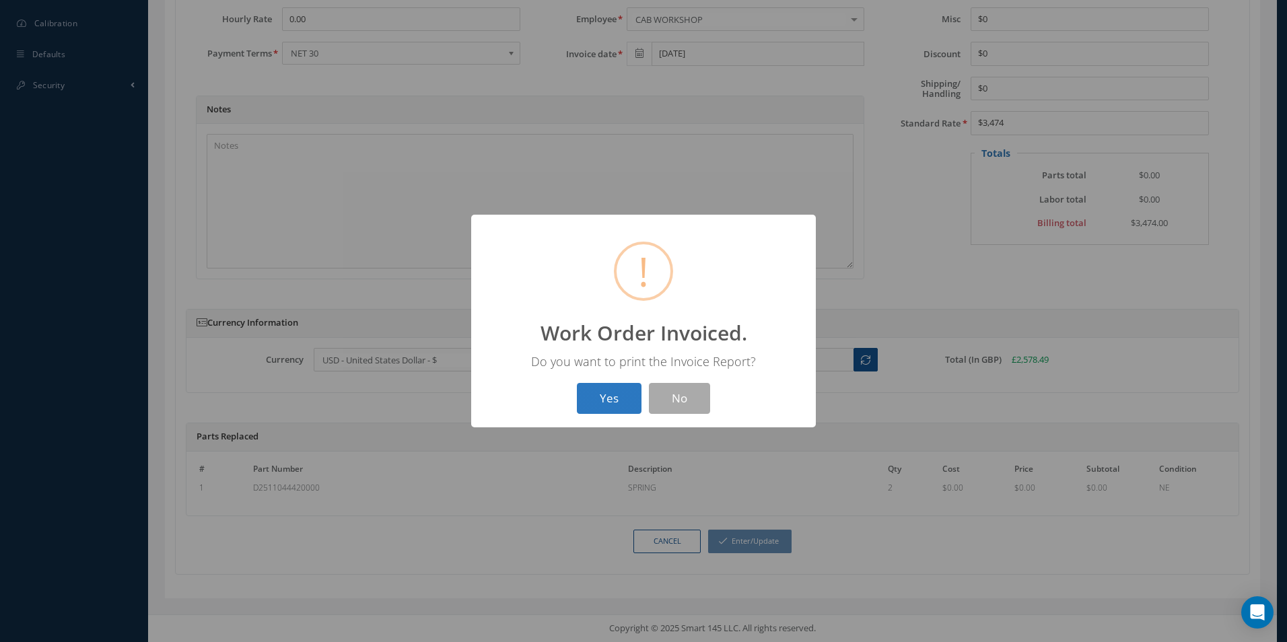
click at [586, 401] on button "Yes" at bounding box center [609, 399] width 65 height 32
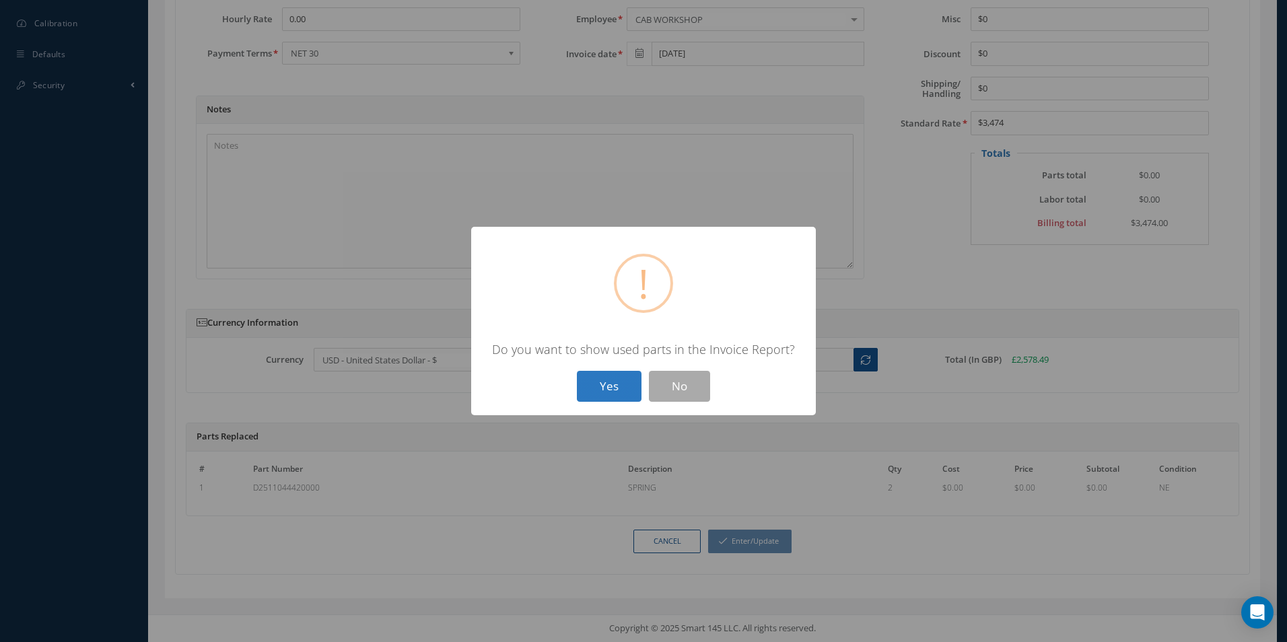
click at [596, 387] on button "Yes" at bounding box center [609, 387] width 65 height 32
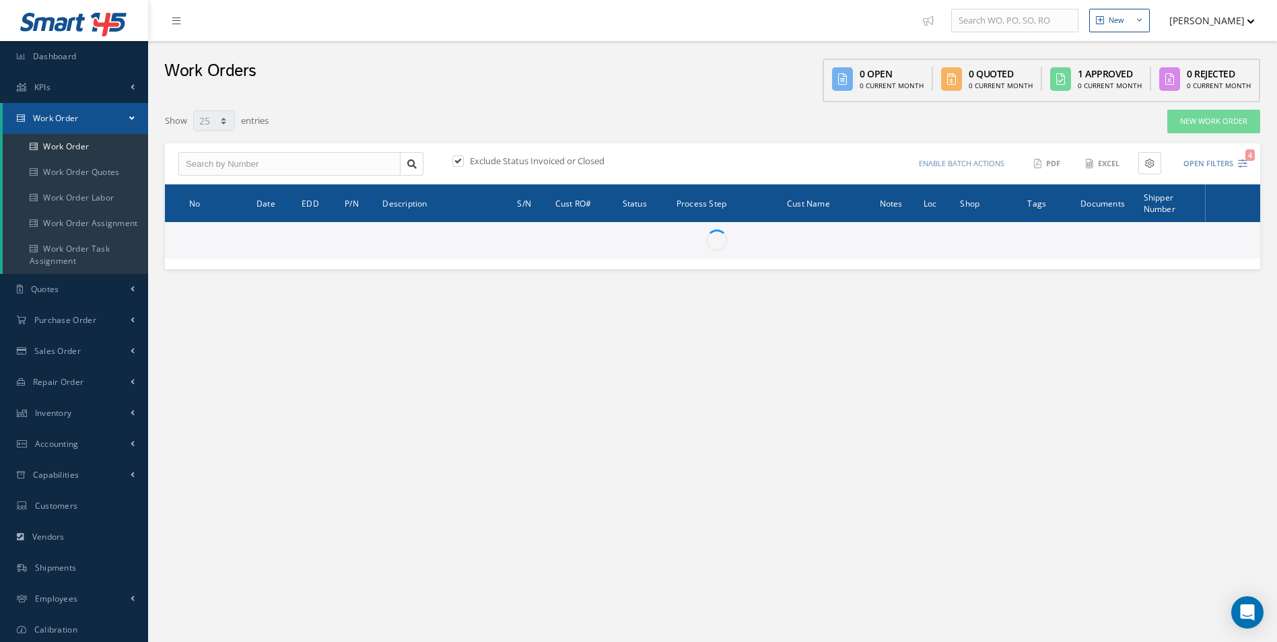
select select "25"
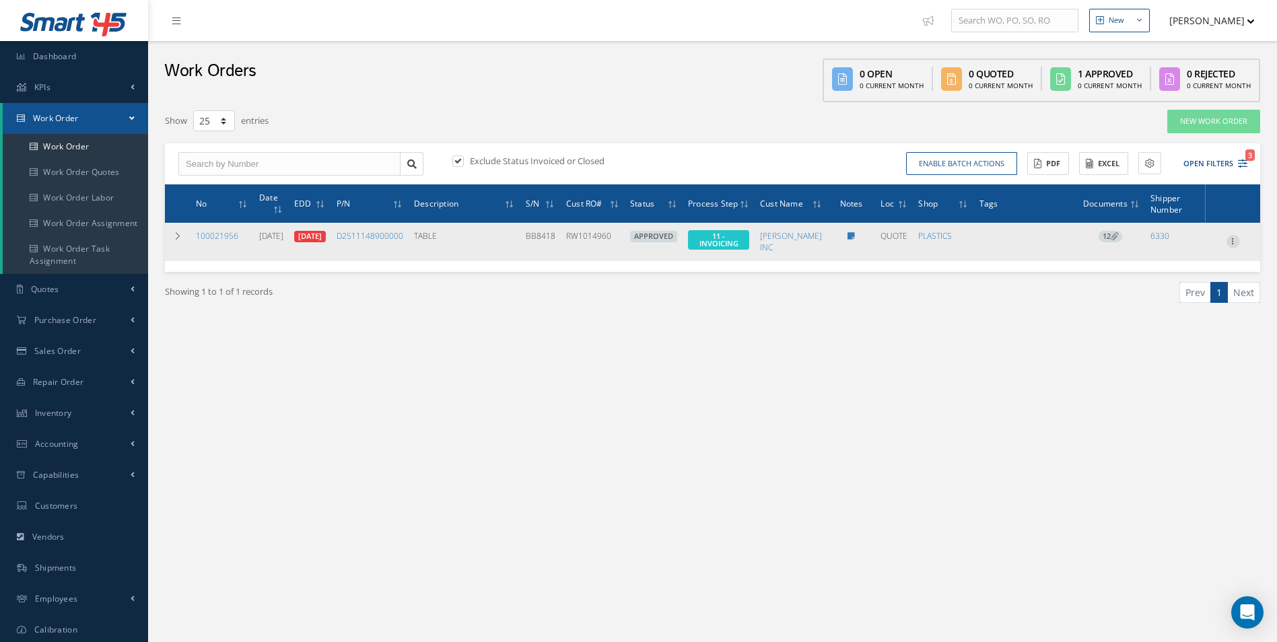
click at [1235, 240] on icon at bounding box center [1232, 240] width 13 height 11
click at [1105, 236] on span "12" at bounding box center [1110, 237] width 24 height 12
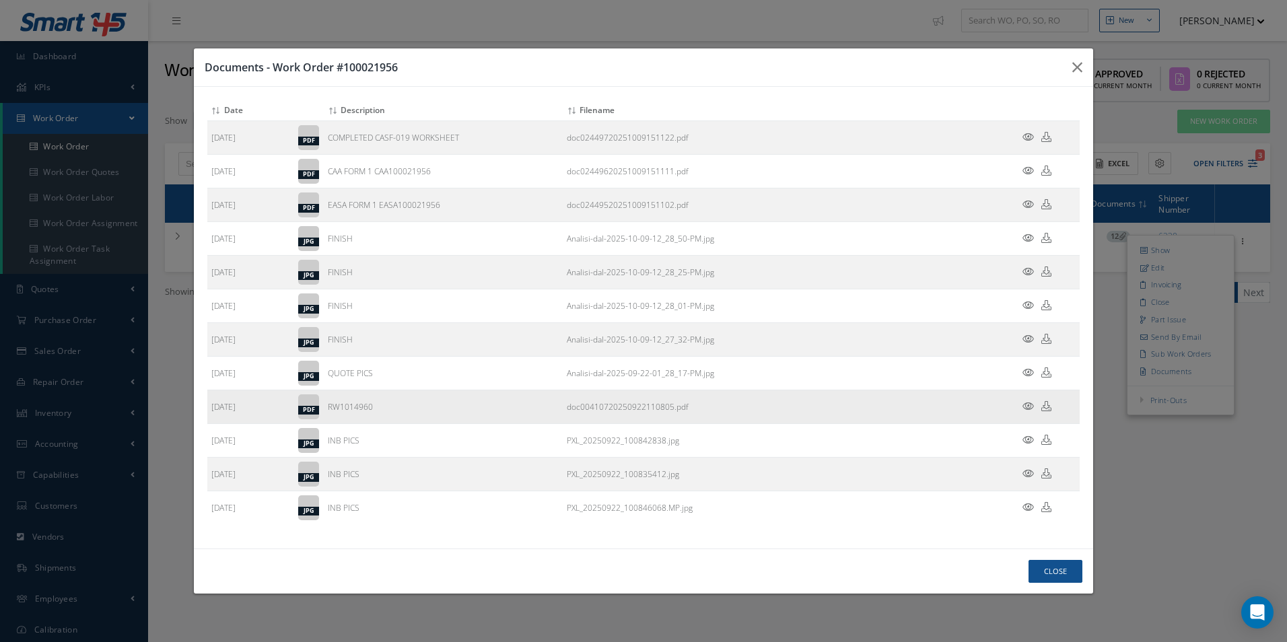
click at [1047, 411] on icon at bounding box center [1046, 406] width 10 height 10
click at [1057, 576] on button "Close" at bounding box center [1055, 572] width 54 height 24
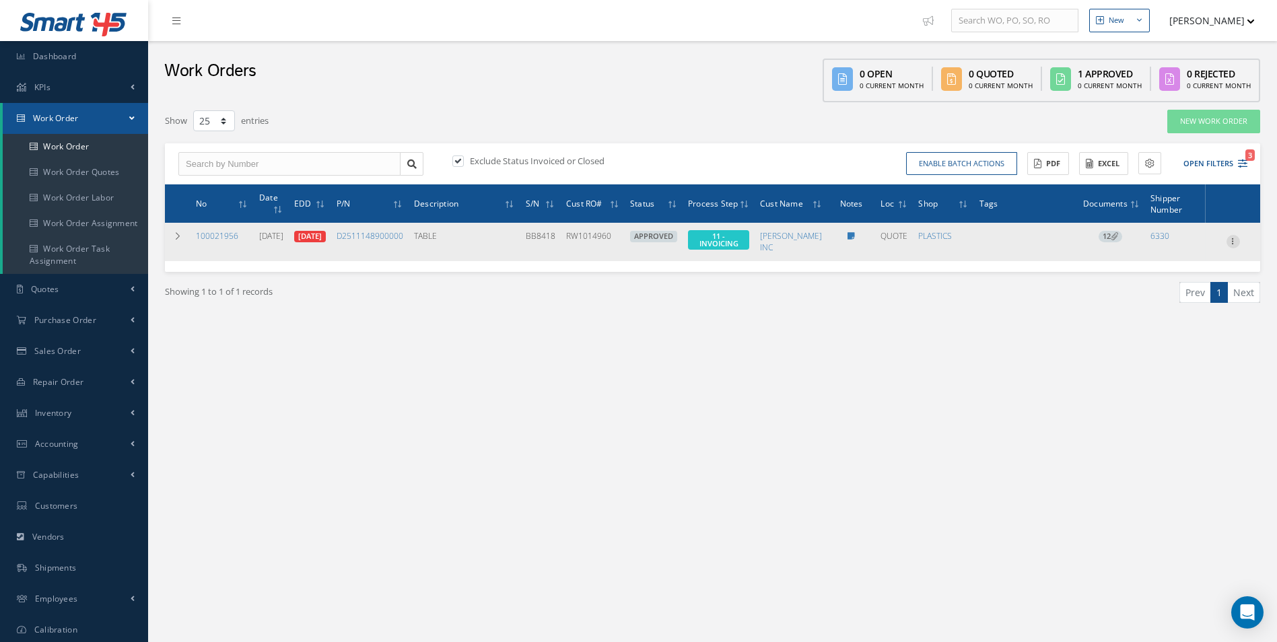
click at [1236, 236] on icon at bounding box center [1232, 240] width 13 height 11
click at [1196, 280] on link "Invoicing" at bounding box center [1171, 285] width 106 height 17
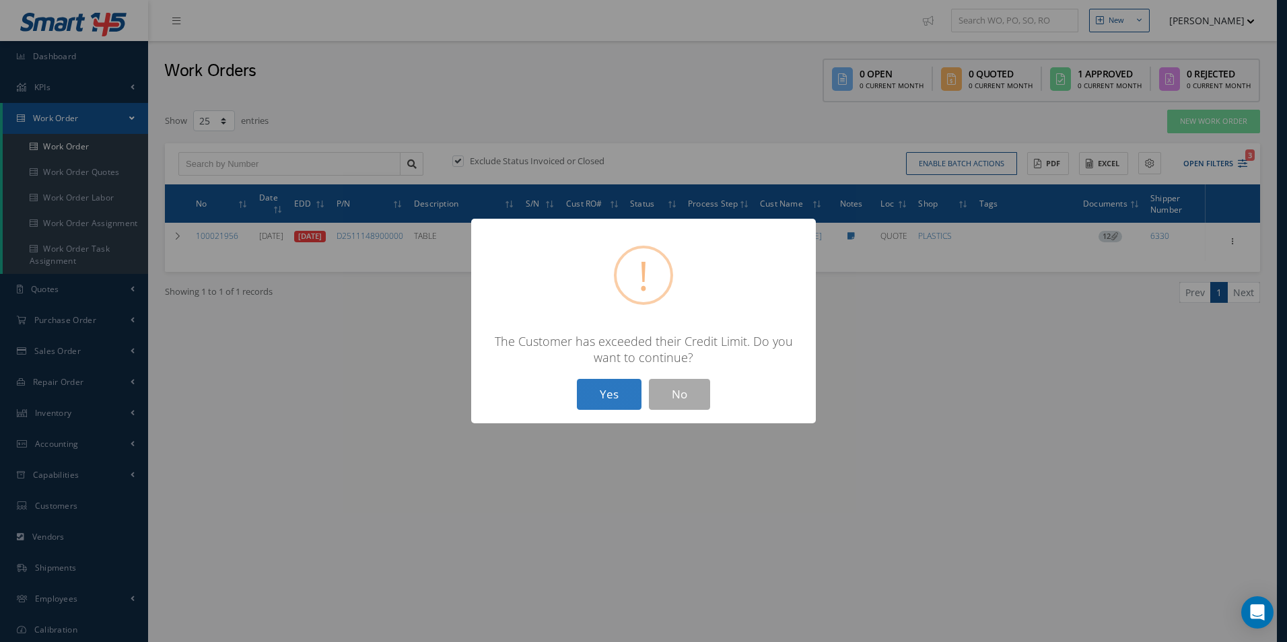
click at [600, 398] on button "Yes" at bounding box center [609, 395] width 65 height 32
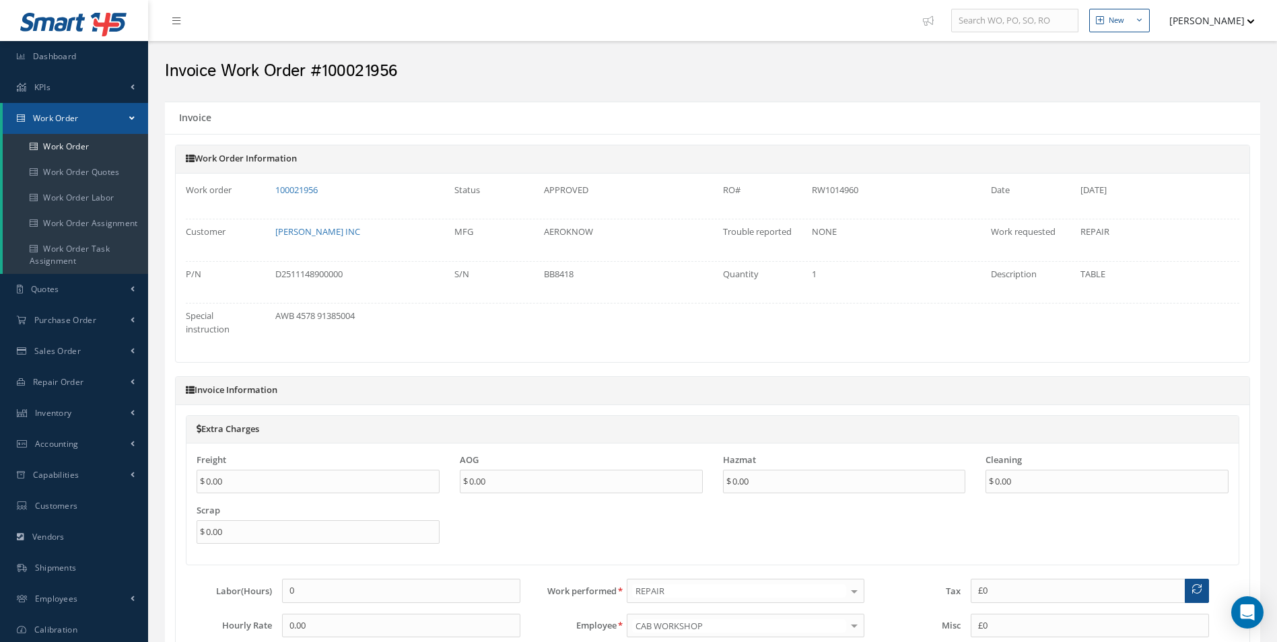
type input "$0"
type input "$3,474"
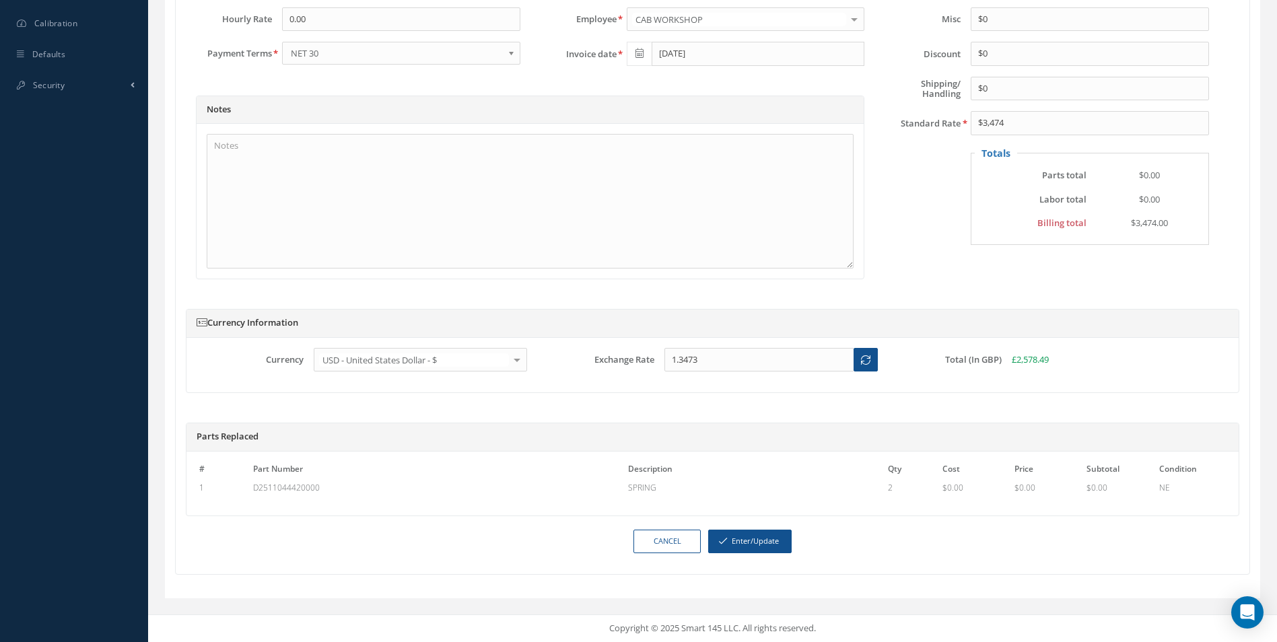
scroll to position [619, 0]
click at [779, 534] on button "Enter/Update" at bounding box center [749, 542] width 83 height 24
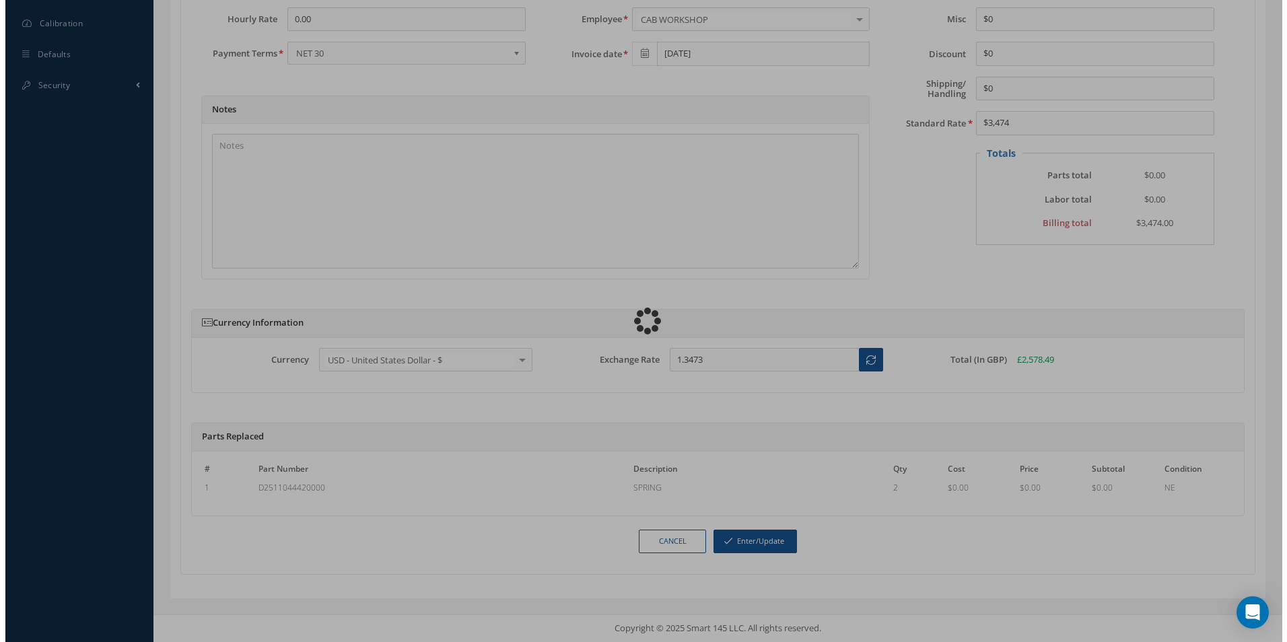
scroll to position [606, 0]
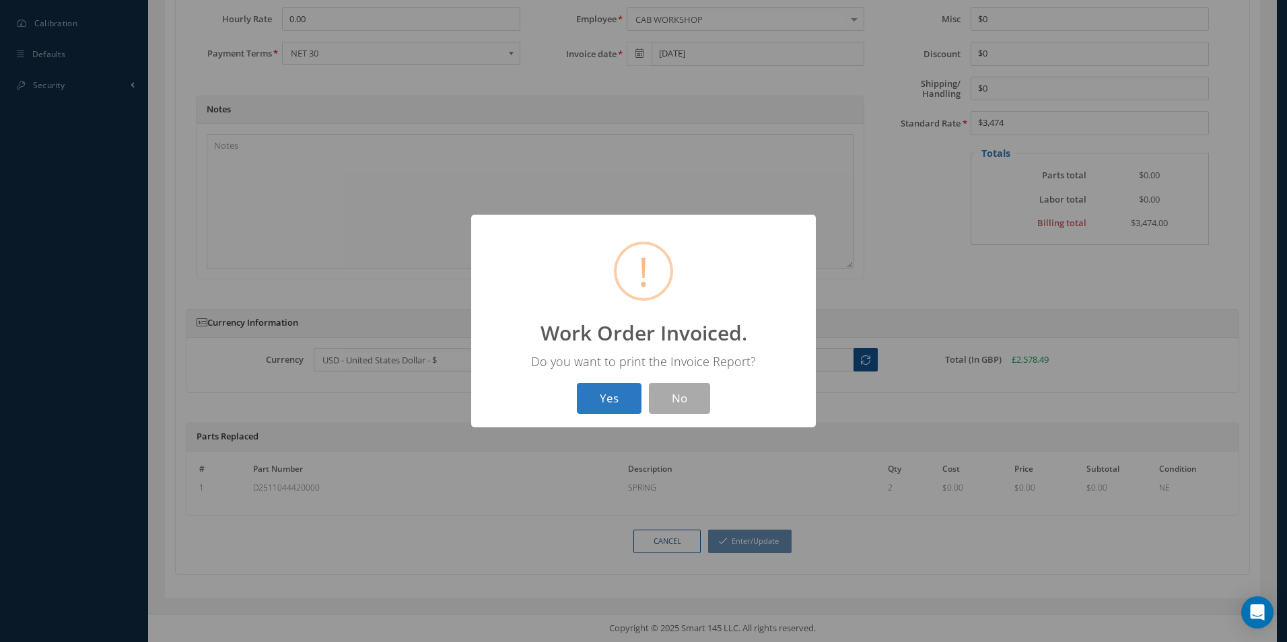
click at [620, 392] on button "Yes" at bounding box center [609, 399] width 65 height 32
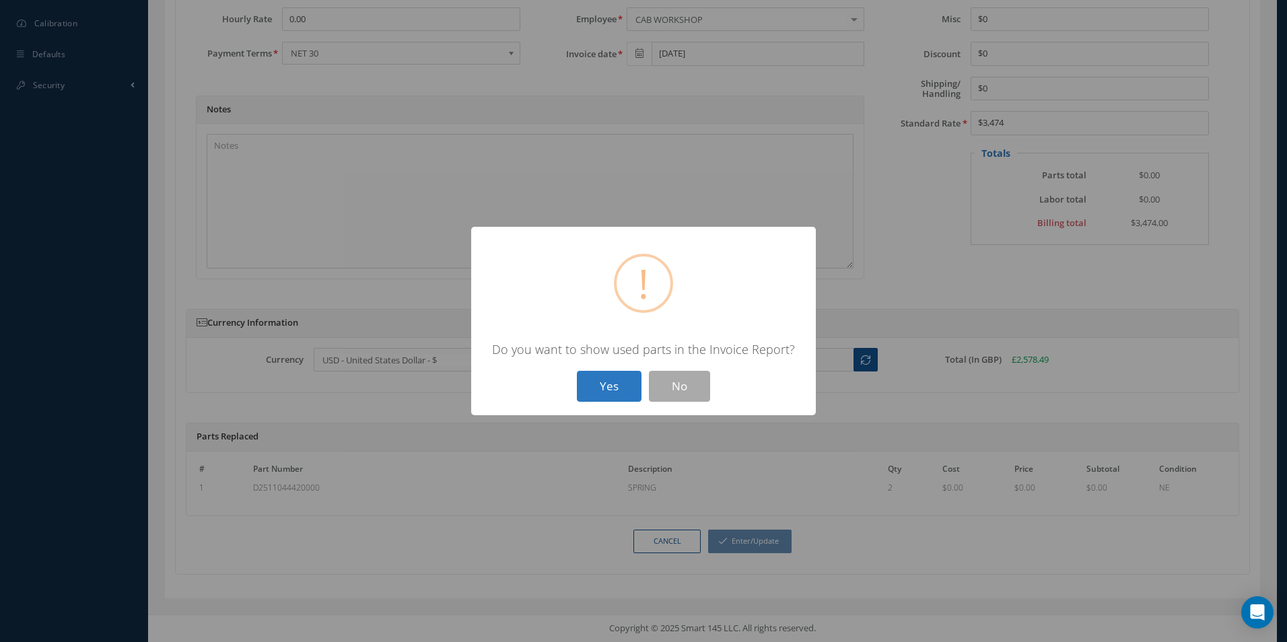
click at [615, 393] on button "Yes" at bounding box center [609, 387] width 65 height 32
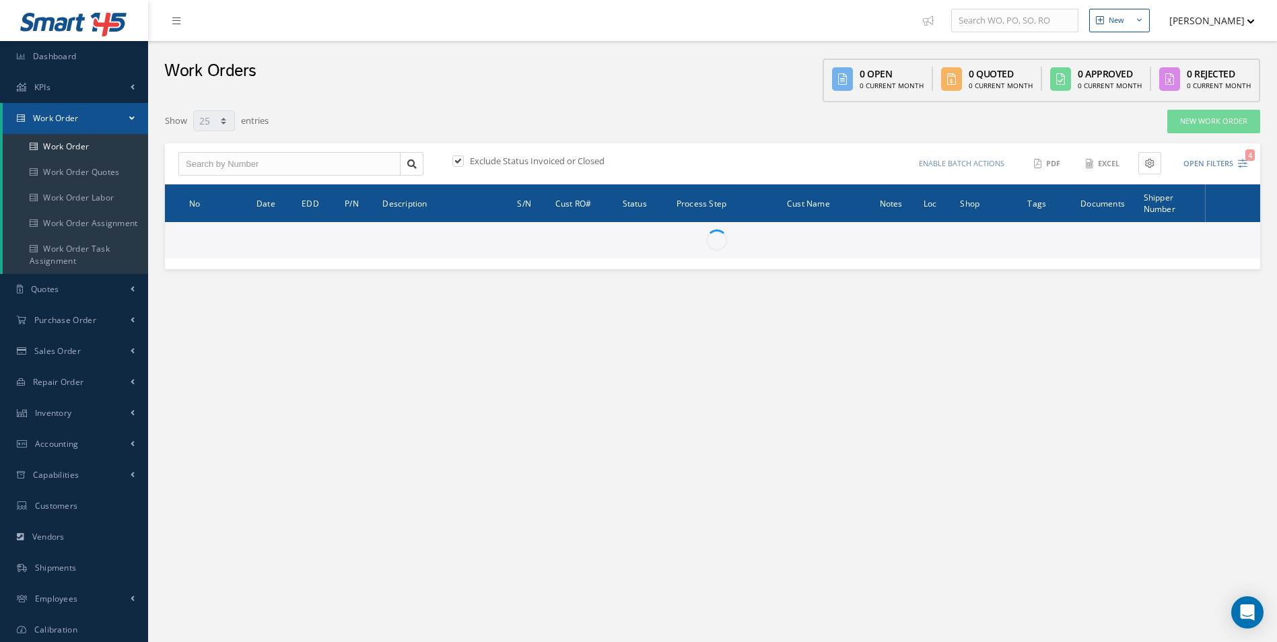
select select "25"
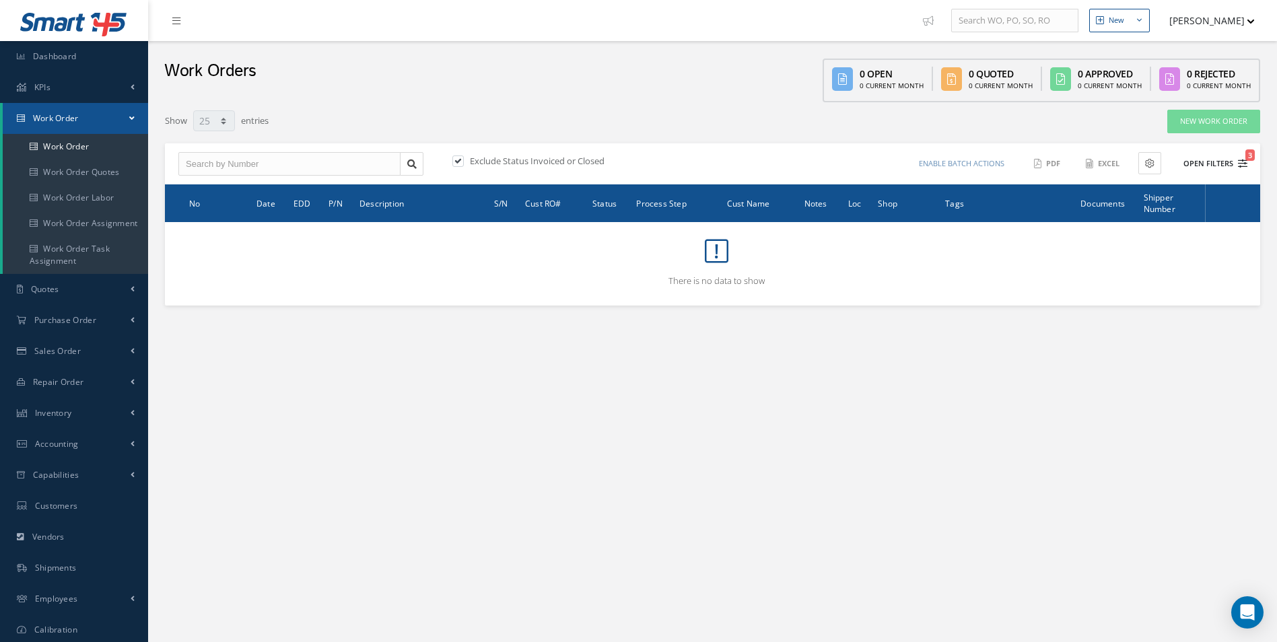
click at [1209, 160] on button "Open Filters 3" at bounding box center [1209, 164] width 76 height 22
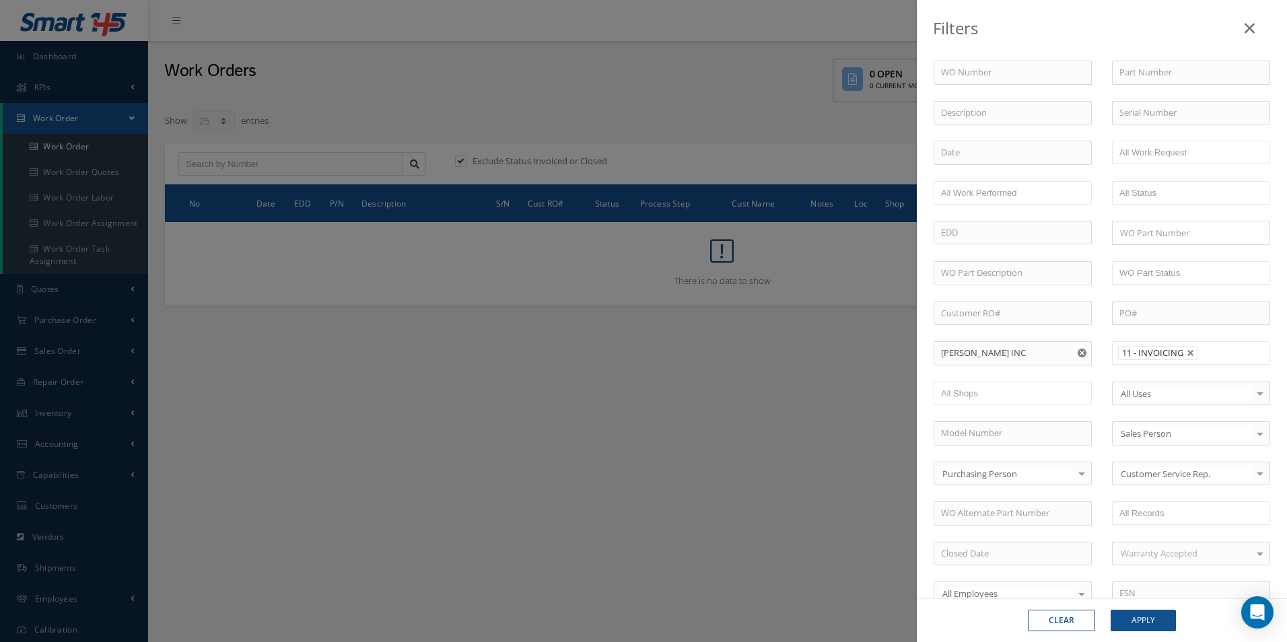
click at [1079, 353] on use "Reset" at bounding box center [1082, 353] width 9 height 9
click at [1131, 627] on button "Apply" at bounding box center [1143, 621] width 65 height 22
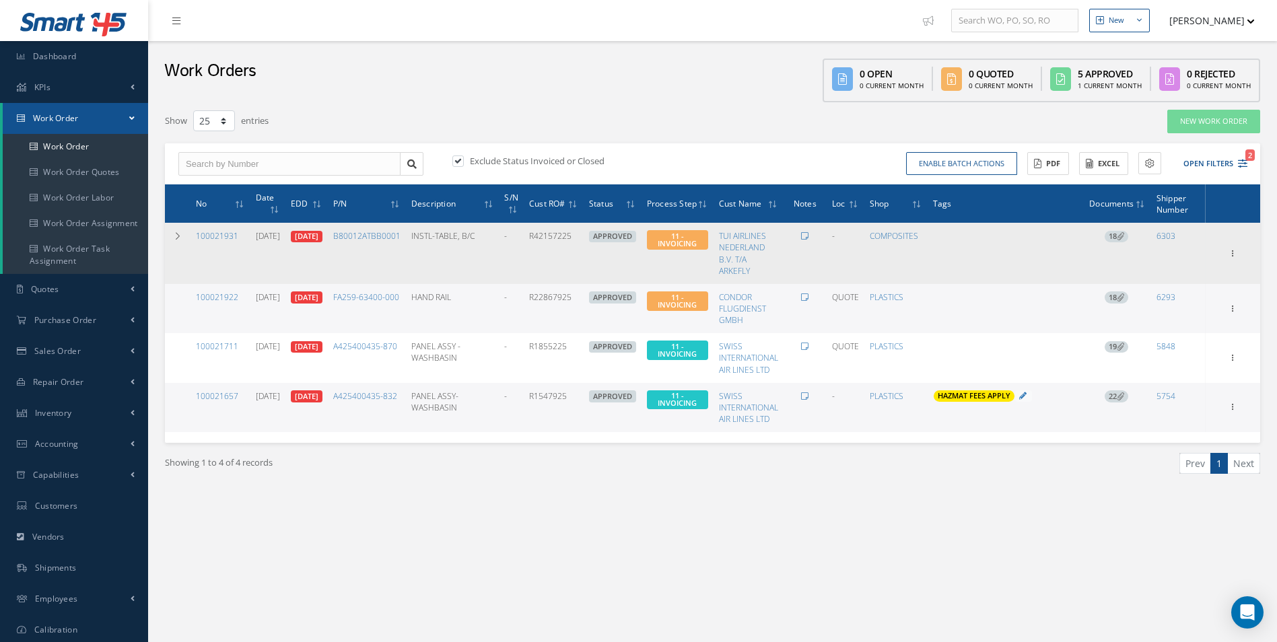
click at [1123, 235] on icon at bounding box center [1120, 235] width 7 height 7
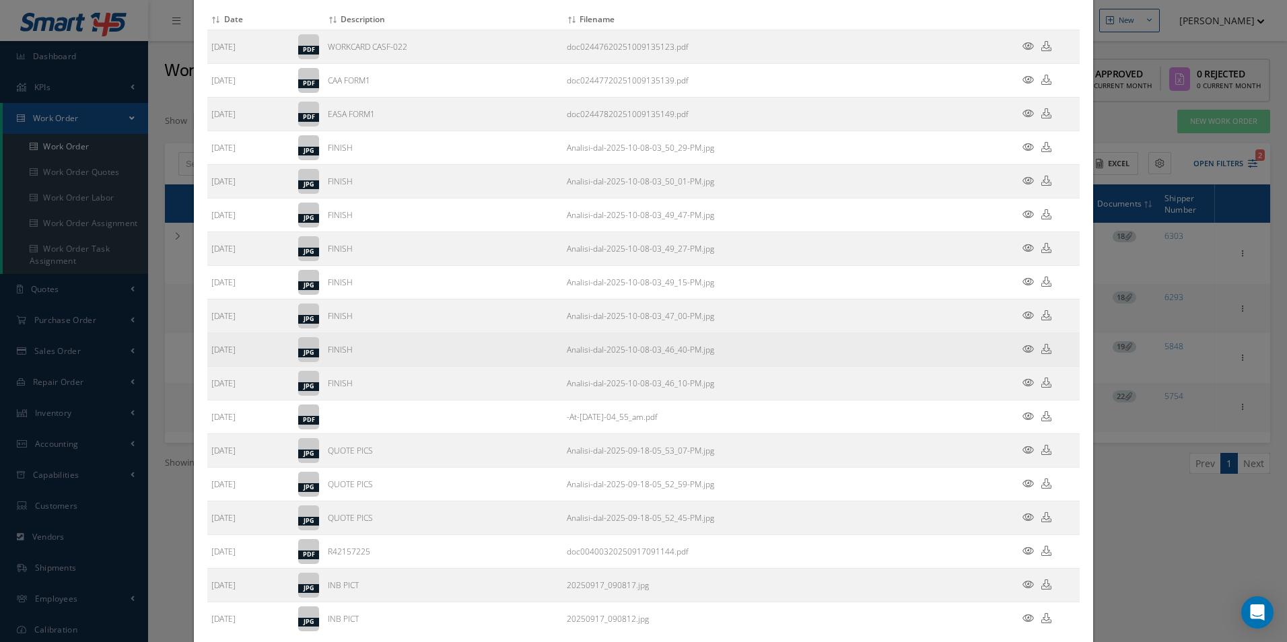
scroll to position [145, 0]
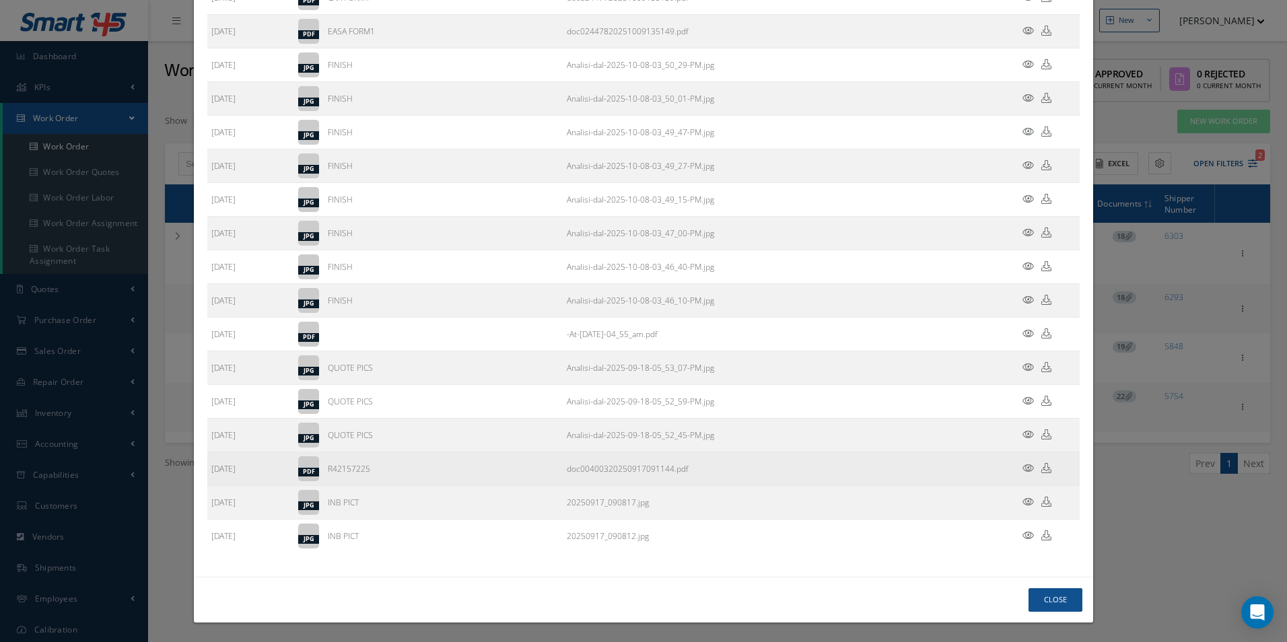
click at [1041, 470] on icon at bounding box center [1046, 468] width 10 height 10
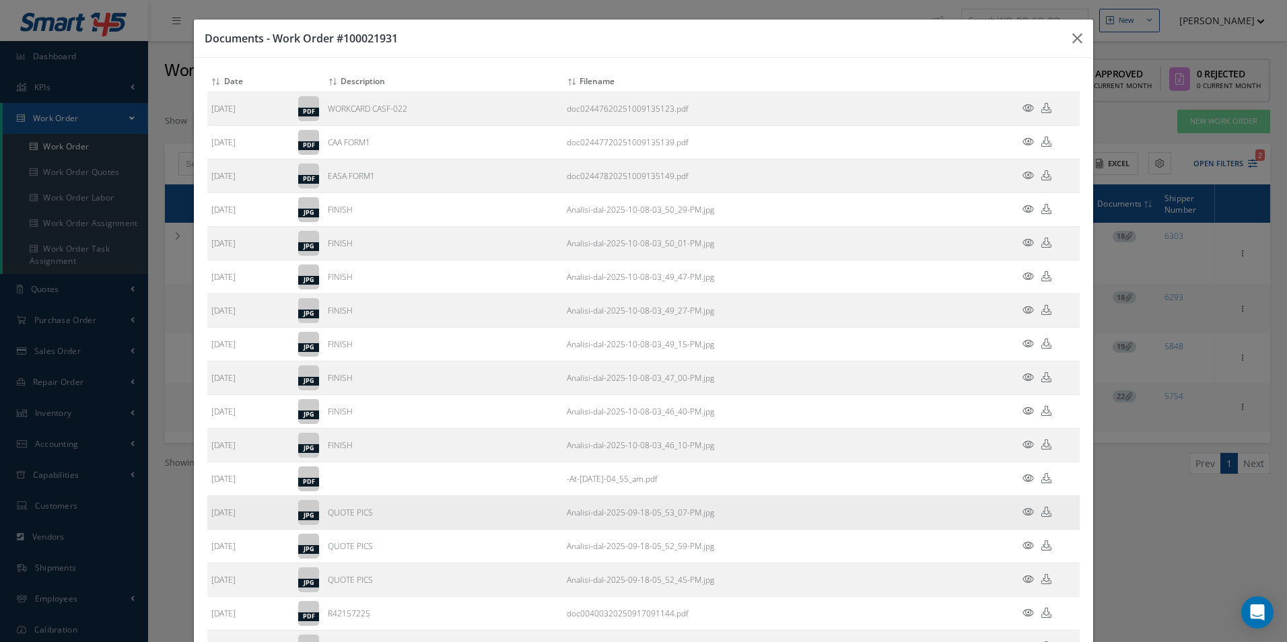
scroll to position [67, 0]
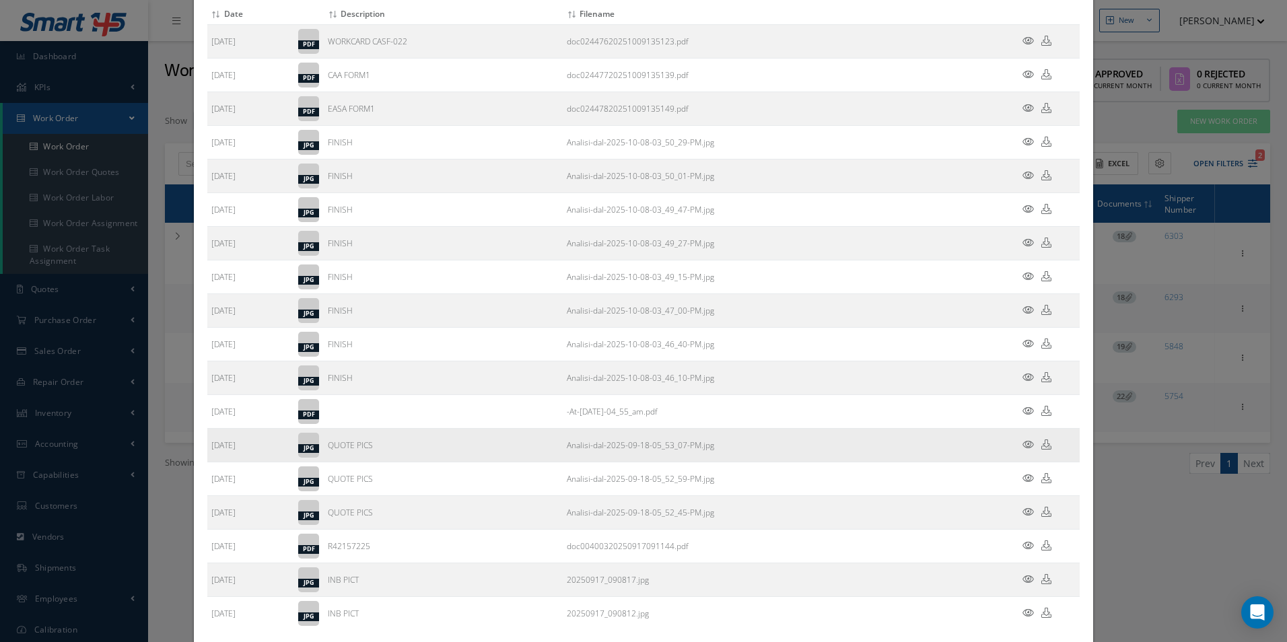
click at [1041, 448] on icon at bounding box center [1046, 445] width 10 height 10
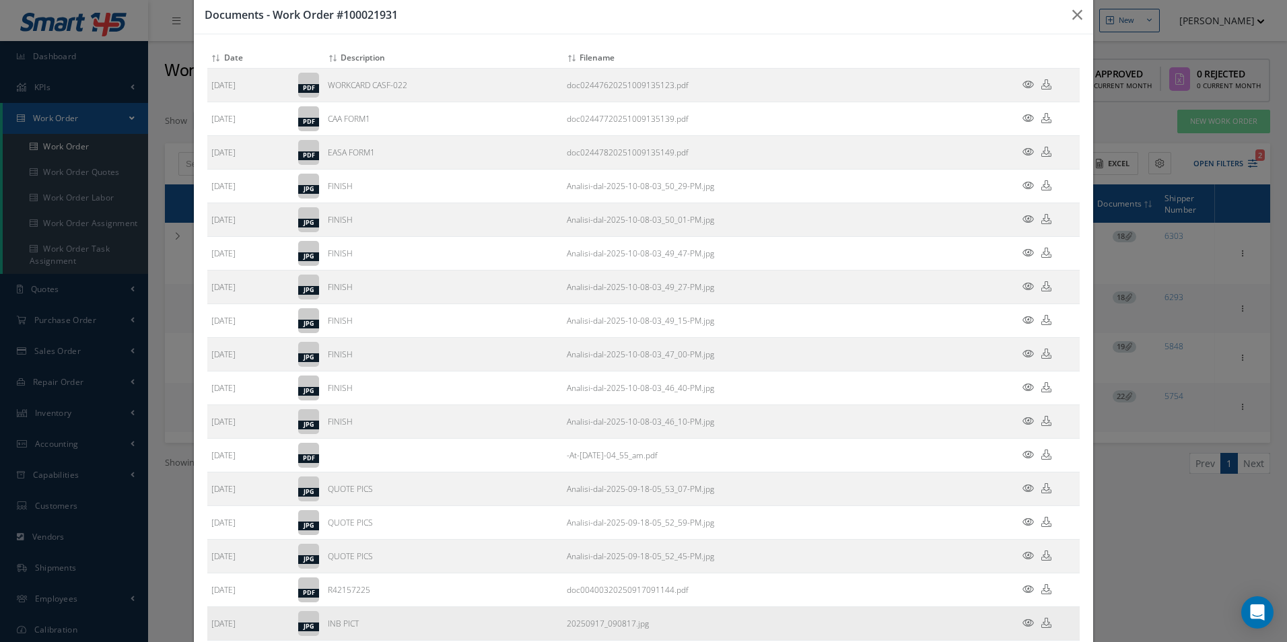
scroll to position [0, 0]
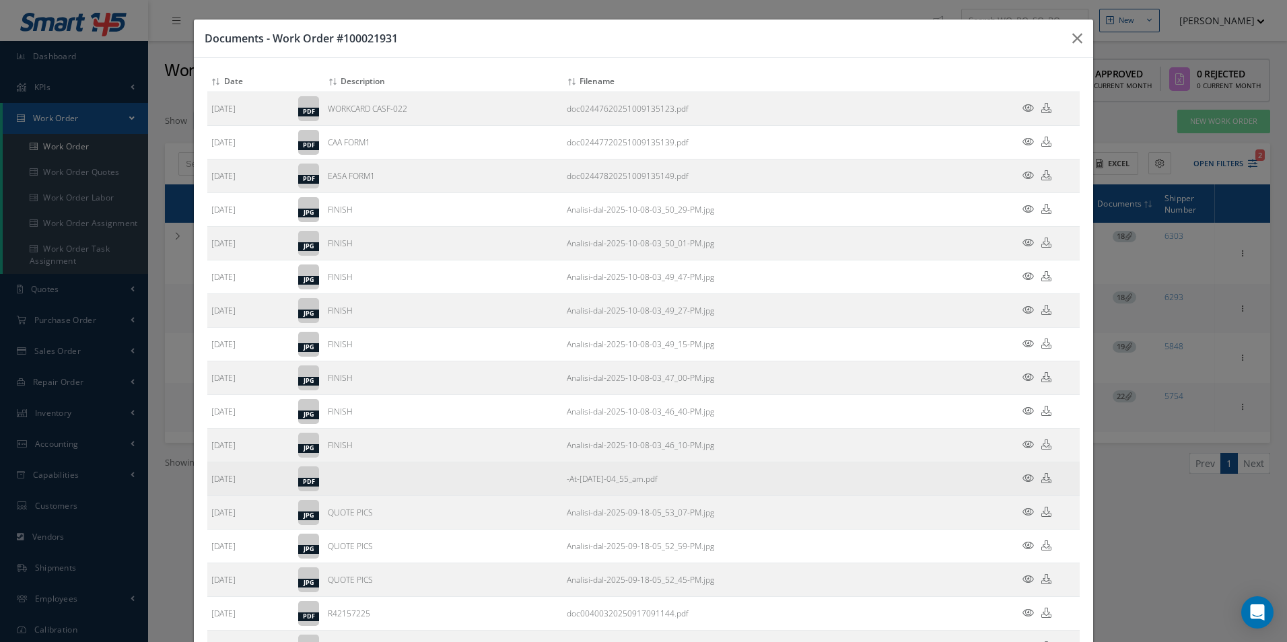
click at [1041, 479] on icon at bounding box center [1046, 478] width 10 height 10
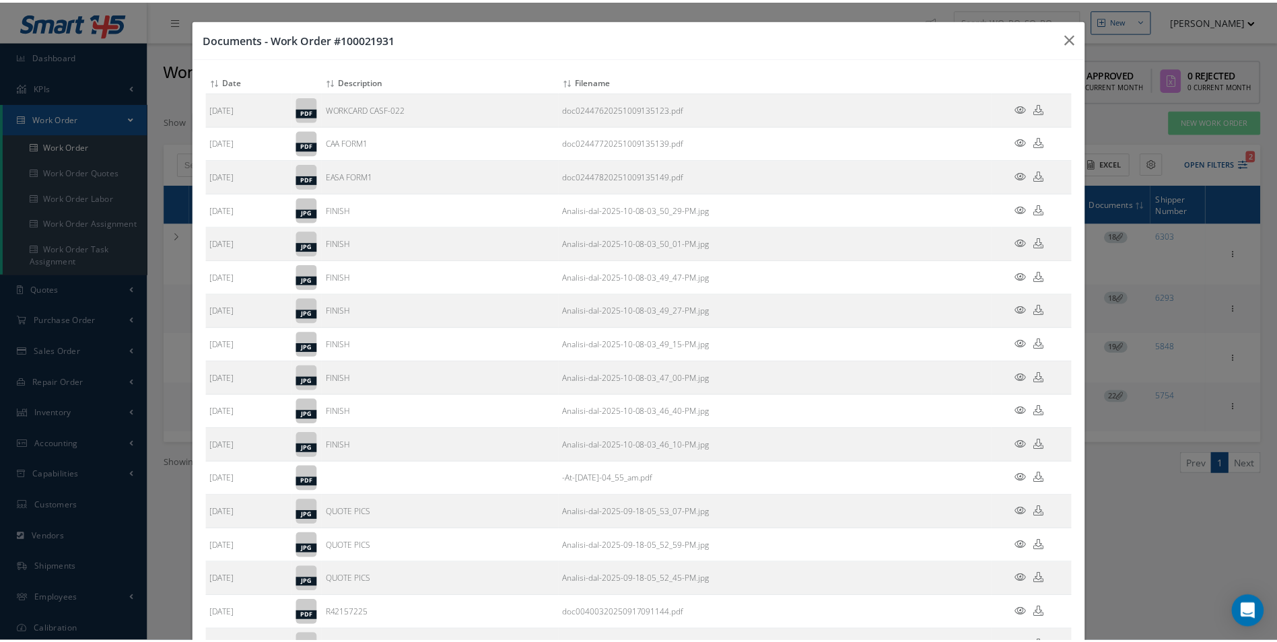
scroll to position [145, 0]
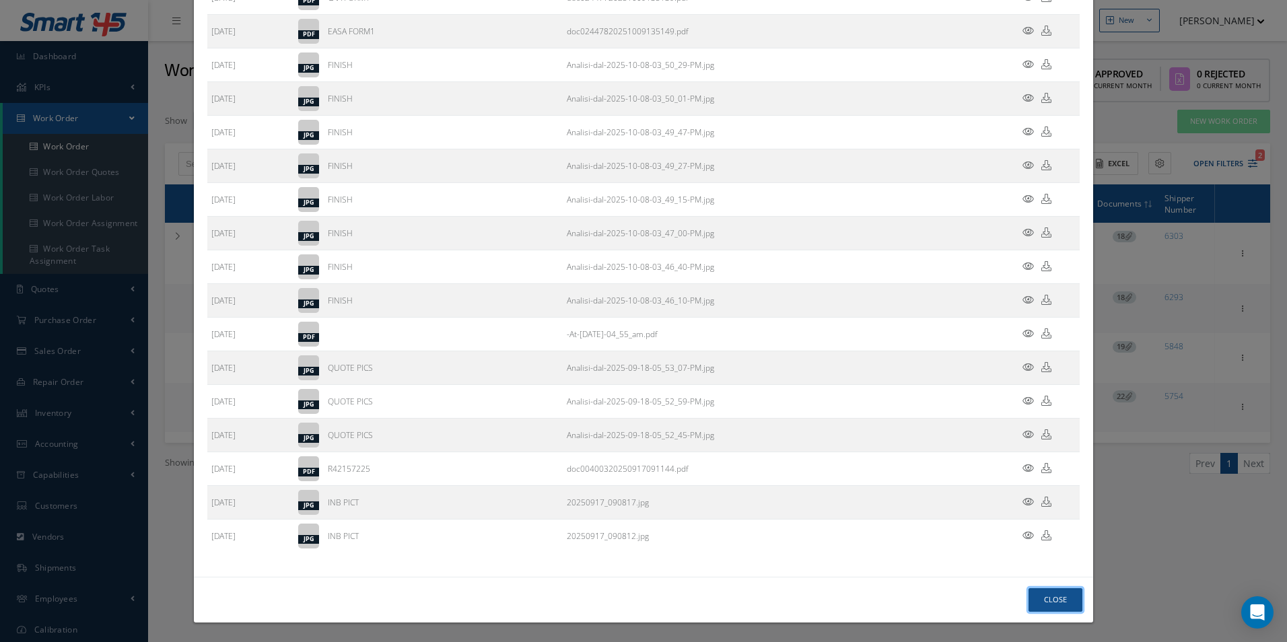
click at [1049, 608] on button "Close" at bounding box center [1055, 600] width 54 height 24
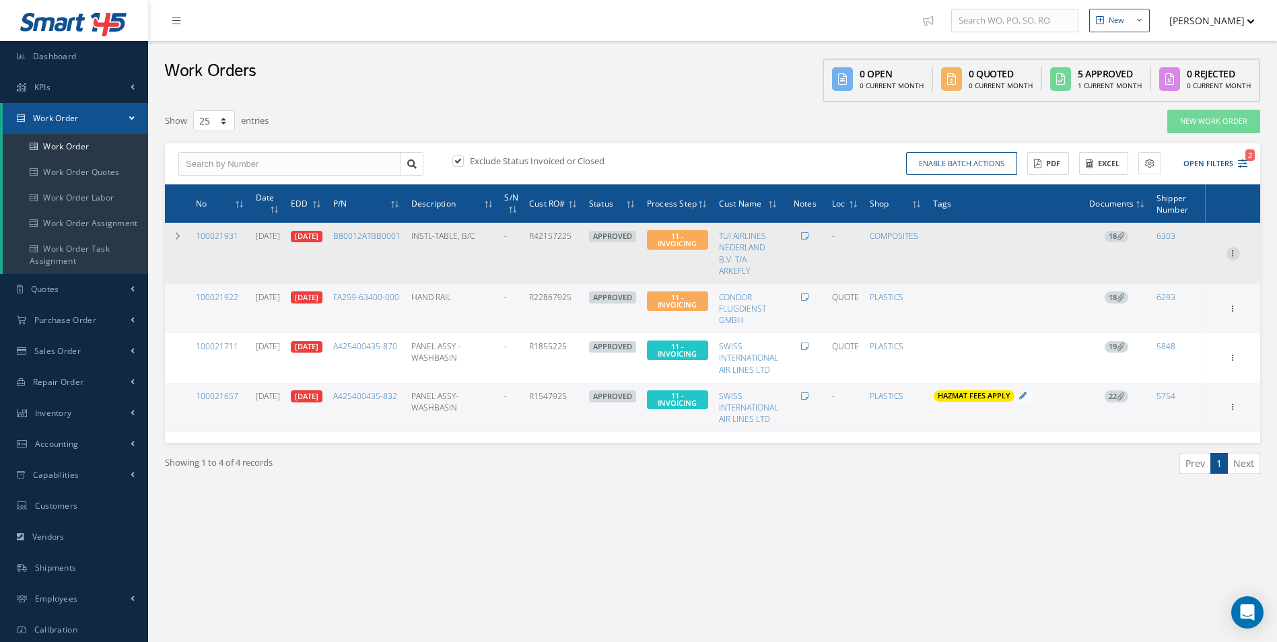
click at [1229, 252] on icon at bounding box center [1232, 252] width 13 height 11
click at [1172, 291] on link "Invoicing" at bounding box center [1171, 296] width 106 height 17
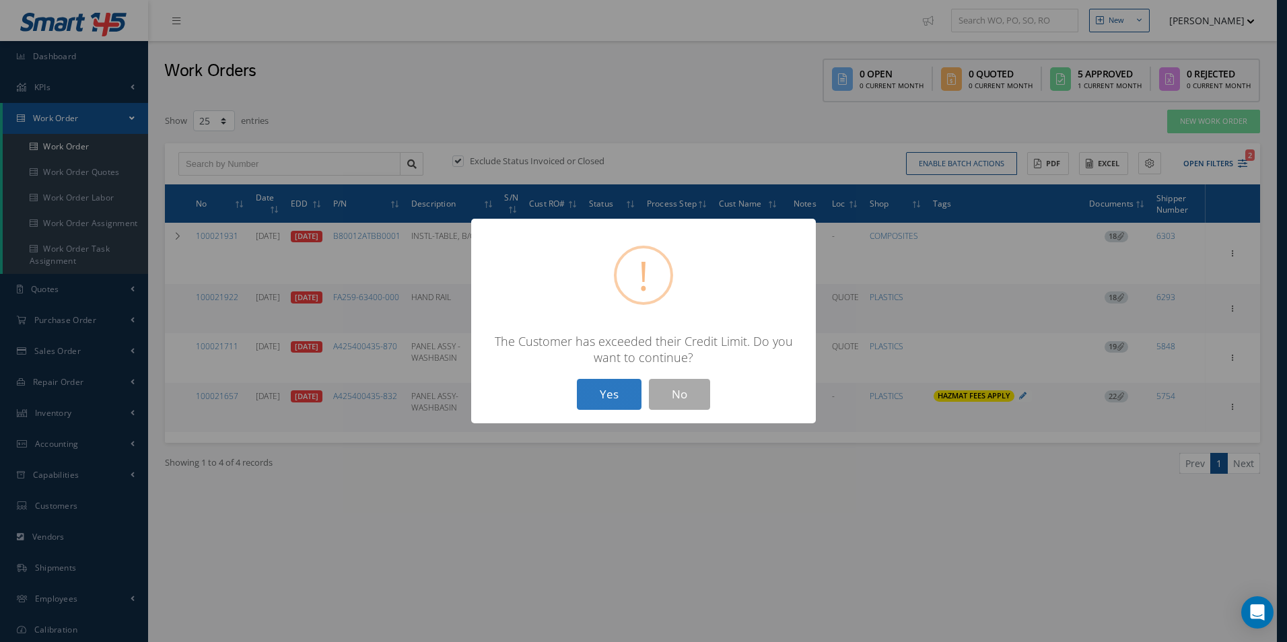
click at [604, 383] on button "Yes" at bounding box center [609, 395] width 65 height 32
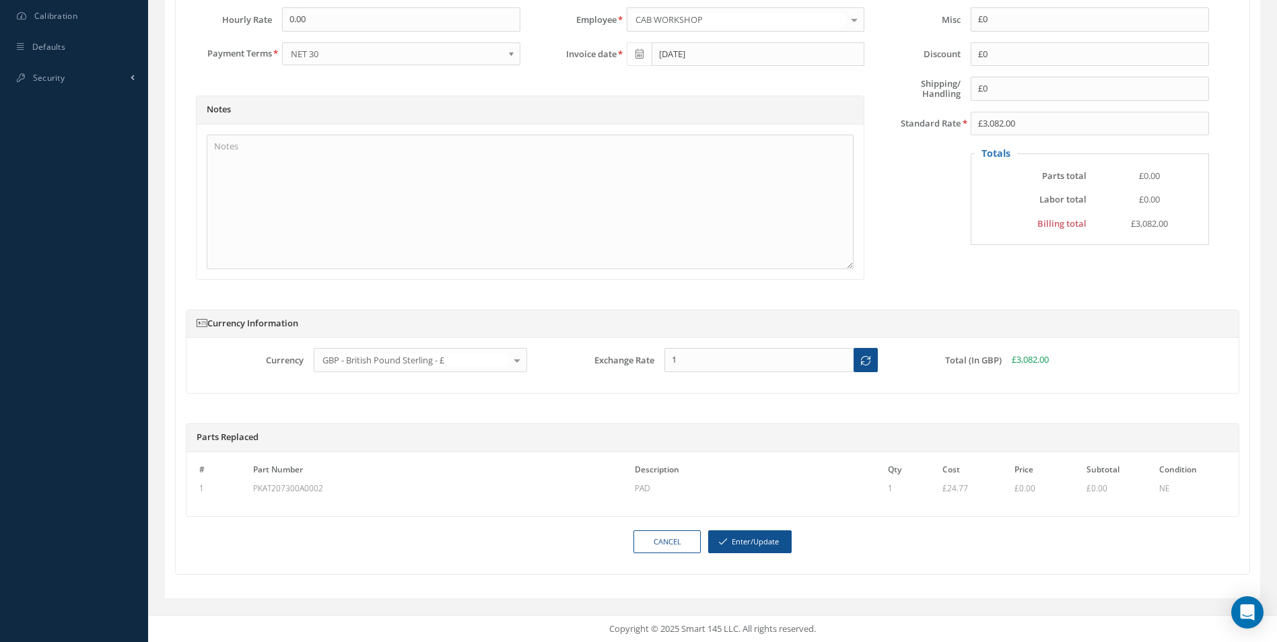
scroll to position [619, 0]
click at [768, 538] on button "Enter/Update" at bounding box center [749, 542] width 83 height 24
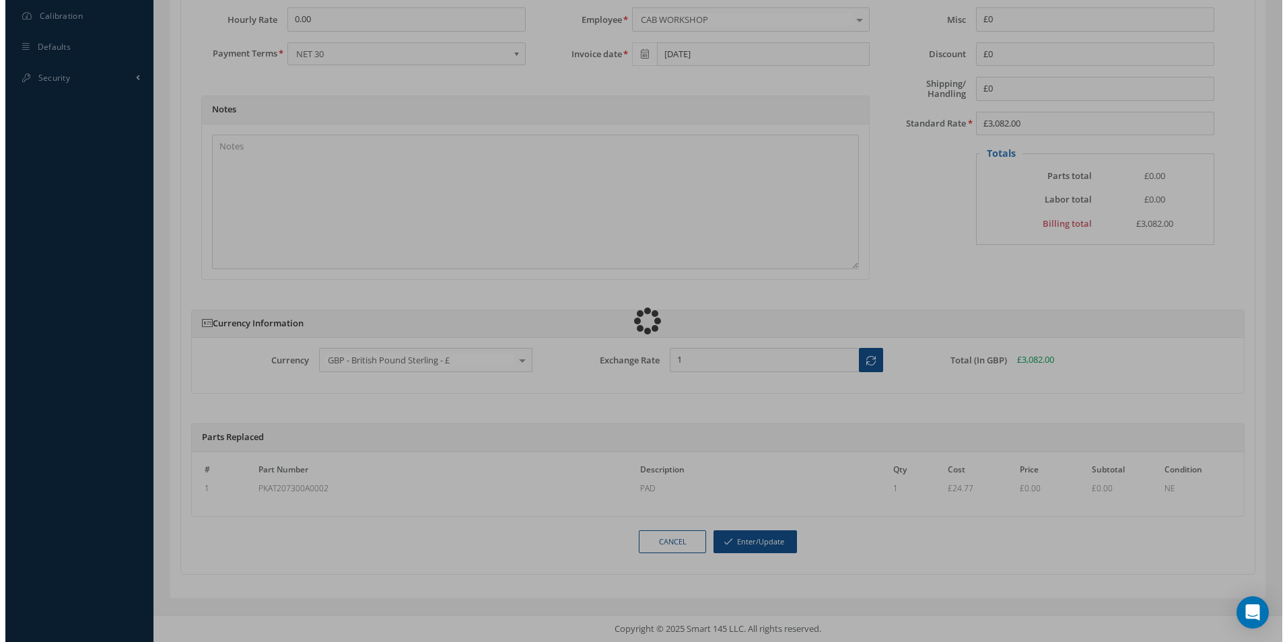
scroll to position [614, 0]
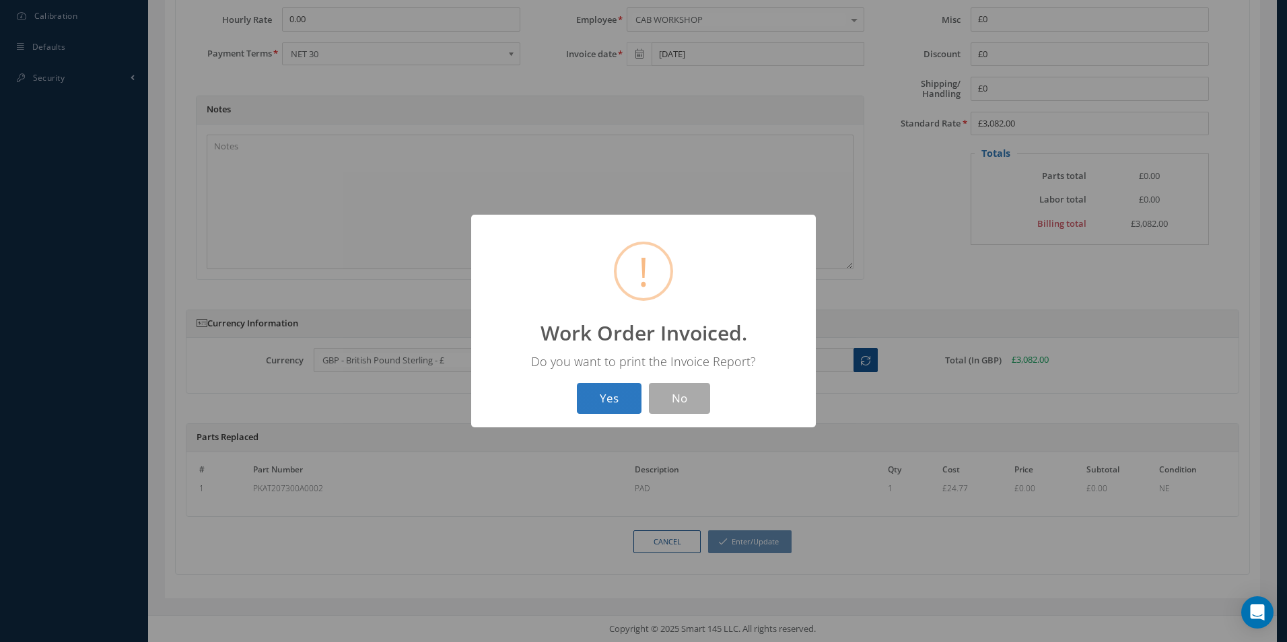
click at [615, 403] on button "Yes" at bounding box center [609, 399] width 65 height 32
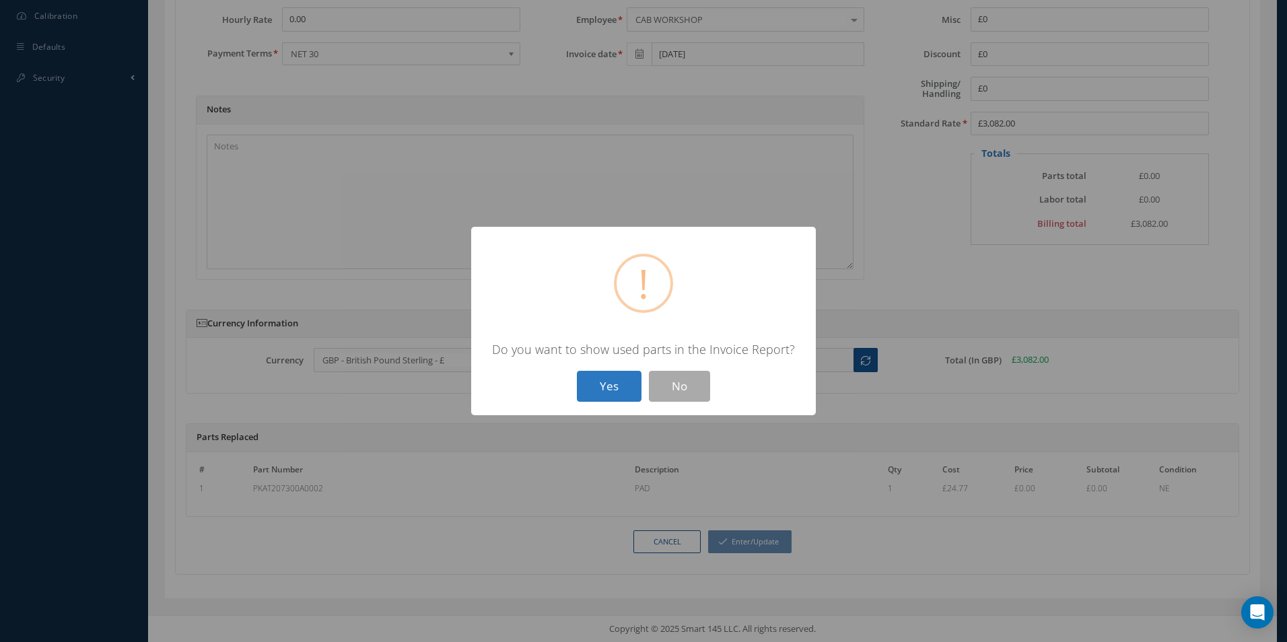
click at [613, 380] on button "Yes" at bounding box center [609, 387] width 65 height 32
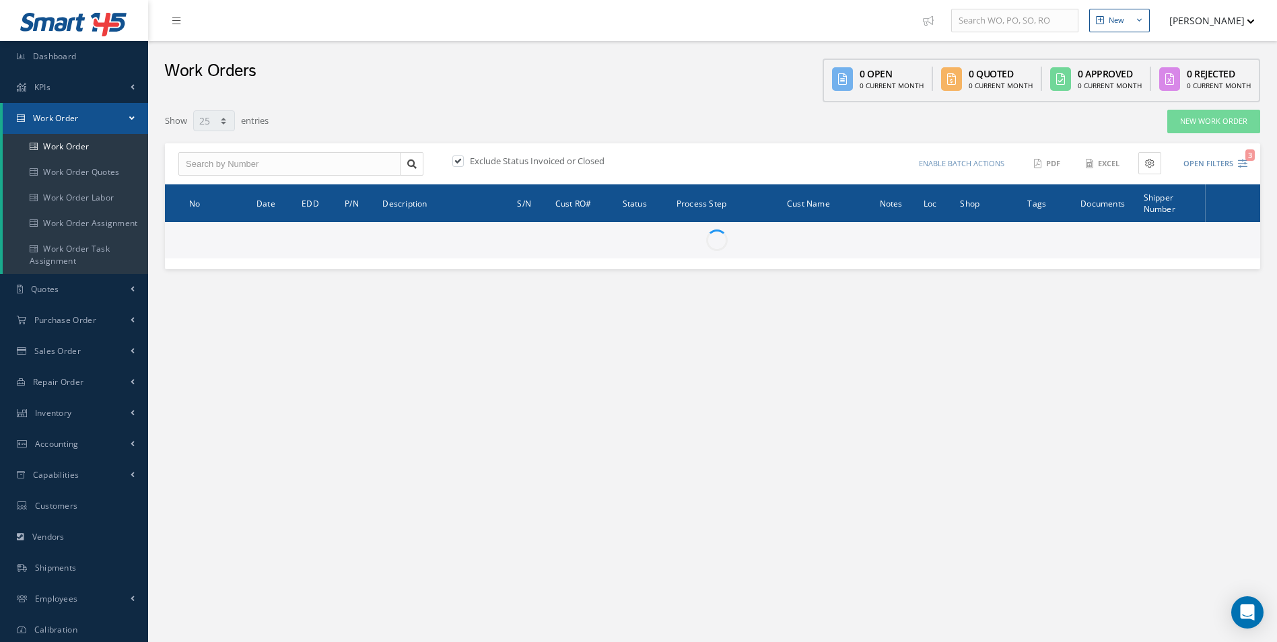
select select "25"
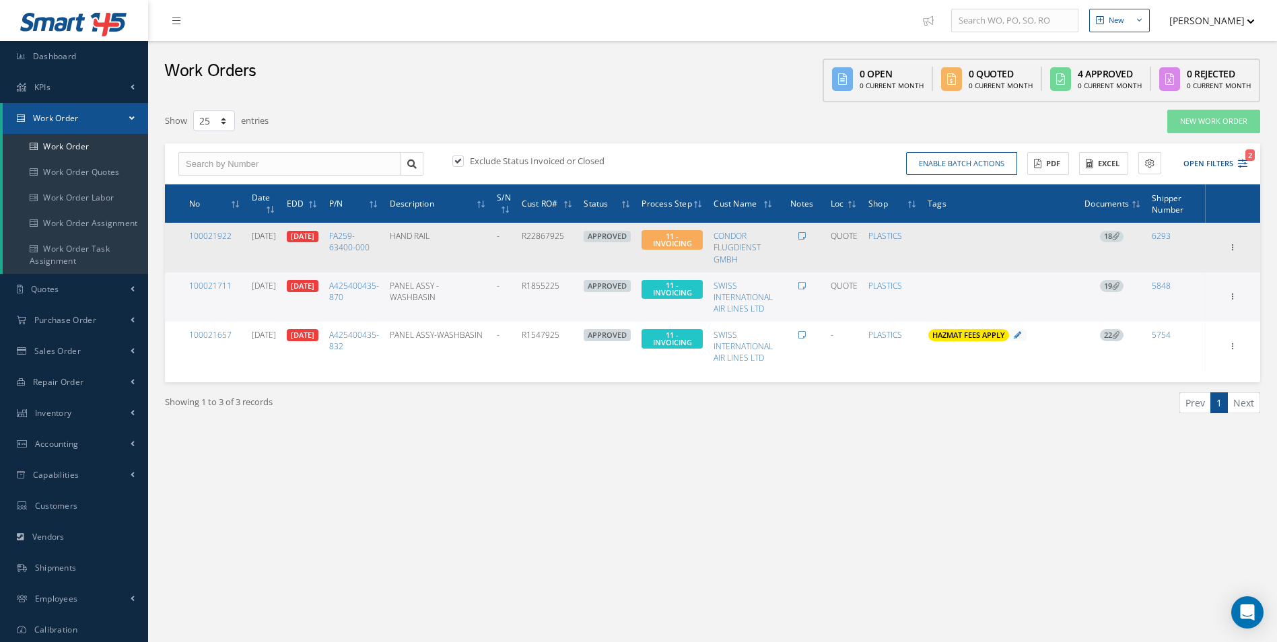
click at [1111, 232] on span "18" at bounding box center [1112, 237] width 24 height 12
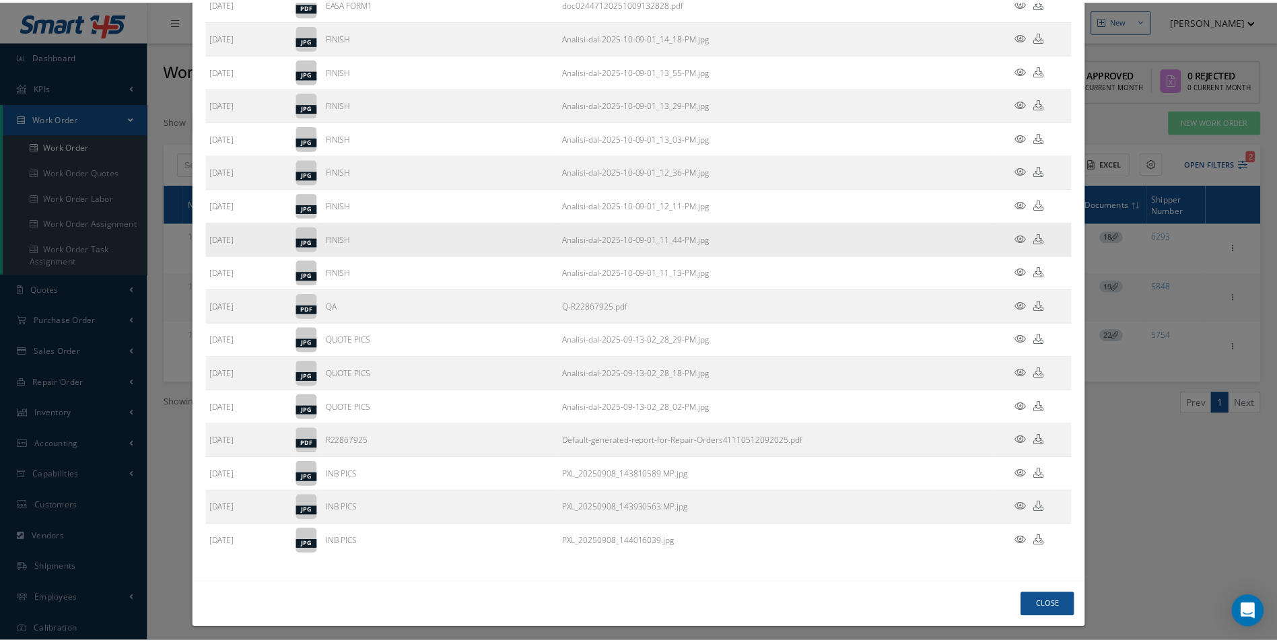
scroll to position [145, 0]
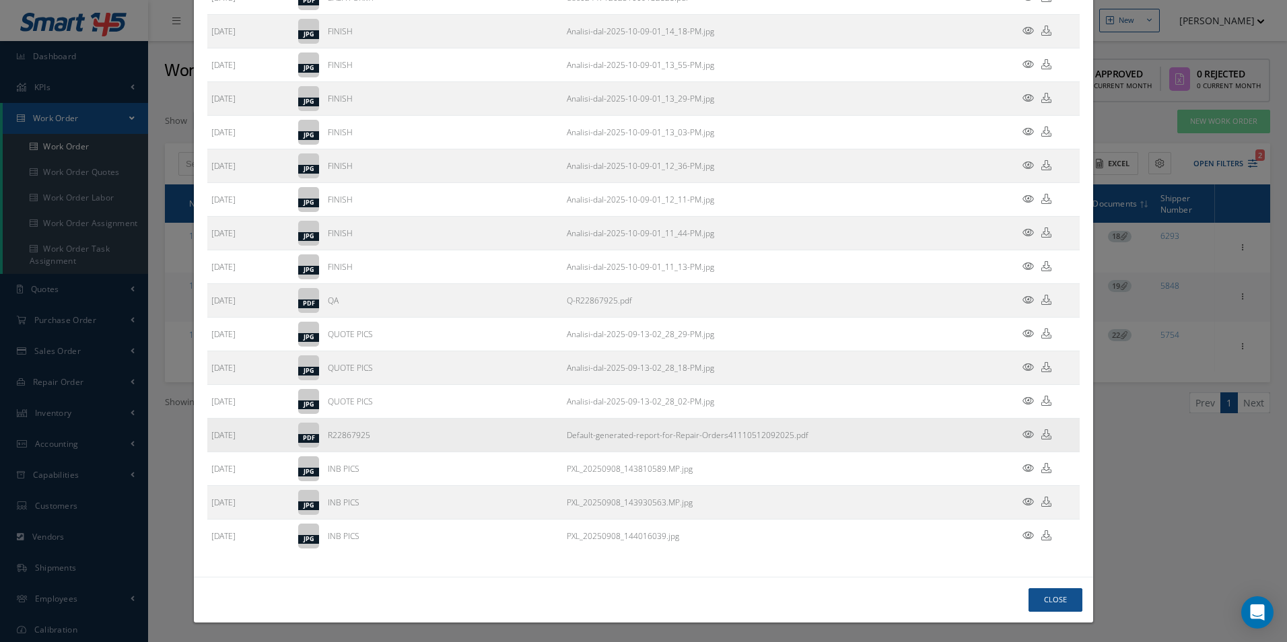
click at [1041, 437] on icon at bounding box center [1046, 434] width 10 height 10
click at [787, 302] on td "Q-R22867925.pdf" at bounding box center [781, 301] width 436 height 34
click at [1041, 303] on icon at bounding box center [1046, 300] width 10 height 10
click at [1063, 597] on button "Close" at bounding box center [1055, 600] width 54 height 24
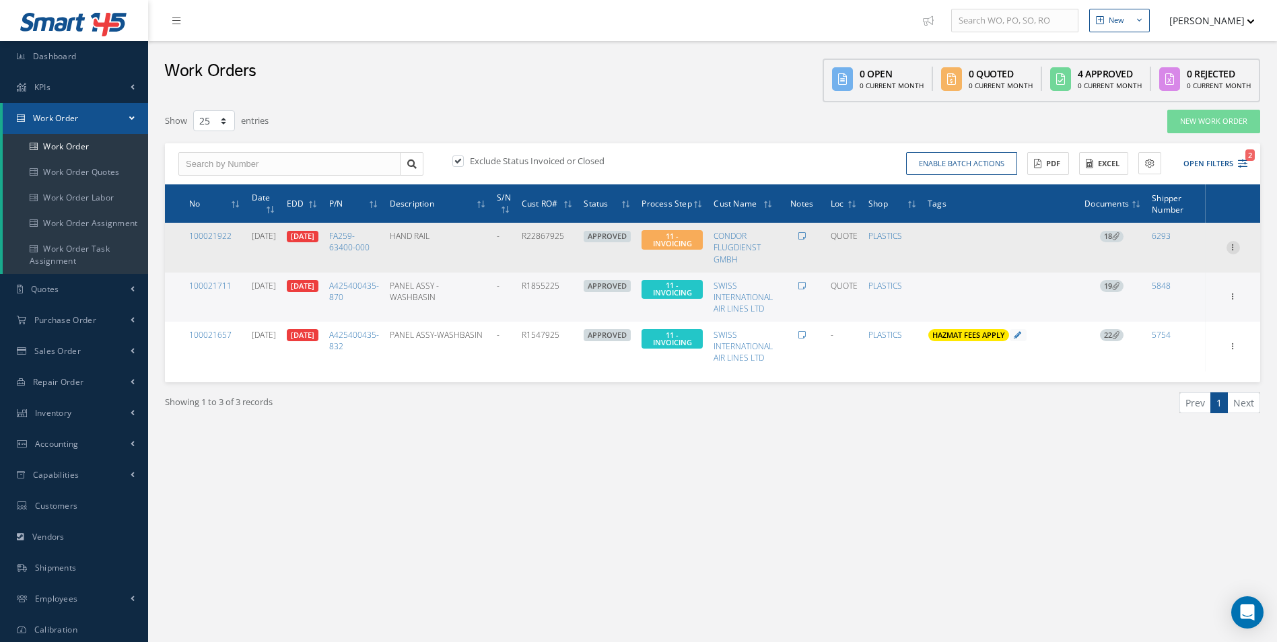
click at [1236, 244] on icon at bounding box center [1232, 246] width 13 height 11
click at [1185, 287] on link "Invoicing" at bounding box center [1171, 290] width 106 height 17
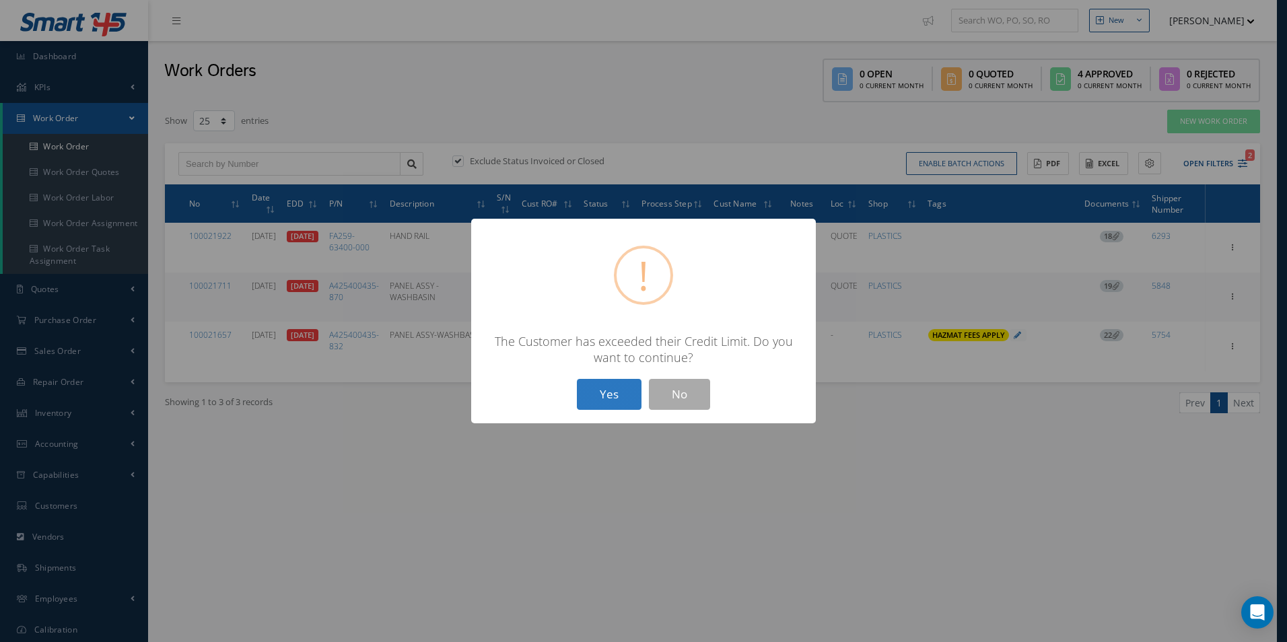
click at [608, 389] on button "Yes" at bounding box center [609, 395] width 65 height 32
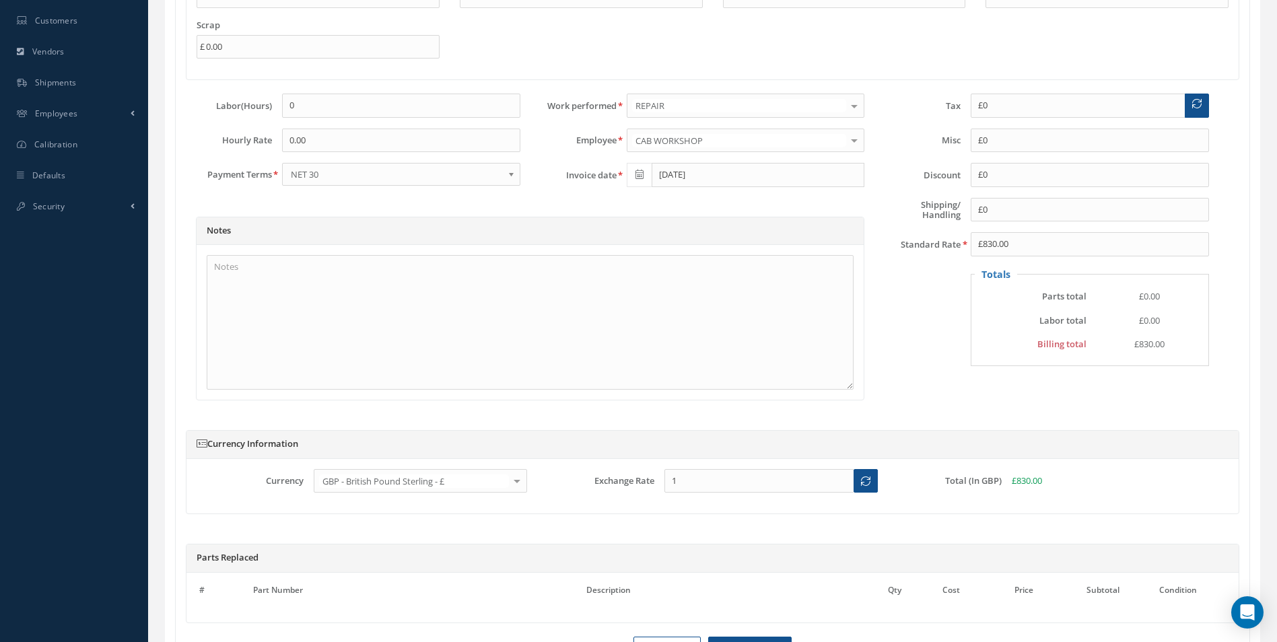
scroll to position [605, 0]
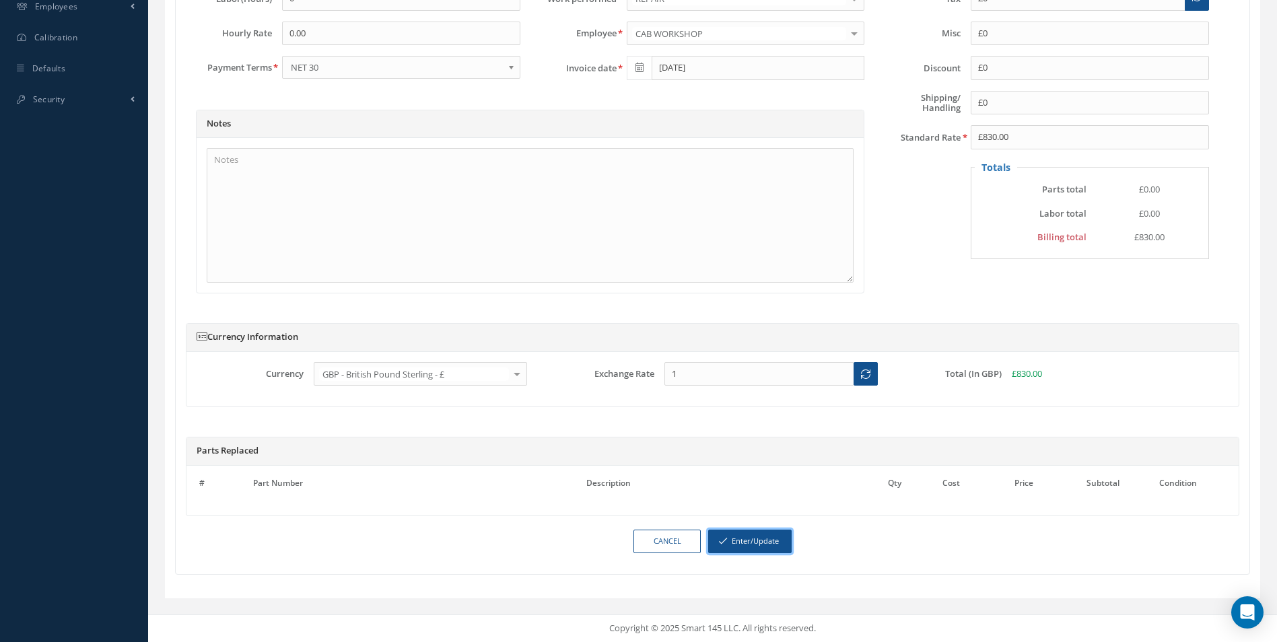
click at [768, 538] on button "Enter/Update" at bounding box center [749, 542] width 83 height 24
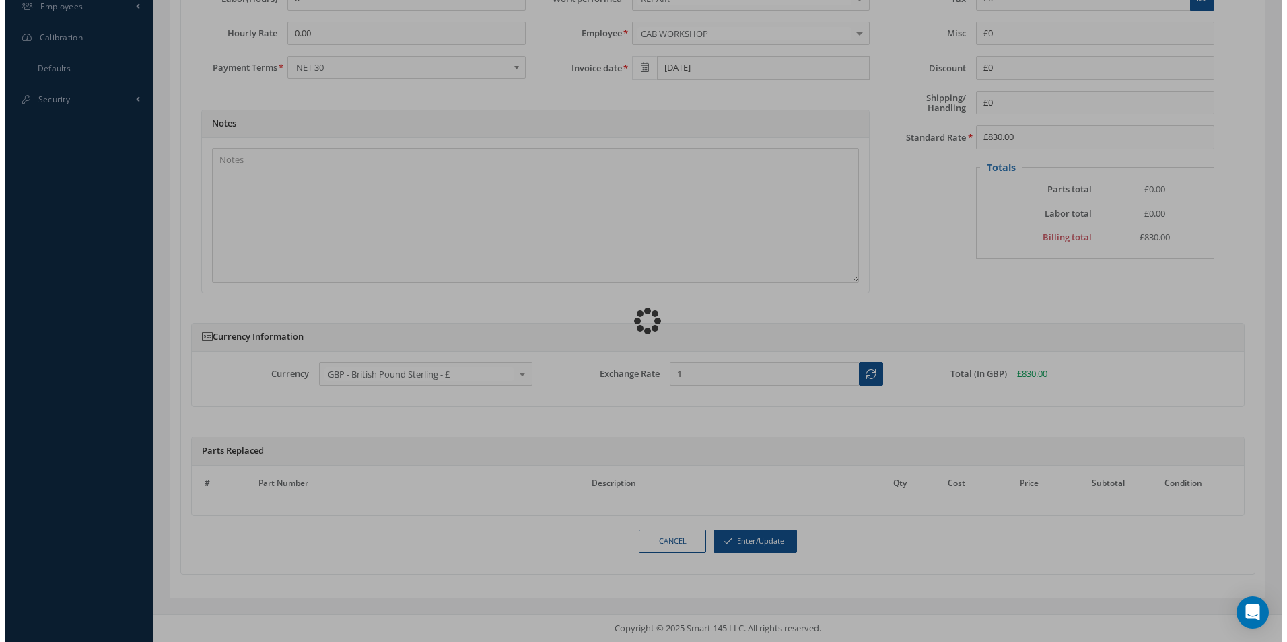
scroll to position [592, 0]
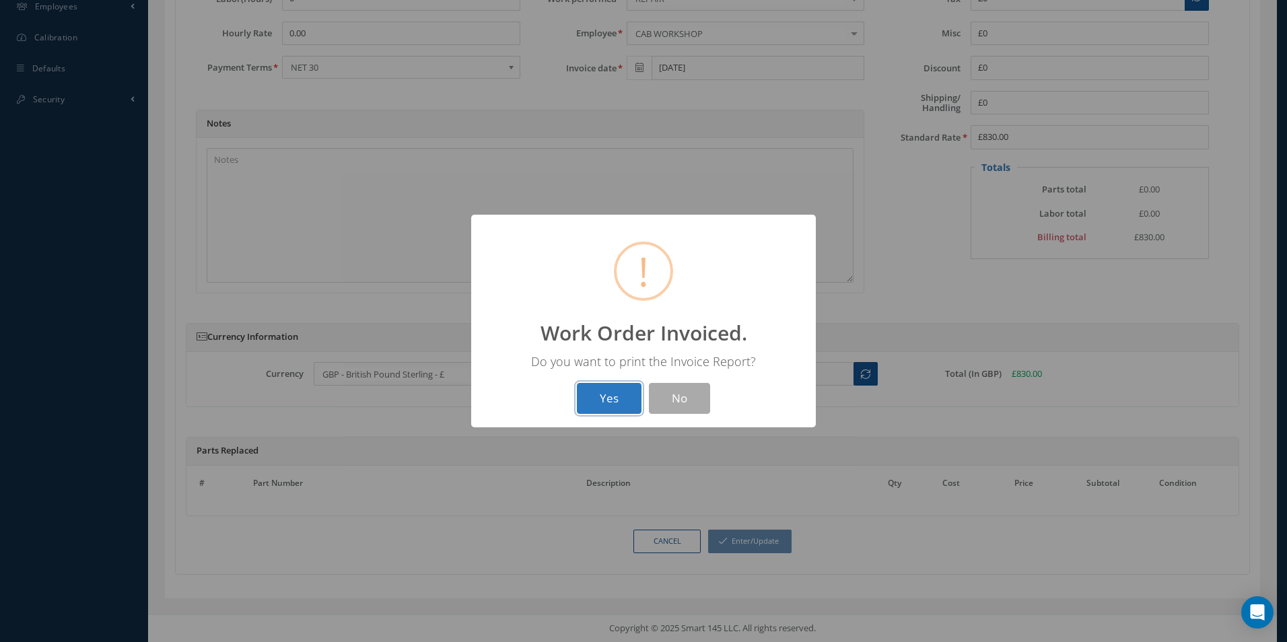
click at [606, 400] on button "Yes" at bounding box center [609, 399] width 65 height 32
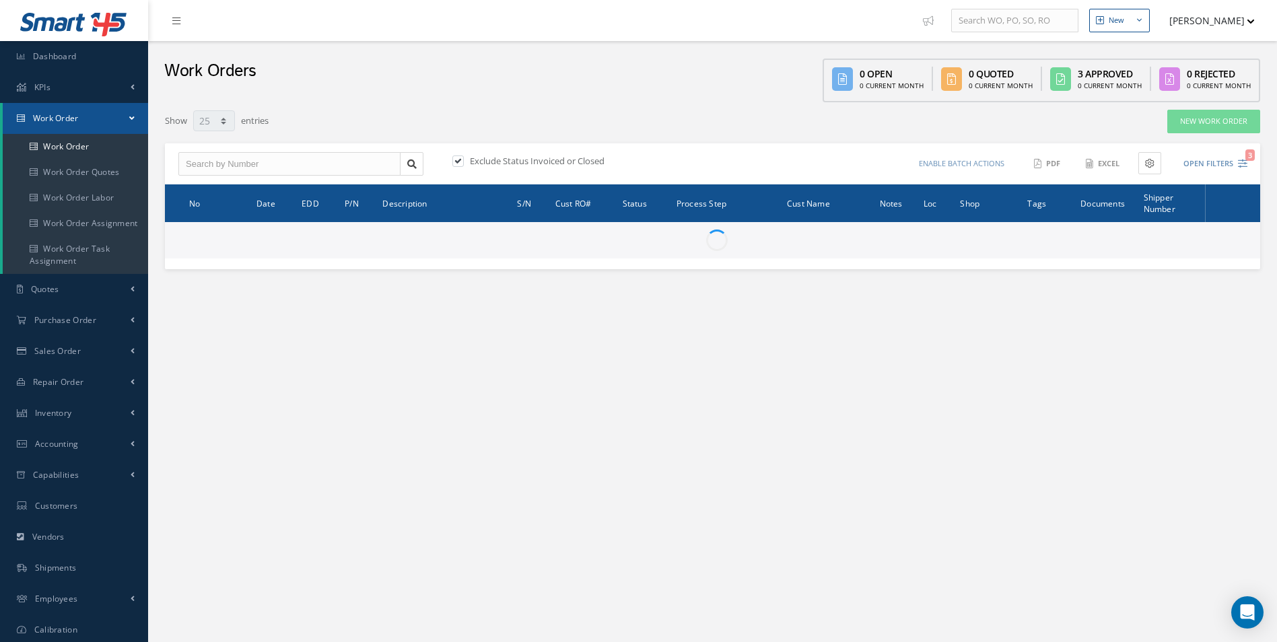
select select "25"
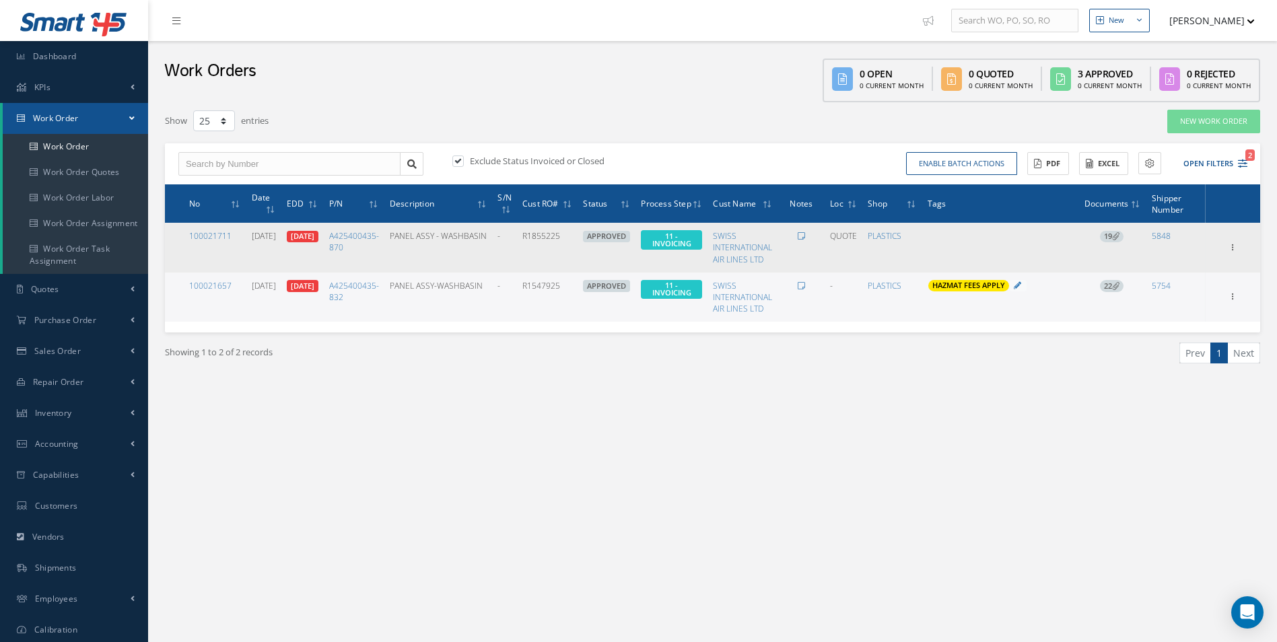
click at [1111, 235] on span "19" at bounding box center [1112, 237] width 24 height 12
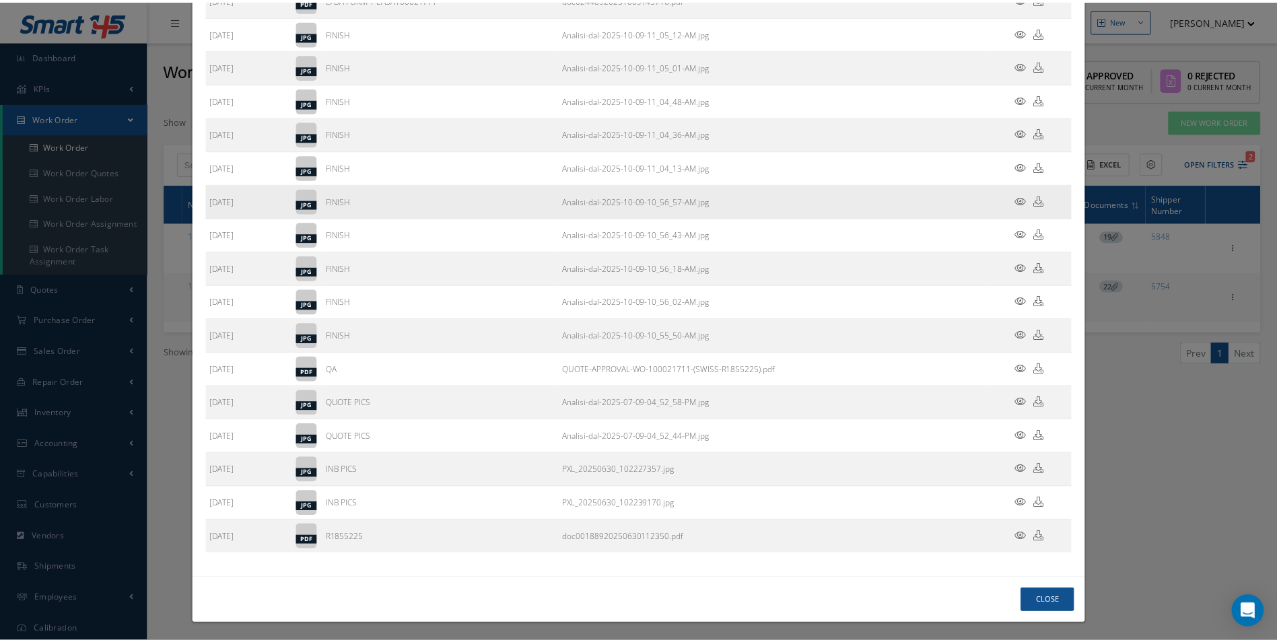
scroll to position [178, 0]
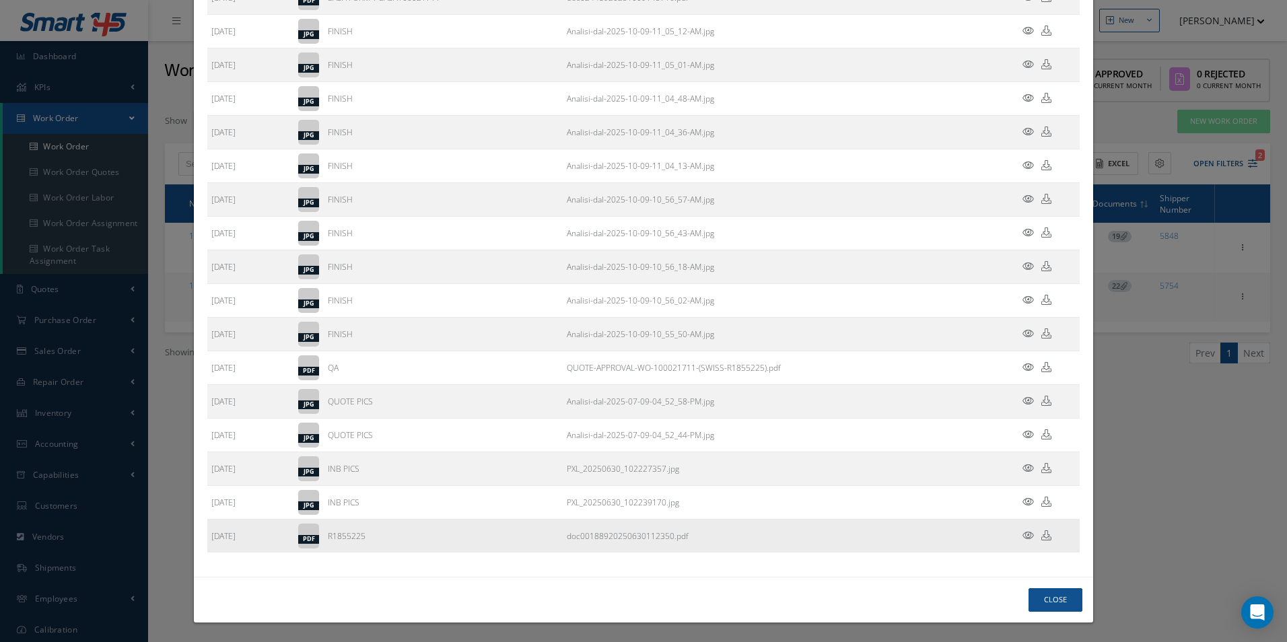
click at [1041, 536] on icon at bounding box center [1046, 535] width 10 height 10
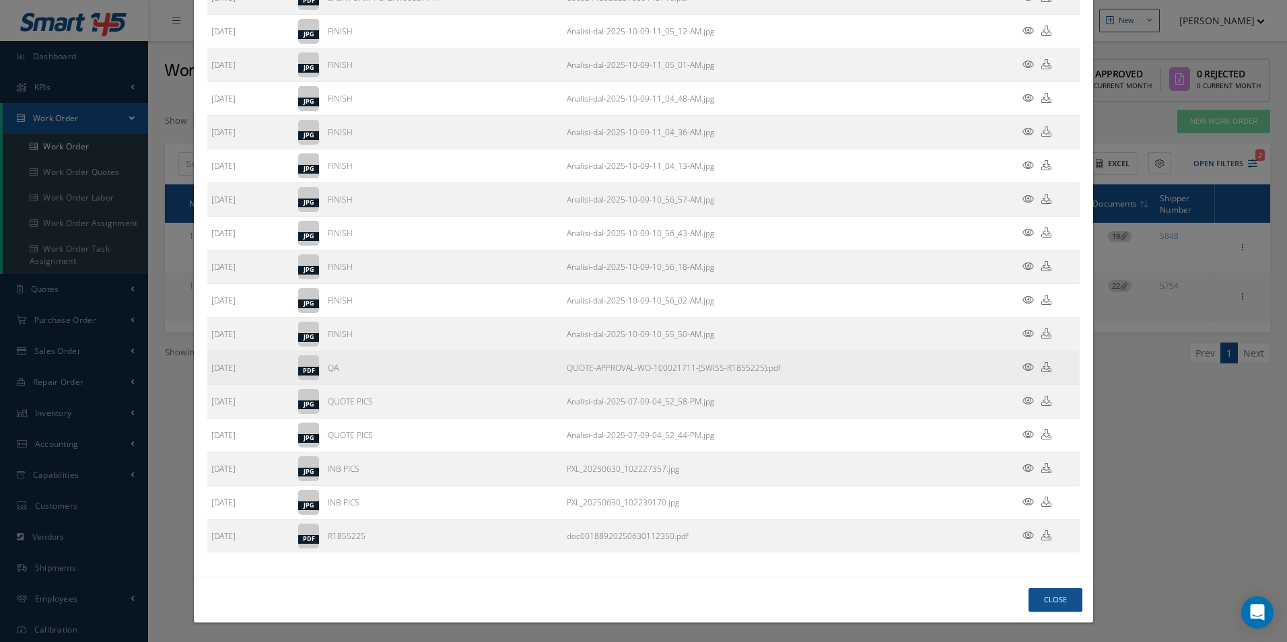
click at [827, 368] on td "QUOTE-APPROVAL-WO-100021711-(SWISS-R1855225).pdf" at bounding box center [781, 368] width 436 height 34
click at [1041, 370] on icon at bounding box center [1046, 367] width 10 height 10
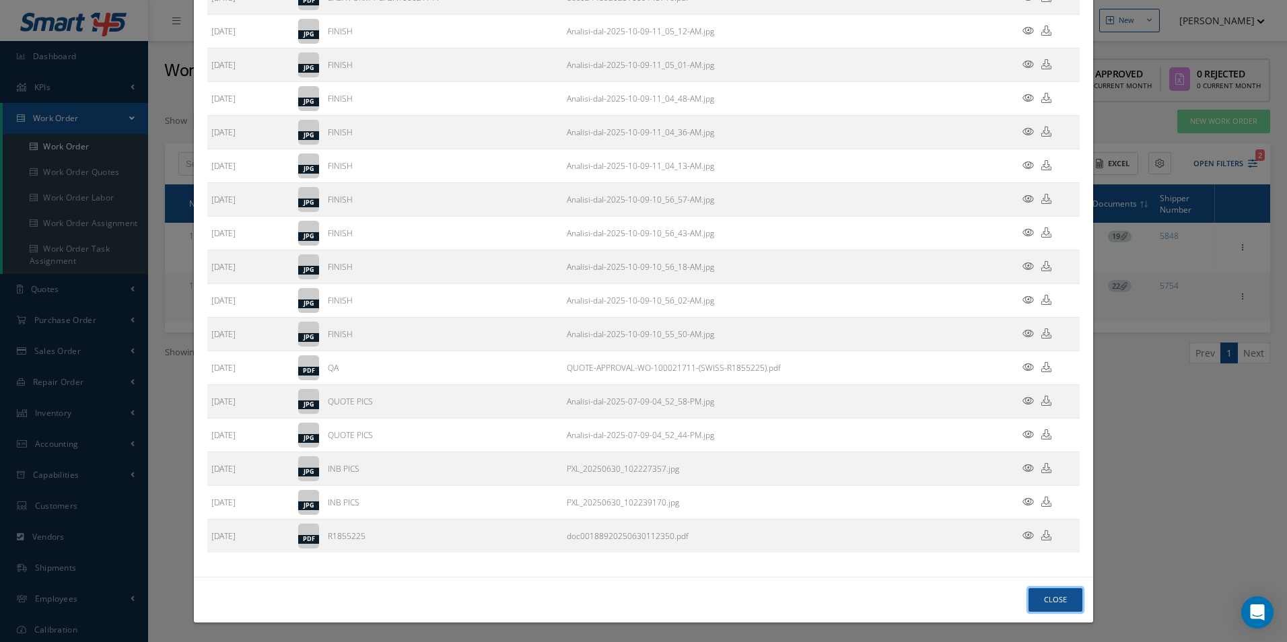
click at [1059, 596] on button "Close" at bounding box center [1055, 600] width 54 height 24
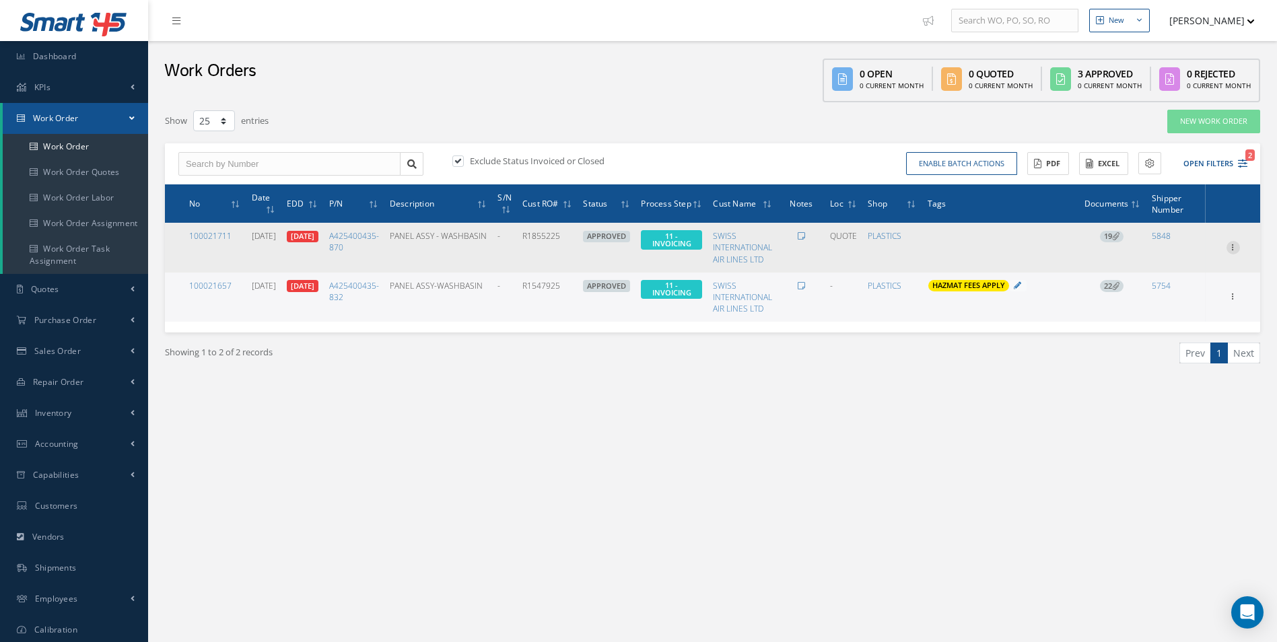
click at [1233, 241] on icon at bounding box center [1232, 246] width 13 height 11
click at [1187, 293] on link "Invoicing" at bounding box center [1171, 290] width 106 height 17
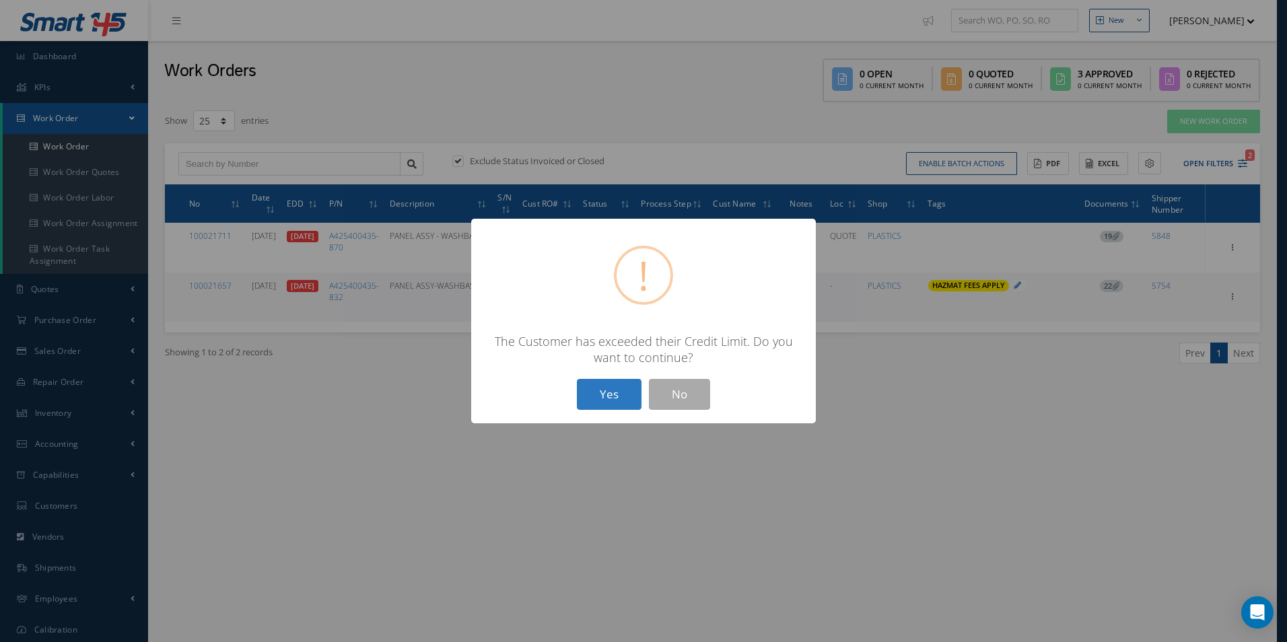
click at [600, 386] on button "Yes" at bounding box center [609, 395] width 65 height 32
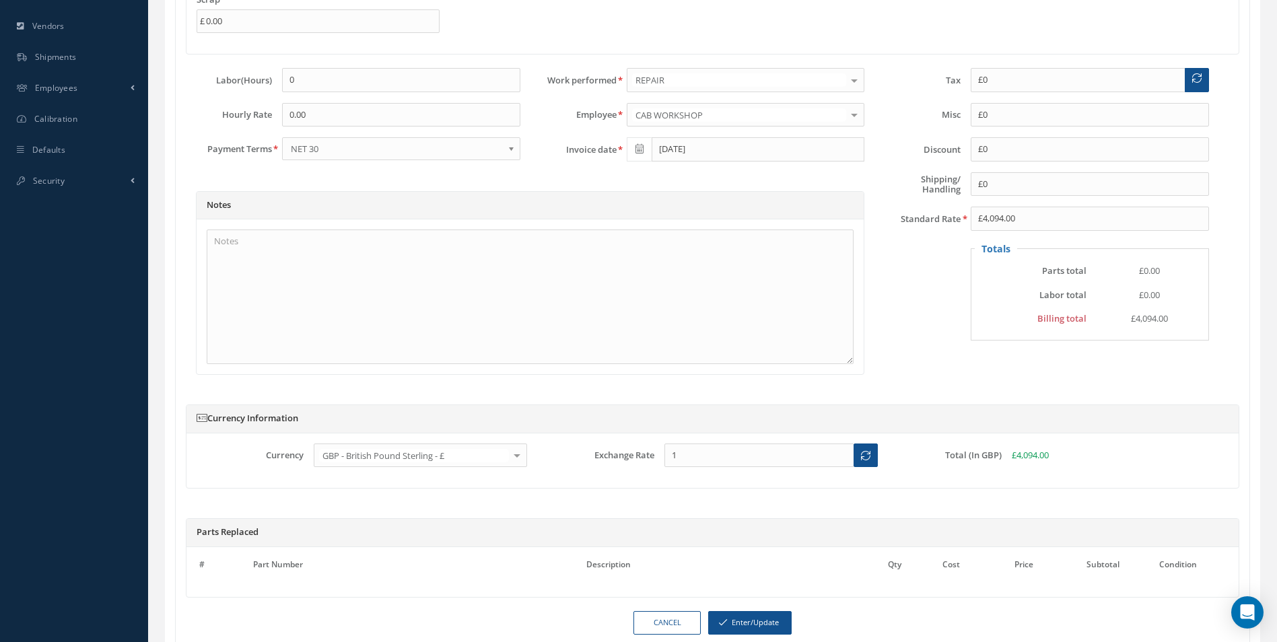
scroll to position [605, 0]
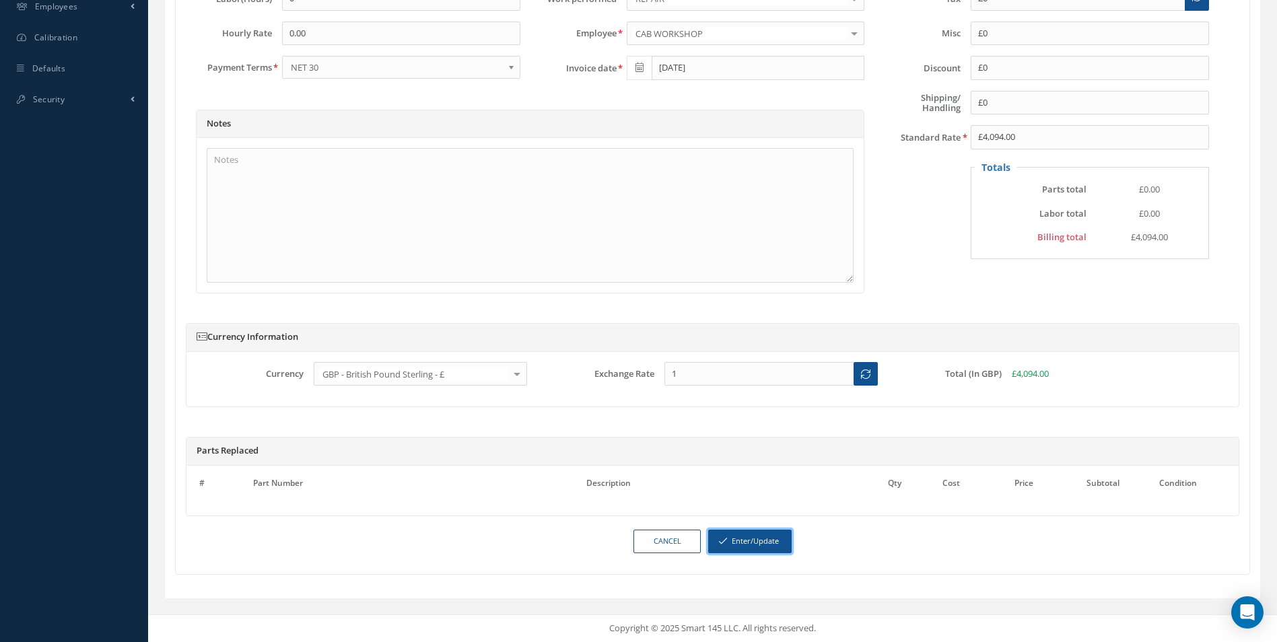
click at [743, 538] on button "Enter/Update" at bounding box center [749, 542] width 83 height 24
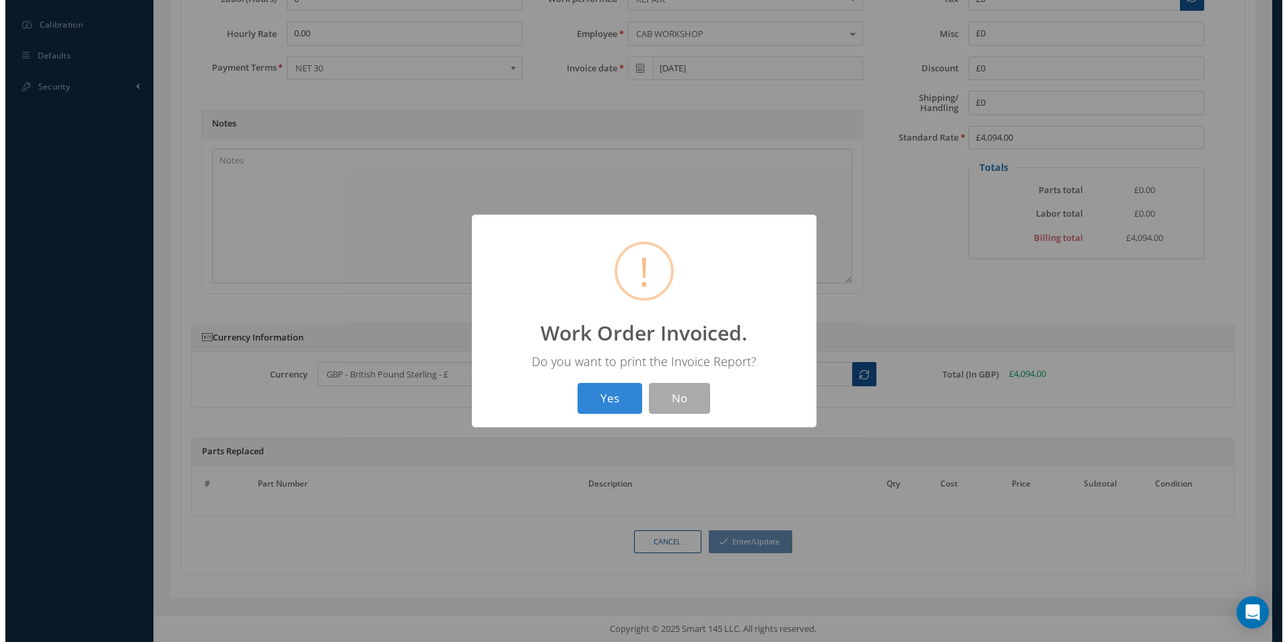
scroll to position [592, 0]
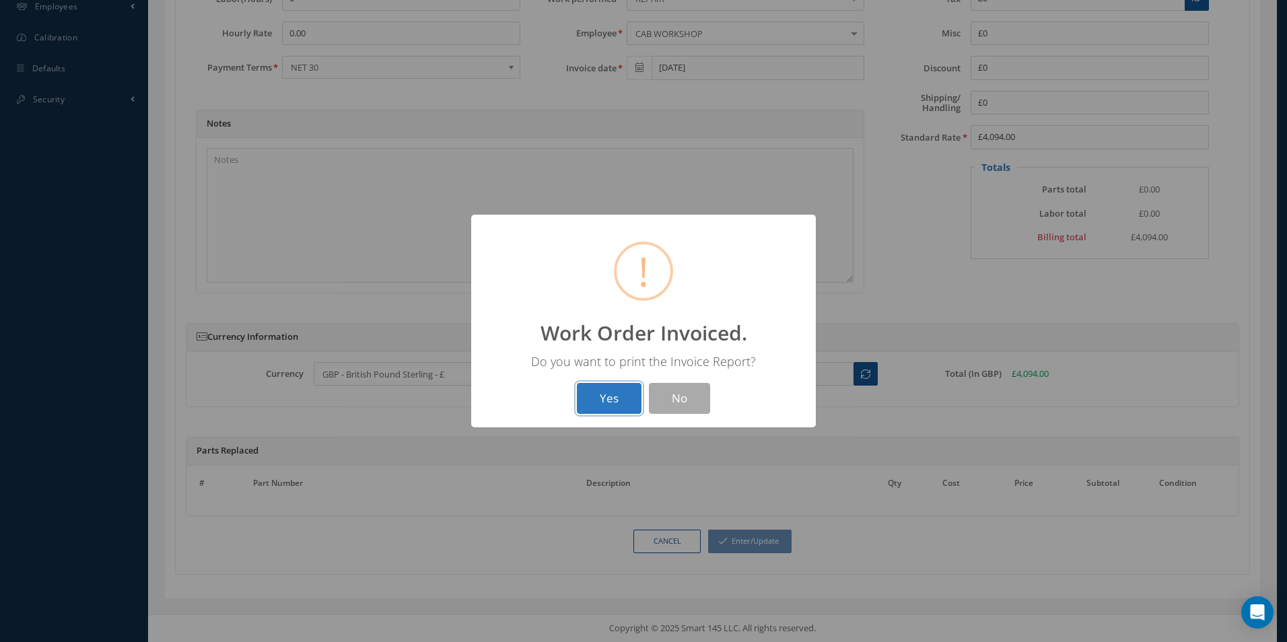
click at [577, 398] on button "Yes" at bounding box center [609, 399] width 65 height 32
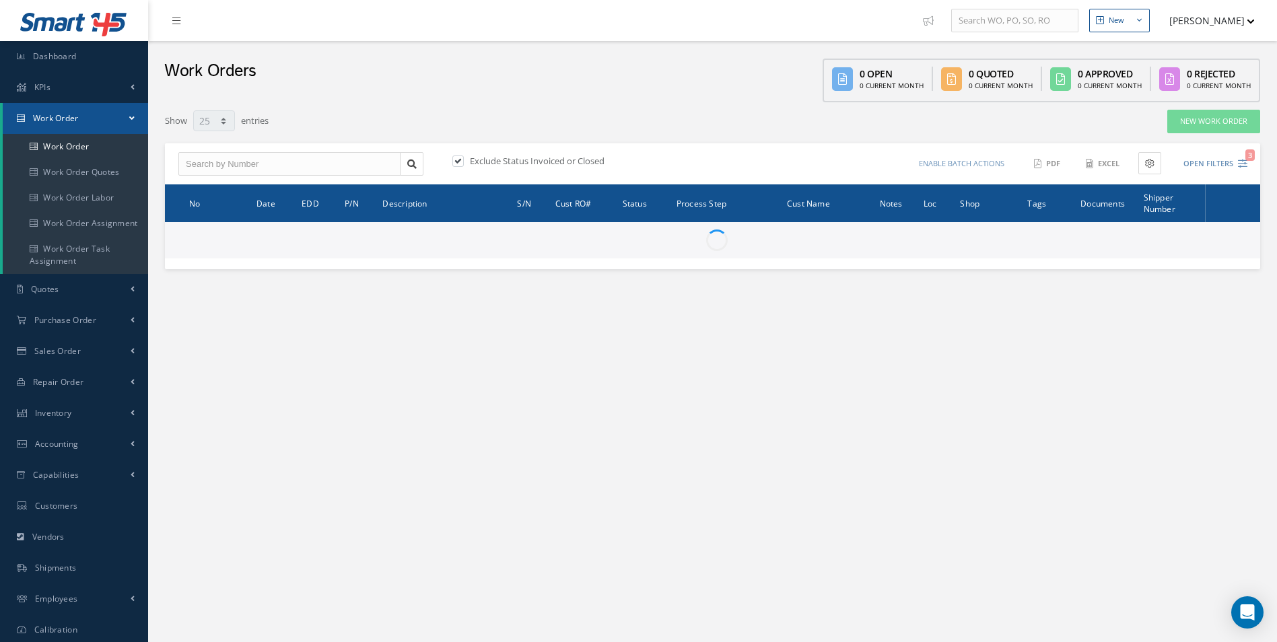
select select "25"
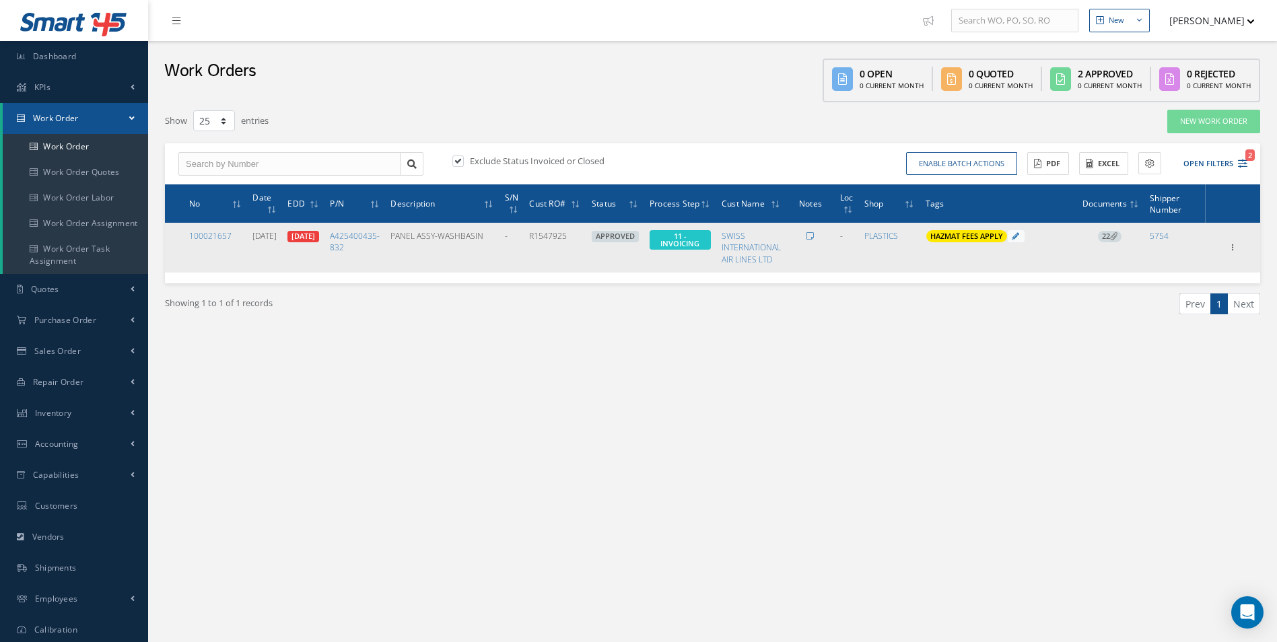
click at [1104, 237] on span "22" at bounding box center [1110, 237] width 24 height 12
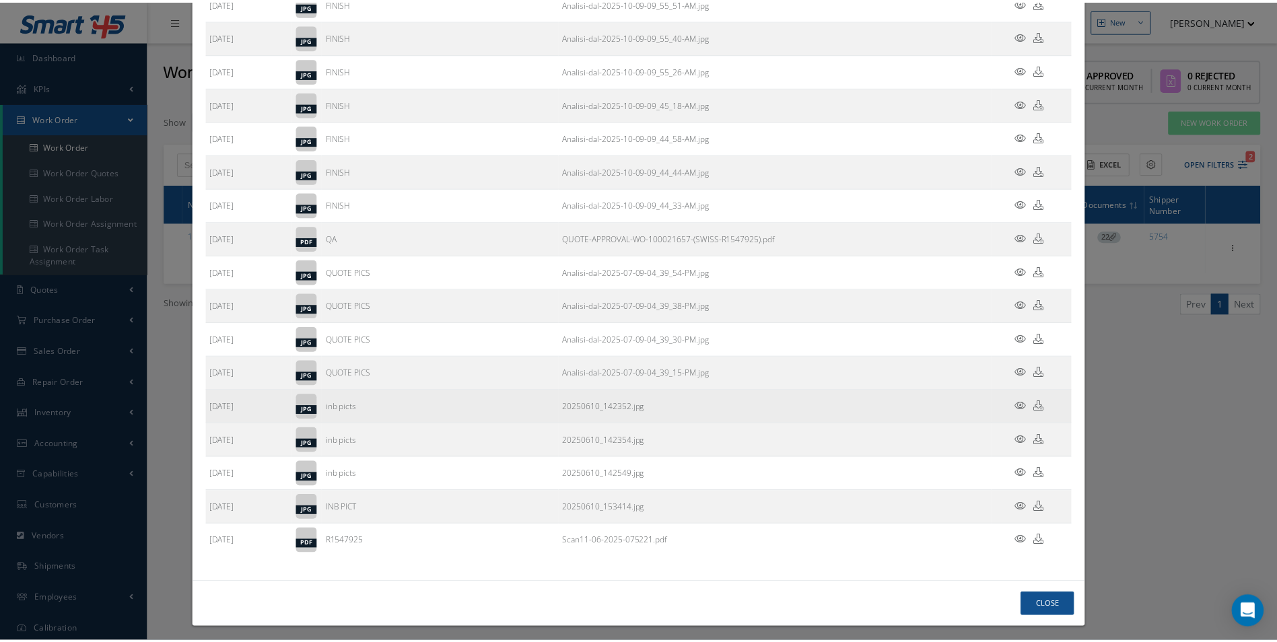
scroll to position [279, 0]
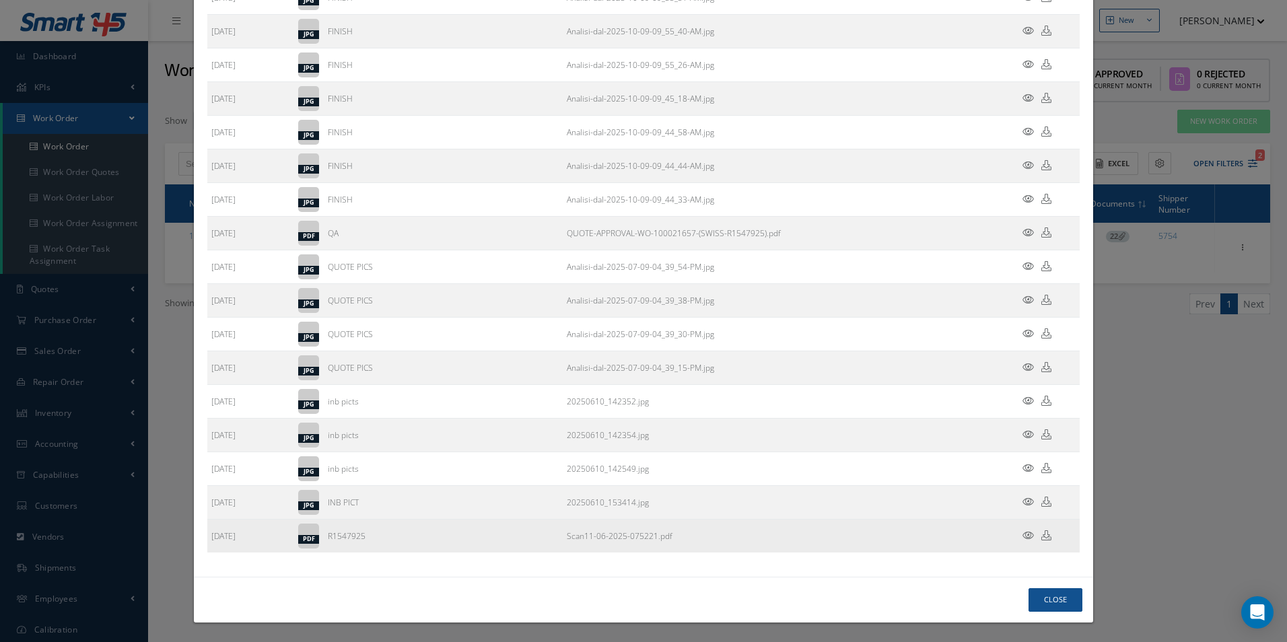
click at [1041, 538] on icon at bounding box center [1046, 535] width 10 height 10
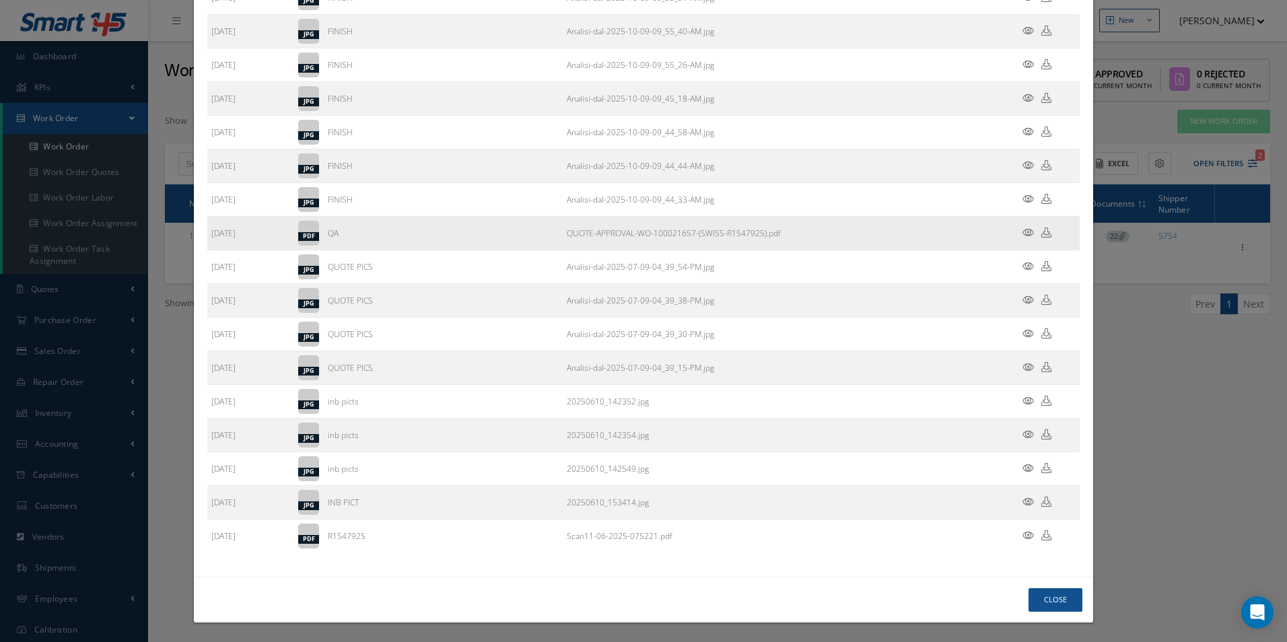
click at [901, 234] on td "QUOTE-APPROVAL-WO-100021657-(SWISS-R1547925).pdf" at bounding box center [781, 234] width 436 height 34
click at [1041, 238] on icon at bounding box center [1046, 232] width 10 height 10
click at [1032, 601] on button "Close" at bounding box center [1055, 600] width 54 height 24
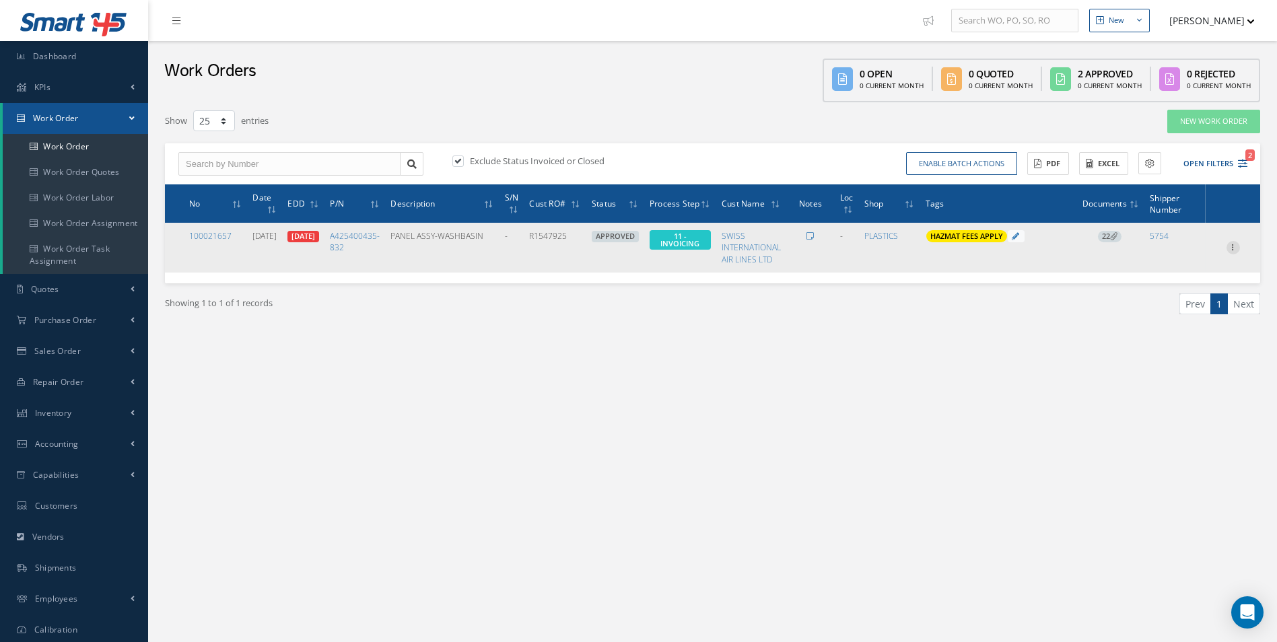
click at [1229, 242] on icon at bounding box center [1232, 246] width 13 height 11
click at [1179, 291] on link "Invoicing" at bounding box center [1171, 290] width 106 height 17
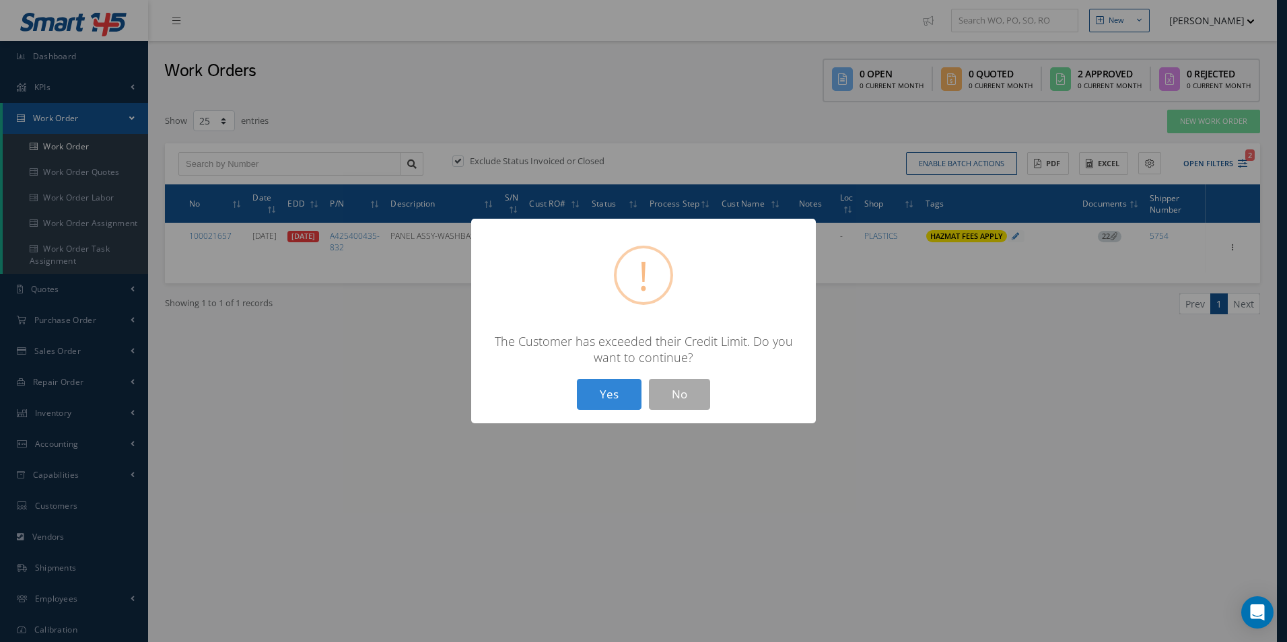
click at [614, 388] on button "Yes" at bounding box center [609, 395] width 65 height 32
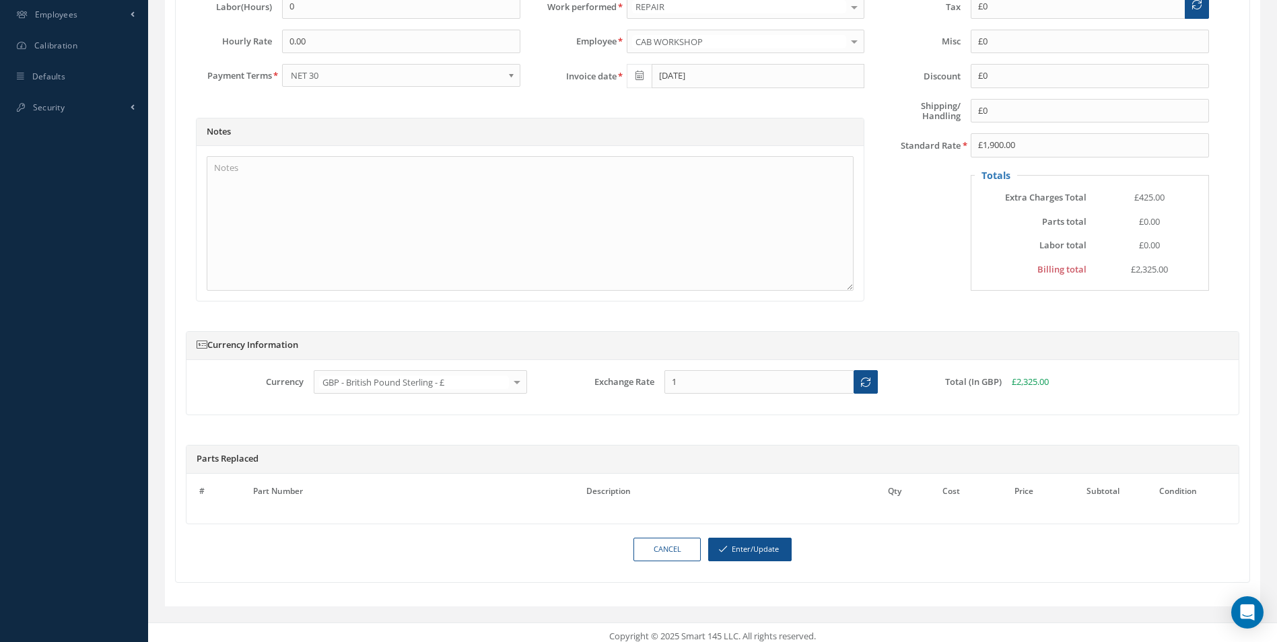
scroll to position [605, 0]
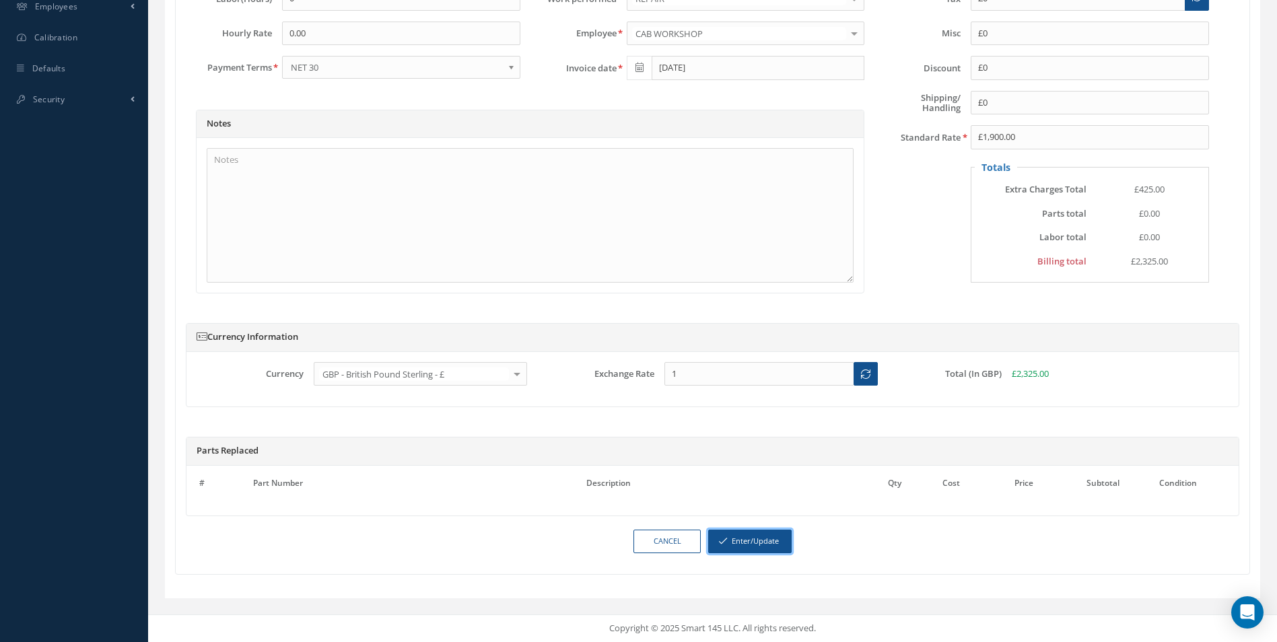
click at [752, 538] on button "Enter/Update" at bounding box center [749, 542] width 83 height 24
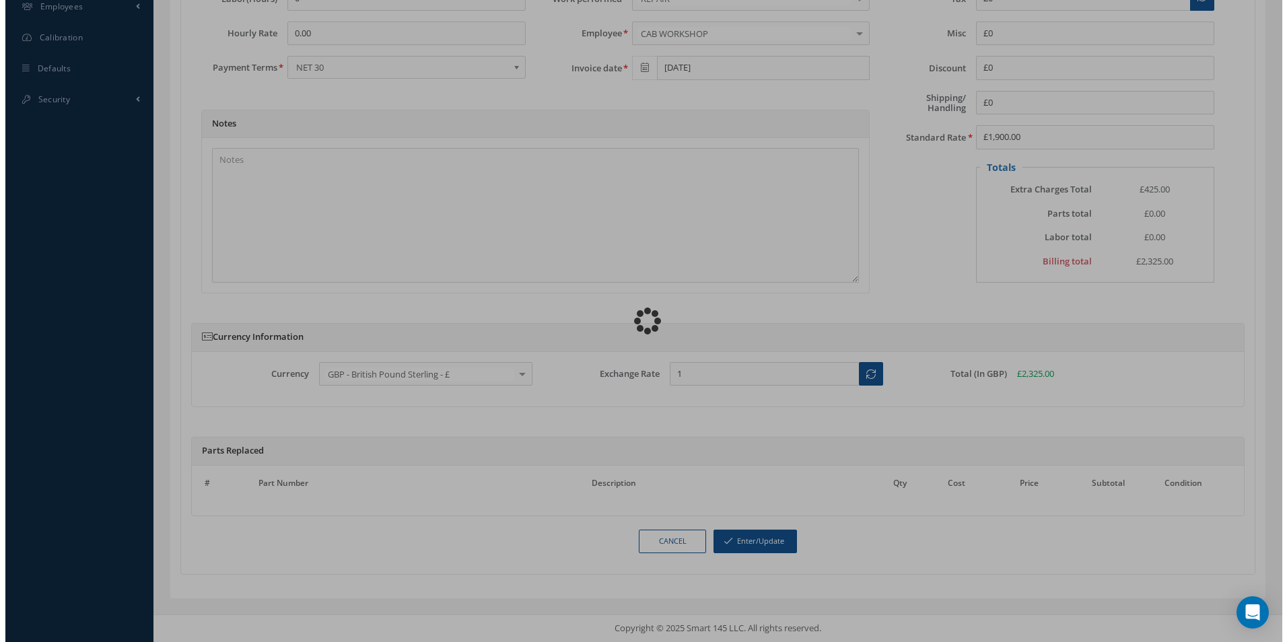
scroll to position [592, 0]
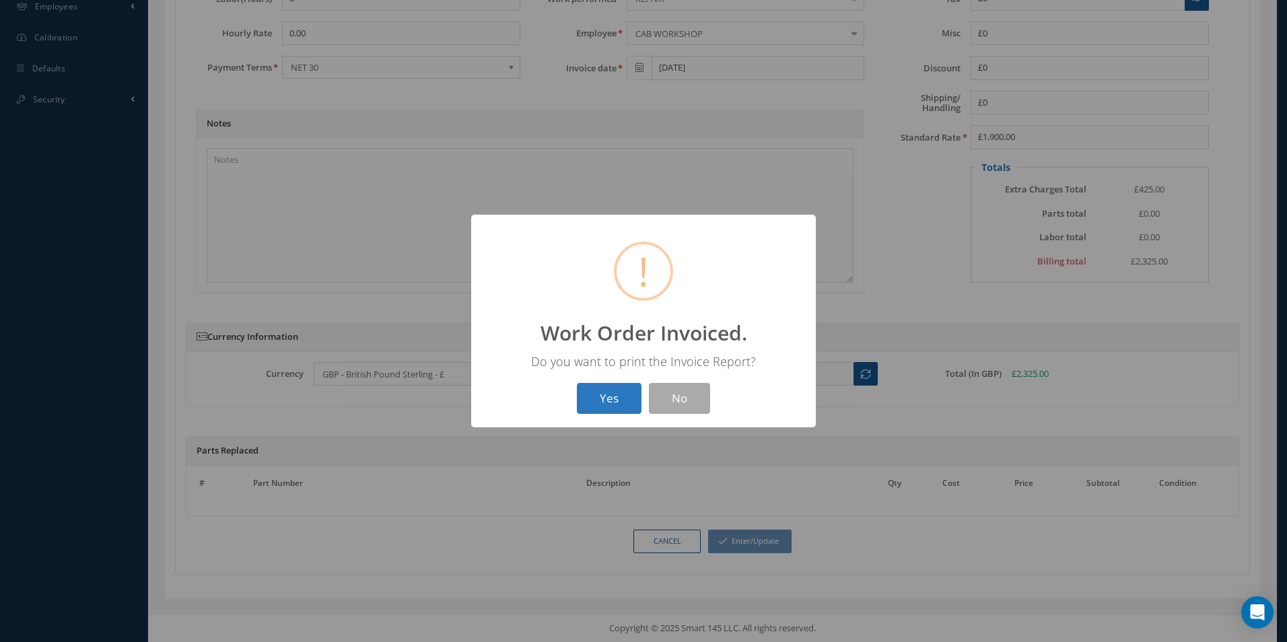
click at [594, 394] on button "Yes" at bounding box center [609, 399] width 65 height 32
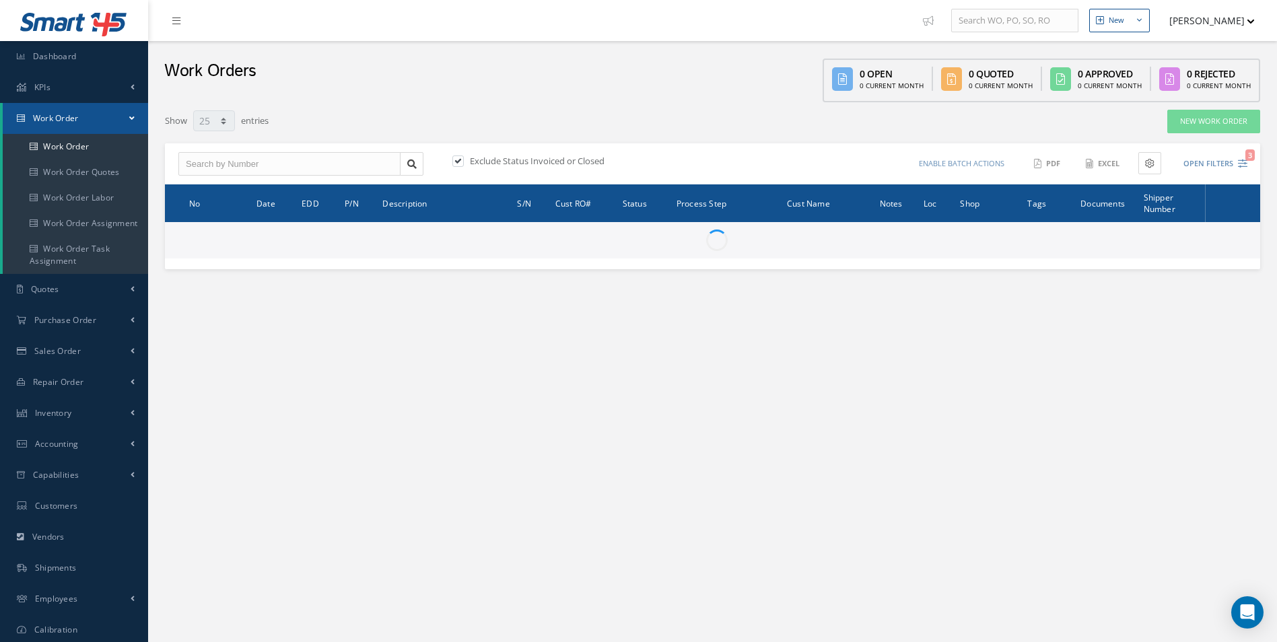
select select "25"
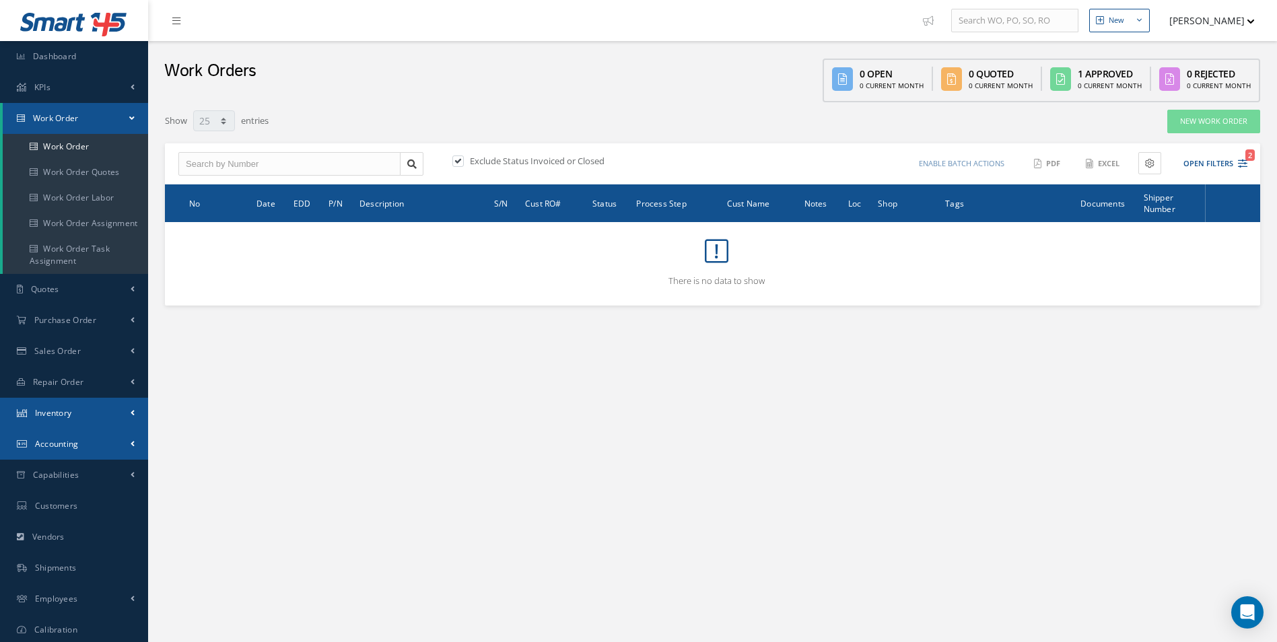
click at [109, 428] on link "Inventory" at bounding box center [74, 413] width 148 height 31
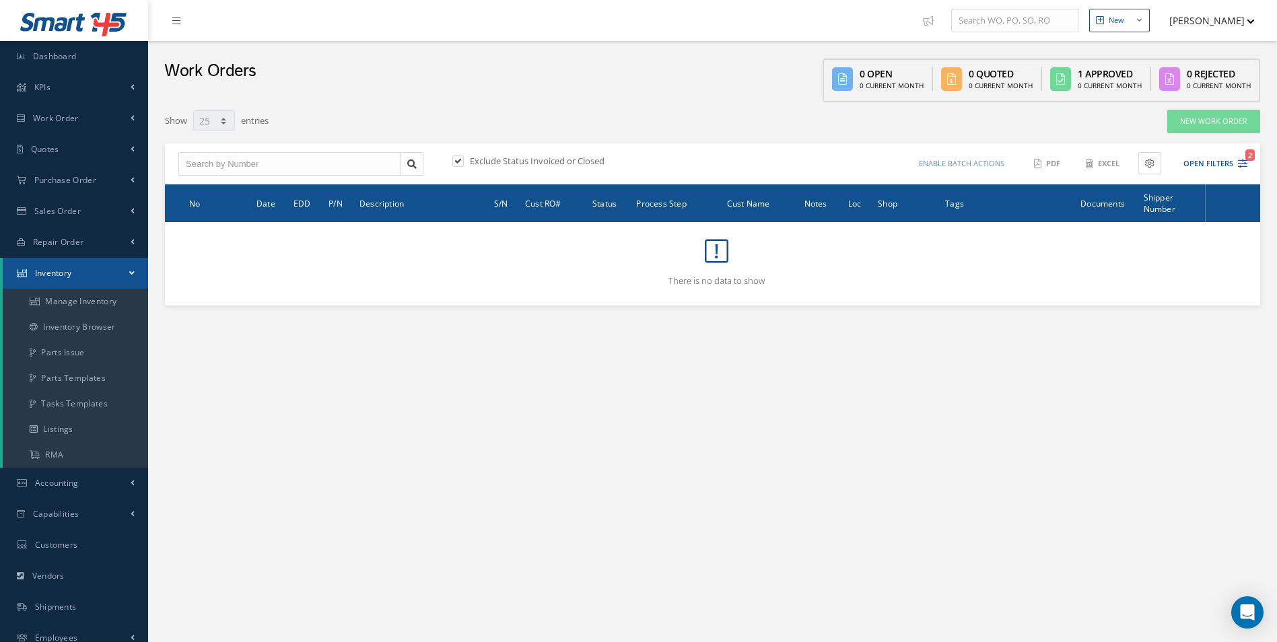
click at [138, 271] on link "Inventory" at bounding box center [75, 273] width 145 height 31
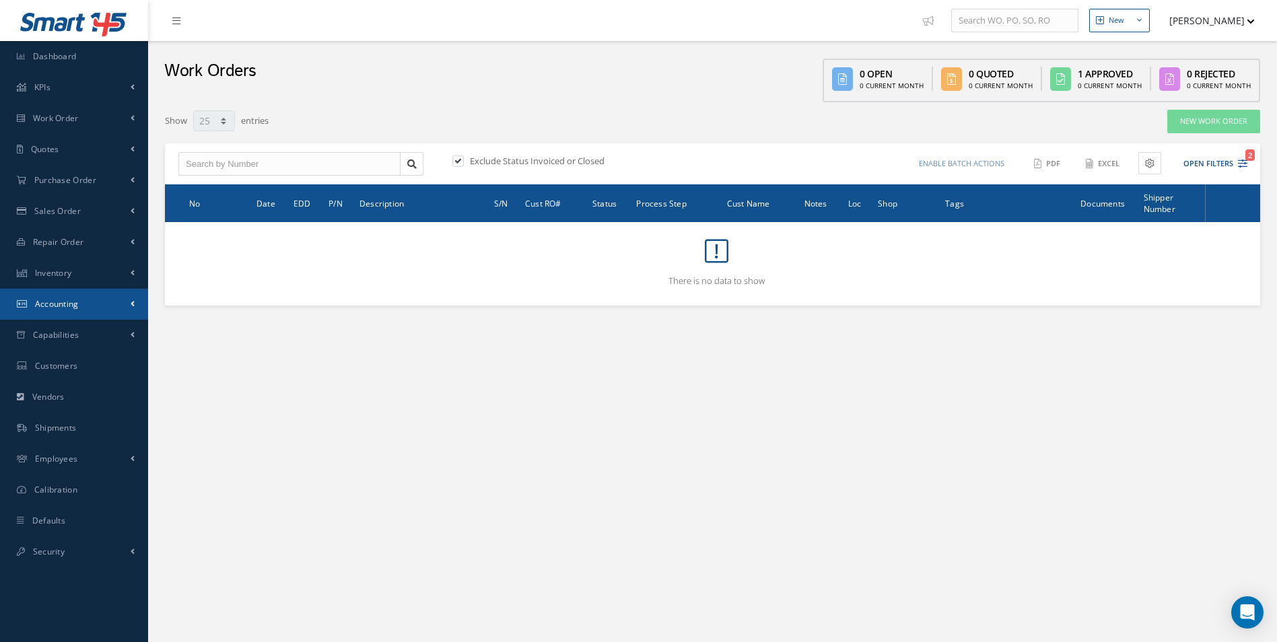
click at [101, 304] on link "Accounting" at bounding box center [74, 304] width 148 height 31
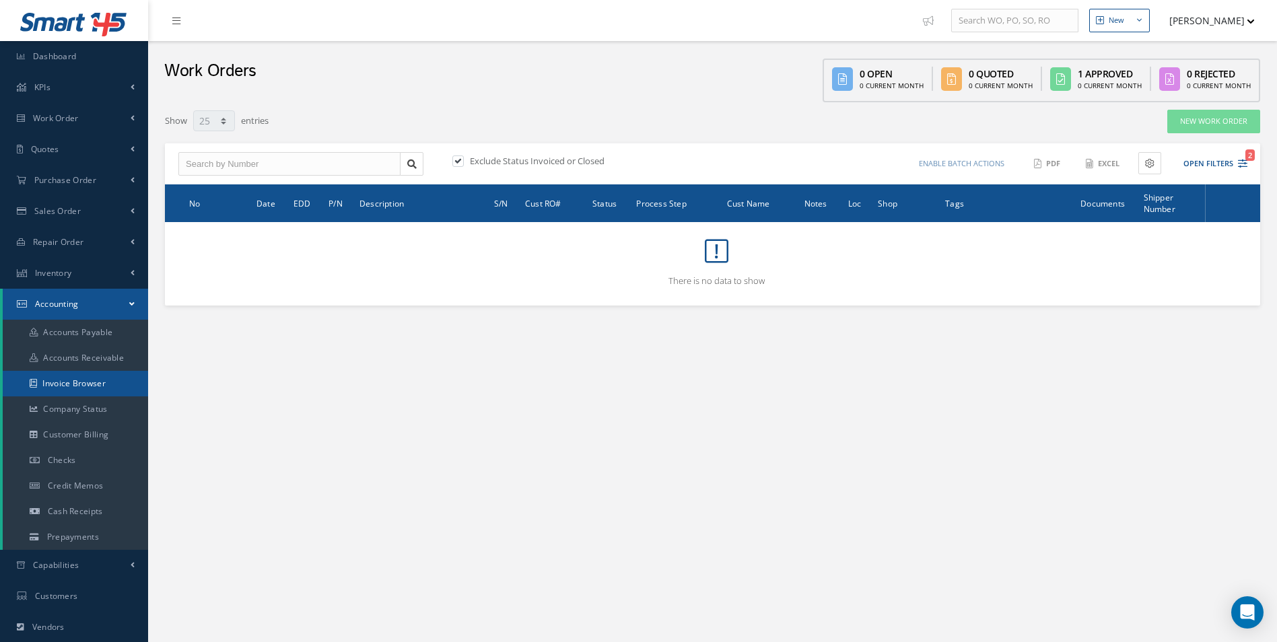
click at [89, 382] on link "Invoice Browser" at bounding box center [75, 384] width 145 height 26
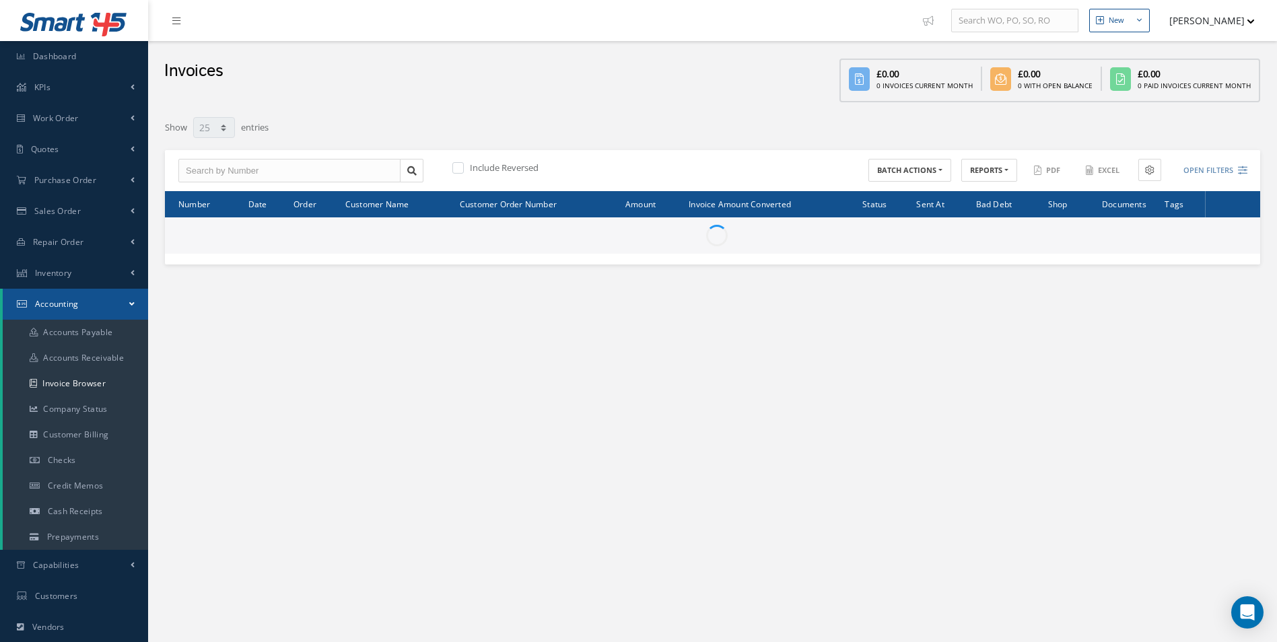
select select "25"
